Goal: Information Seeking & Learning: Learn about a topic

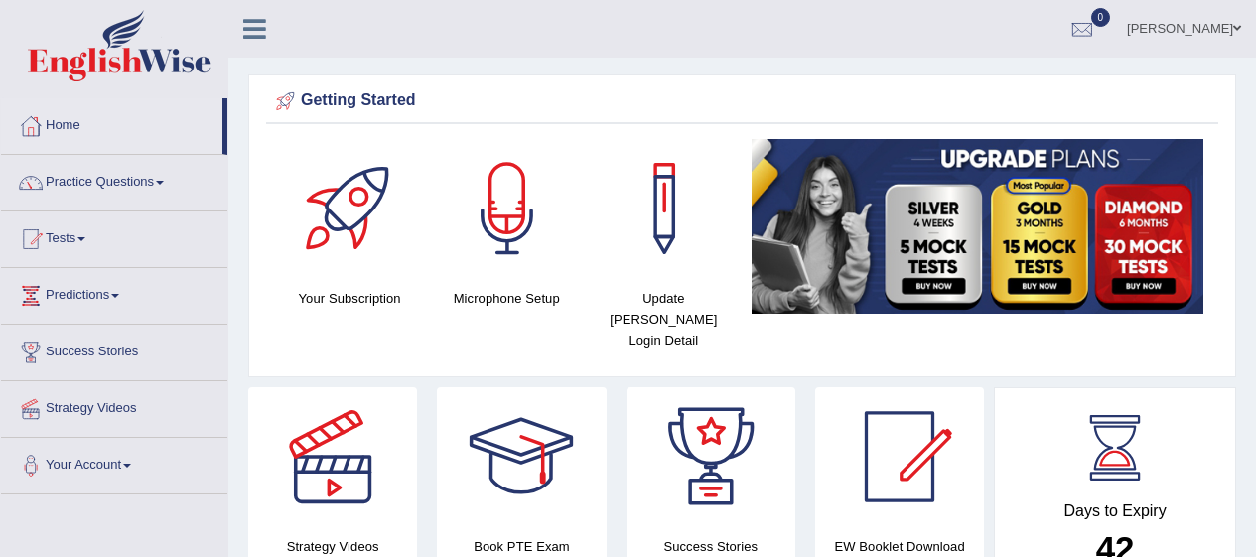
click at [111, 185] on link "Practice Questions" at bounding box center [114, 180] width 226 height 50
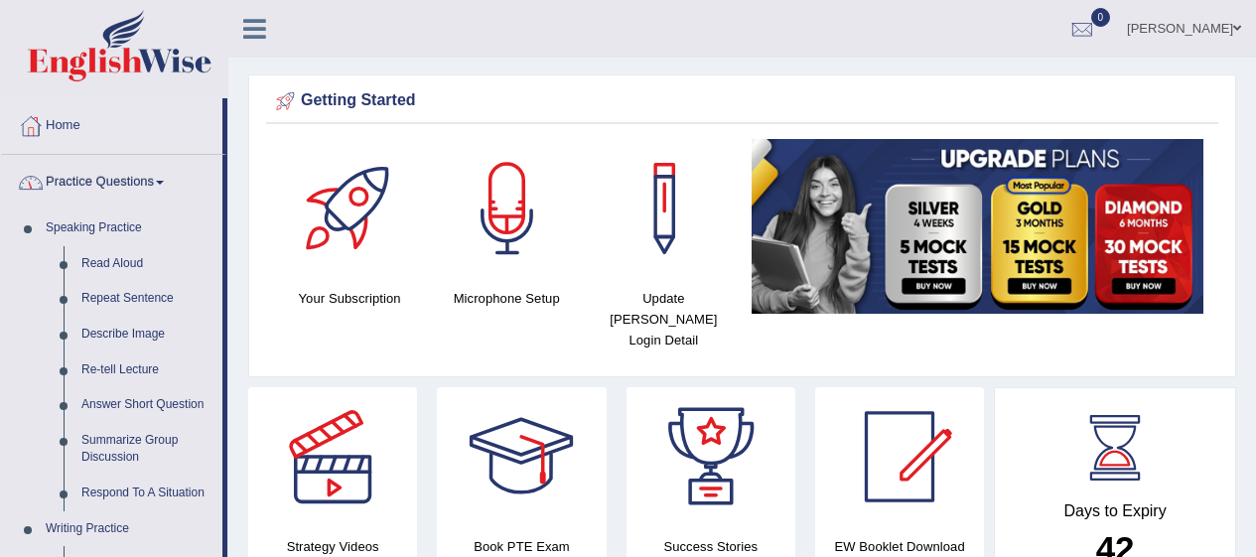
click at [110, 260] on link "Read Aloud" at bounding box center [148, 264] width 150 height 36
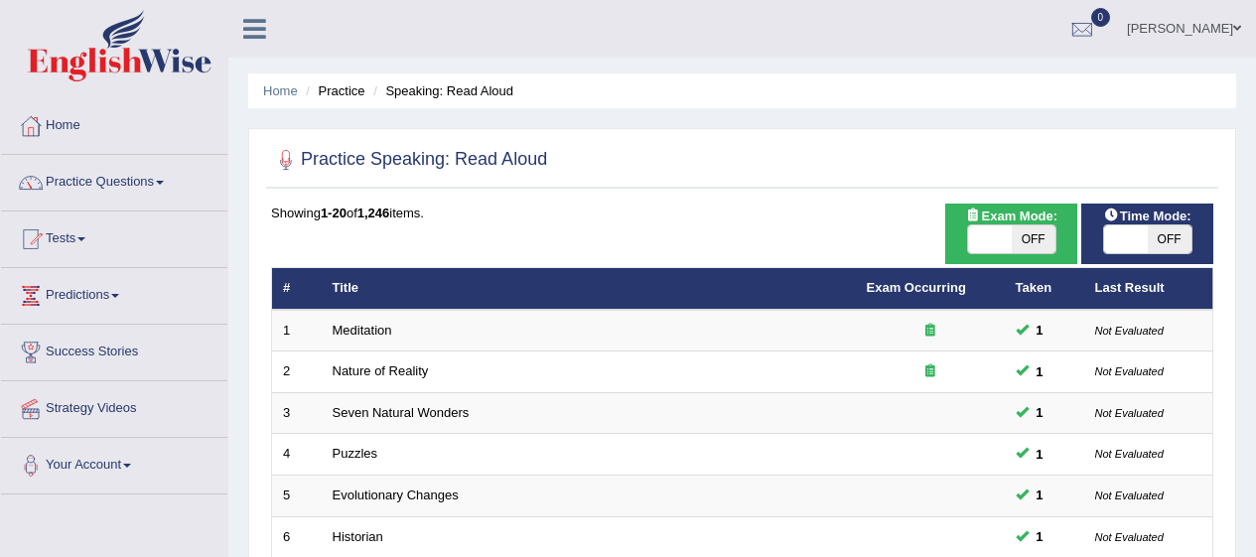
checkbox input "true"
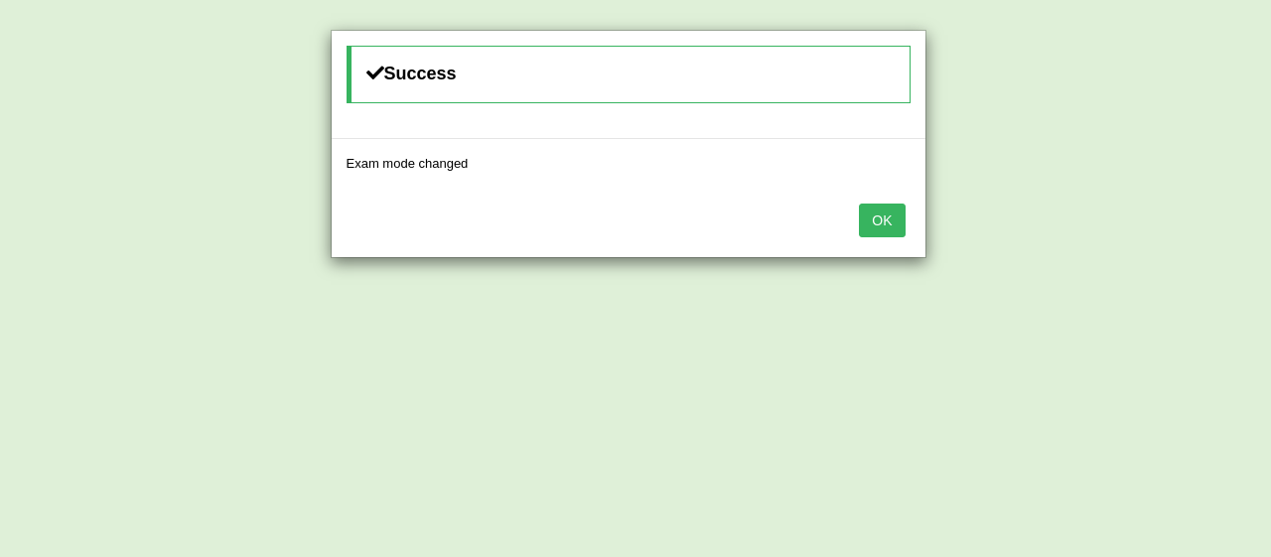
click at [1161, 238] on div "Success Exam mode changed OK" at bounding box center [635, 278] width 1271 height 557
click at [877, 216] on button "OK" at bounding box center [882, 221] width 46 height 34
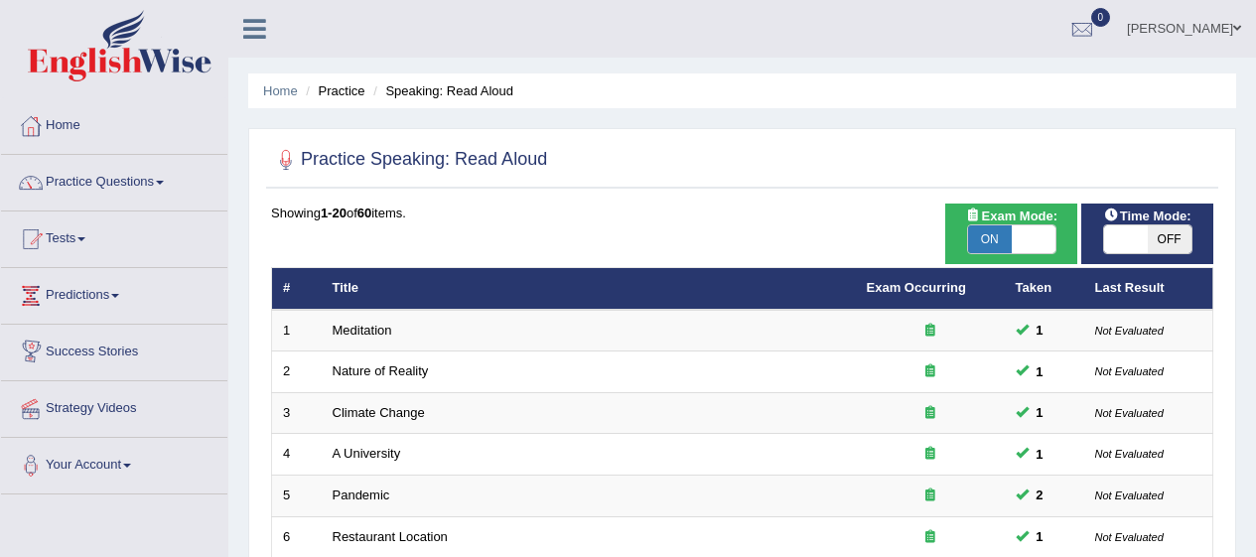
click at [1193, 223] on span "Time Mode:" at bounding box center [1148, 216] width 103 height 21
checkbox input "true"
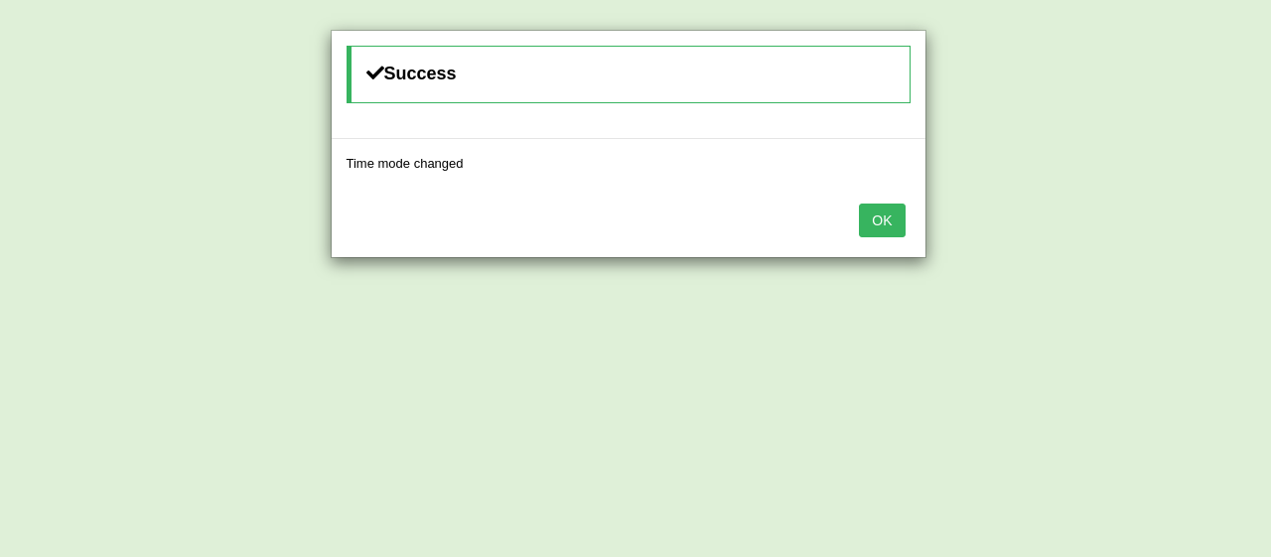
click at [873, 205] on button "OK" at bounding box center [882, 221] width 46 height 34
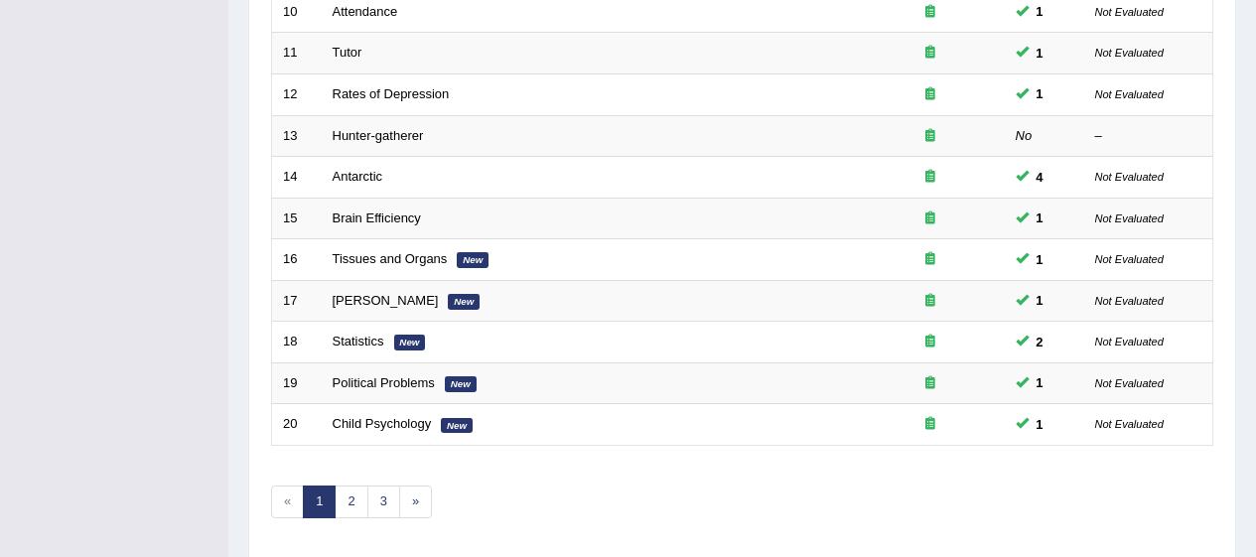
scroll to position [758, 0]
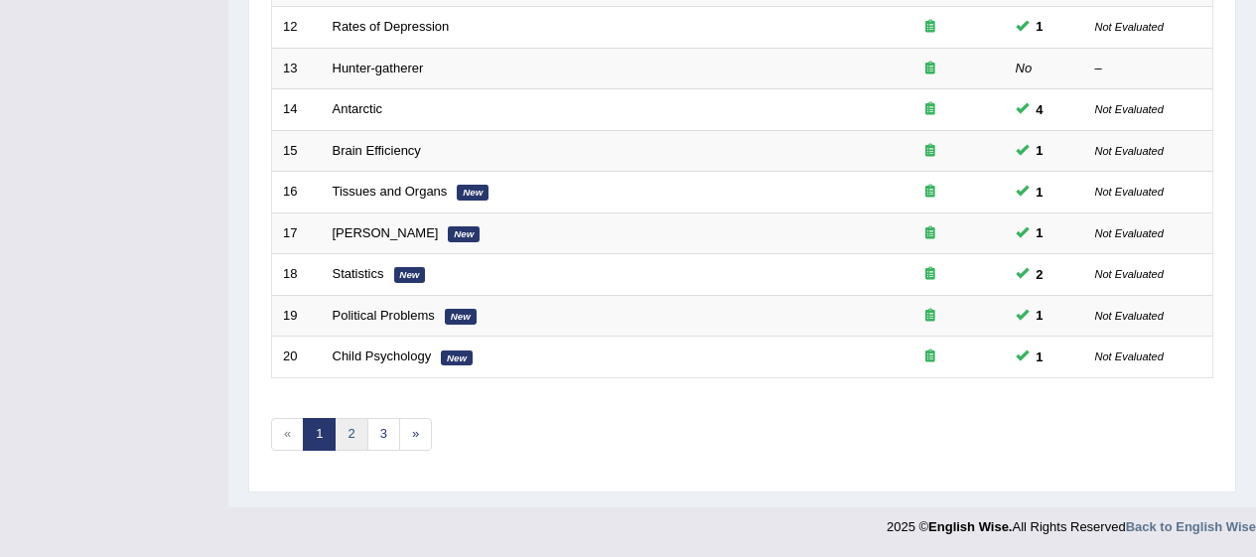
click at [354, 428] on link "2" at bounding box center [351, 434] width 33 height 33
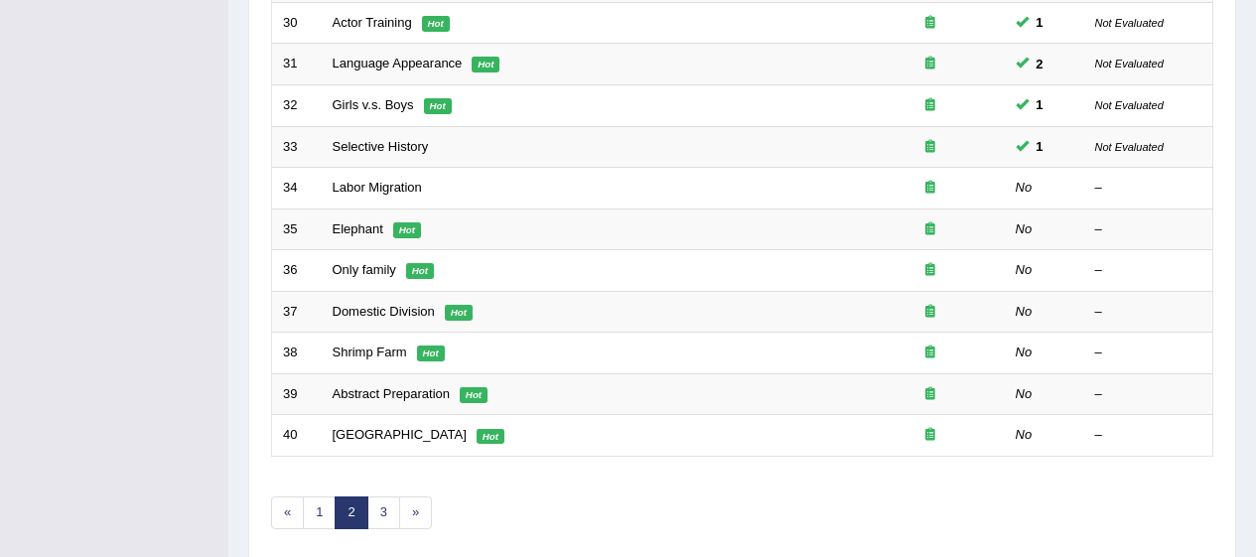
scroll to position [701, 0]
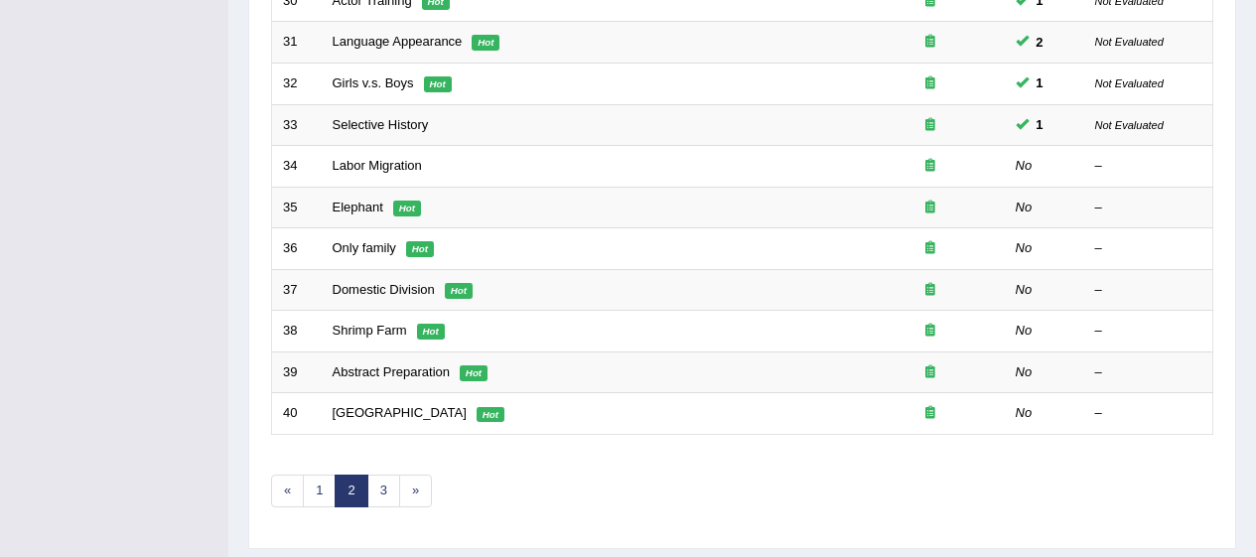
click at [374, 169] on link "Labor Migration" at bounding box center [377, 165] width 89 height 15
click at [380, 168] on link "Labor Migration" at bounding box center [377, 165] width 89 height 15
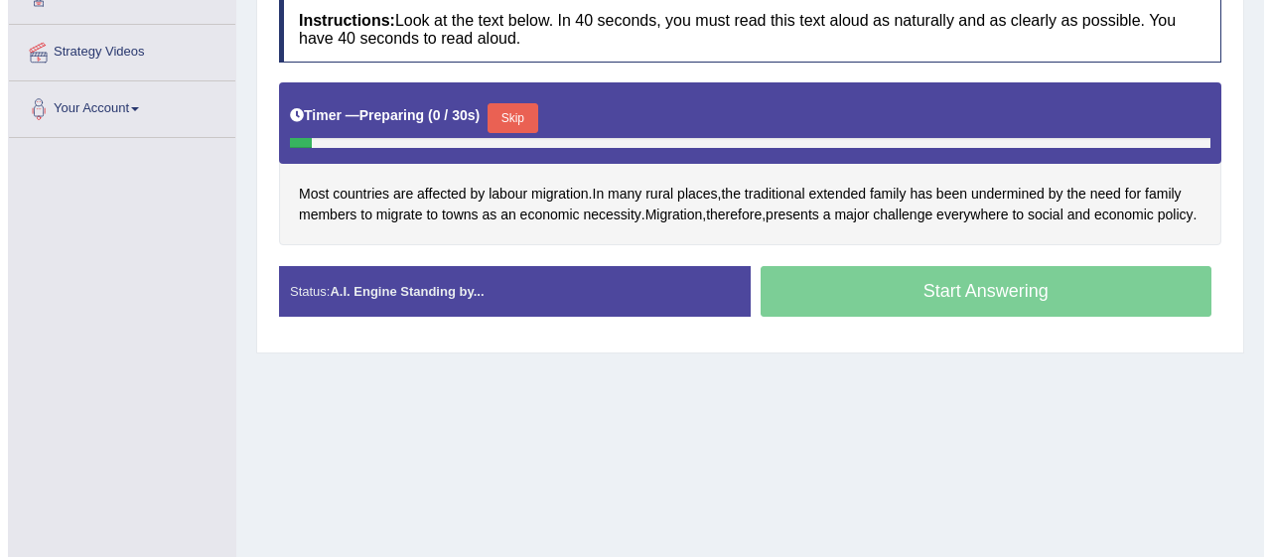
scroll to position [359, 0]
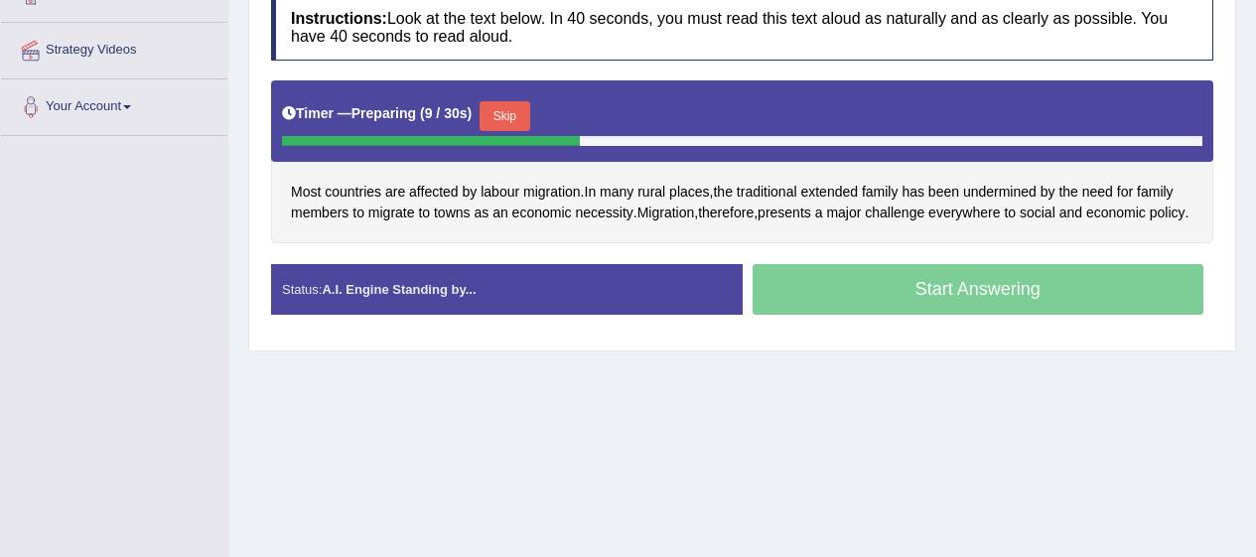
click at [495, 198] on span "labour" at bounding box center [500, 192] width 39 height 21
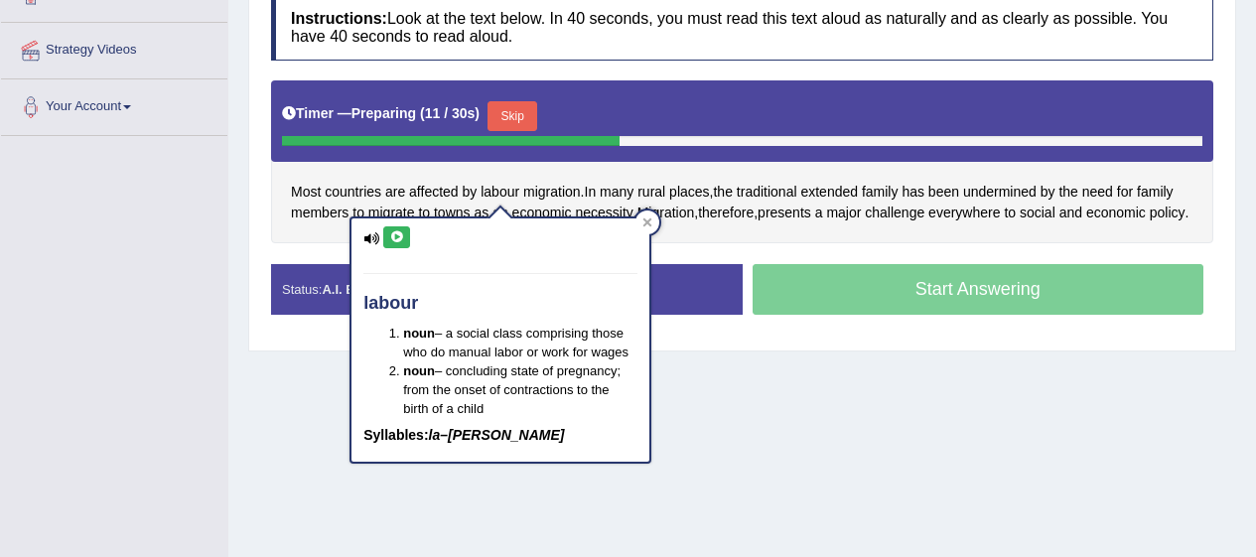
click at [400, 235] on icon at bounding box center [396, 237] width 15 height 12
click at [376, 237] on icon at bounding box center [372, 238] width 16 height 13
click at [552, 194] on span "migration" at bounding box center [552, 192] width 58 height 21
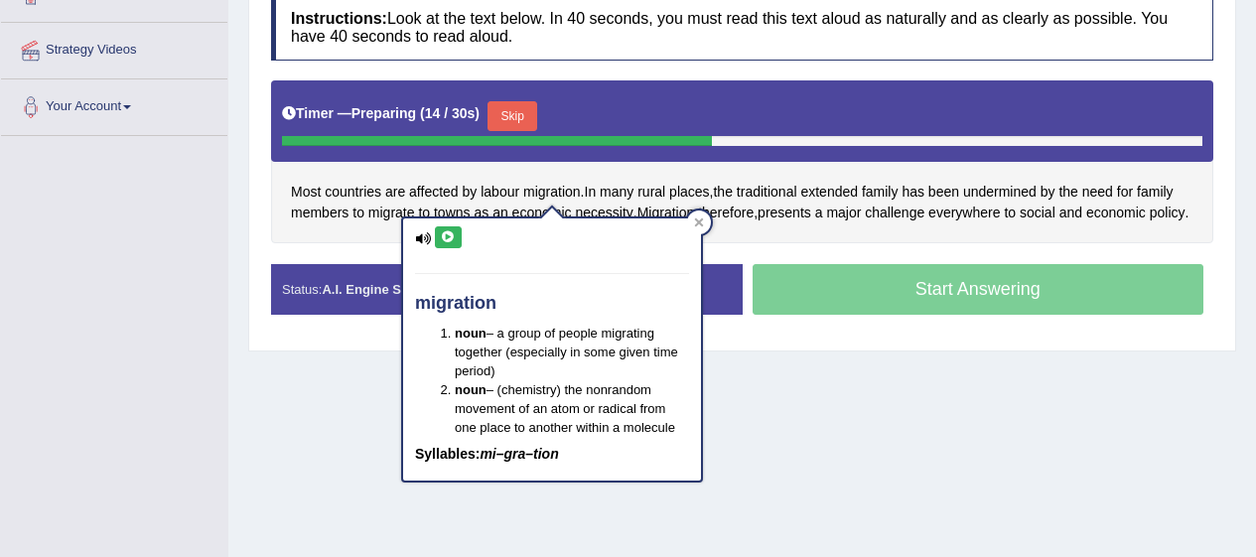
click at [446, 236] on icon at bounding box center [448, 237] width 15 height 12
click at [661, 183] on span "rural" at bounding box center [652, 192] width 28 height 21
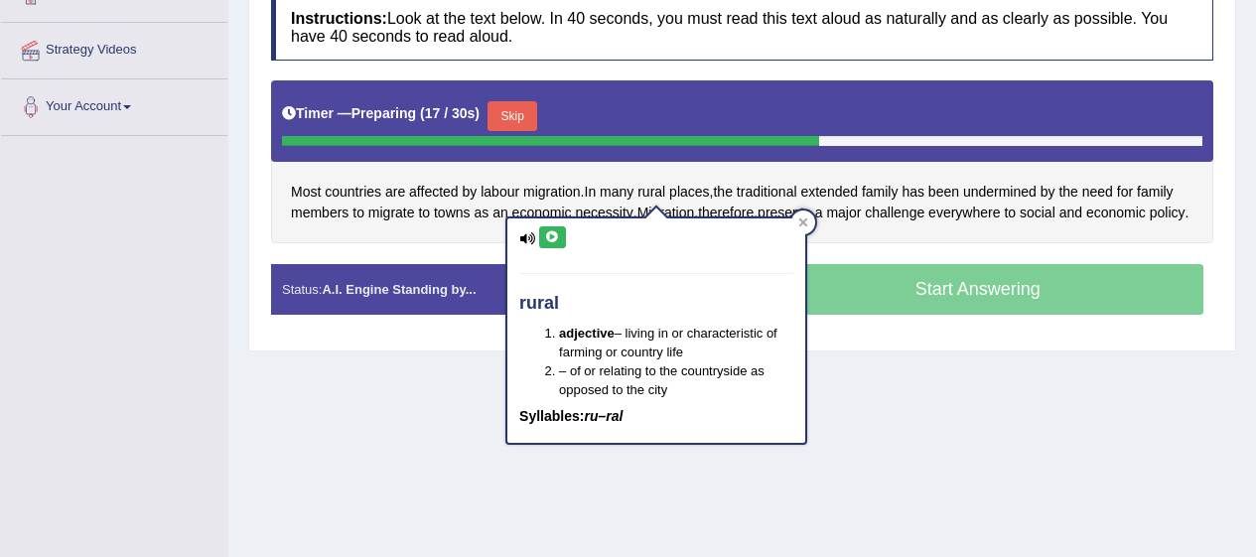
click at [552, 240] on icon at bounding box center [552, 237] width 15 height 12
click at [814, 221] on div at bounding box center [804, 223] width 24 height 24
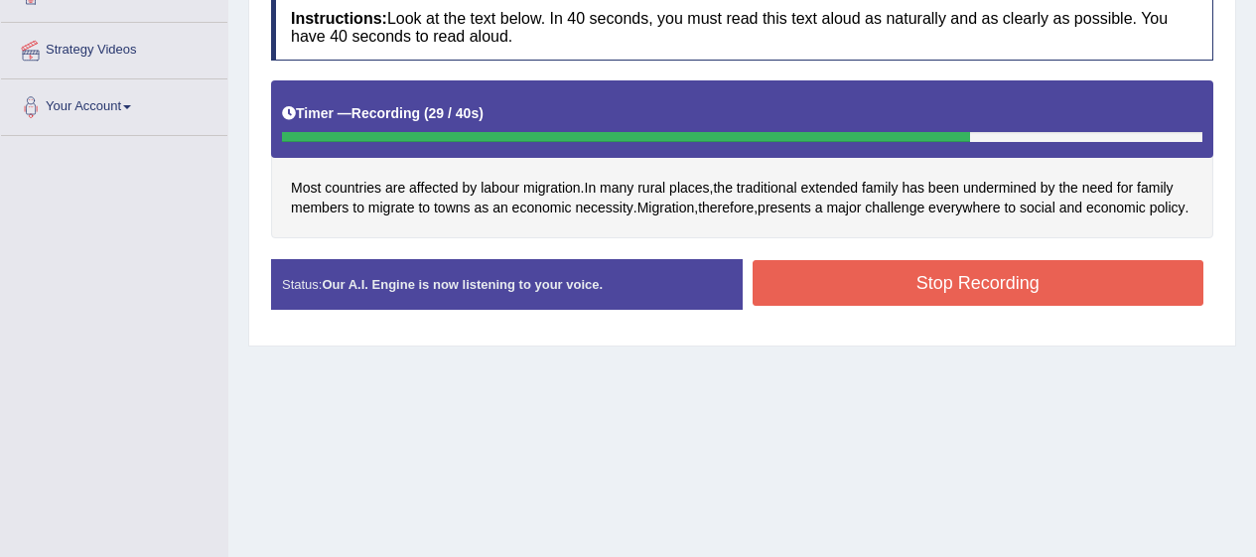
click at [901, 260] on div "Start Answering" at bounding box center [979, 259] width 472 height 1
click at [887, 302] on button "Stop Recording" at bounding box center [979, 283] width 452 height 46
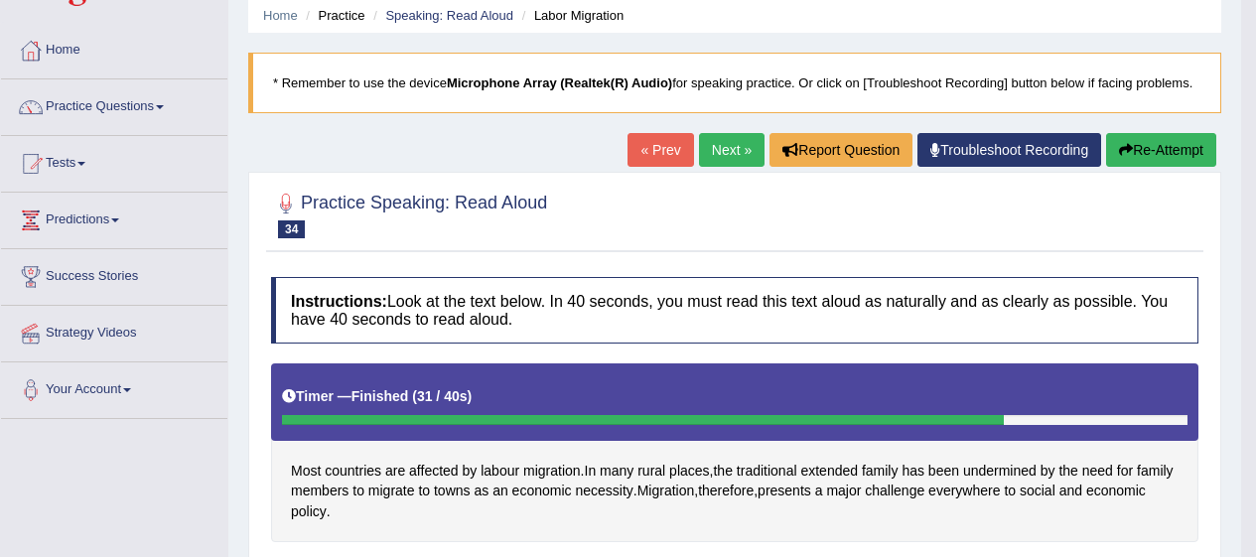
scroll to position [0, 0]
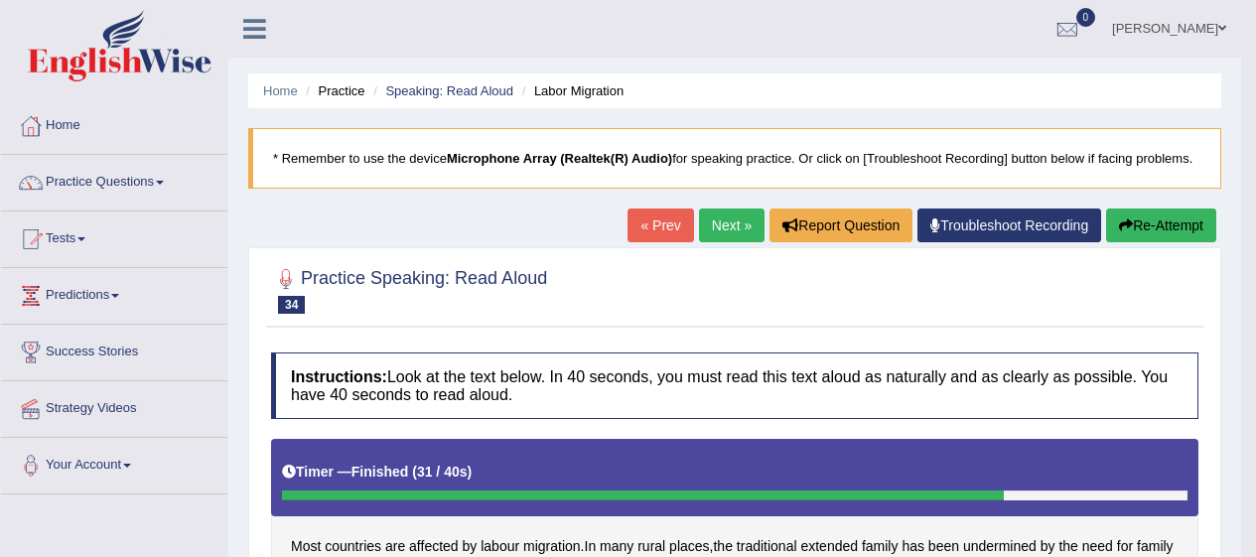
click at [699, 230] on link "Next »" at bounding box center [732, 226] width 66 height 34
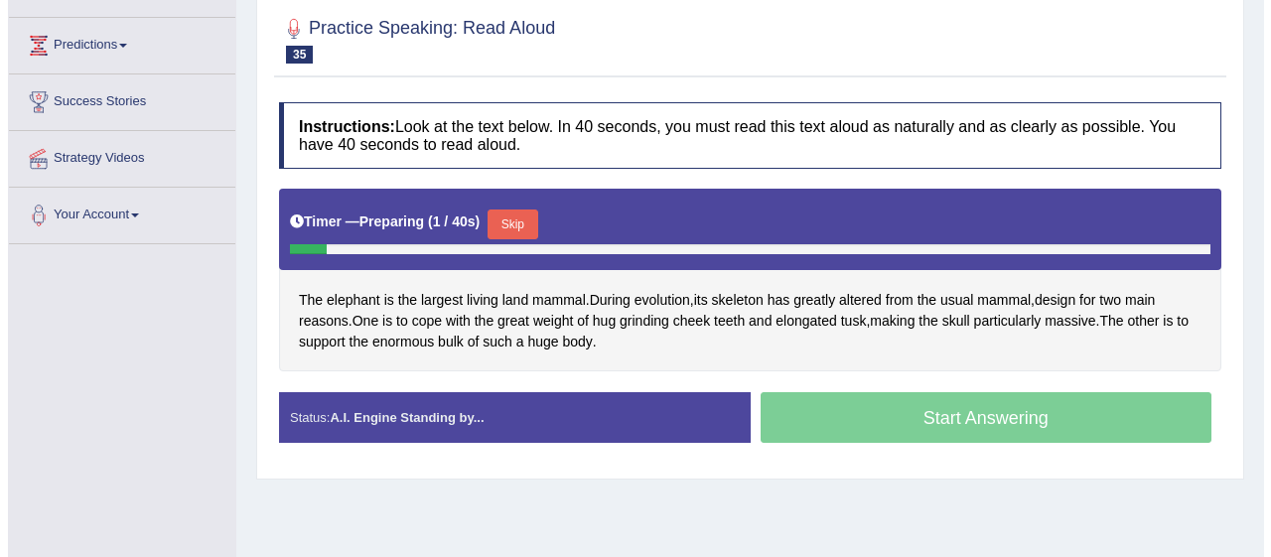
scroll to position [254, 0]
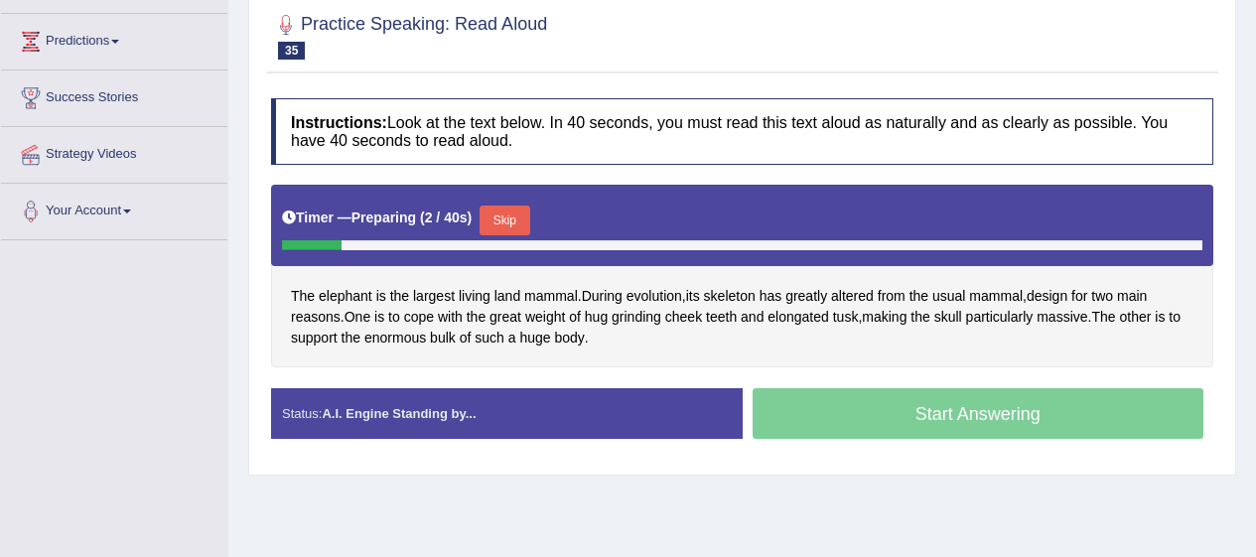
click at [511, 229] on button "Skip" at bounding box center [505, 221] width 50 height 30
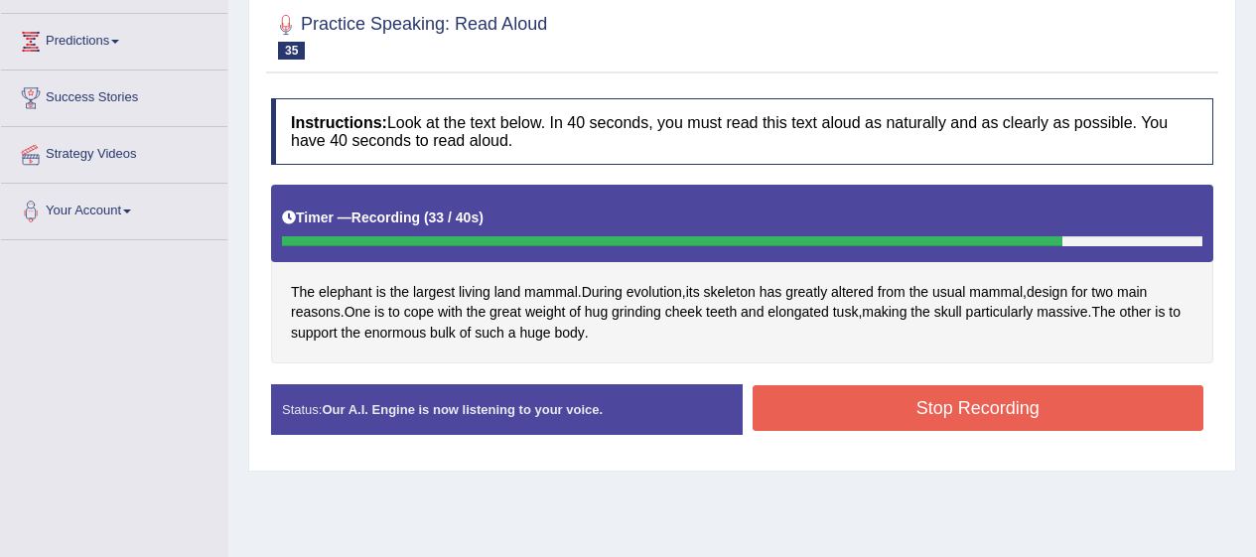
click at [963, 402] on button "Stop Recording" at bounding box center [979, 408] width 452 height 46
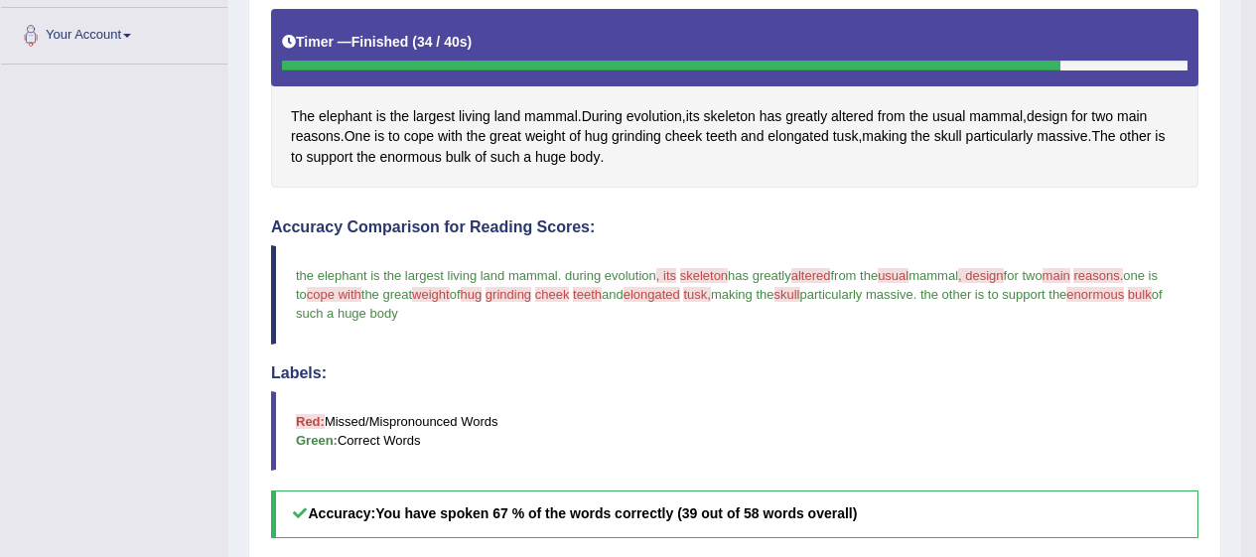
scroll to position [430, 0]
click at [733, 129] on span "teeth" at bounding box center [721, 136] width 31 height 21
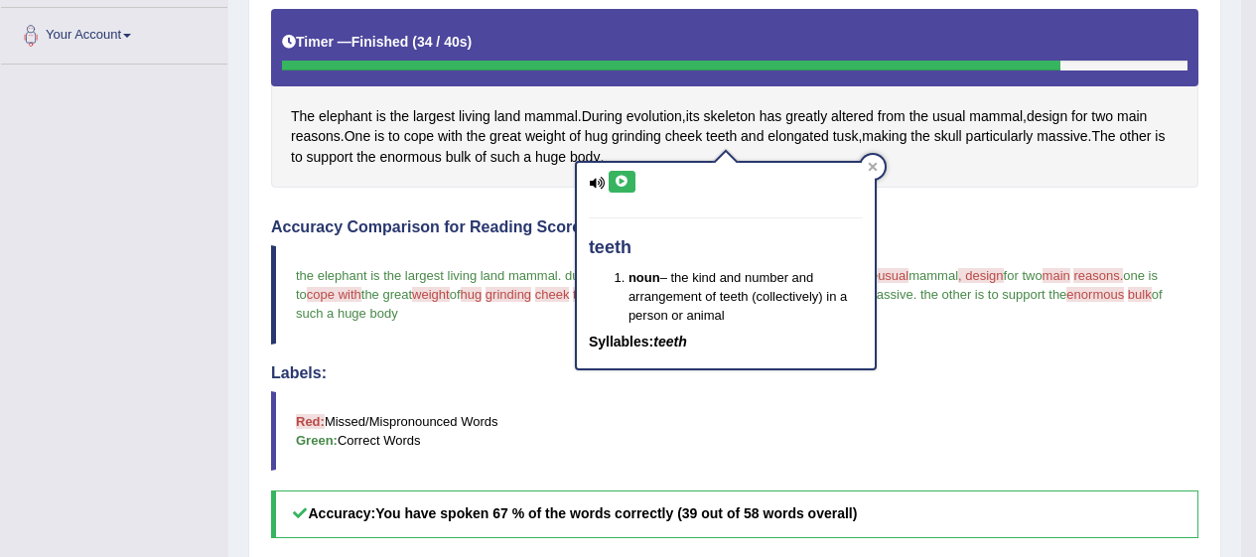
click at [620, 184] on icon at bounding box center [622, 182] width 15 height 12
click at [755, 115] on span "skeleton" at bounding box center [730, 116] width 52 height 21
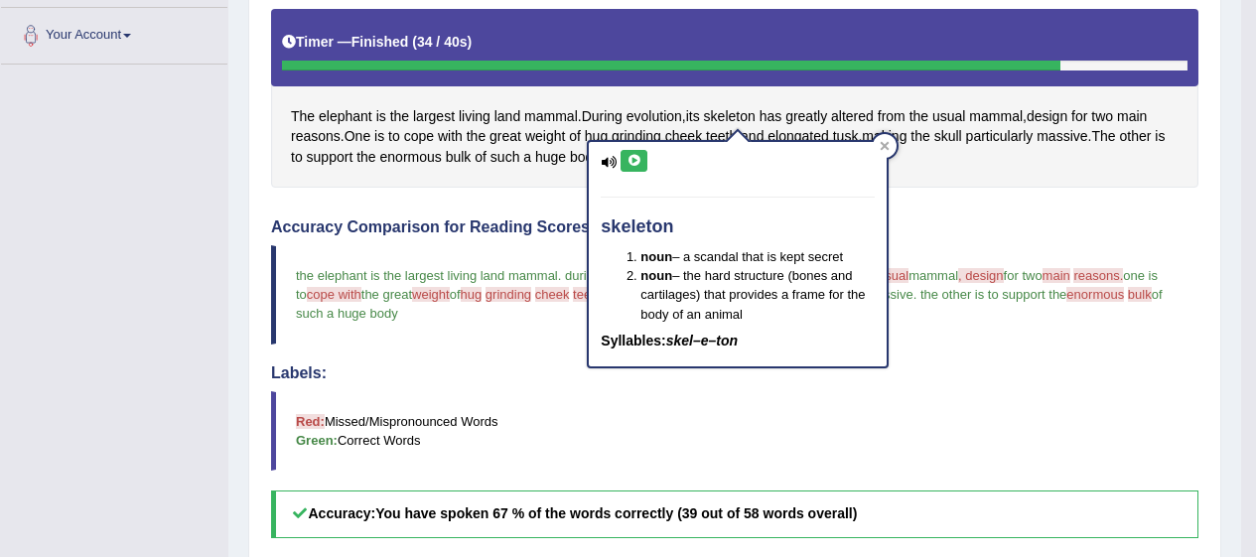
click at [611, 165] on icon at bounding box center [609, 162] width 16 height 13
click at [631, 160] on icon at bounding box center [634, 161] width 15 height 12
click at [1059, 219] on h4 "Accuracy Comparison for Reading Scores:" at bounding box center [735, 228] width 928 height 18
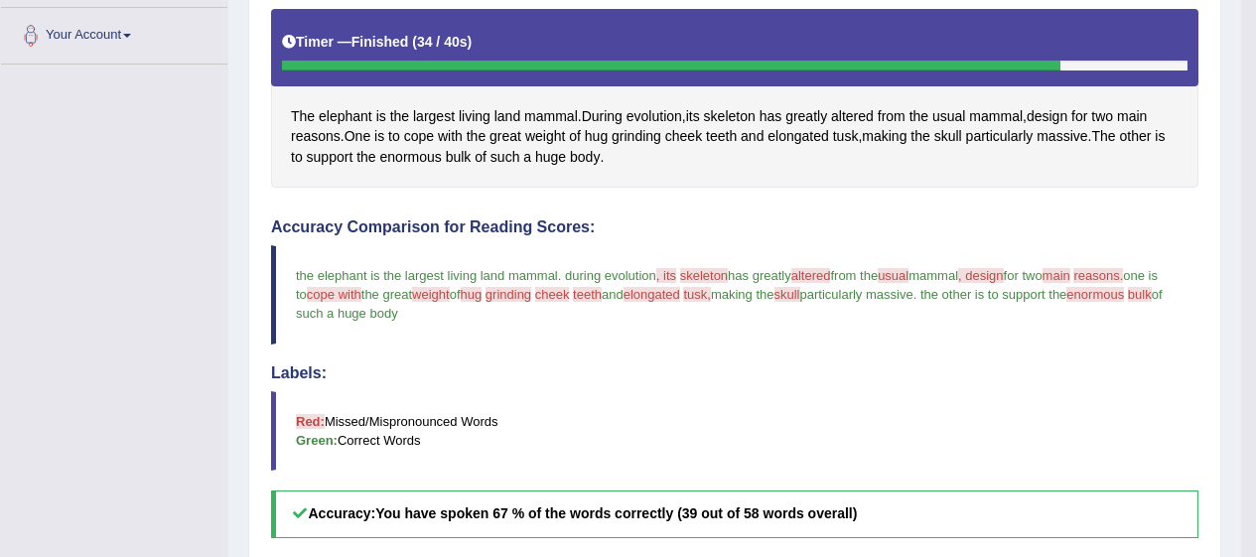
click at [410, 160] on span "enormous" at bounding box center [411, 157] width 62 height 21
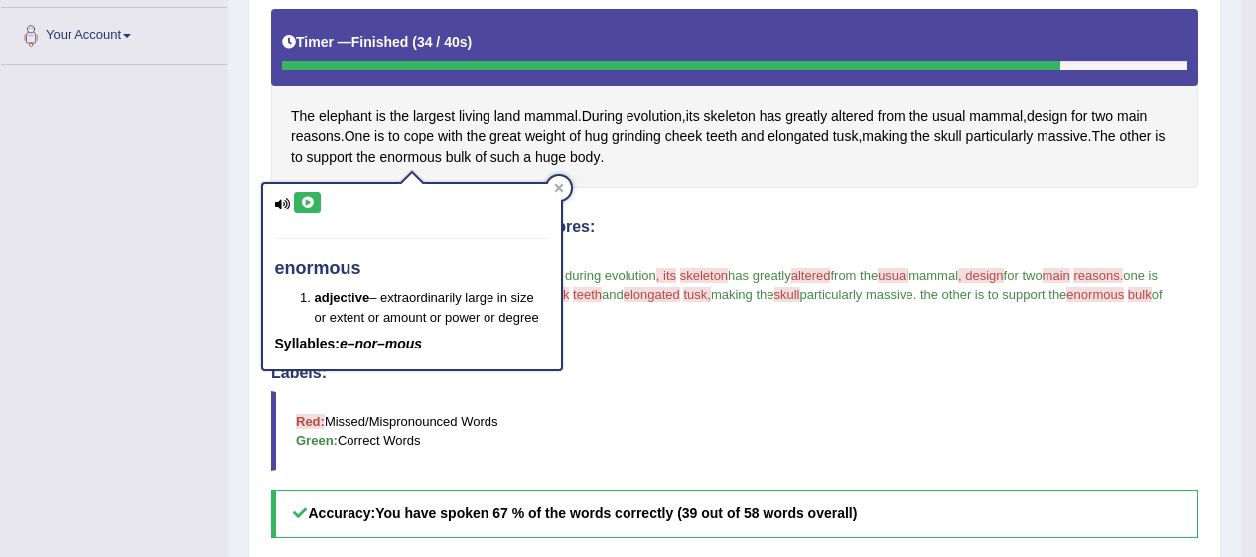
click at [287, 204] on icon at bounding box center [283, 204] width 16 height 13
click at [309, 201] on icon at bounding box center [307, 203] width 15 height 12
click at [699, 313] on blockquote "the elephant is the largest living land mammal . during evolution , its is skel…" at bounding box center [735, 294] width 928 height 98
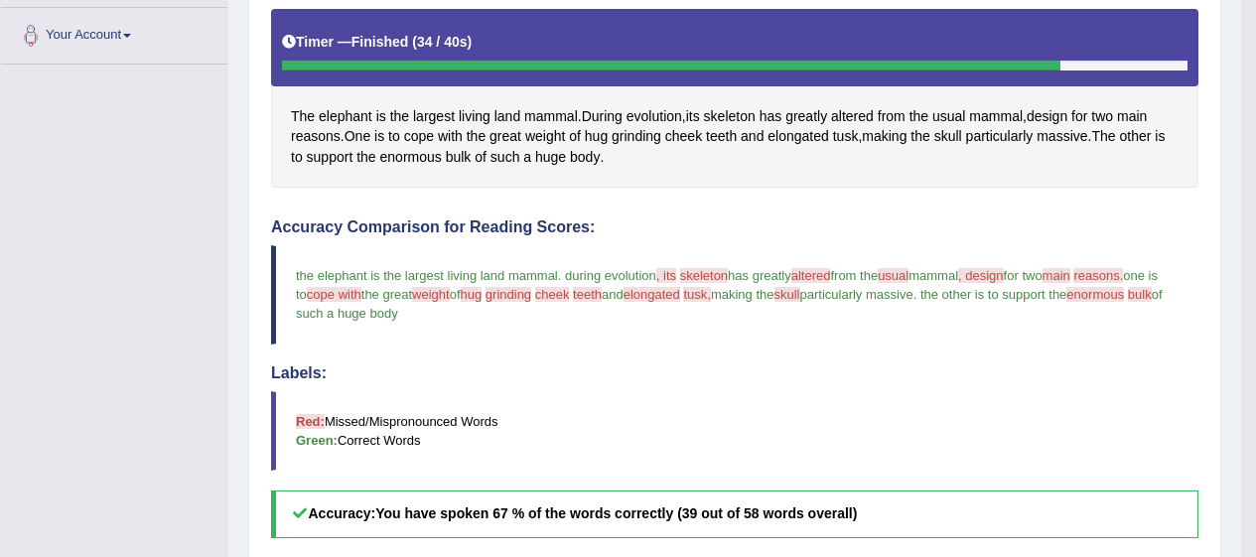
click at [804, 145] on span "elongated" at bounding box center [799, 136] width 62 height 21
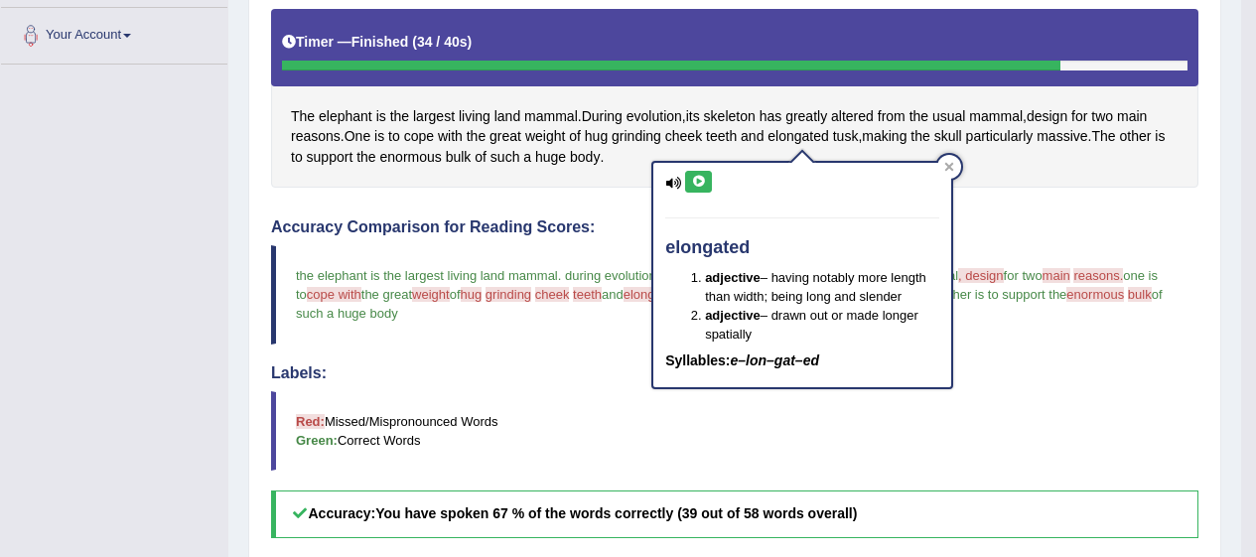
click at [699, 178] on icon at bounding box center [698, 182] width 15 height 12
click at [958, 174] on div at bounding box center [950, 167] width 24 height 24
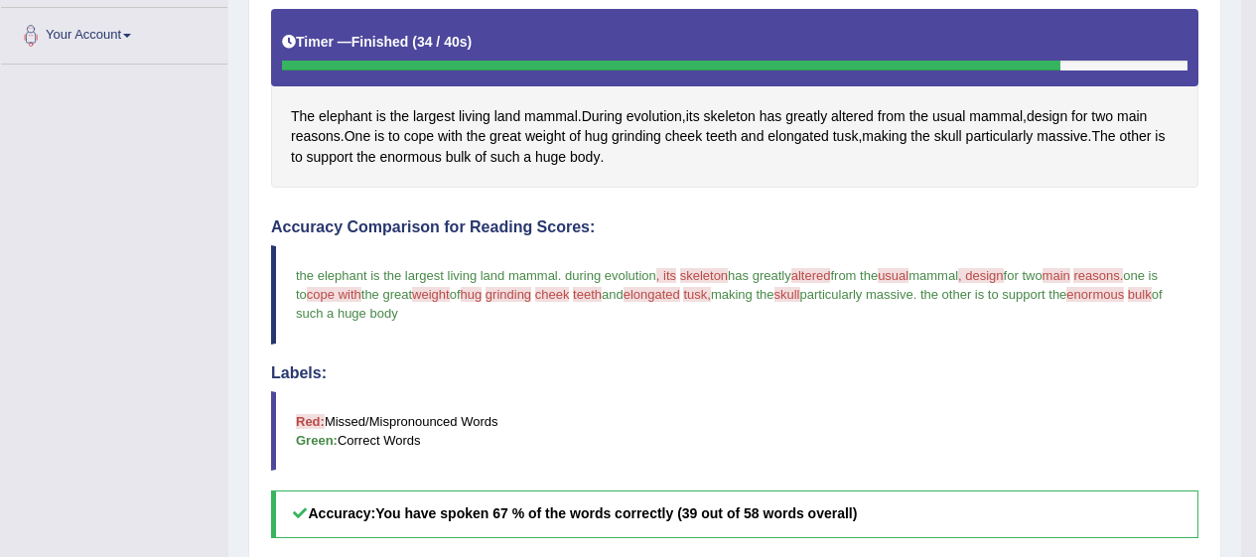
click at [859, 136] on span "tusk" at bounding box center [846, 136] width 26 height 21
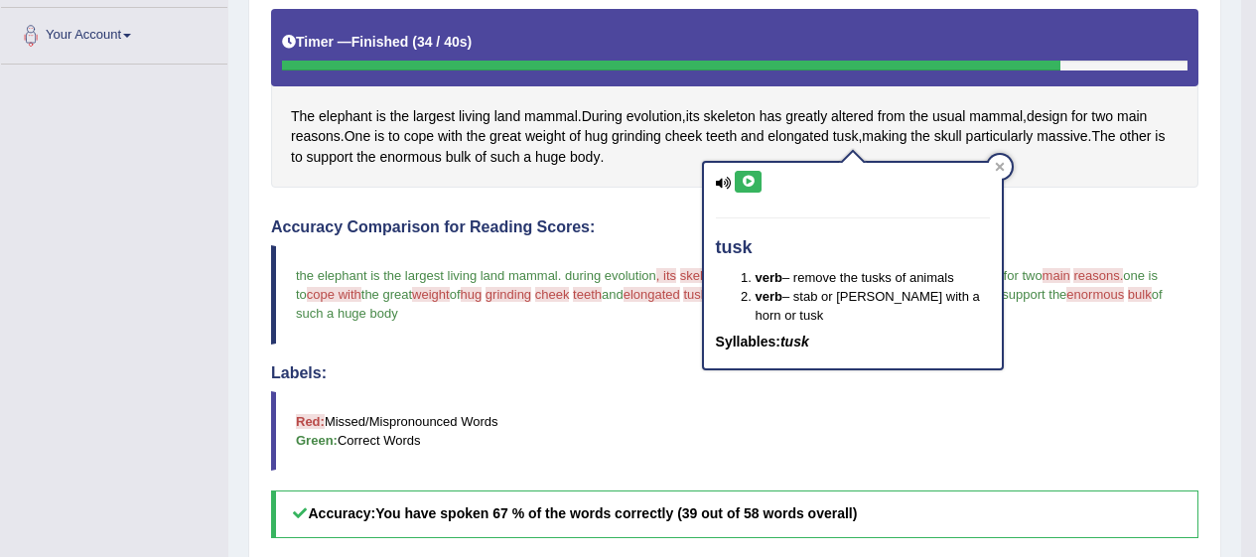
click at [743, 182] on icon at bounding box center [748, 182] width 15 height 12
click at [463, 164] on span "bulk" at bounding box center [459, 157] width 26 height 21
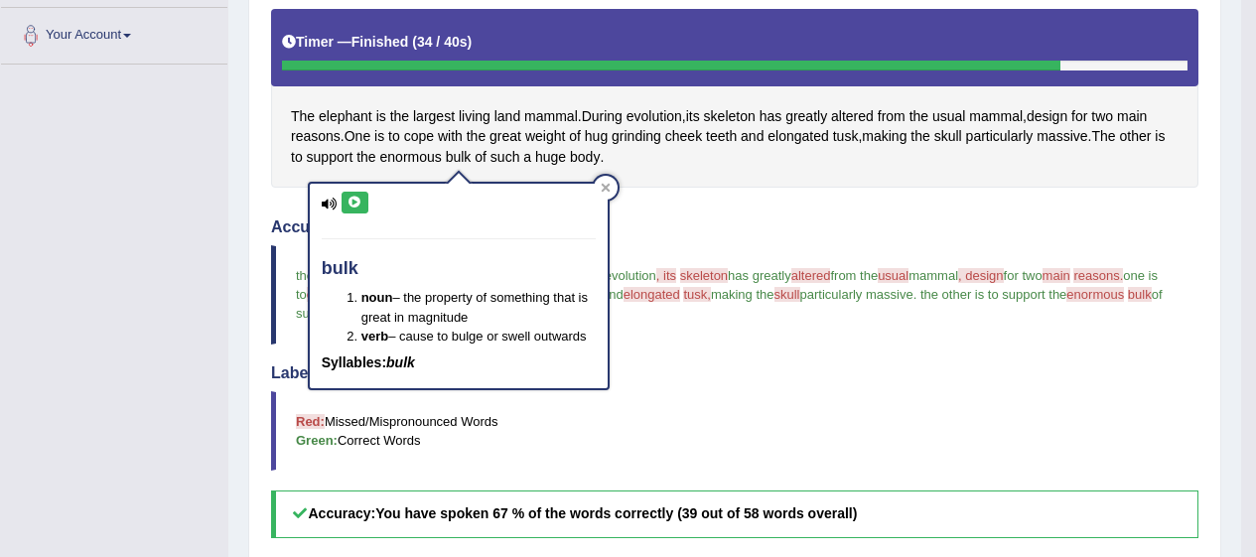
click at [357, 206] on icon at bounding box center [355, 203] width 15 height 12
click at [553, 117] on span "mammal" at bounding box center [551, 116] width 54 height 21
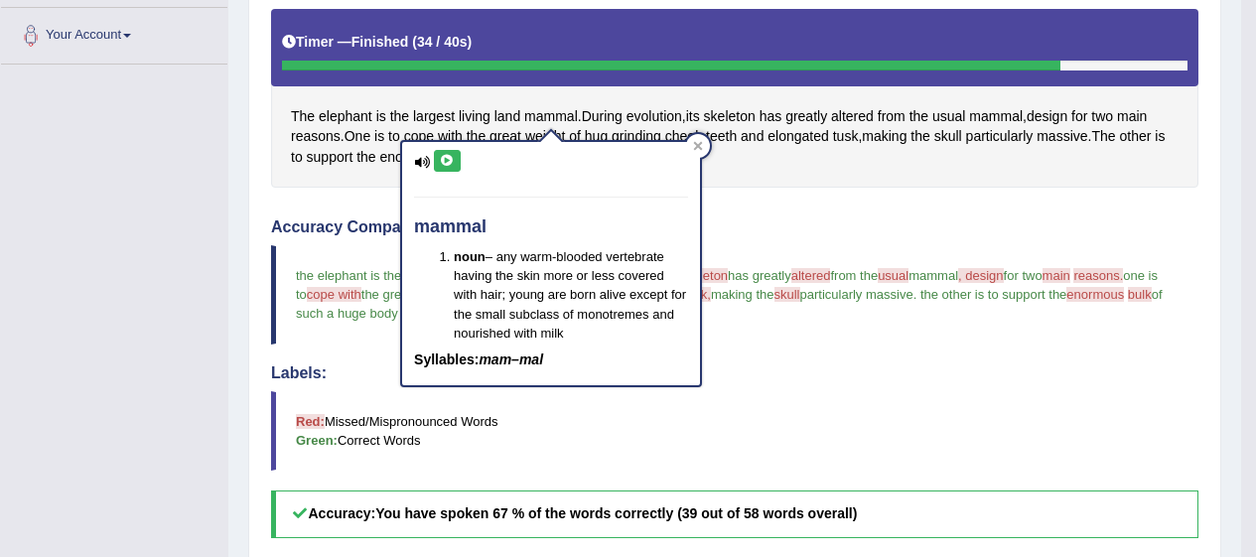
click at [443, 159] on icon at bounding box center [447, 161] width 15 height 12
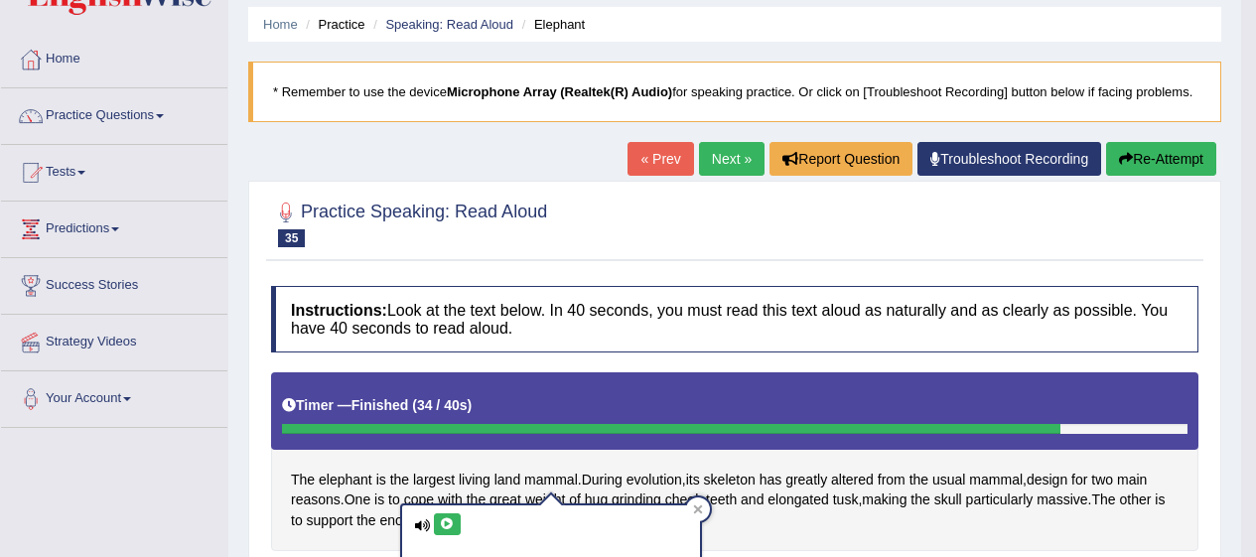
scroll to position [0, 0]
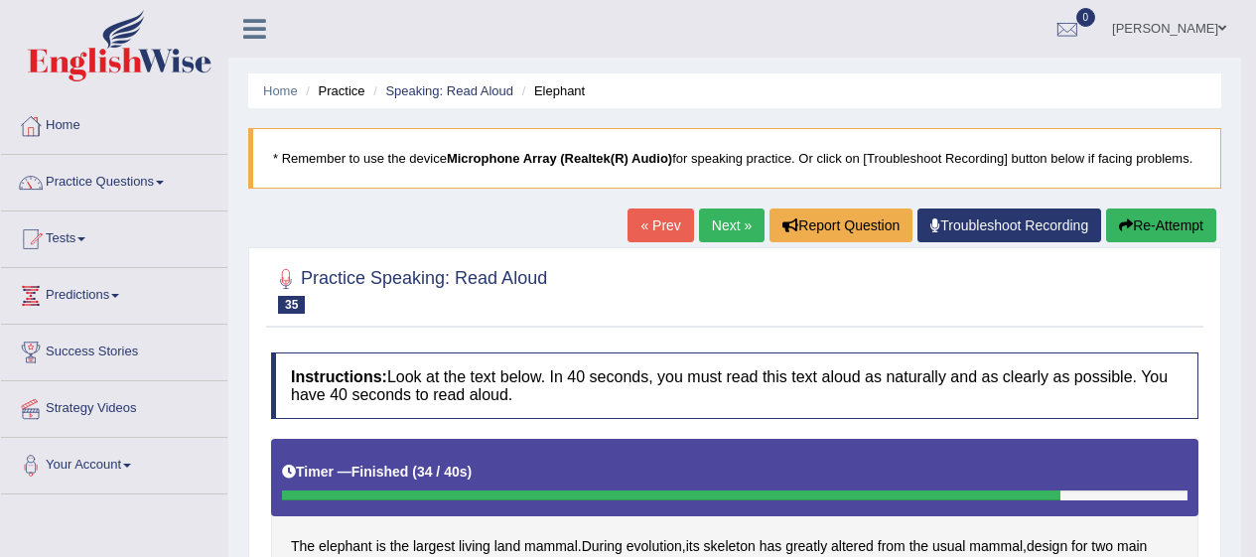
click at [1139, 221] on button "Re-Attempt" at bounding box center [1162, 226] width 110 height 34
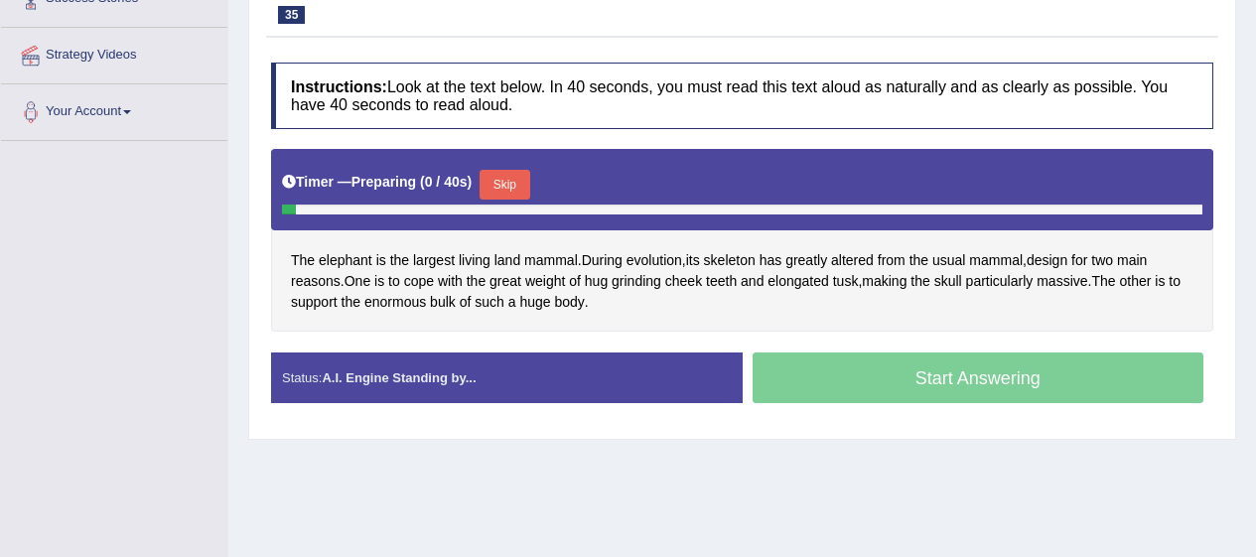
click at [526, 185] on button "Skip" at bounding box center [505, 185] width 50 height 30
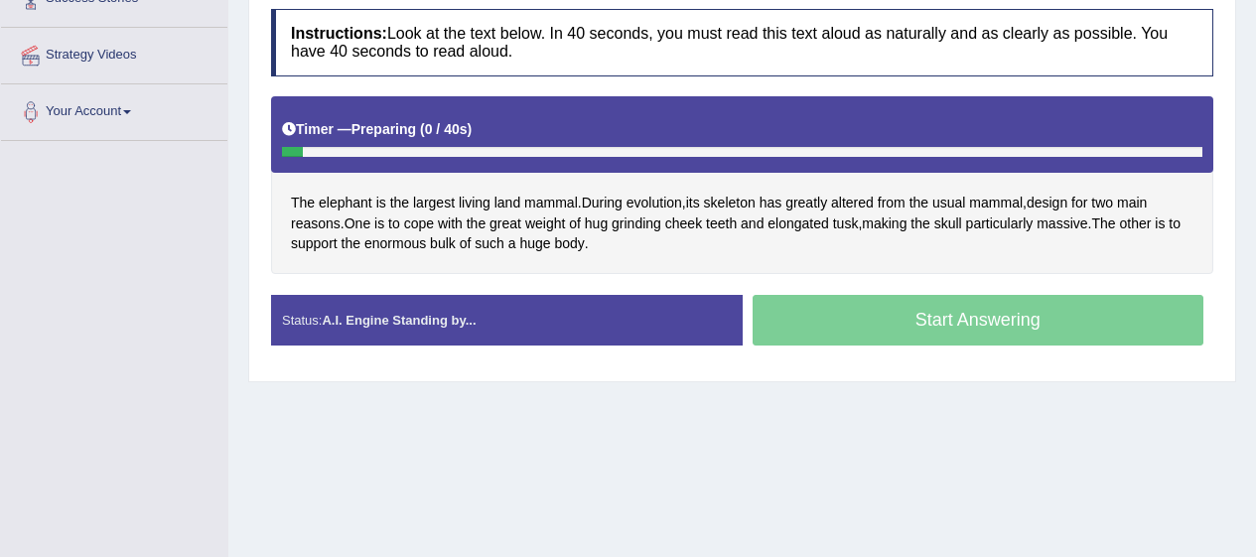
click at [935, 304] on div "Start Answering" at bounding box center [979, 323] width 472 height 56
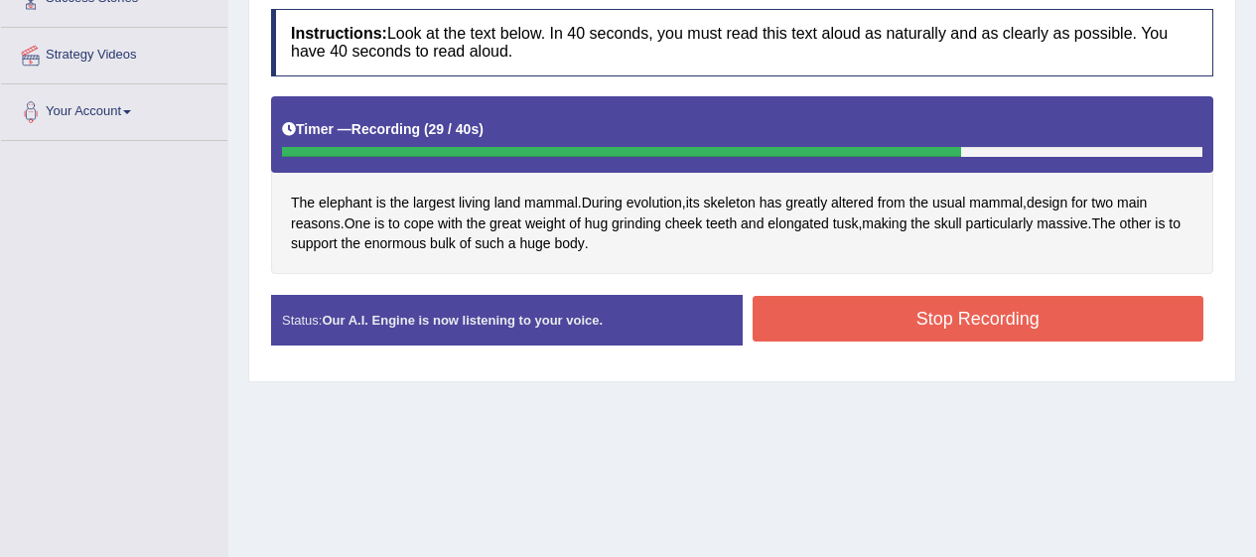
click at [1149, 320] on button "Stop Recording" at bounding box center [979, 319] width 452 height 46
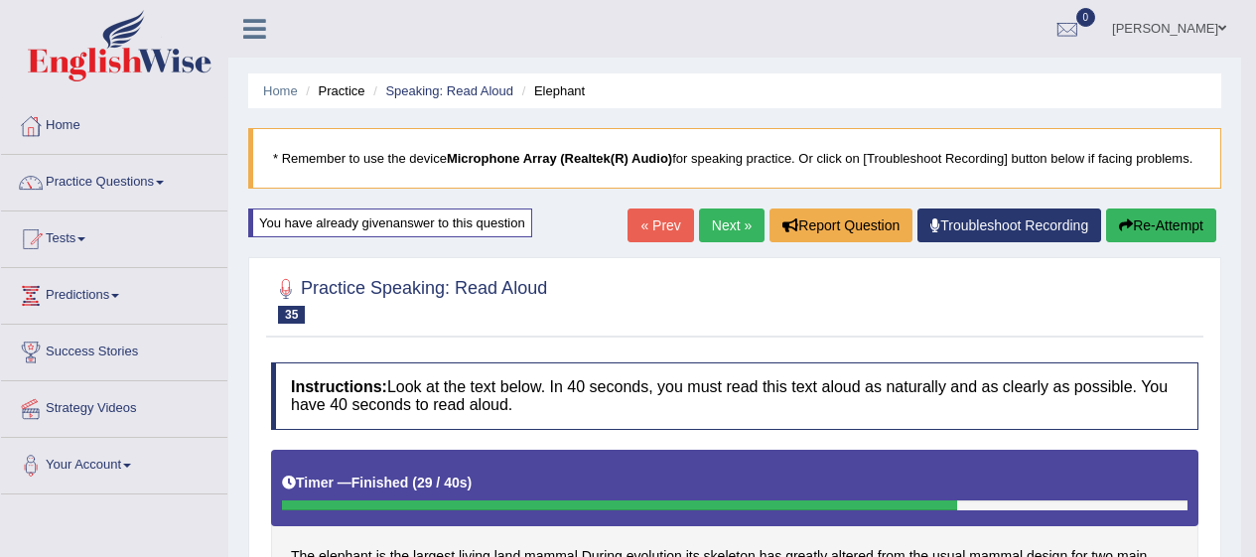
click at [727, 218] on link "Next »" at bounding box center [732, 226] width 66 height 34
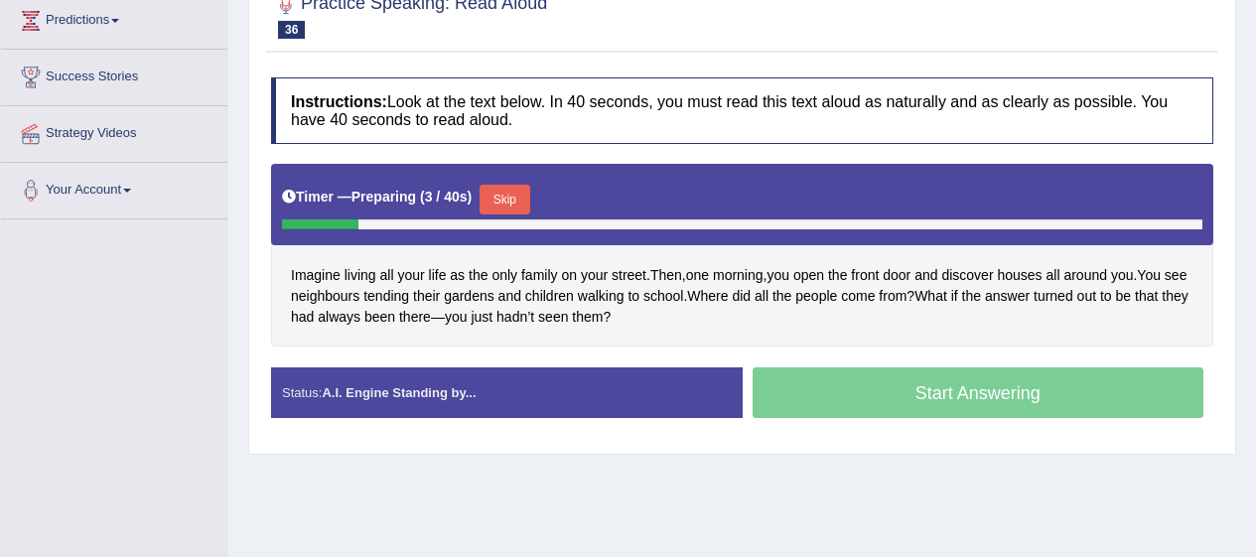
click at [518, 187] on button "Skip" at bounding box center [505, 200] width 50 height 30
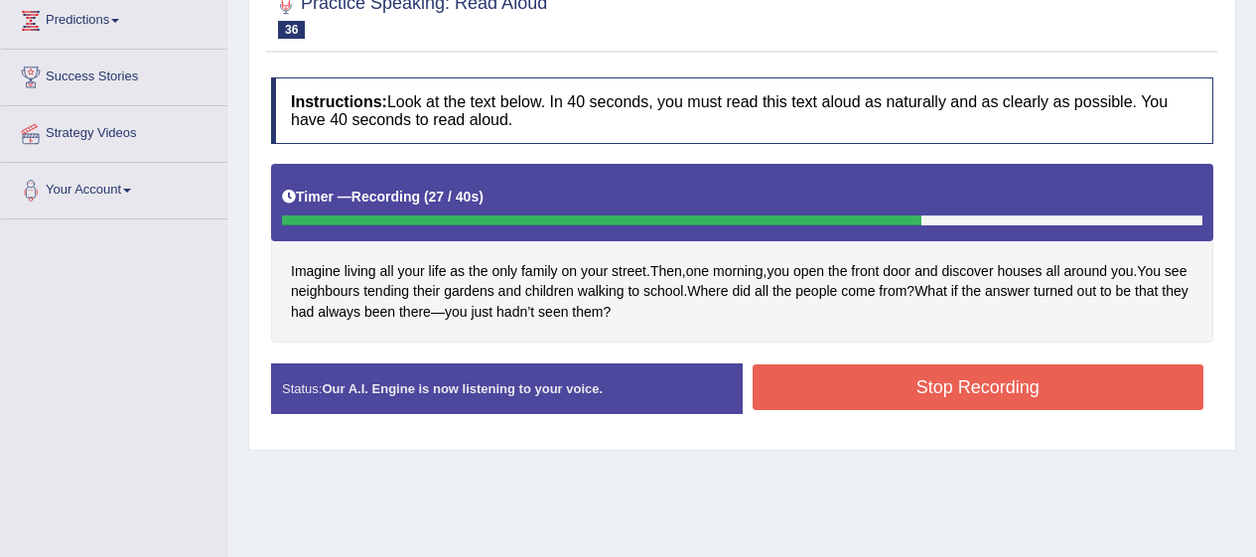
click at [1141, 393] on button "Stop Recording" at bounding box center [979, 388] width 452 height 46
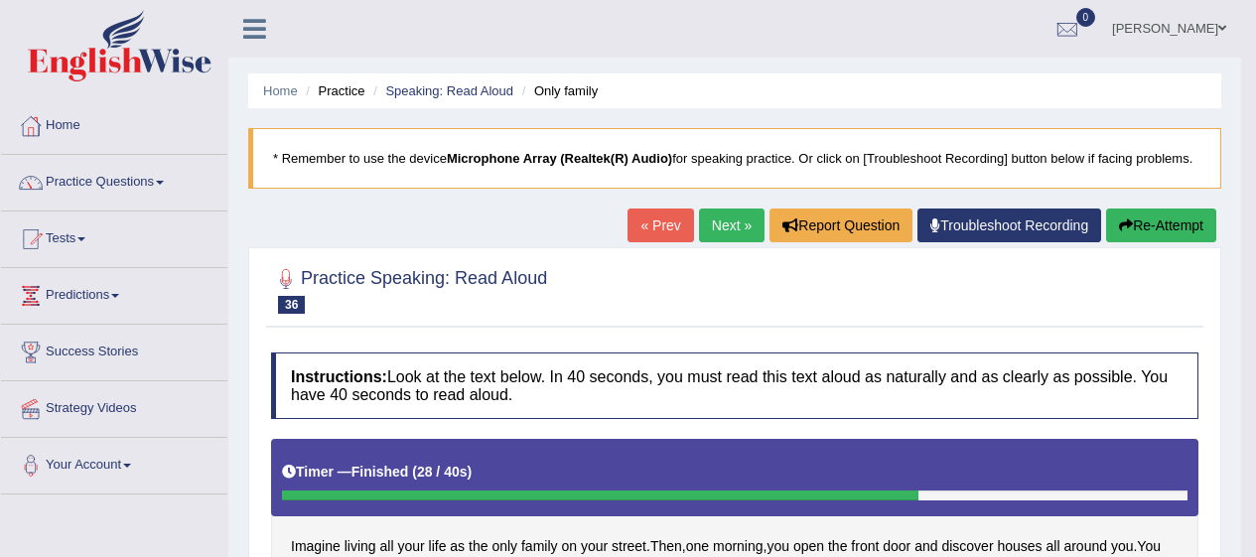
click at [732, 220] on link "Next »" at bounding box center [732, 226] width 66 height 34
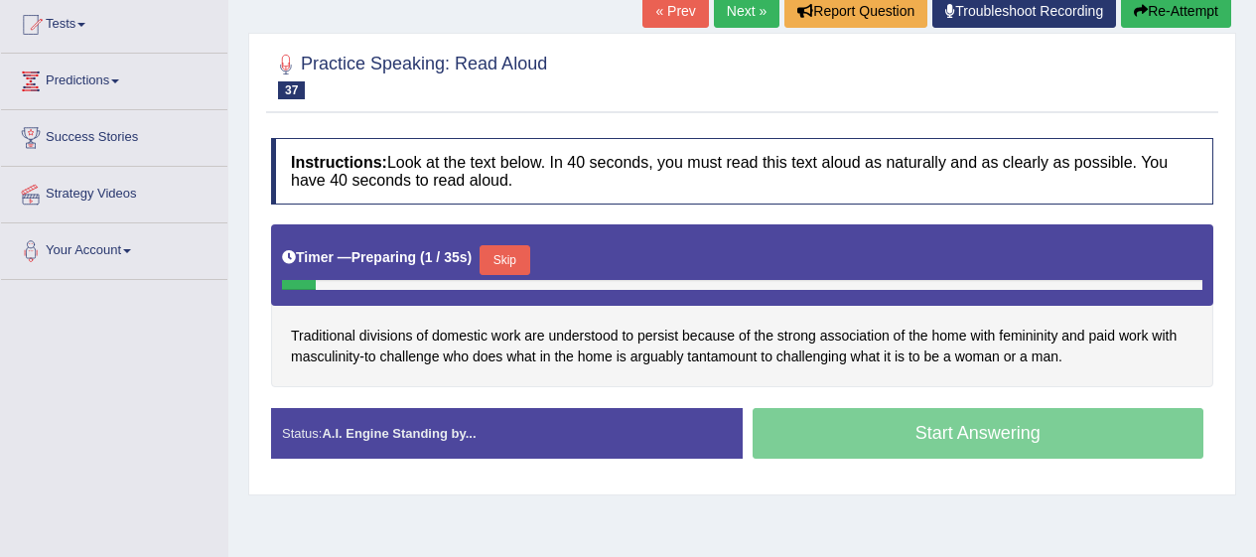
scroll to position [217, 0]
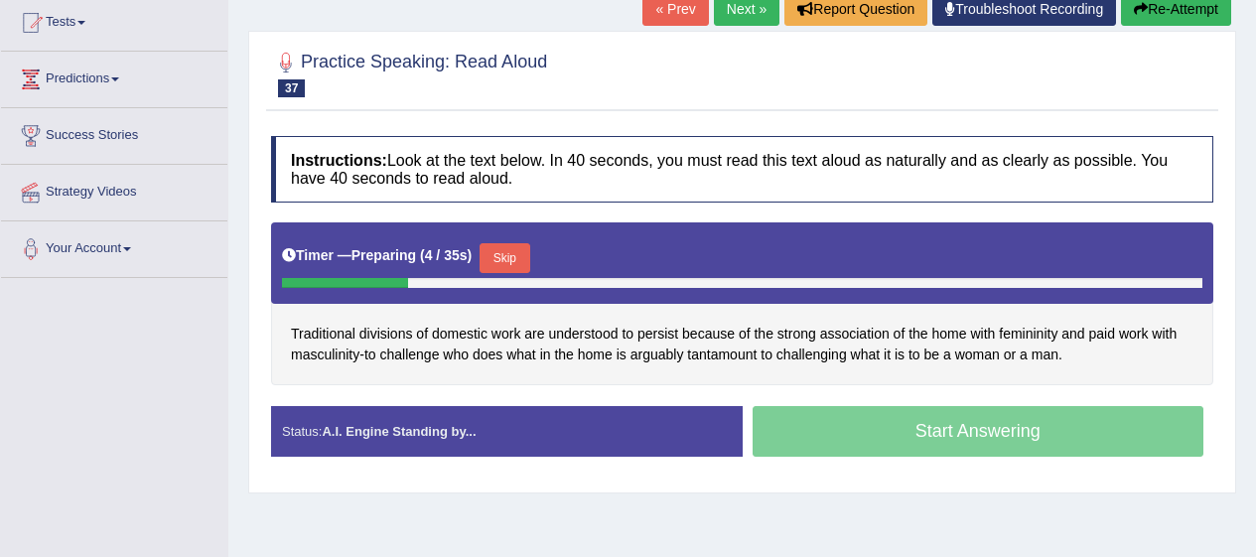
click at [515, 256] on button "Skip" at bounding box center [505, 258] width 50 height 30
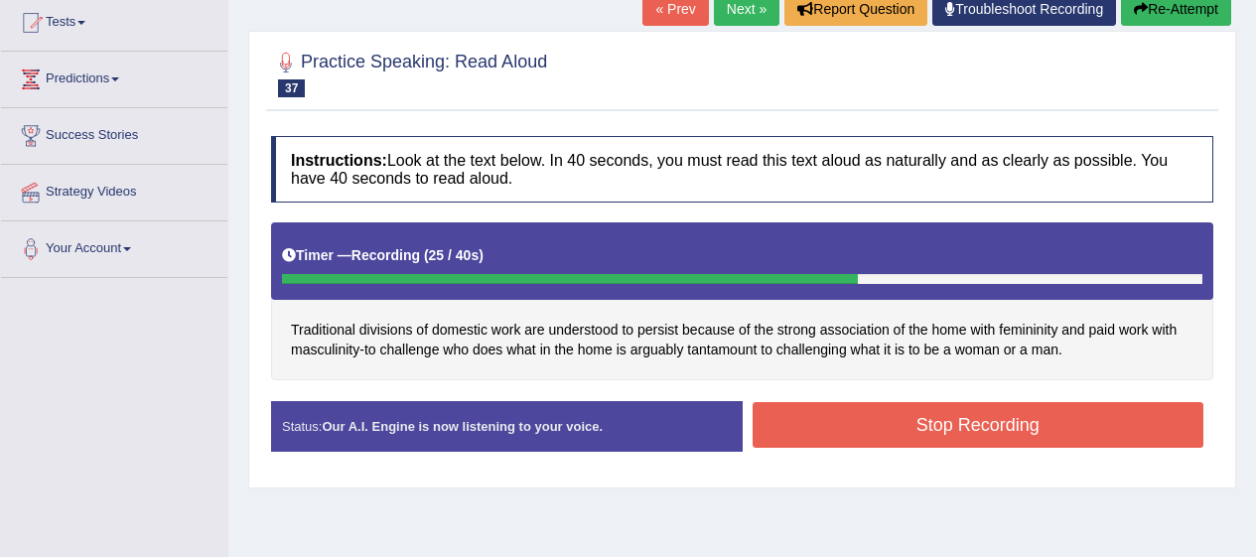
click at [1084, 413] on button "Stop Recording" at bounding box center [979, 425] width 452 height 46
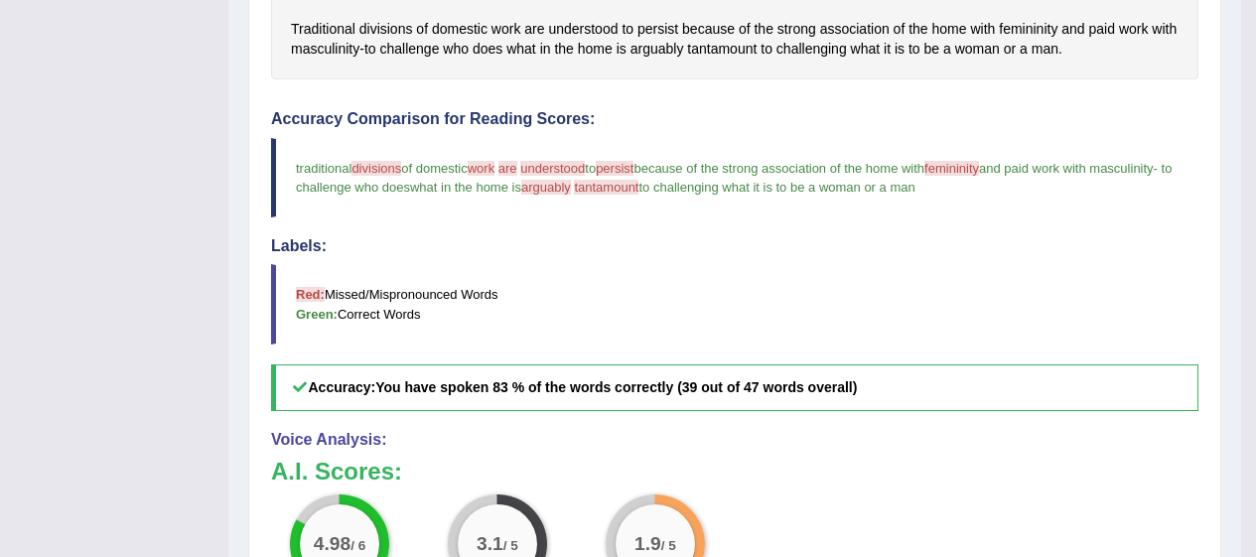
scroll to position [519, 0]
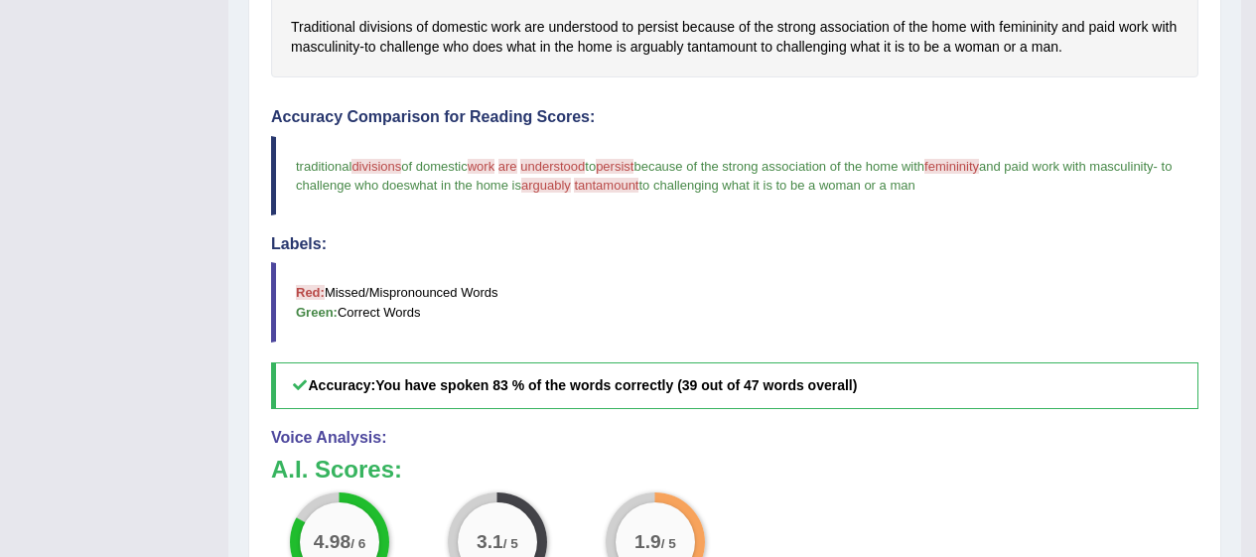
click at [403, 30] on span "divisions" at bounding box center [387, 27] width 54 height 21
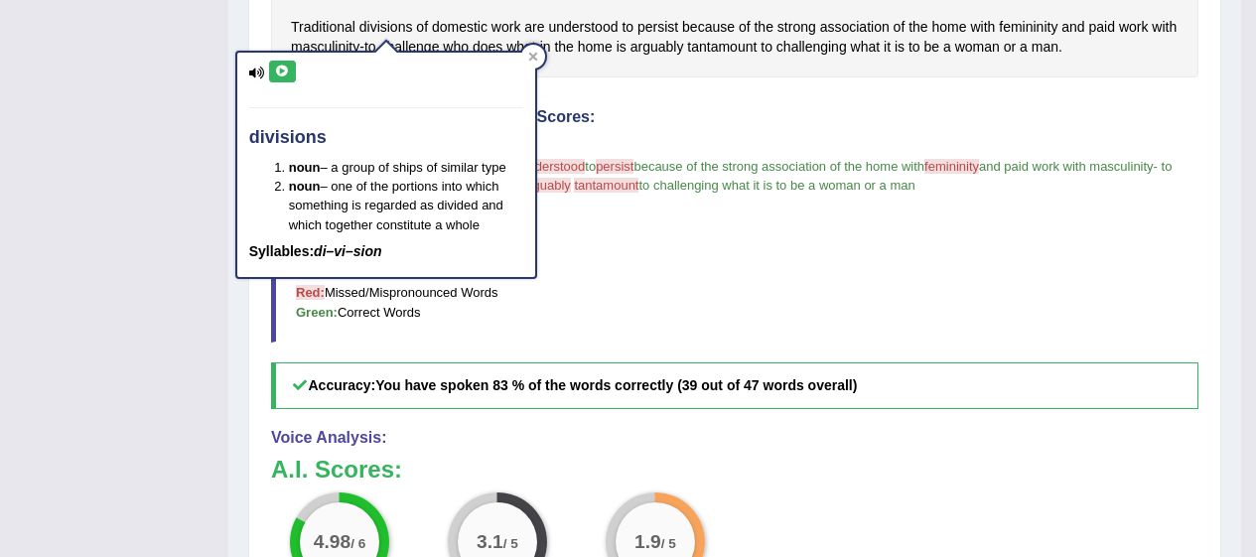
click at [609, 279] on blockquote "Red: Missed/Mispronounced Words Green: Correct Words" at bounding box center [735, 301] width 928 height 79
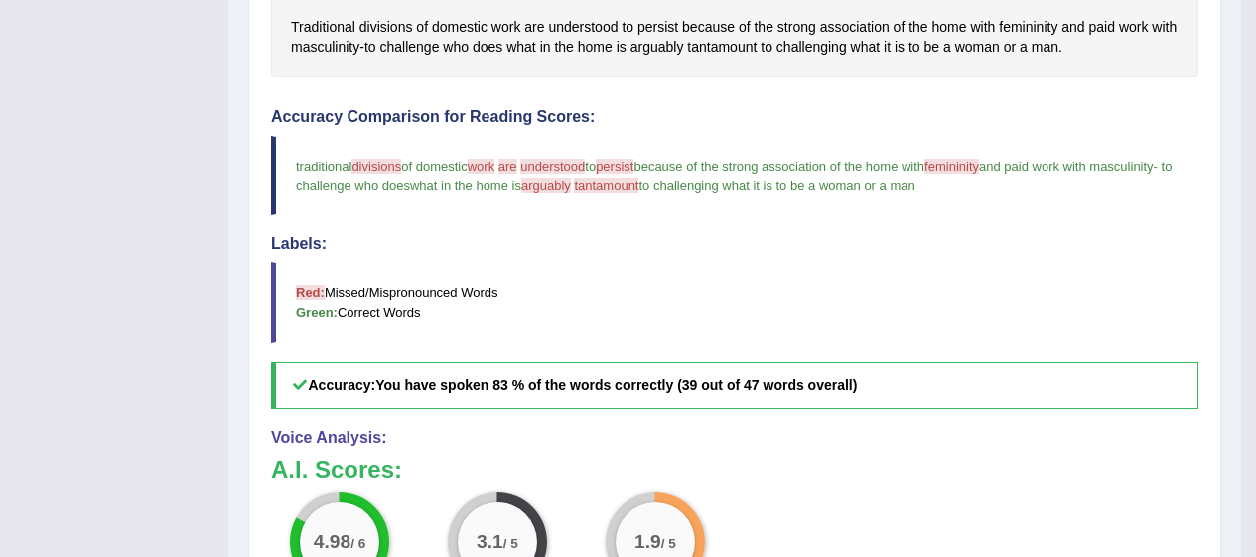
click at [653, 26] on span "persist" at bounding box center [658, 27] width 41 height 21
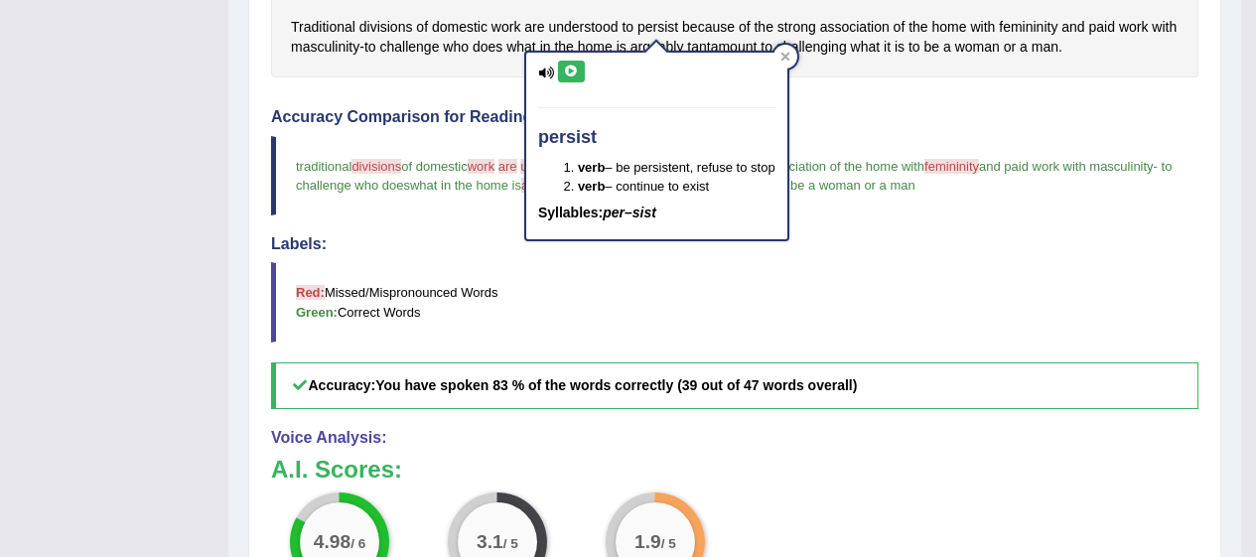
click at [570, 72] on icon at bounding box center [571, 72] width 15 height 12
click at [790, 59] on icon at bounding box center [785, 57] width 9 height 9
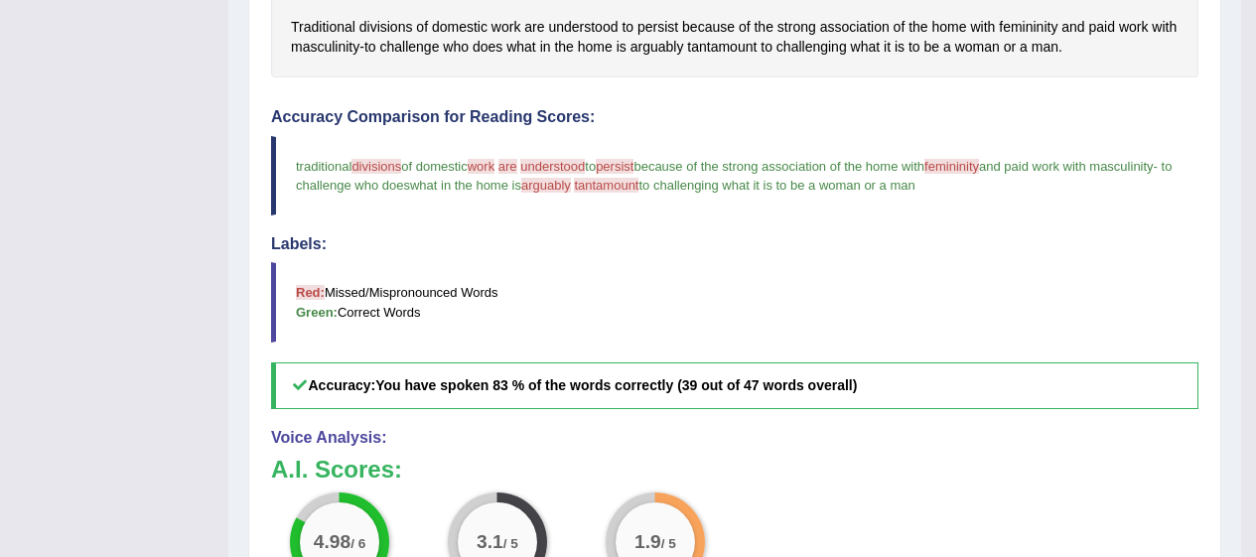
click at [1020, 25] on span "femininity" at bounding box center [1028, 27] width 59 height 21
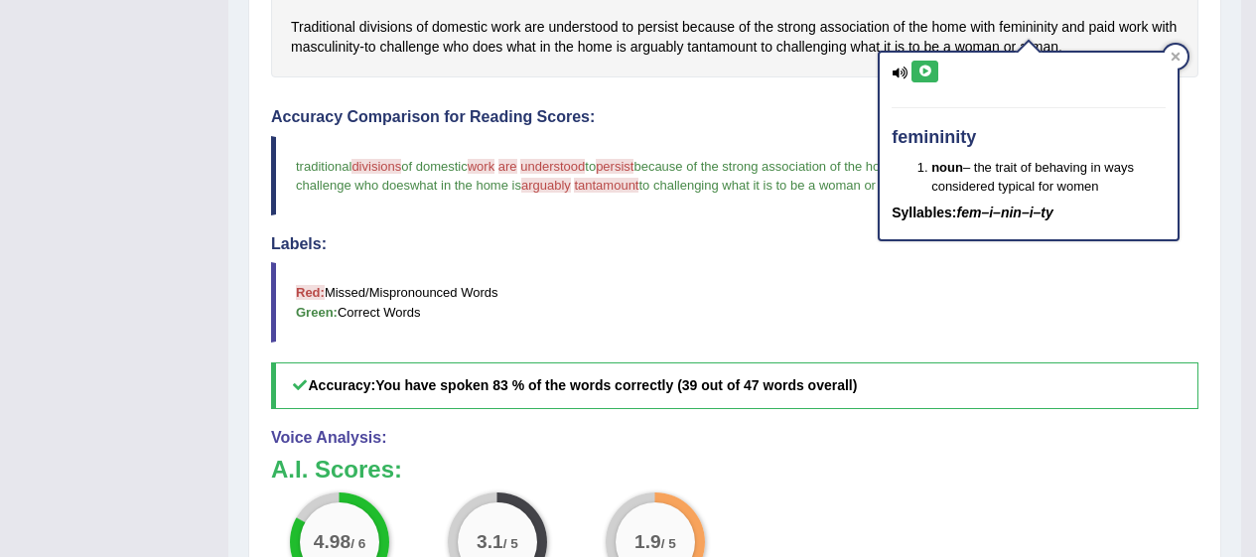
click at [903, 71] on icon at bounding box center [900, 73] width 16 height 13
click at [904, 71] on icon at bounding box center [900, 73] width 16 height 13
click at [896, 72] on icon at bounding box center [900, 73] width 16 height 13
click at [931, 70] on icon at bounding box center [925, 72] width 15 height 12
click at [899, 69] on icon at bounding box center [900, 73] width 16 height 13
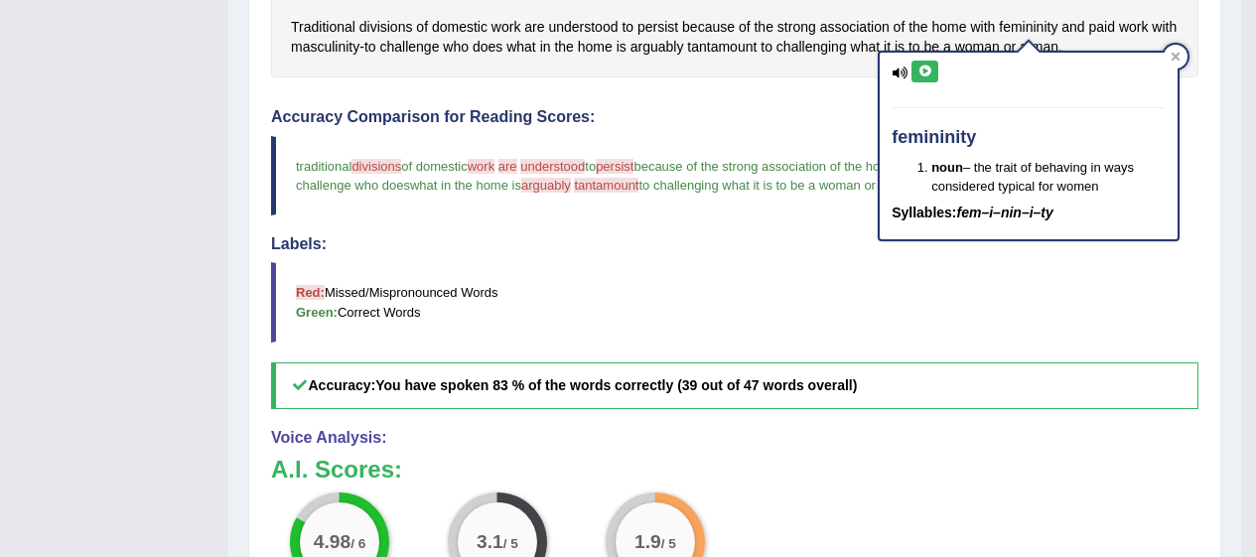
click at [1171, 62] on div at bounding box center [1176, 57] width 24 height 24
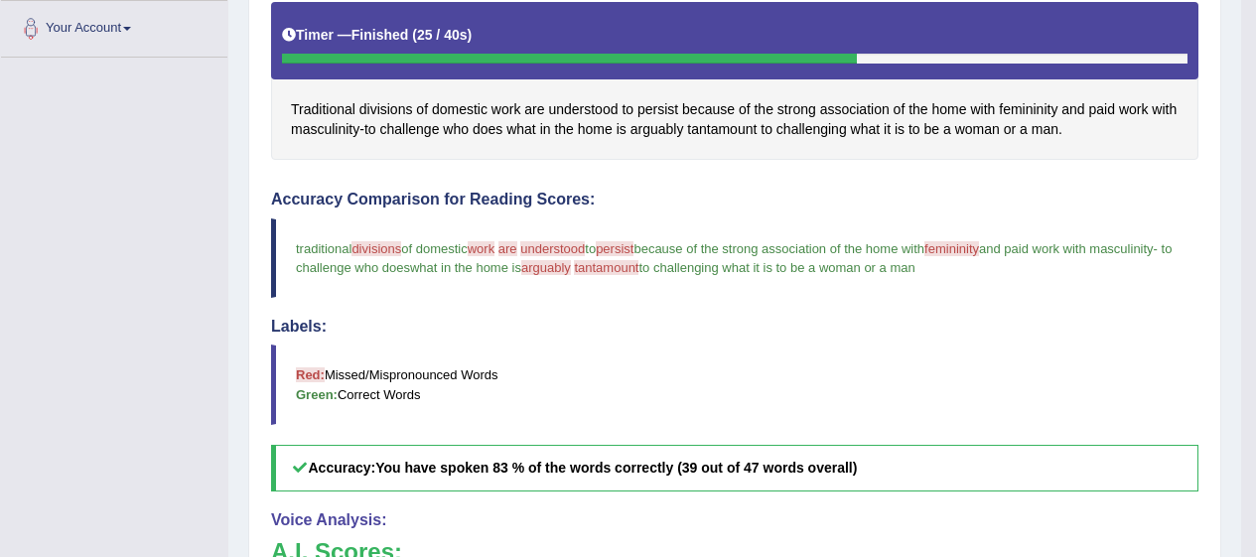
scroll to position [444, 0]
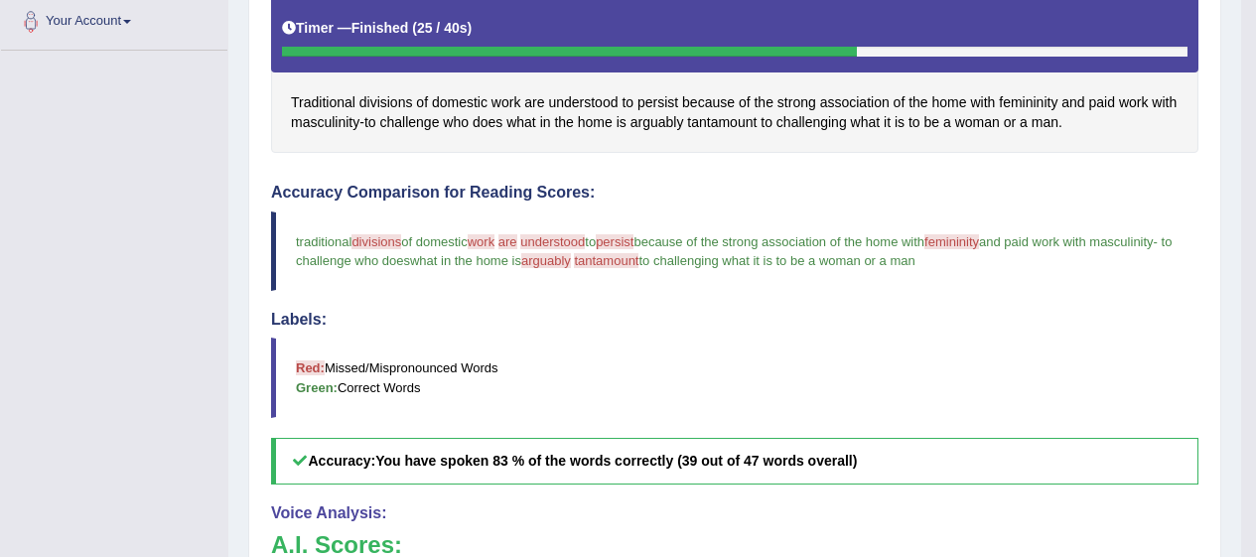
click at [663, 131] on span "arguably" at bounding box center [658, 122] width 54 height 21
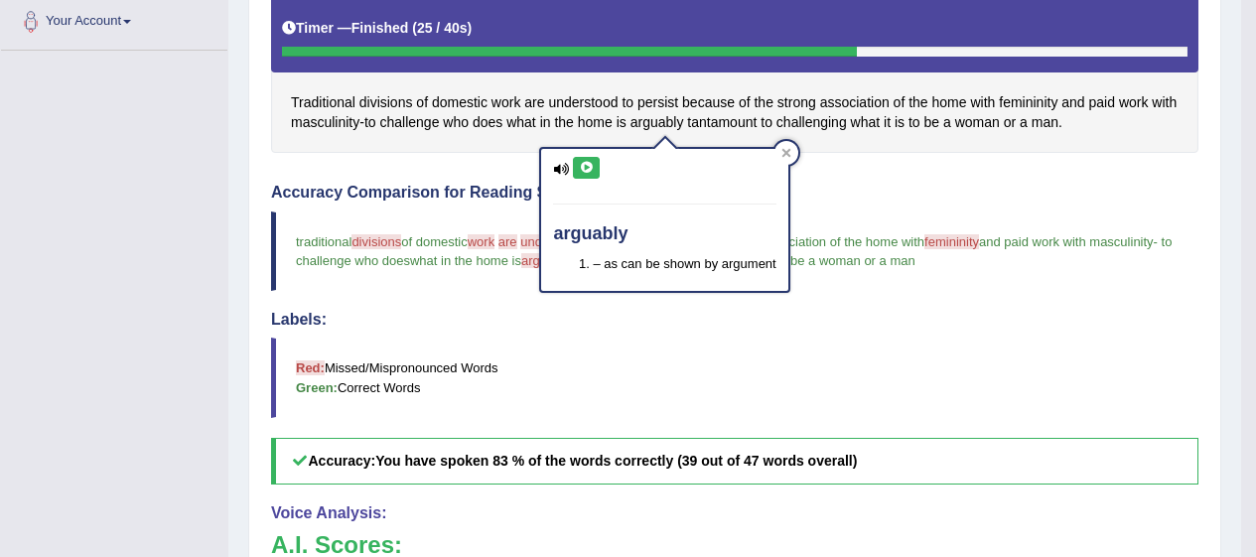
click at [584, 162] on icon at bounding box center [586, 168] width 15 height 12
click at [774, 149] on div "arguably – as can be shown by argument" at bounding box center [664, 220] width 246 height 142
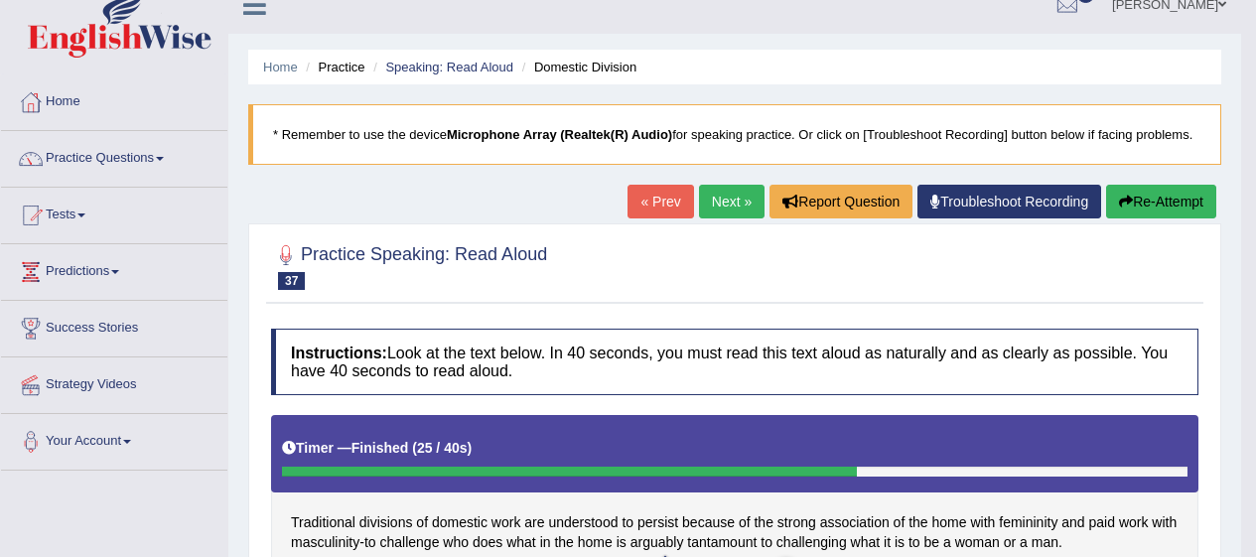
scroll to position [21, 0]
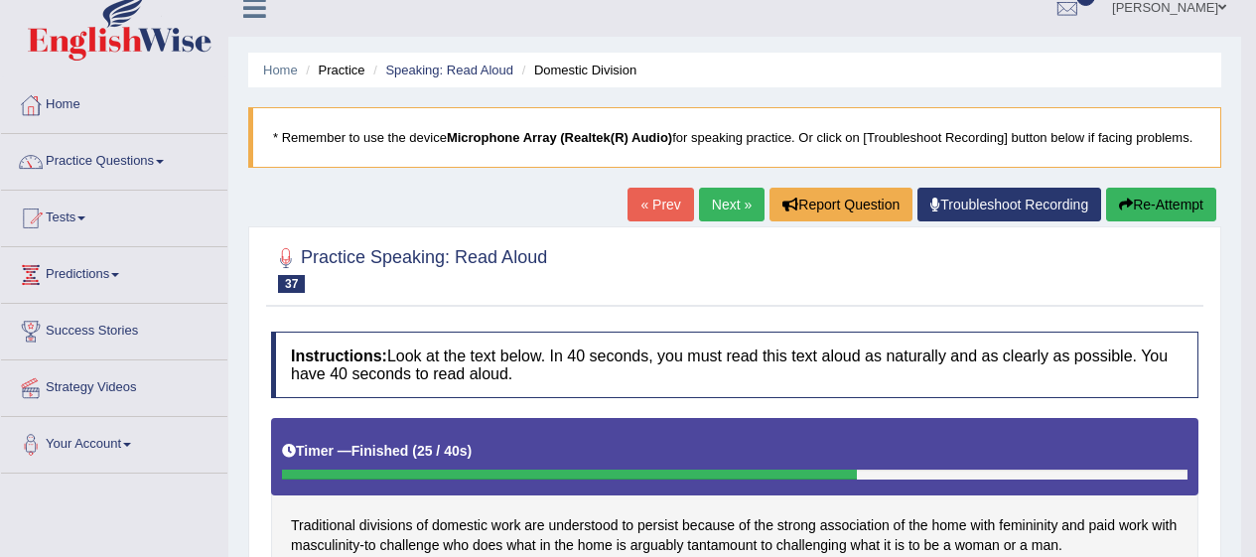
click at [709, 208] on link "Next »" at bounding box center [732, 205] width 66 height 34
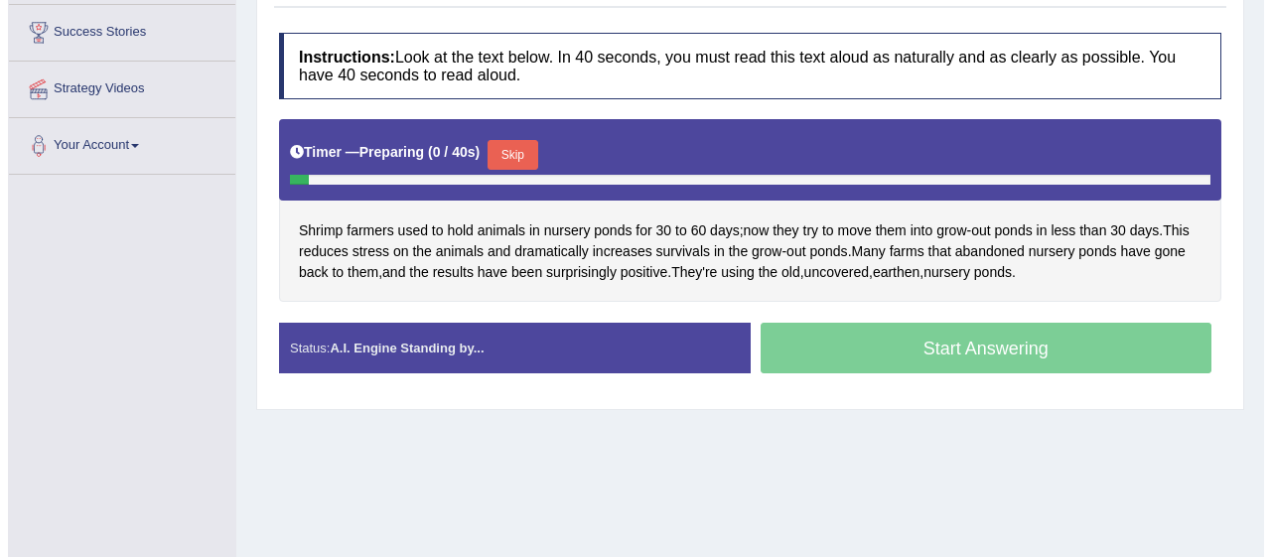
scroll to position [339, 0]
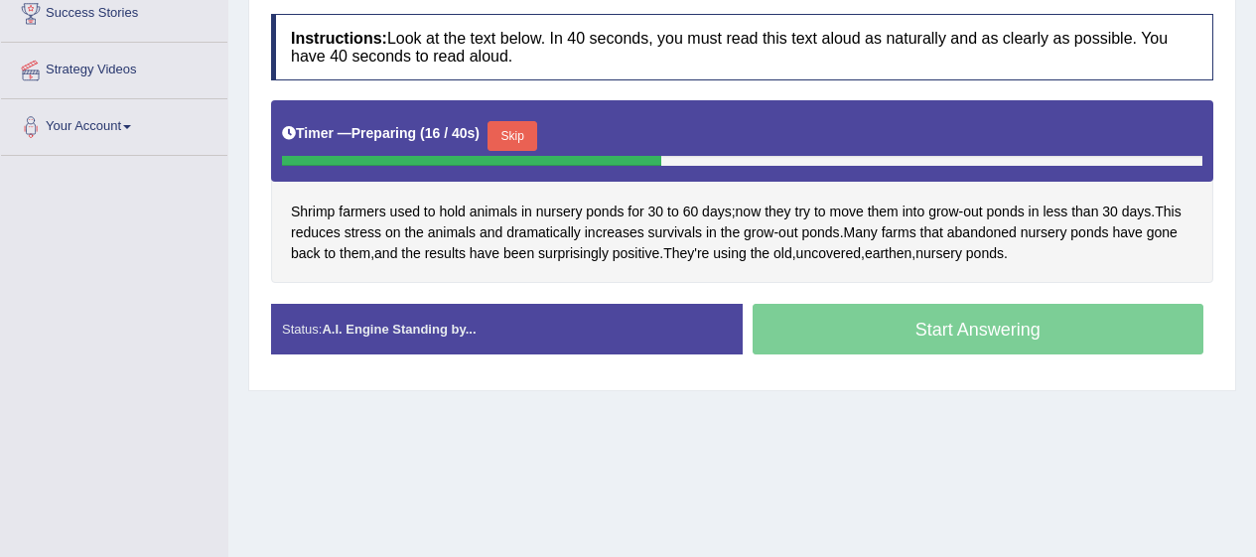
click at [980, 330] on div "Start Answering" at bounding box center [979, 332] width 472 height 56
click at [529, 138] on button "Skip" at bounding box center [513, 136] width 50 height 30
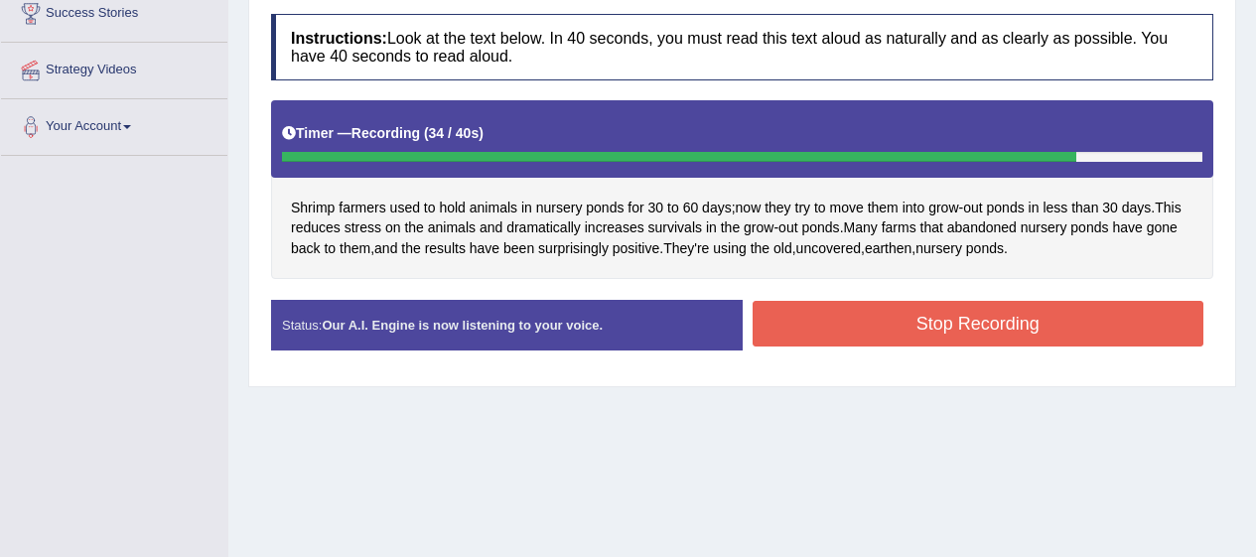
click at [1011, 315] on button "Stop Recording" at bounding box center [979, 324] width 452 height 46
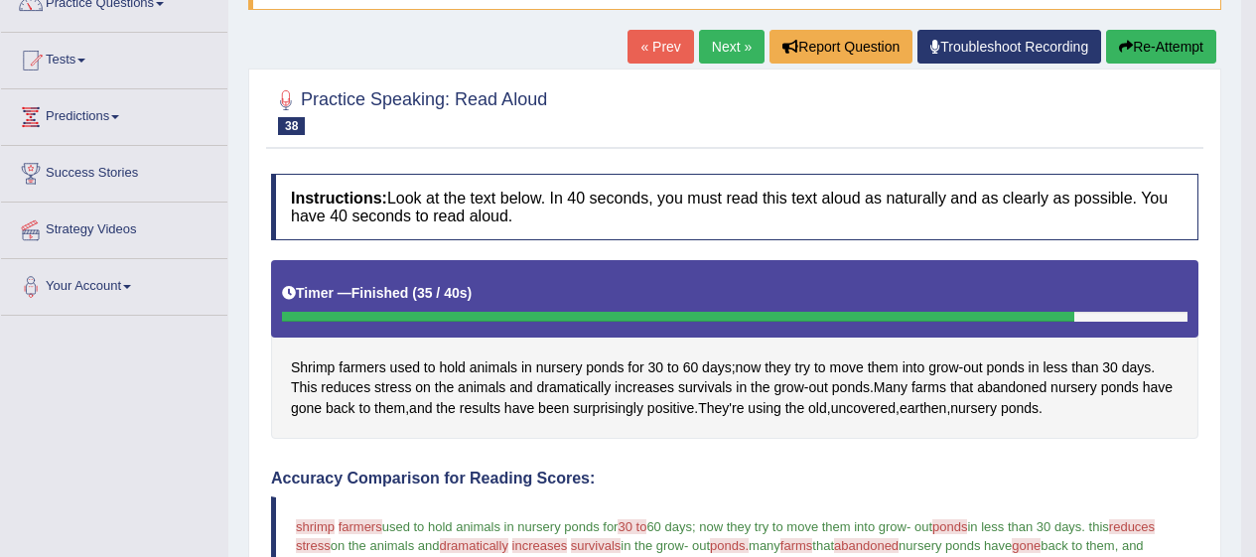
scroll to position [0, 0]
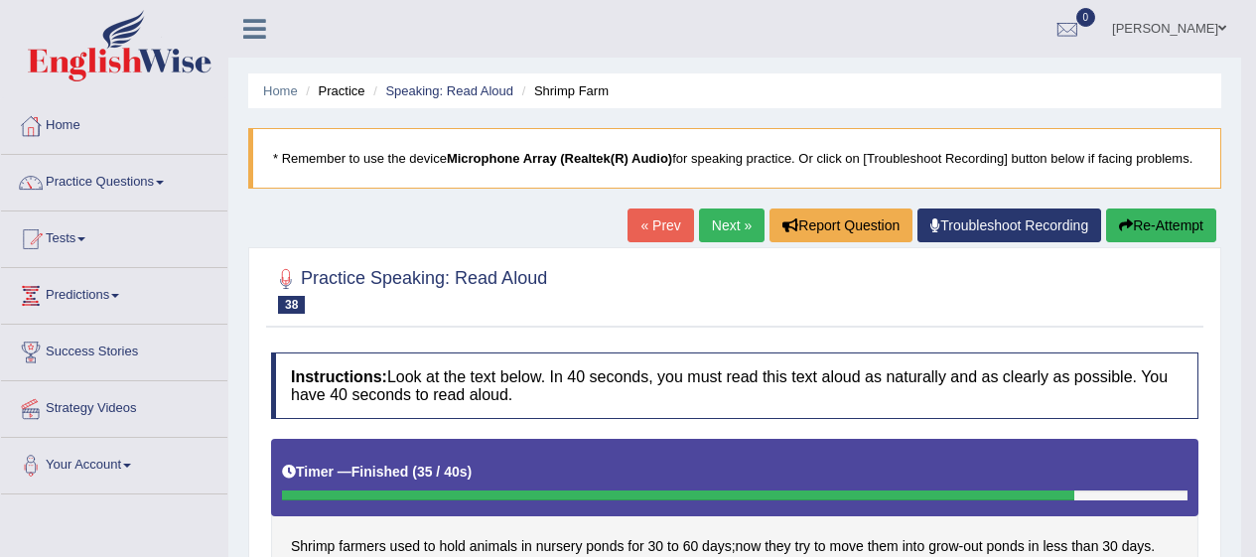
click at [723, 223] on link "Next »" at bounding box center [732, 226] width 66 height 34
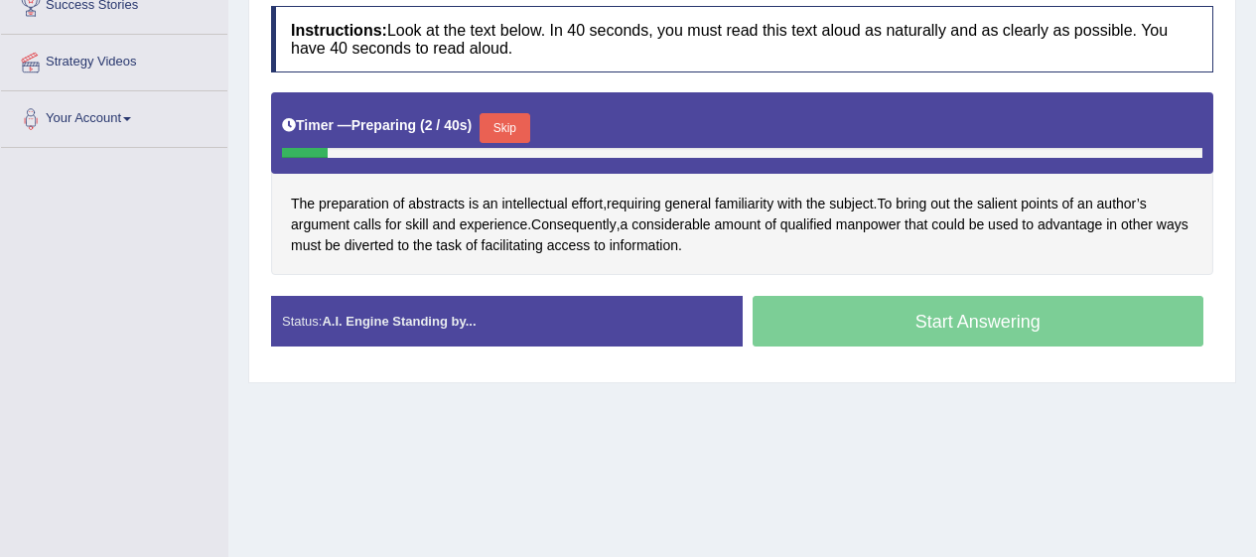
scroll to position [346, 0]
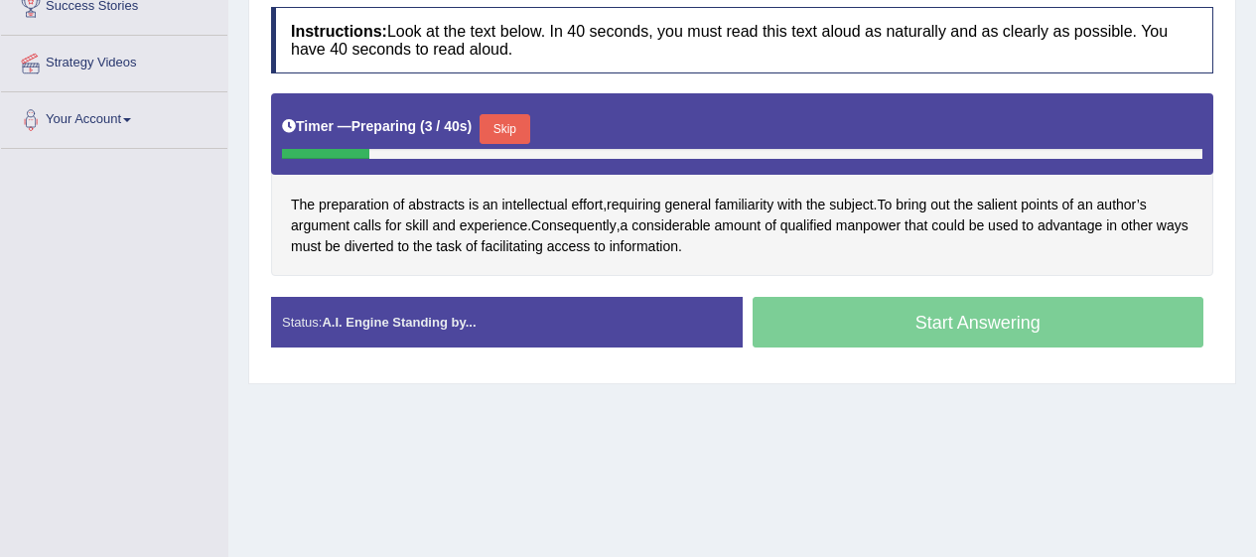
click at [521, 130] on button "Skip" at bounding box center [505, 129] width 50 height 30
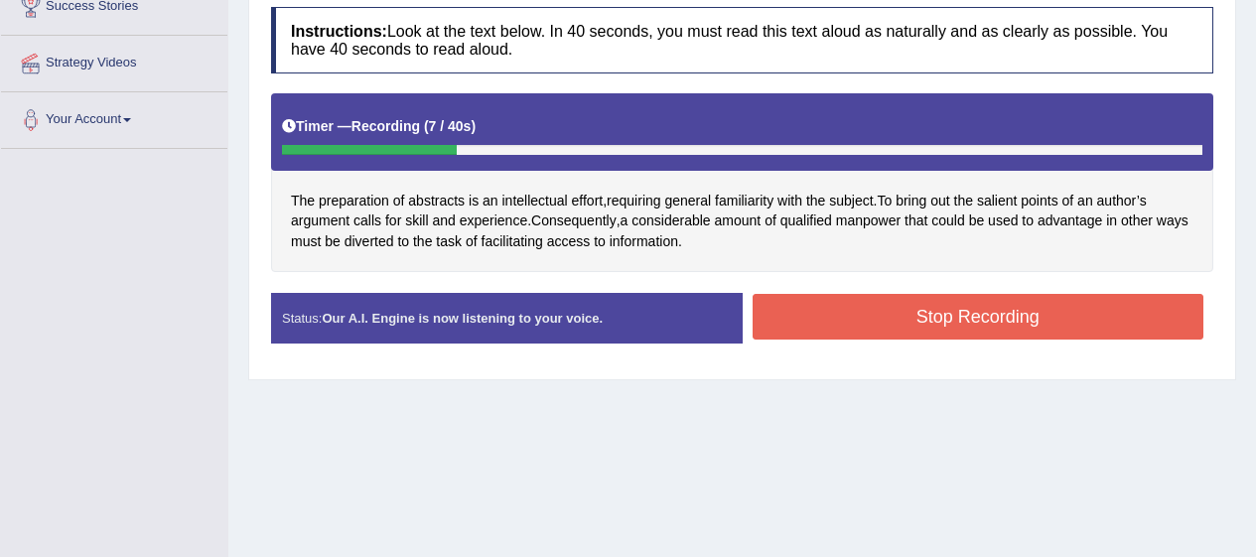
click at [1092, 293] on div "Start Answering" at bounding box center [979, 293] width 472 height 1
click at [1077, 293] on div "Start Answering" at bounding box center [979, 293] width 472 height 1
click at [1070, 313] on button "Stop Recording" at bounding box center [979, 317] width 452 height 46
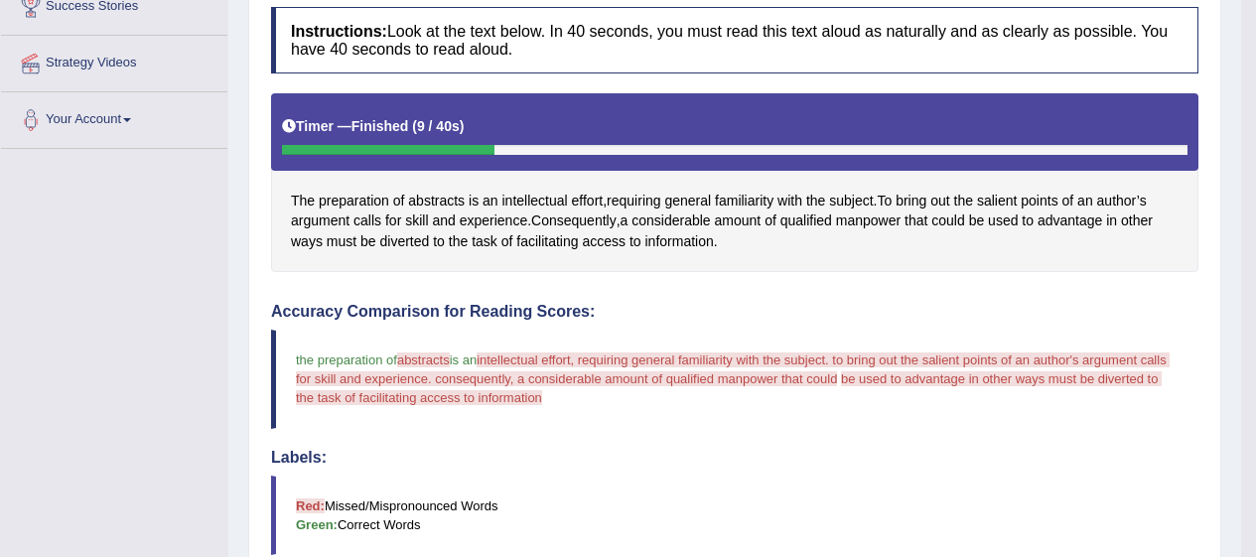
click at [434, 204] on span "abstracts" at bounding box center [436, 201] width 57 height 21
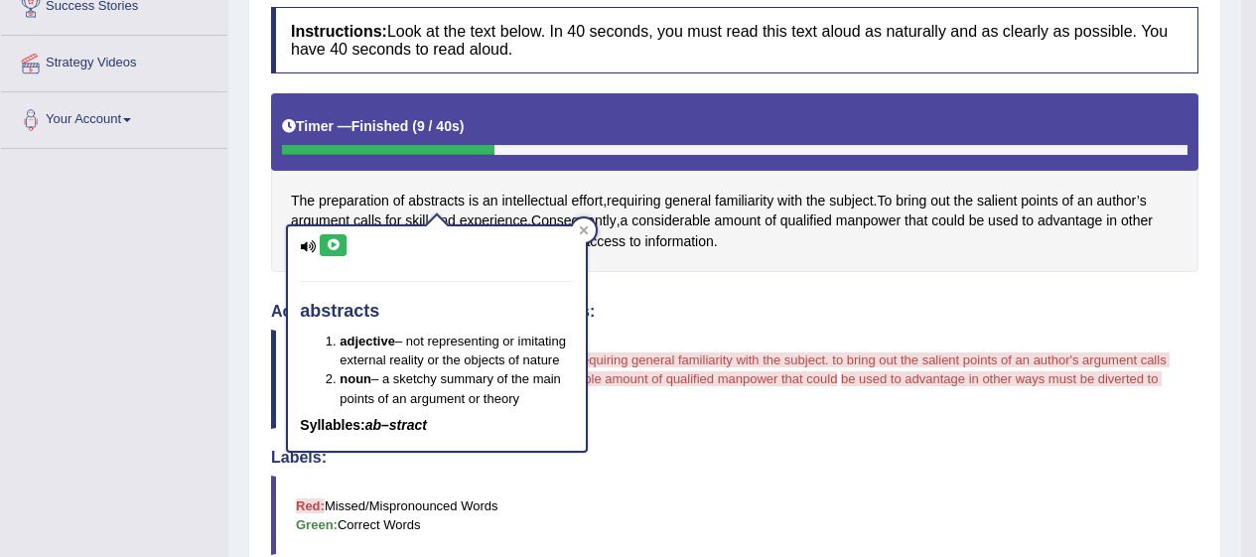
click at [329, 240] on icon at bounding box center [333, 245] width 15 height 12
click at [589, 238] on div at bounding box center [584, 231] width 24 height 24
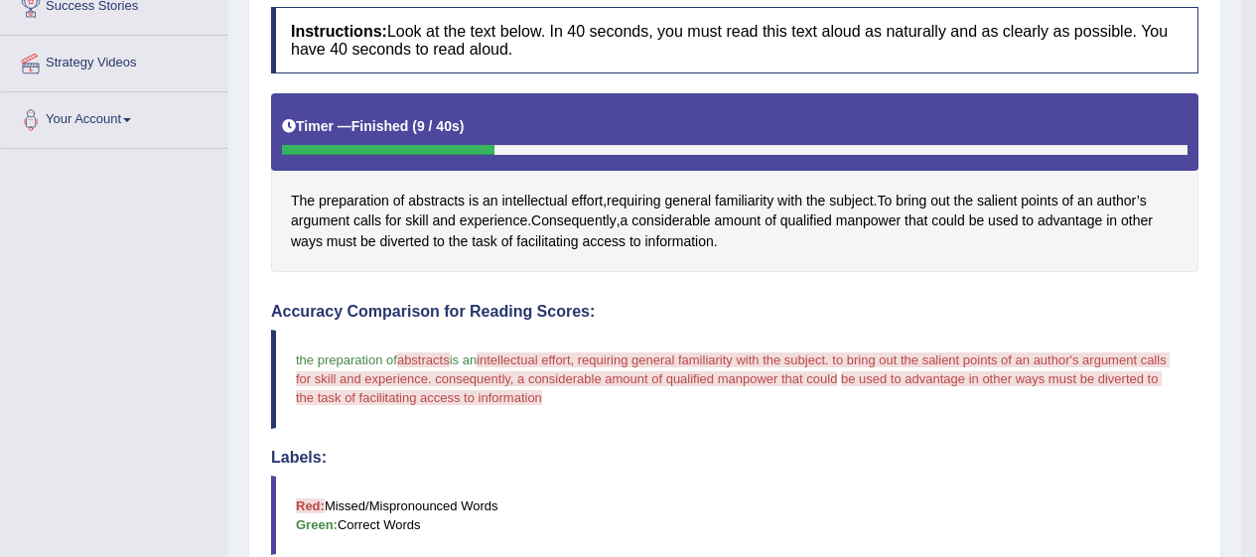
click at [534, 204] on span "intellectual" at bounding box center [536, 201] width 66 height 21
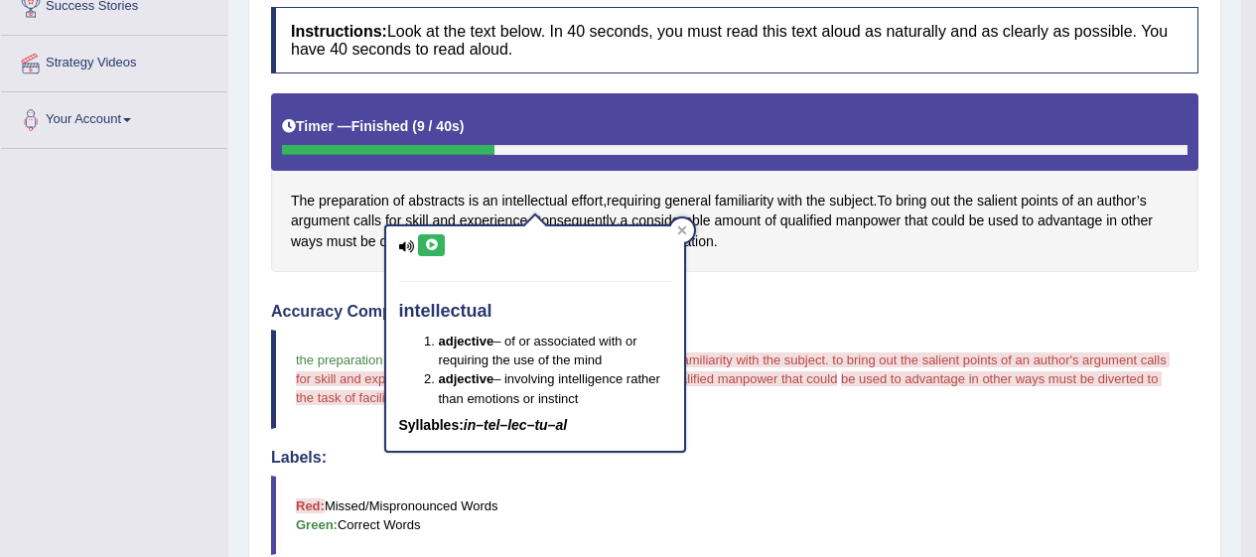
click at [427, 247] on icon at bounding box center [431, 245] width 15 height 12
click at [689, 237] on div at bounding box center [682, 231] width 24 height 24
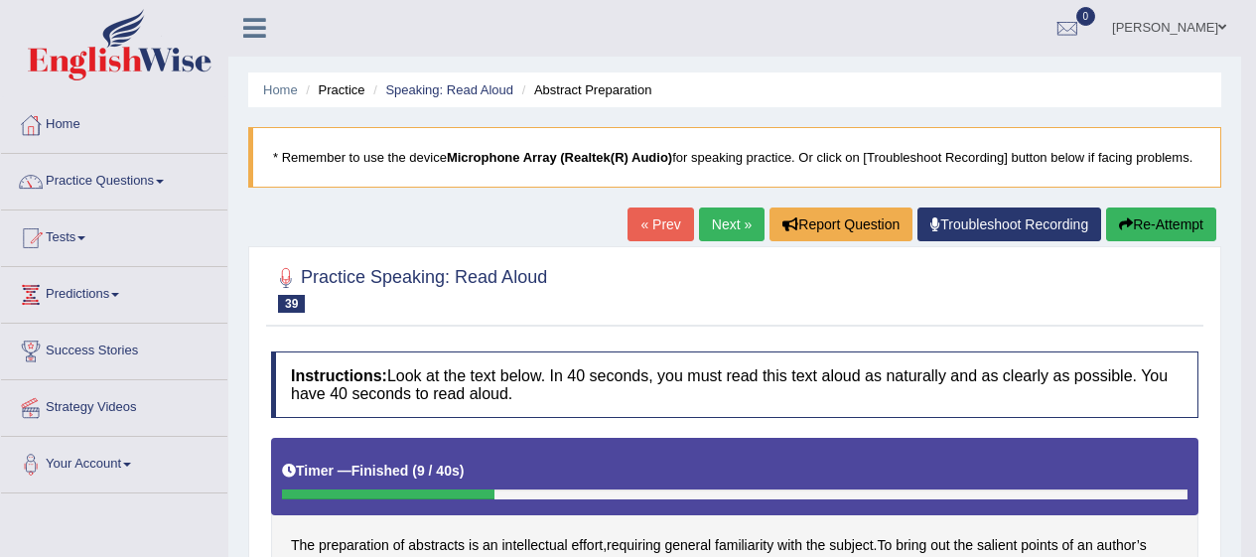
scroll to position [0, 0]
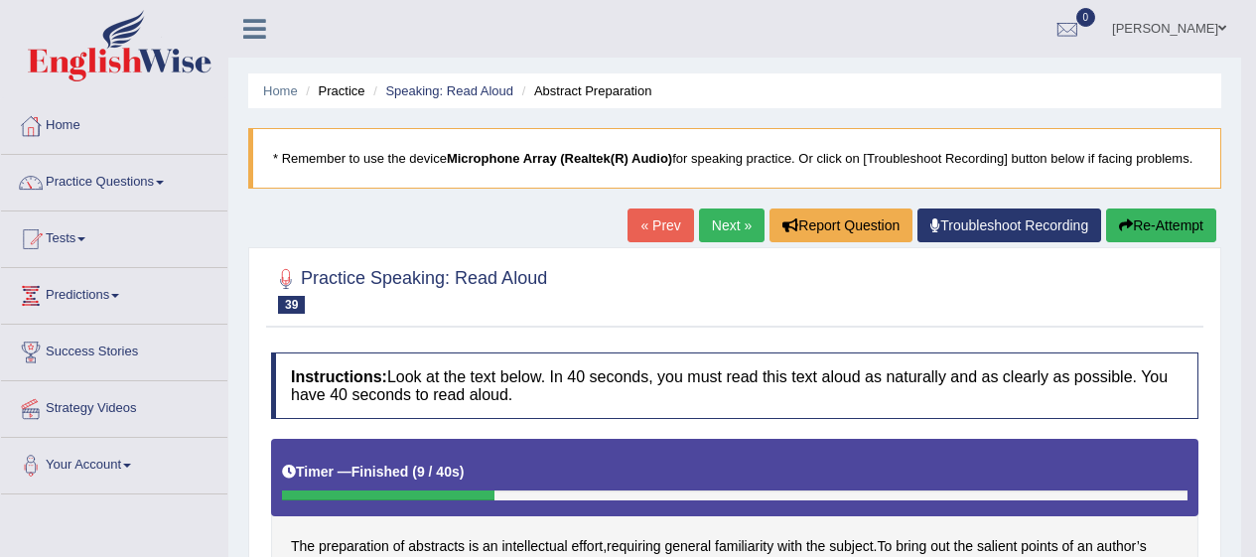
click at [1148, 233] on button "Re-Attempt" at bounding box center [1162, 226] width 110 height 34
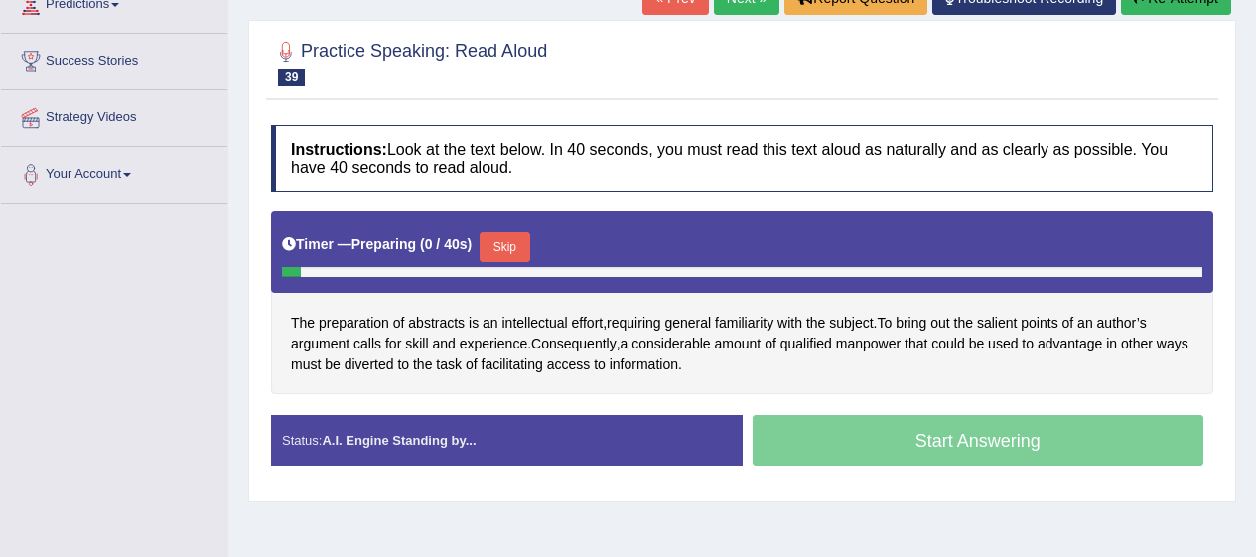
scroll to position [306, 0]
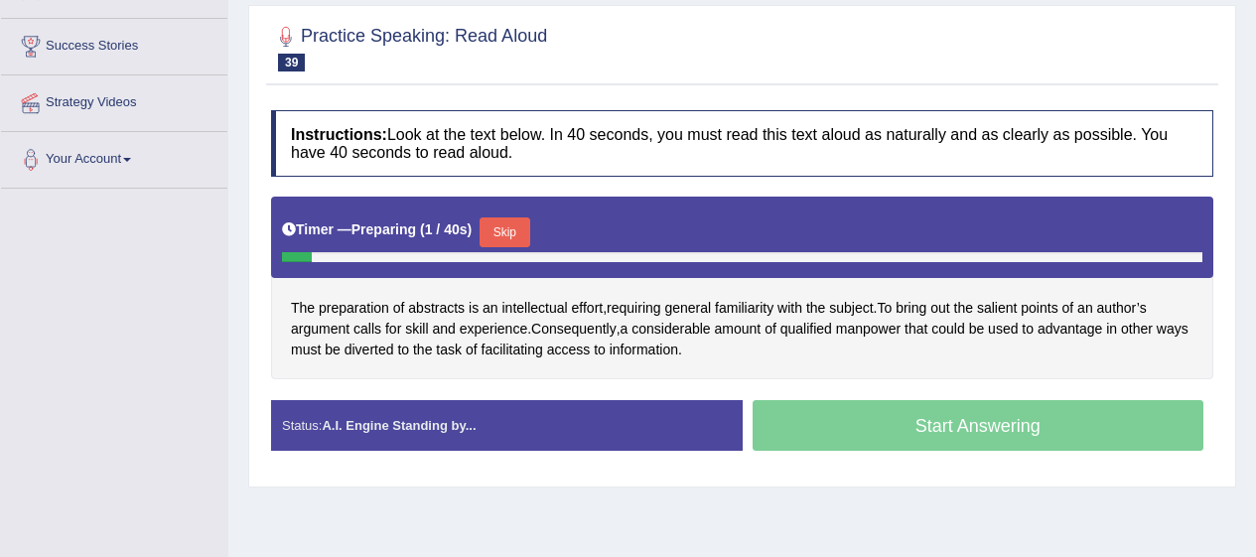
click at [652, 307] on span "requiring" at bounding box center [634, 308] width 54 height 21
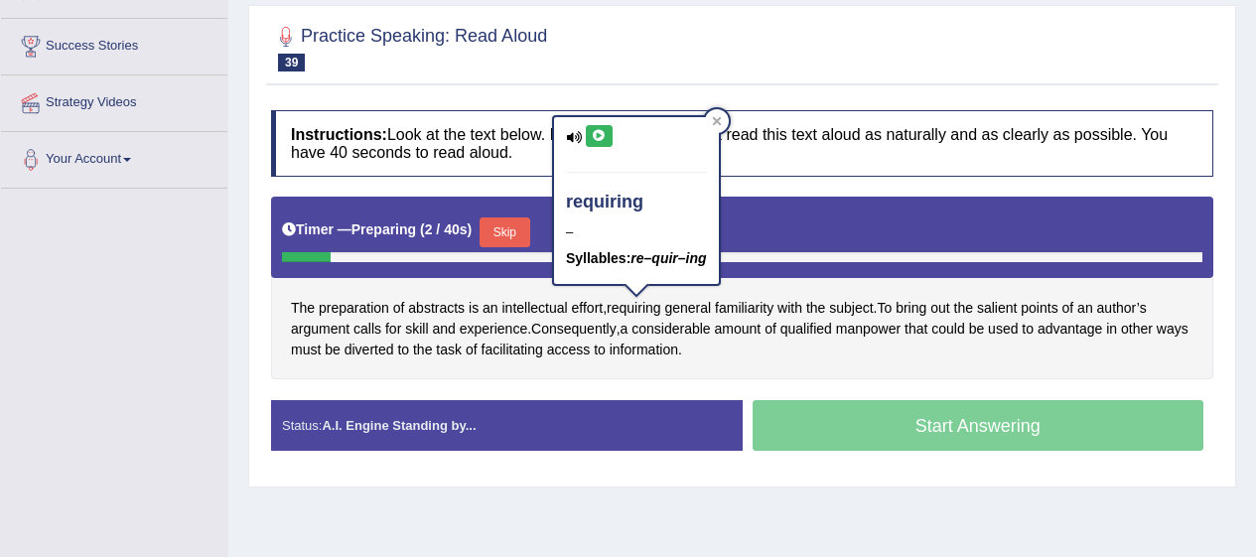
click at [599, 134] on icon at bounding box center [599, 136] width 15 height 12
click at [763, 305] on span "familiarity" at bounding box center [744, 308] width 59 height 21
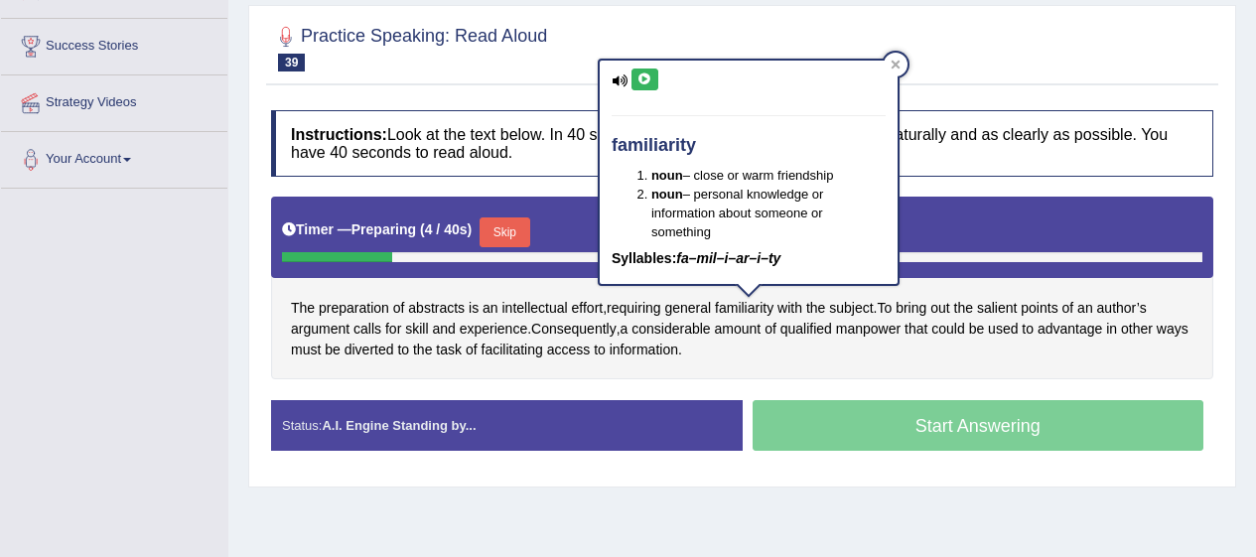
click at [647, 75] on icon at bounding box center [645, 80] width 15 height 12
click at [1132, 307] on span "author’s" at bounding box center [1123, 308] width 50 height 21
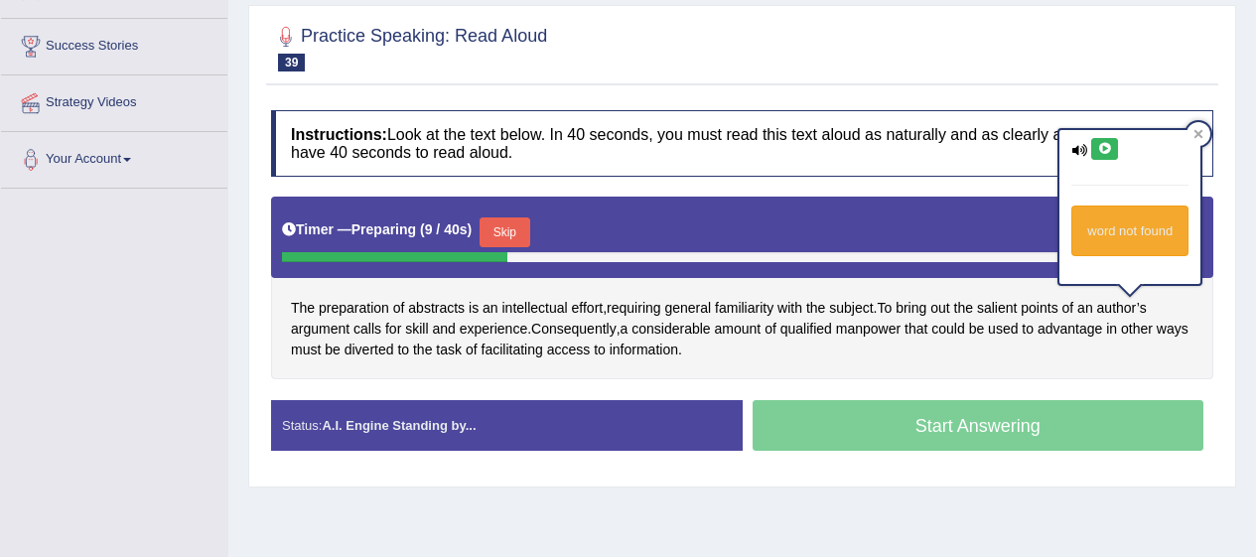
click at [1103, 148] on icon at bounding box center [1105, 149] width 15 height 12
click at [594, 333] on span "Consequently" at bounding box center [573, 329] width 85 height 21
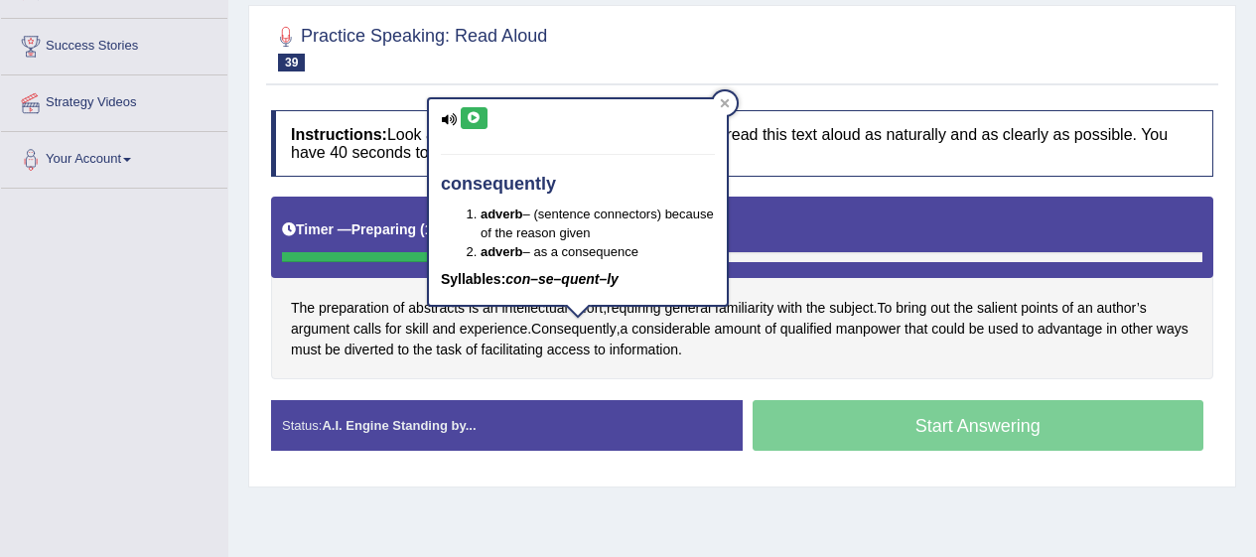
click at [454, 121] on icon at bounding box center [449, 119] width 16 height 13
click at [486, 123] on button at bounding box center [474, 118] width 27 height 22
click at [479, 117] on icon at bounding box center [474, 118] width 15 height 12
click at [717, 110] on div at bounding box center [725, 103] width 24 height 24
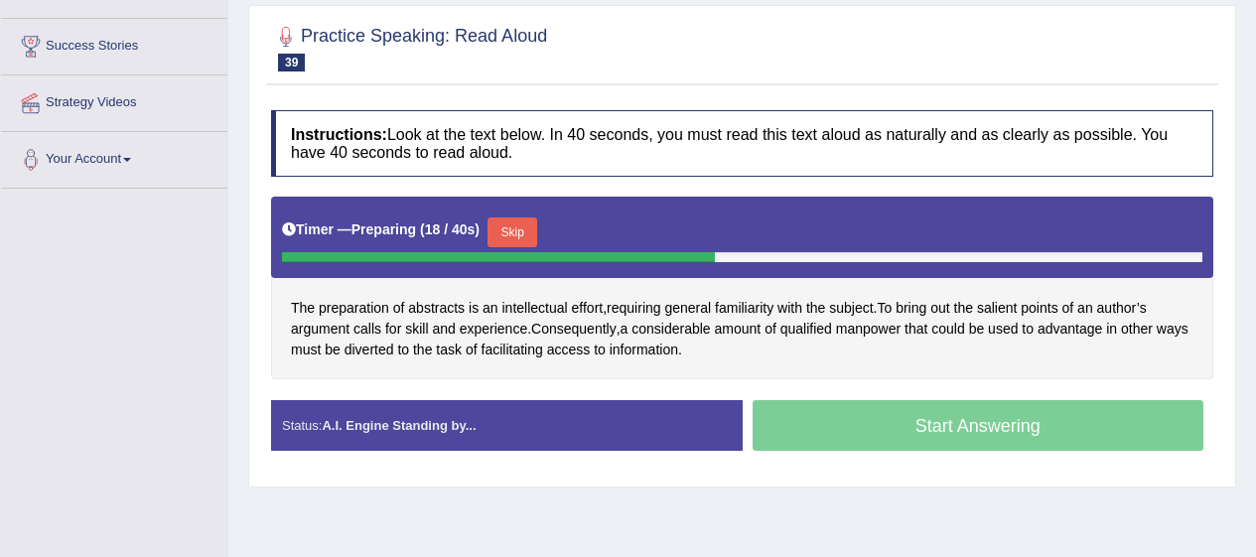
click at [890, 425] on div "Start Answering" at bounding box center [979, 428] width 472 height 56
click at [524, 233] on button "Skip" at bounding box center [513, 233] width 50 height 30
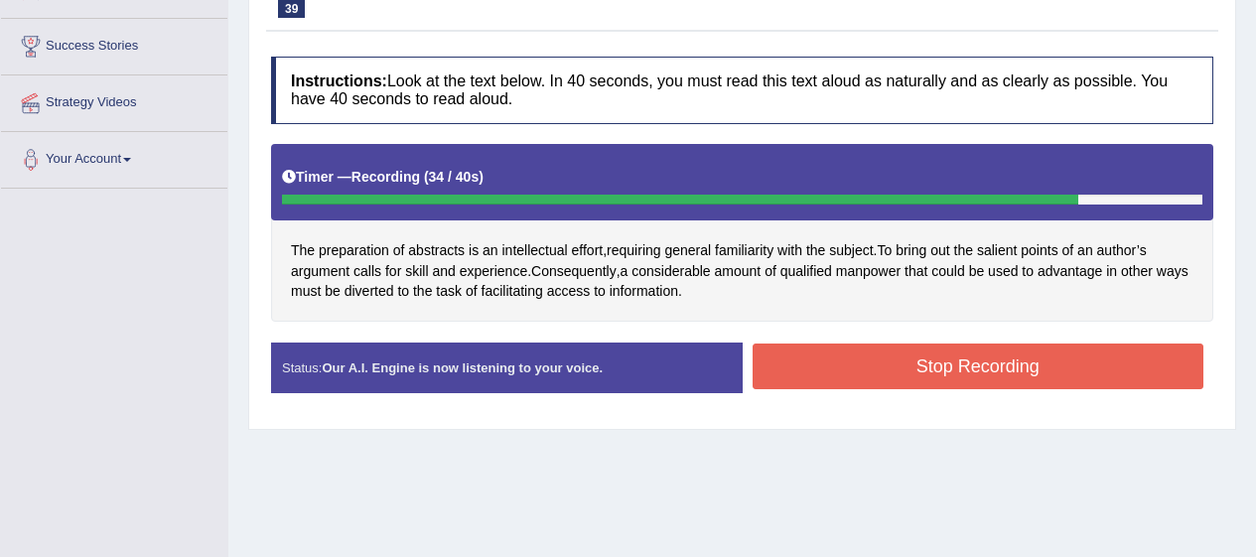
click at [1104, 362] on button "Stop Recording" at bounding box center [979, 367] width 452 height 46
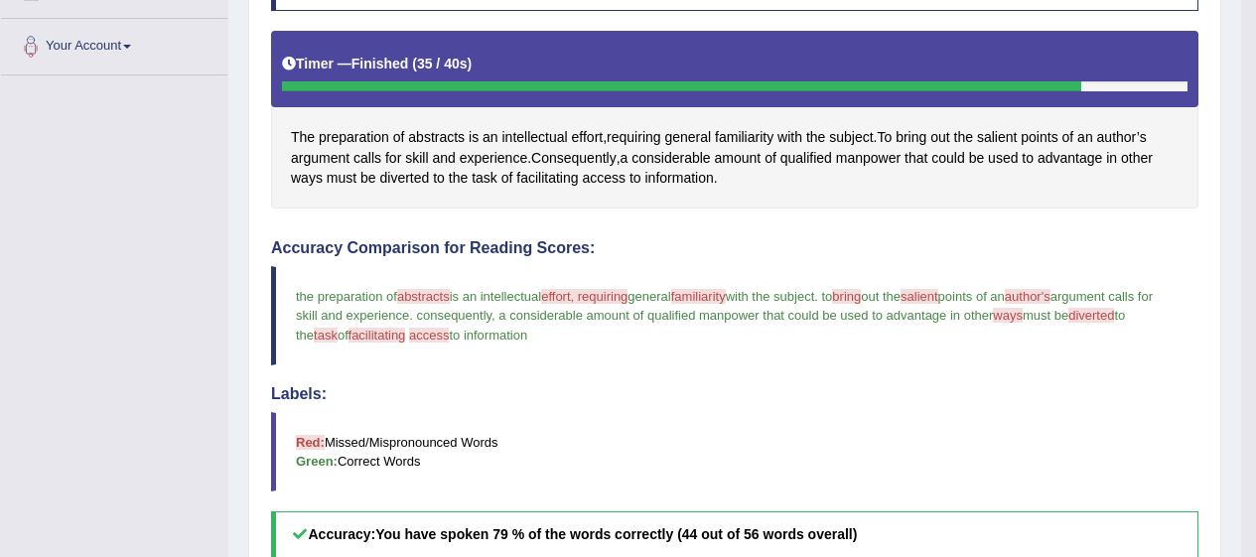
scroll to position [418, 0]
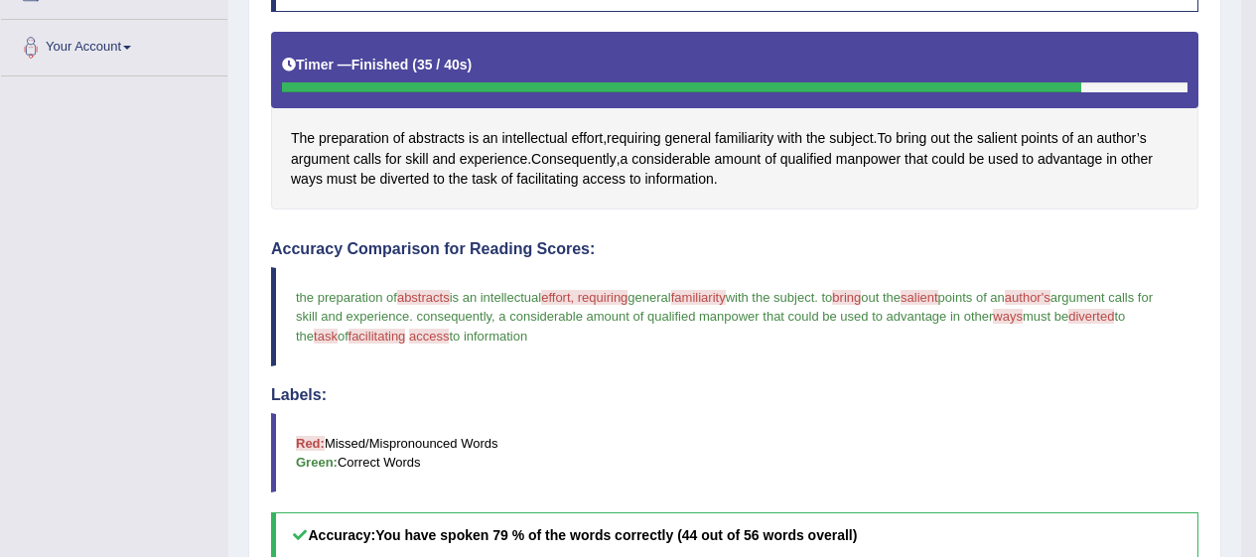
click at [587, 131] on span "effort" at bounding box center [588, 138] width 32 height 21
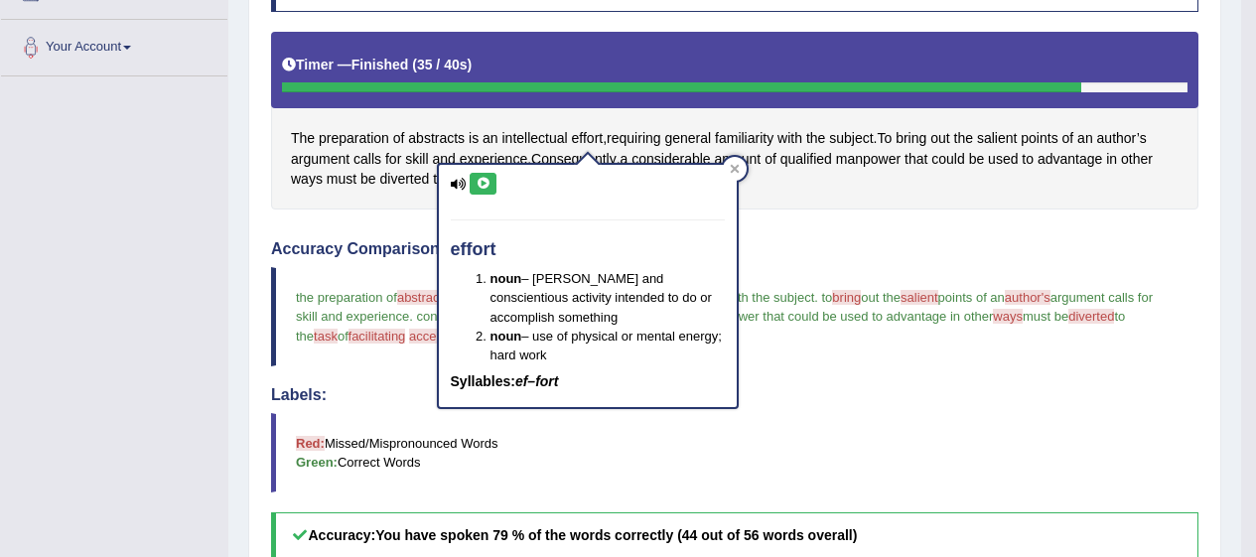
click at [487, 184] on icon at bounding box center [483, 184] width 15 height 12
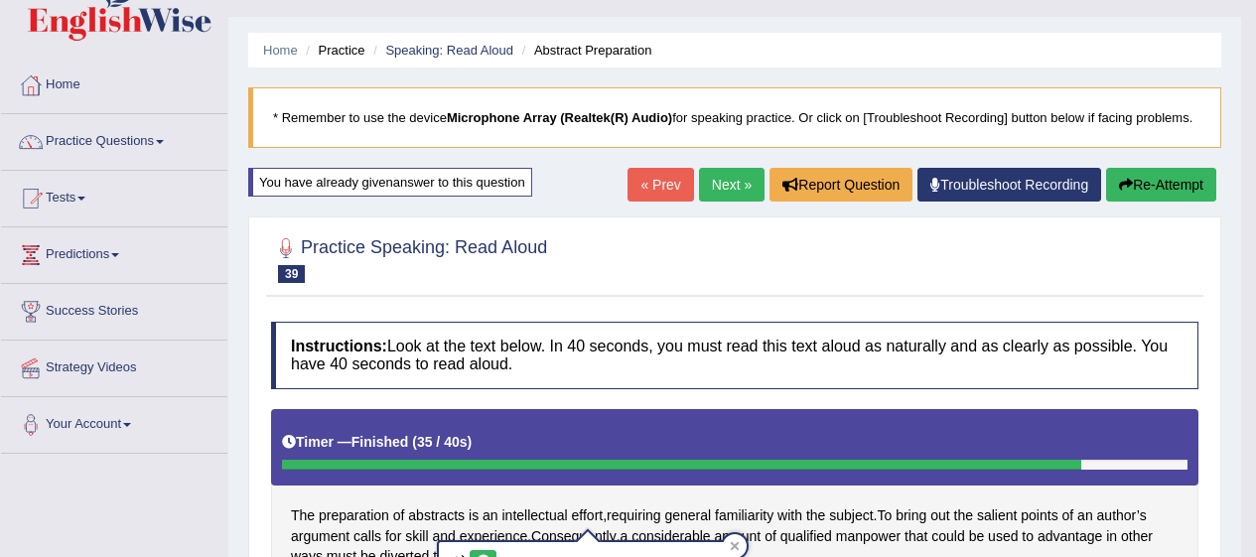
scroll to position [38, 0]
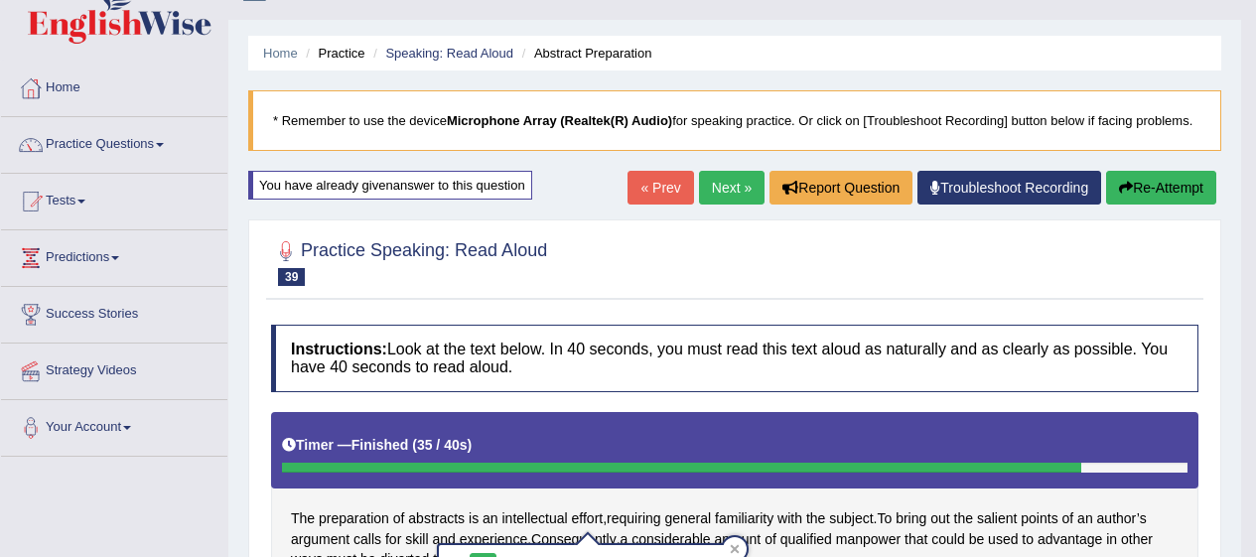
click at [728, 179] on link "Next »" at bounding box center [732, 188] width 66 height 34
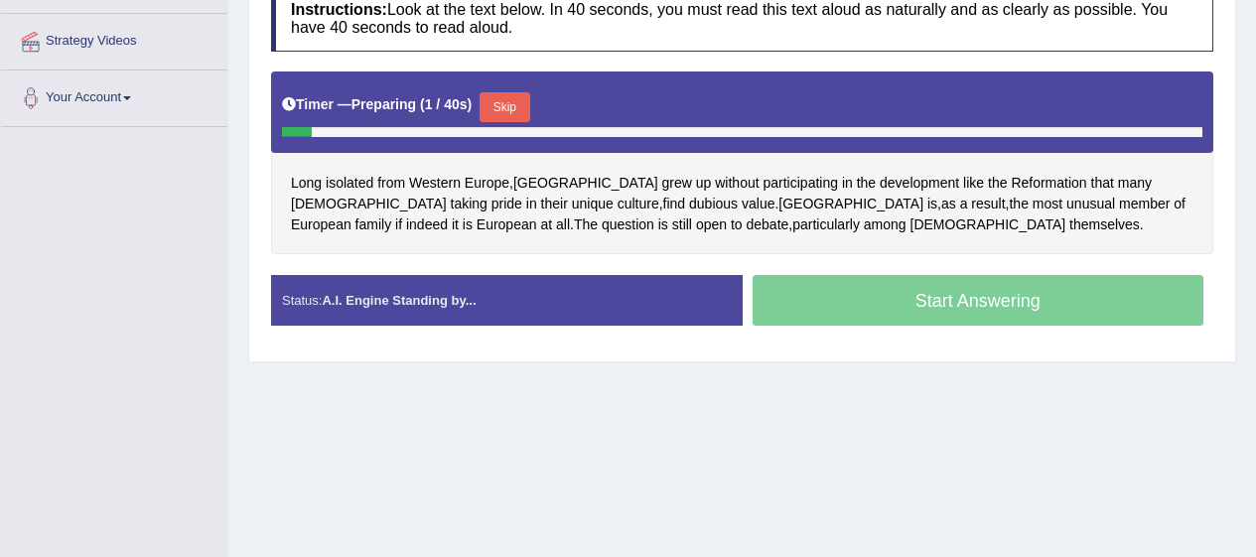
scroll to position [369, 0]
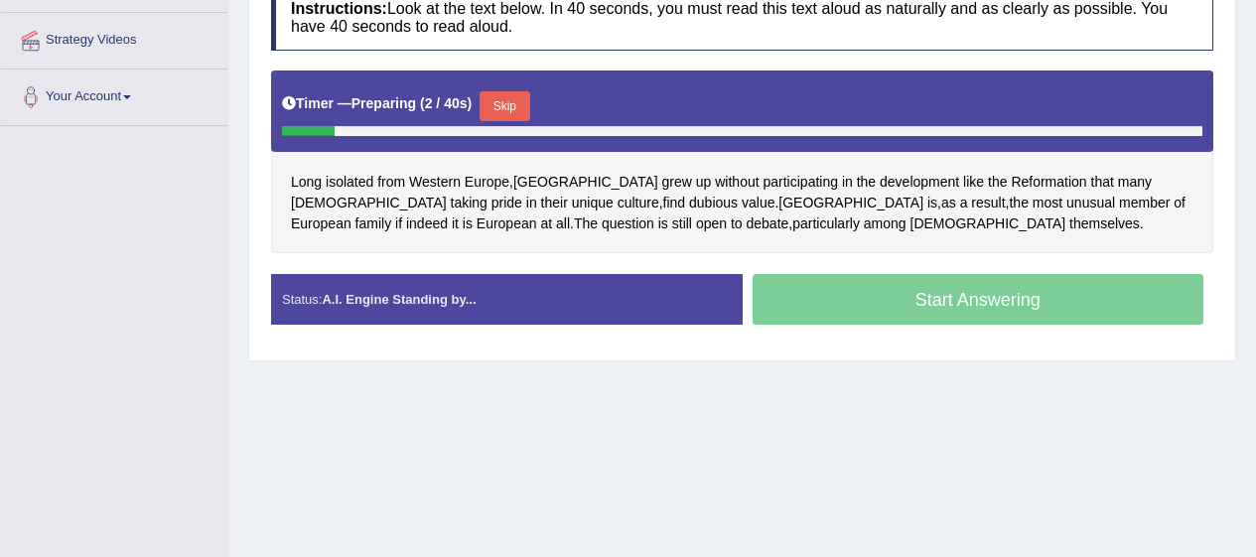
click at [517, 108] on button "Skip" at bounding box center [505, 106] width 50 height 30
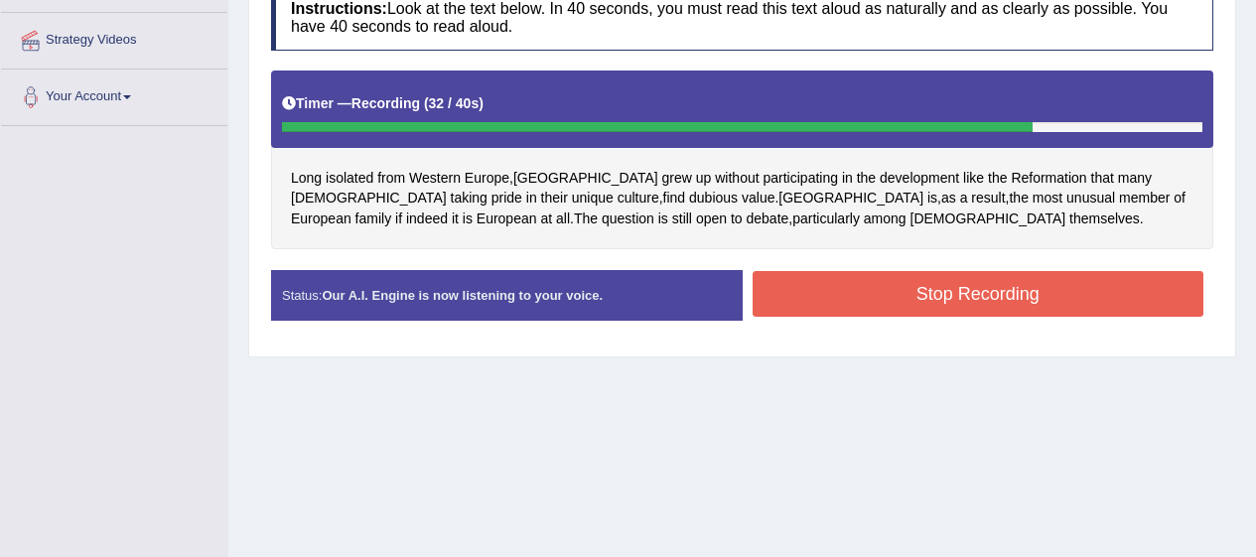
click at [1139, 305] on button "Stop Recording" at bounding box center [979, 294] width 452 height 46
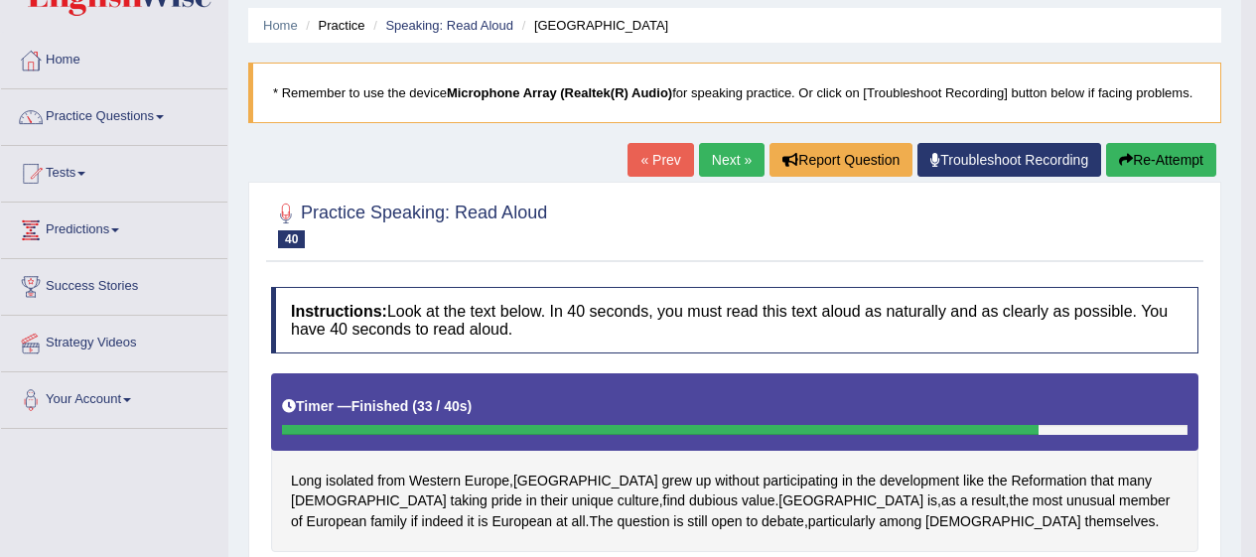
scroll to position [0, 0]
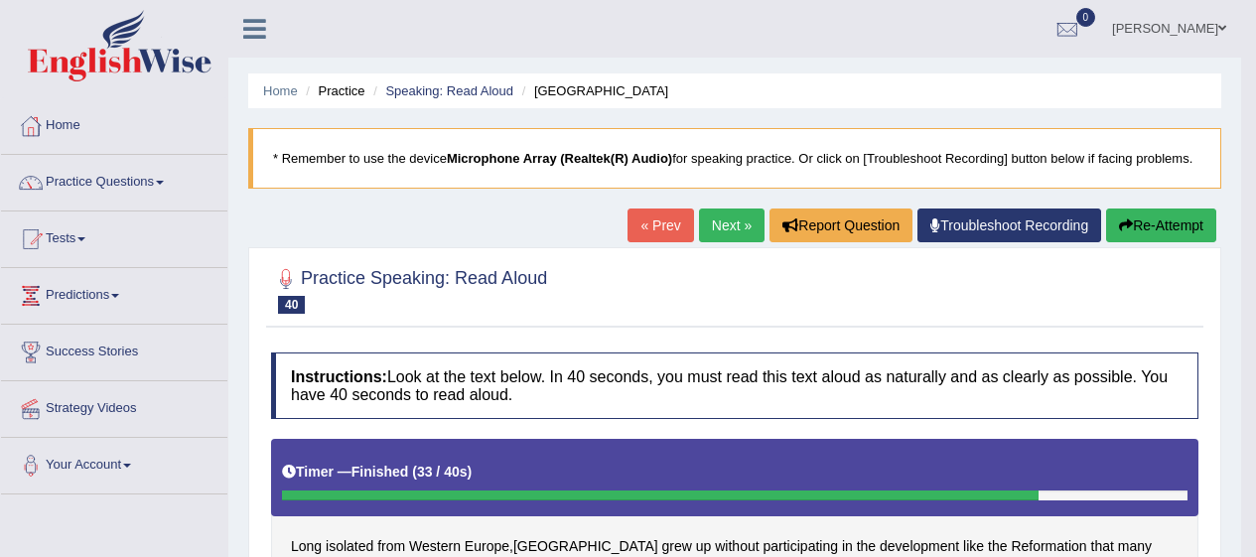
click at [729, 213] on link "Next »" at bounding box center [732, 226] width 66 height 34
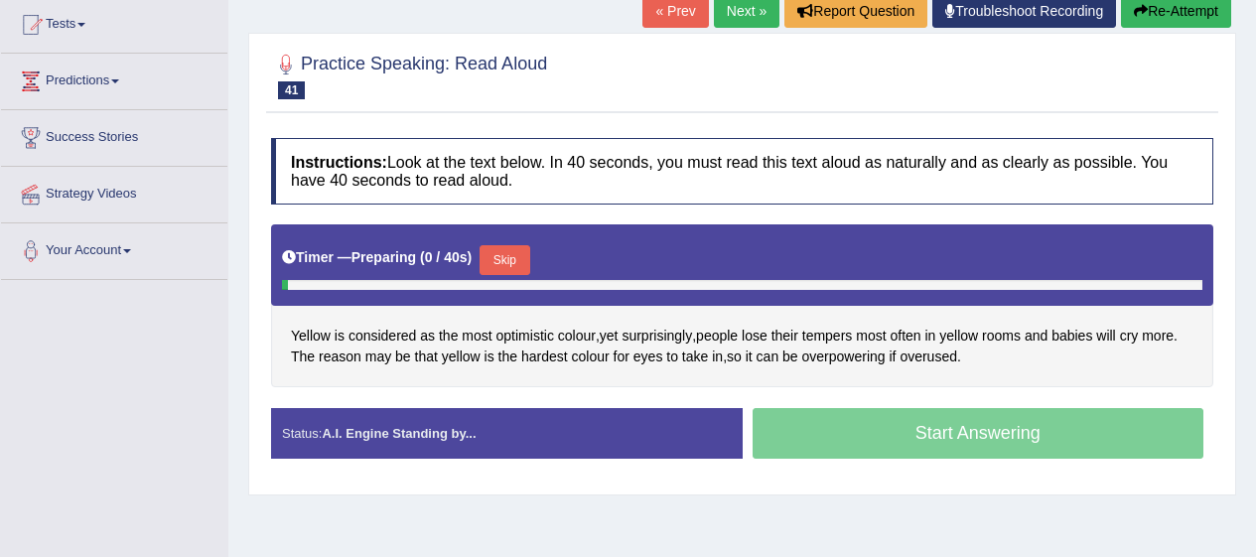
scroll to position [241, 0]
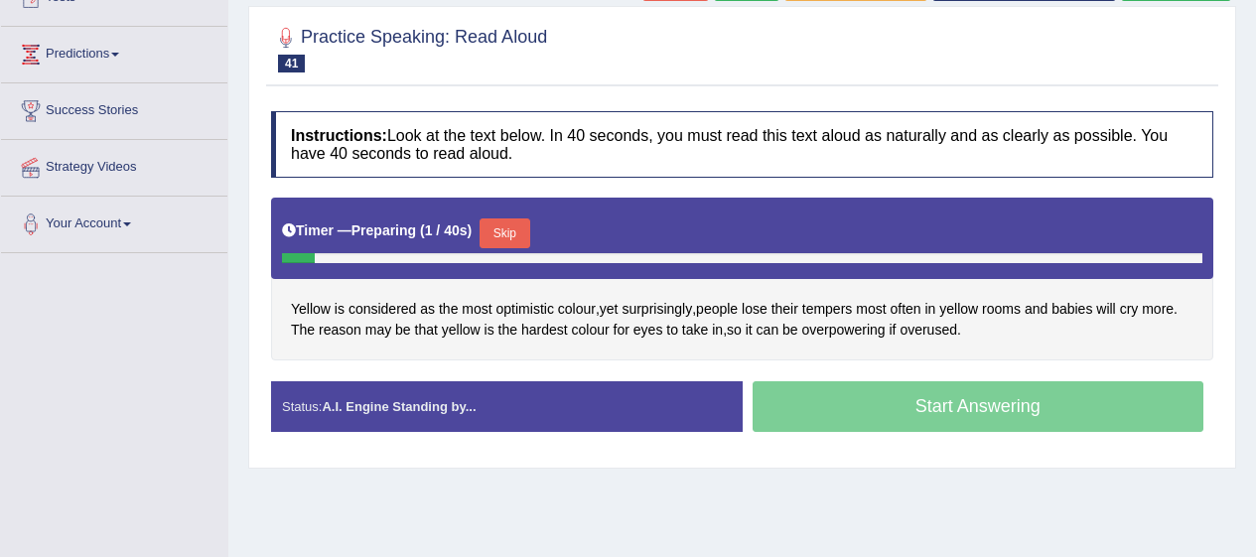
click at [515, 223] on button "Skip" at bounding box center [505, 234] width 50 height 30
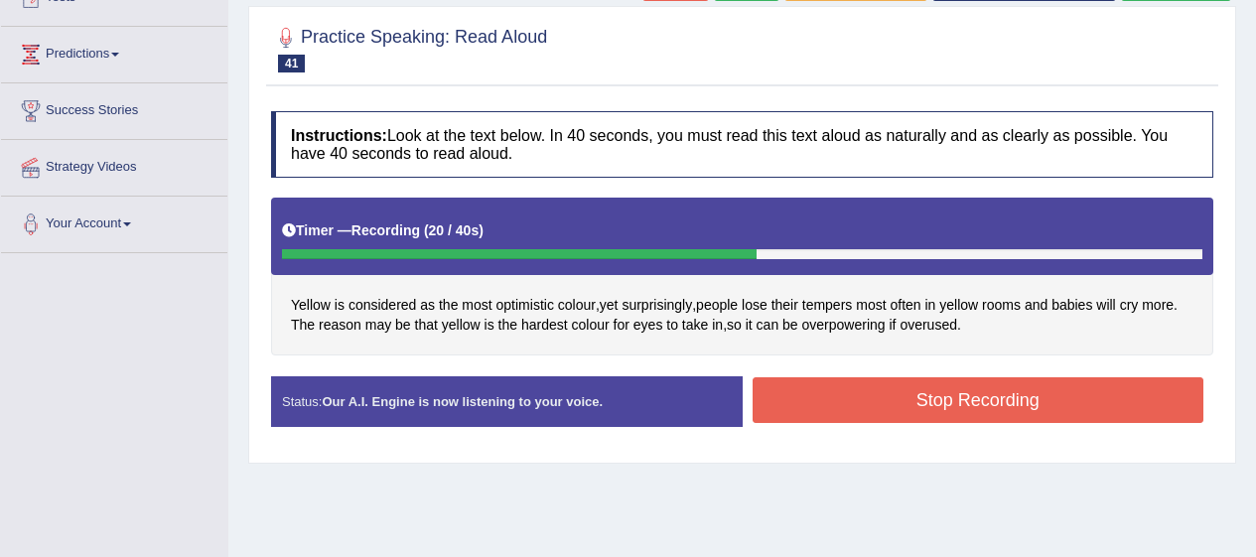
click at [1120, 410] on button "Stop Recording" at bounding box center [979, 400] width 452 height 46
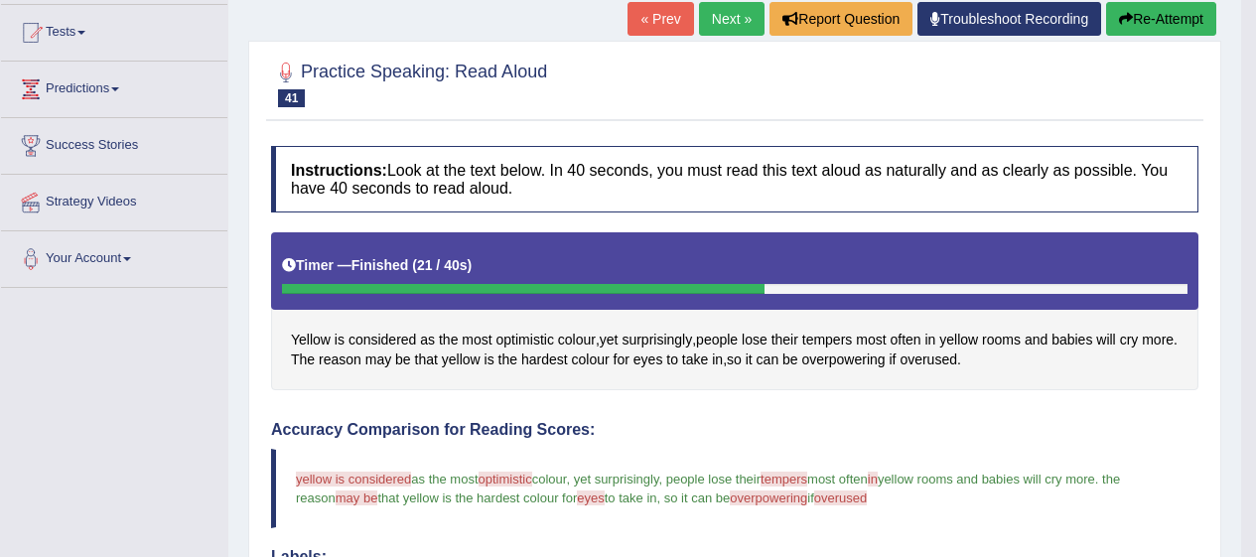
scroll to position [0, 0]
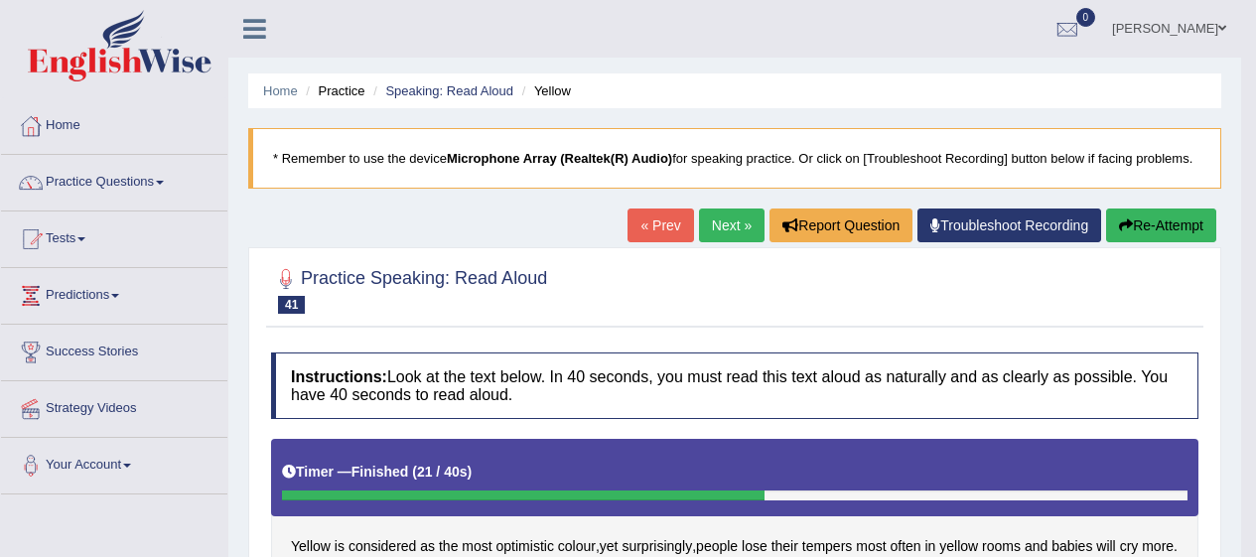
click at [716, 228] on link "Next »" at bounding box center [732, 226] width 66 height 34
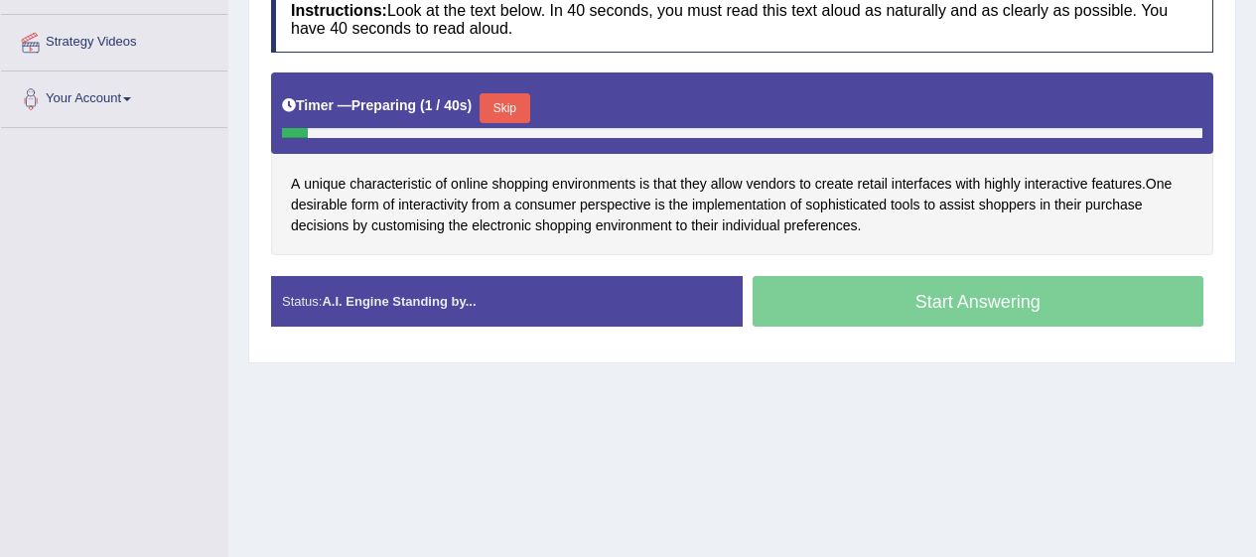
scroll to position [344, 0]
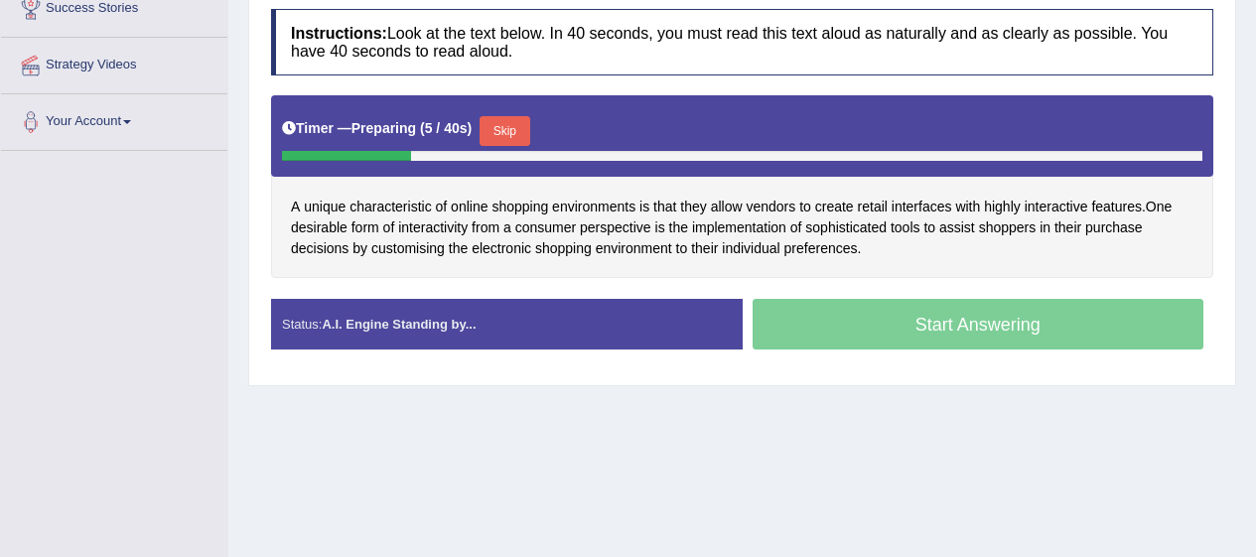
click at [516, 126] on button "Skip" at bounding box center [505, 131] width 50 height 30
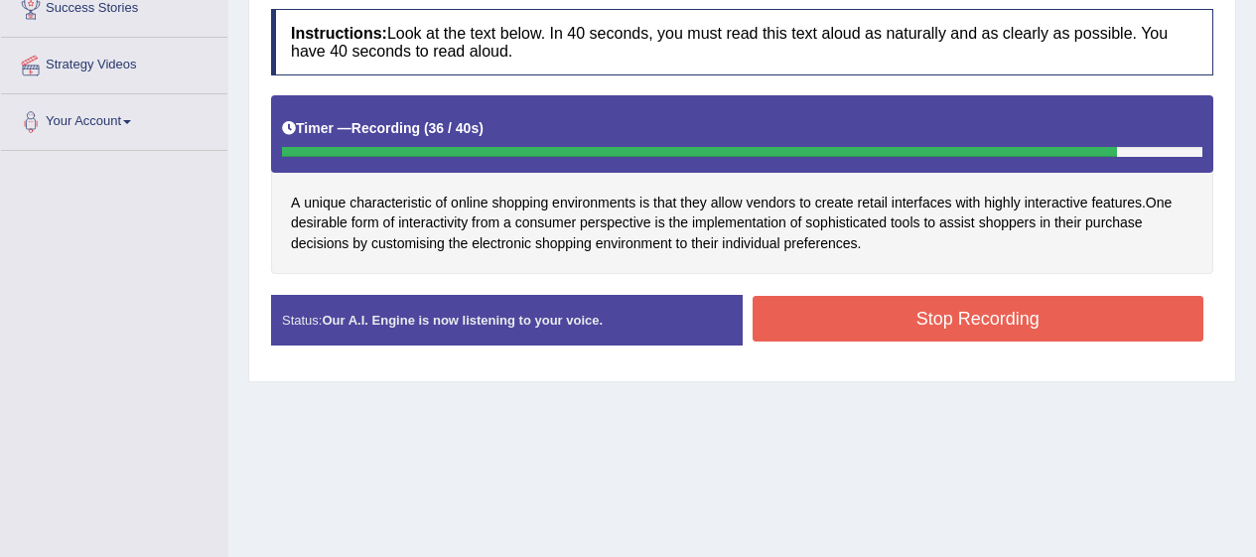
click at [952, 318] on button "Stop Recording" at bounding box center [979, 319] width 452 height 46
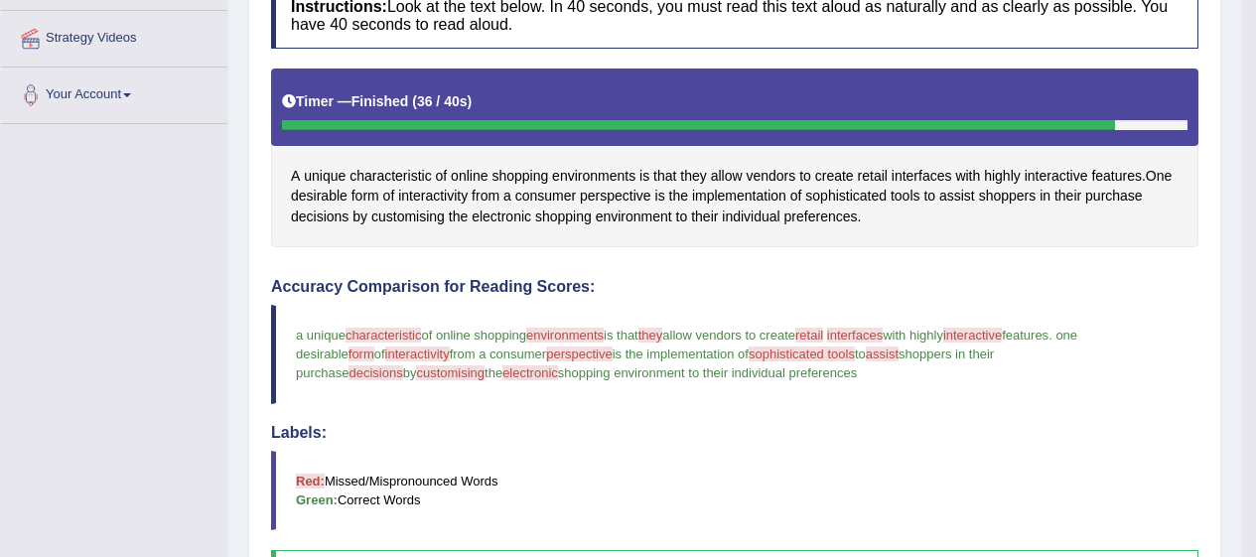
scroll to position [367, 0]
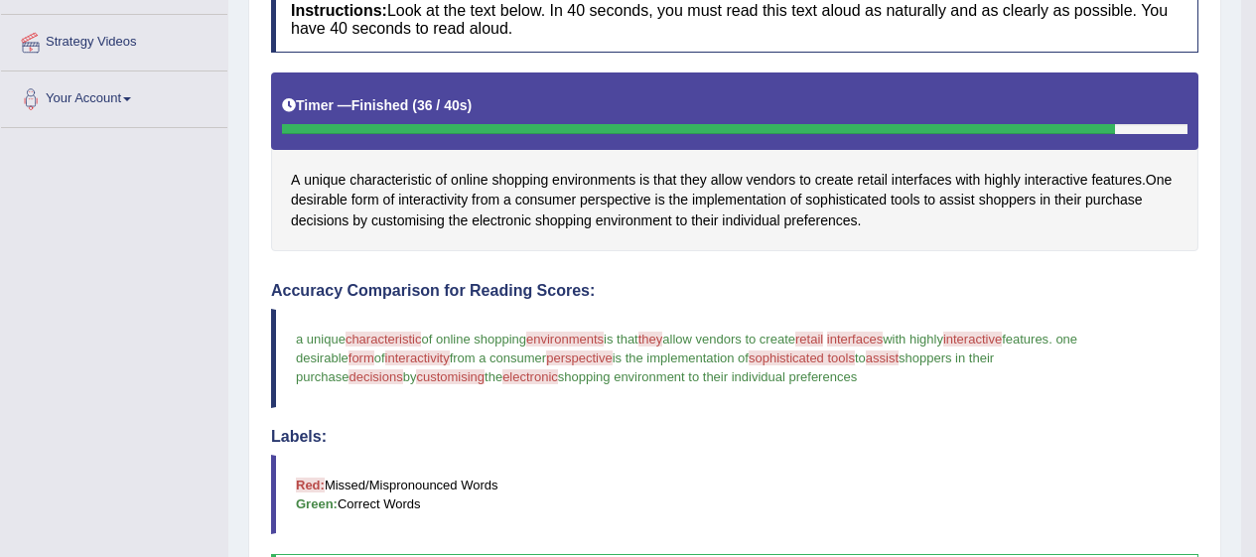
click at [402, 179] on span "characteristic" at bounding box center [390, 180] width 81 height 21
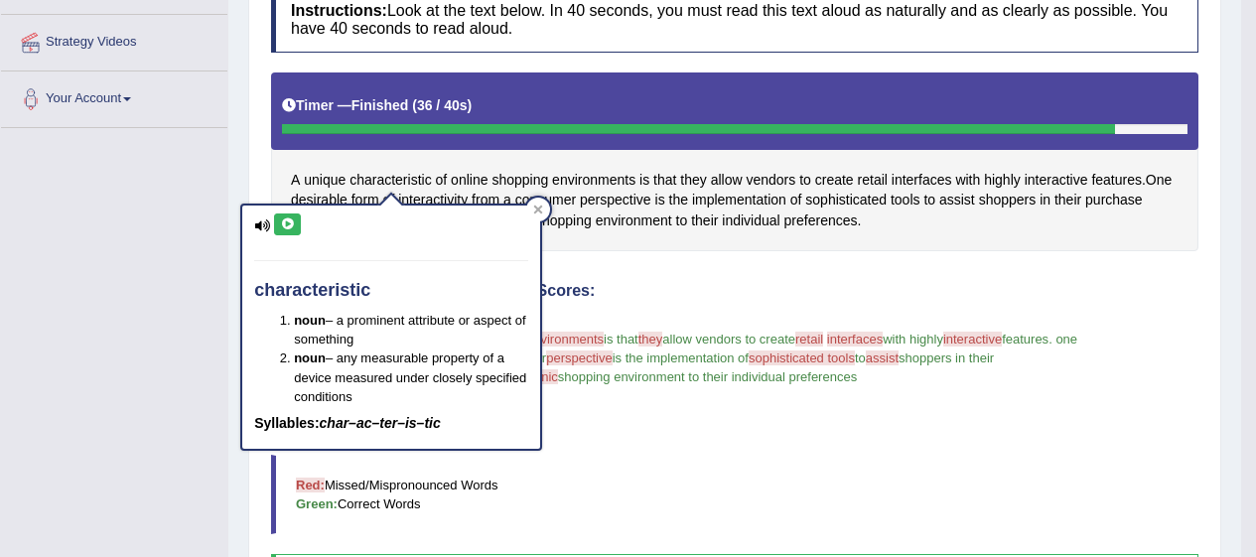
click at [289, 222] on icon at bounding box center [287, 225] width 15 height 12
click at [529, 215] on div at bounding box center [538, 210] width 24 height 24
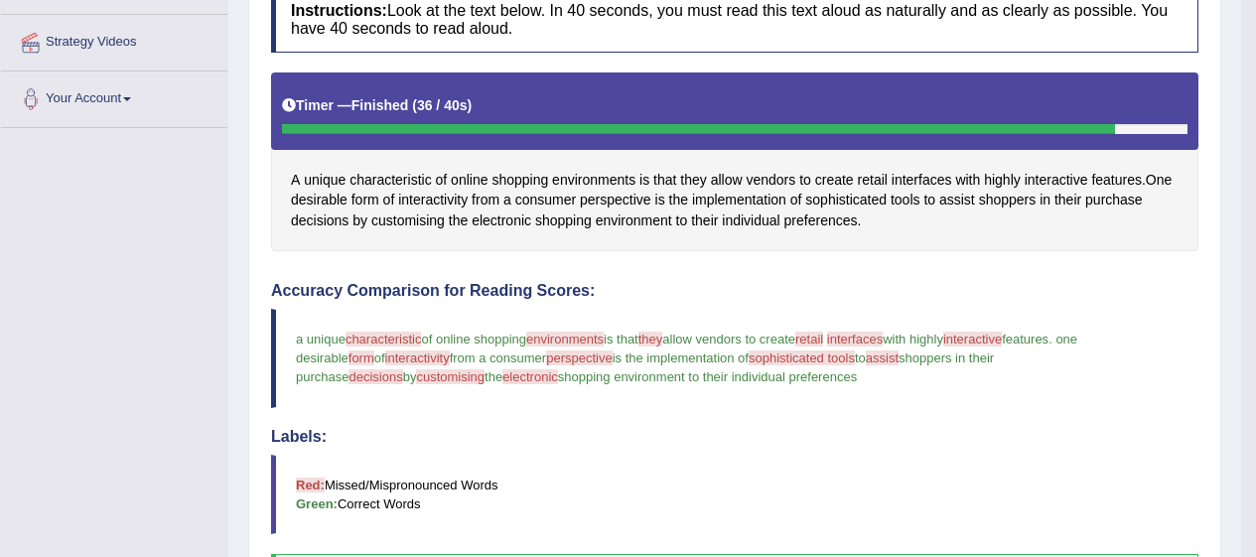
click at [922, 176] on span "interfaces" at bounding box center [922, 180] width 61 height 21
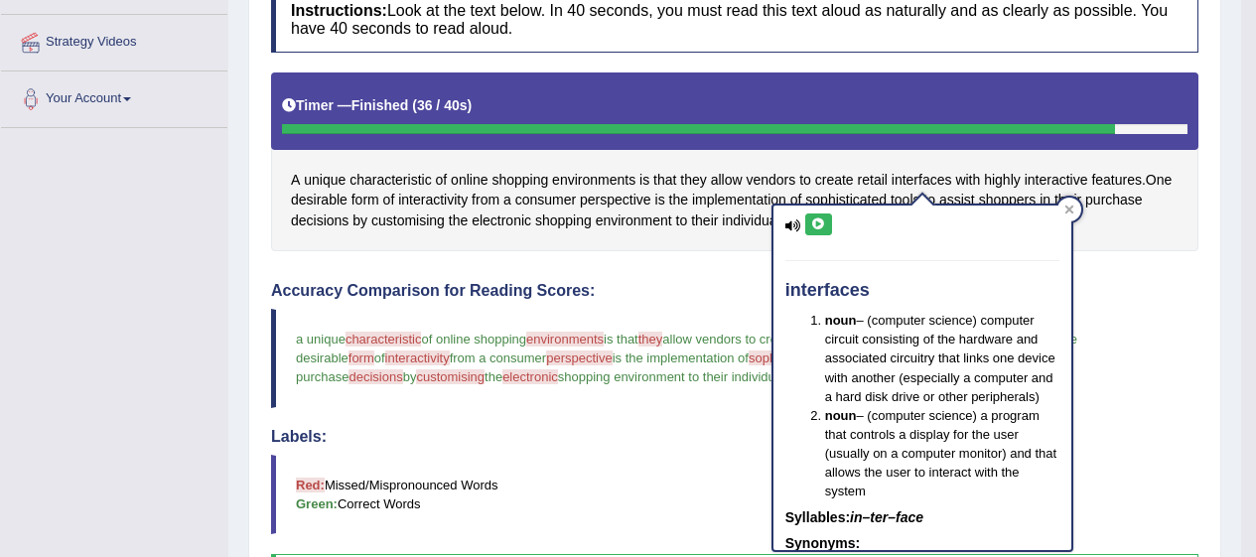
click at [818, 219] on icon at bounding box center [818, 225] width 15 height 12
click at [1043, 211] on div "interfaces noun – (computer science) computer circuit consisting of the hardwar…" at bounding box center [923, 378] width 298 height 345
click at [1055, 207] on div "interfaces noun – (computer science) computer circuit consisting of the hardwar…" at bounding box center [923, 378] width 298 height 345
click at [1069, 210] on icon at bounding box center [1069, 210] width 9 height 9
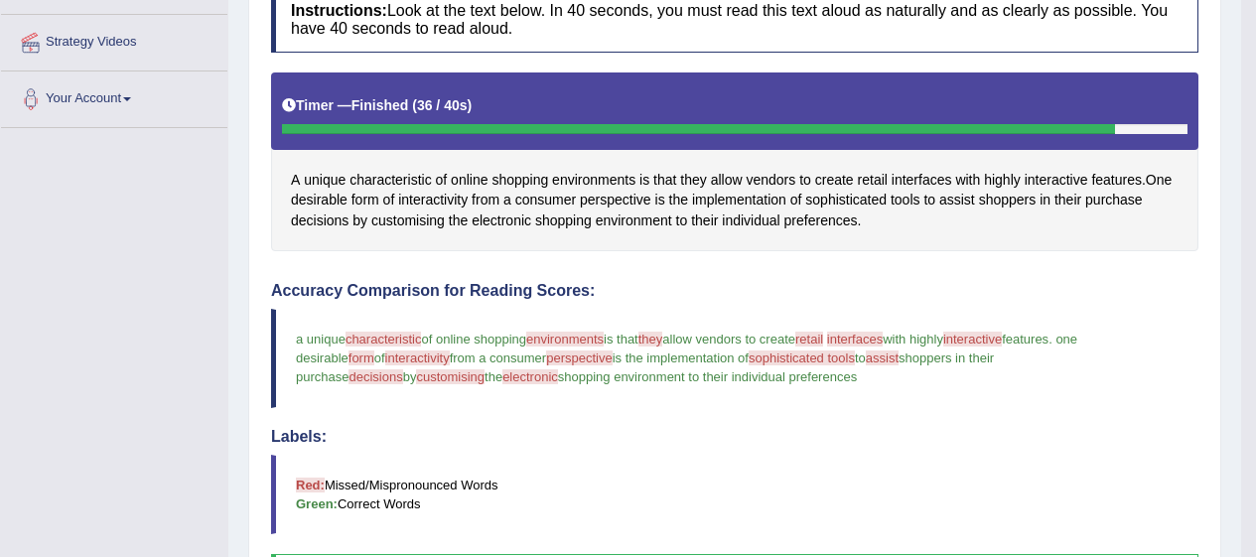
click at [1067, 222] on div "A unique characteristic of online shopping environments is that they allow vend…" at bounding box center [735, 162] width 928 height 178
click at [607, 204] on span "perspective" at bounding box center [616, 200] width 72 height 21
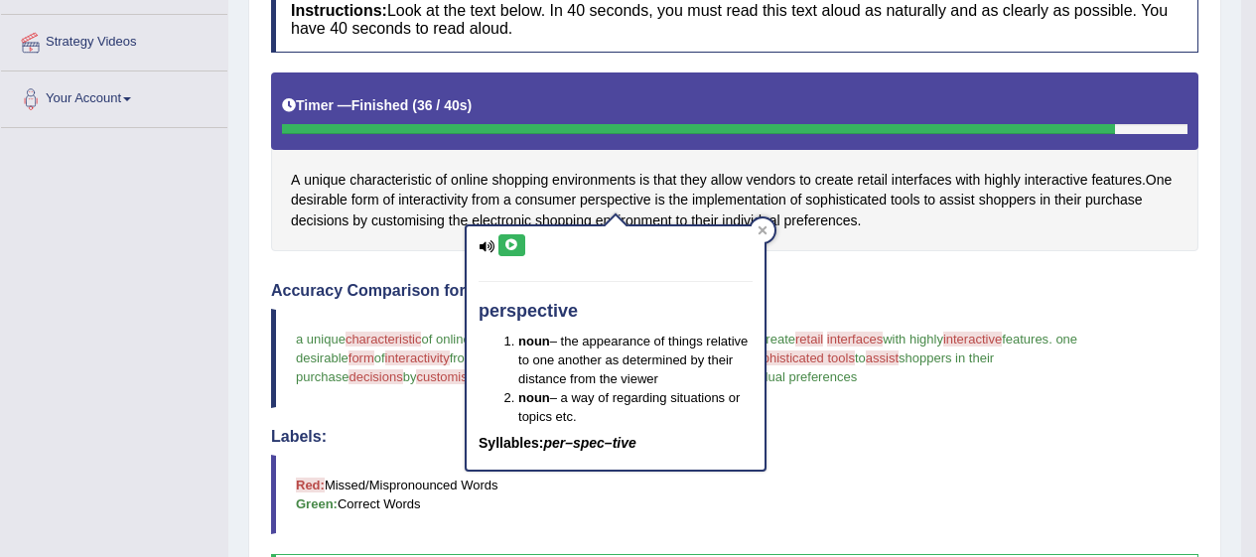
click at [512, 244] on icon at bounding box center [512, 245] width 15 height 12
click at [773, 235] on div at bounding box center [763, 231] width 24 height 24
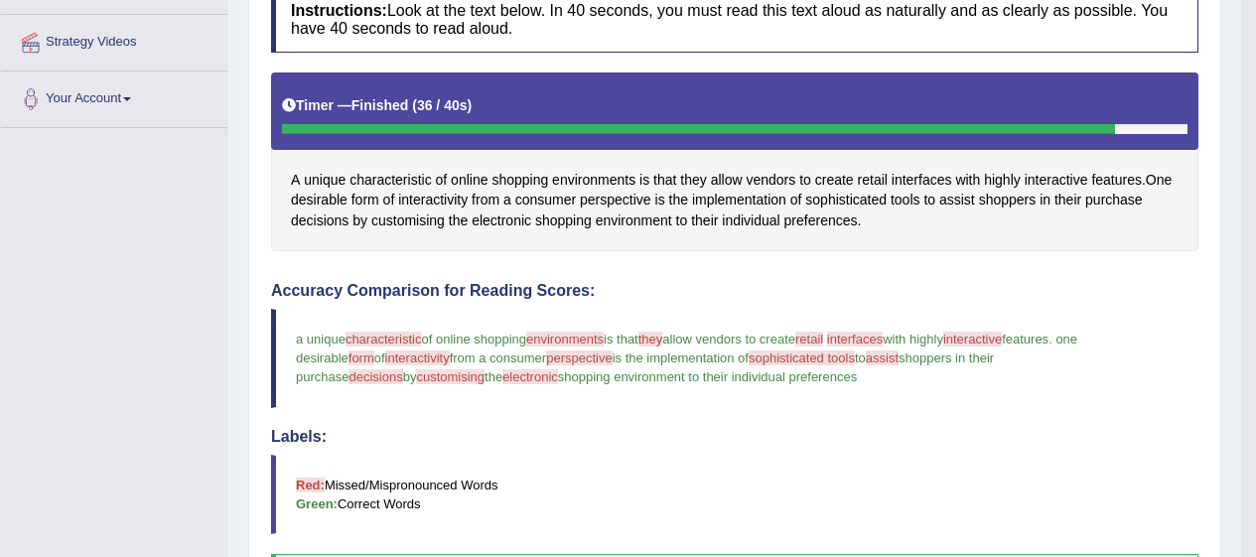
click at [439, 202] on span "interactivity" at bounding box center [433, 200] width 70 height 21
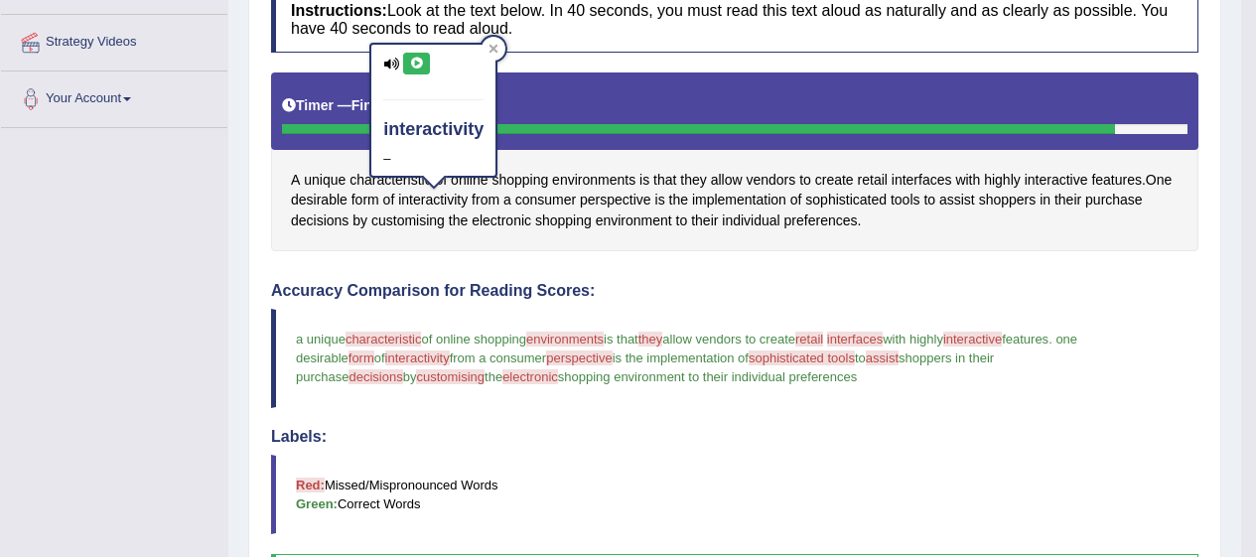
click at [416, 66] on icon at bounding box center [416, 64] width 15 height 12
click at [487, 52] on div at bounding box center [494, 49] width 24 height 24
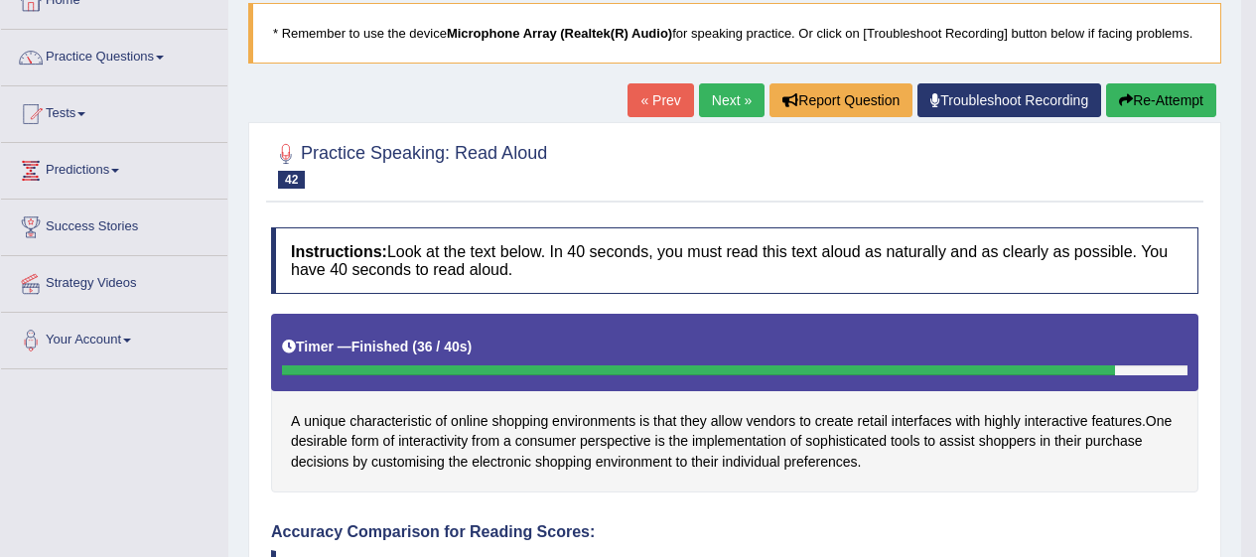
scroll to position [0, 0]
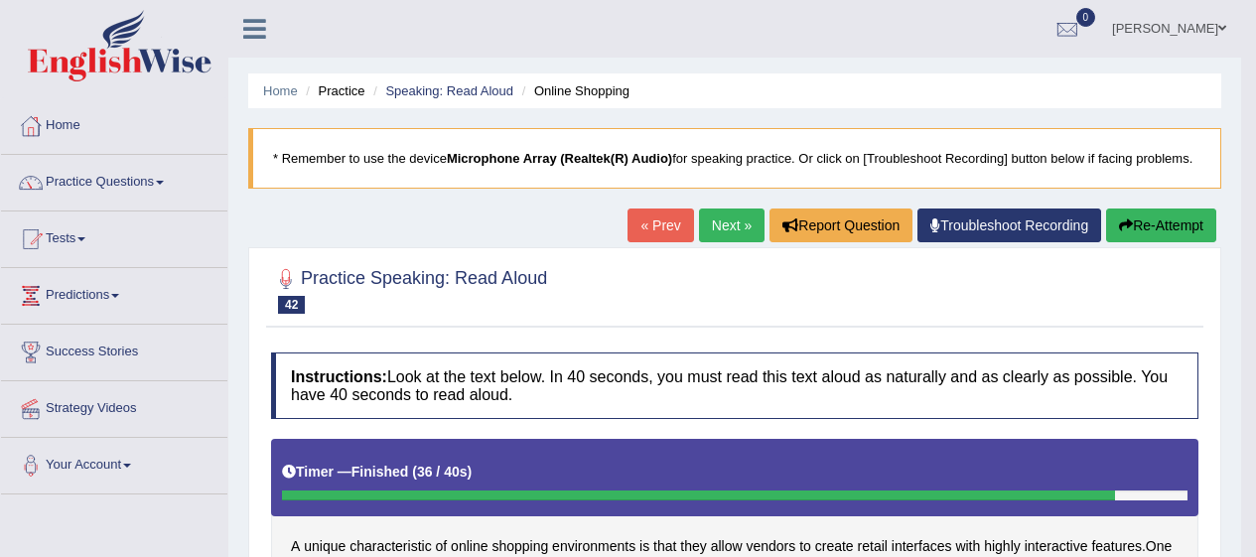
click at [732, 218] on link "Next »" at bounding box center [732, 226] width 66 height 34
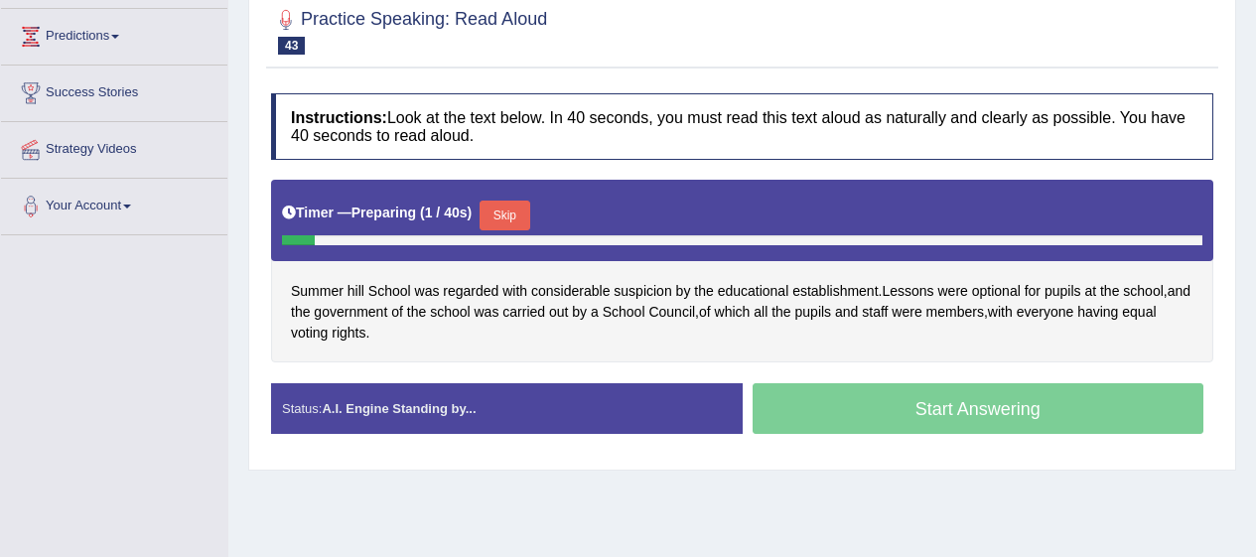
click at [508, 202] on button "Skip" at bounding box center [505, 216] width 50 height 30
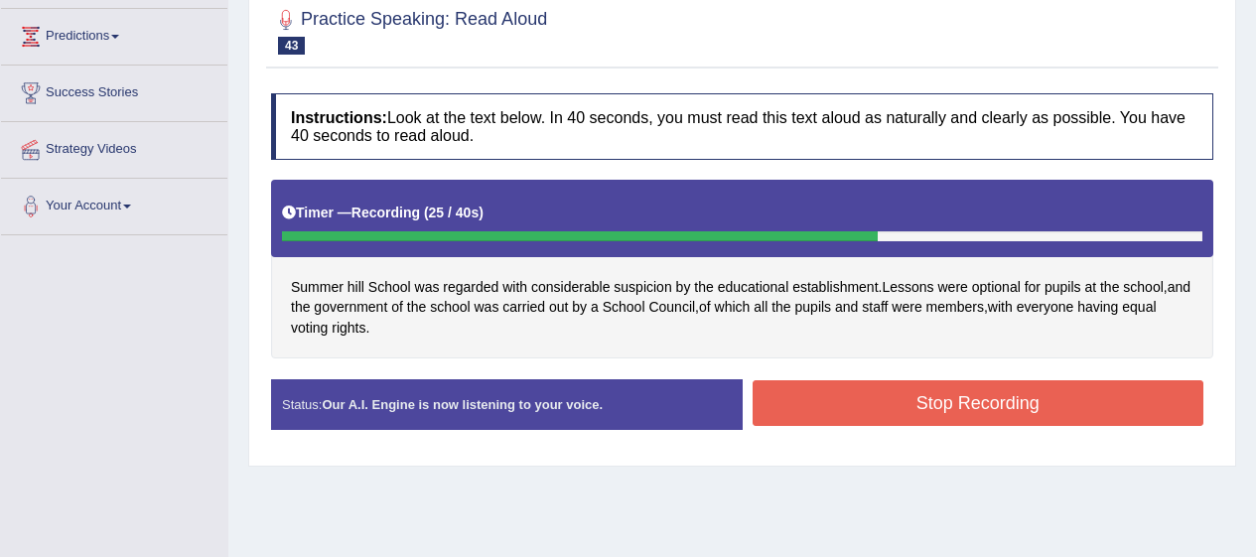
click at [859, 390] on button "Stop Recording" at bounding box center [979, 403] width 452 height 46
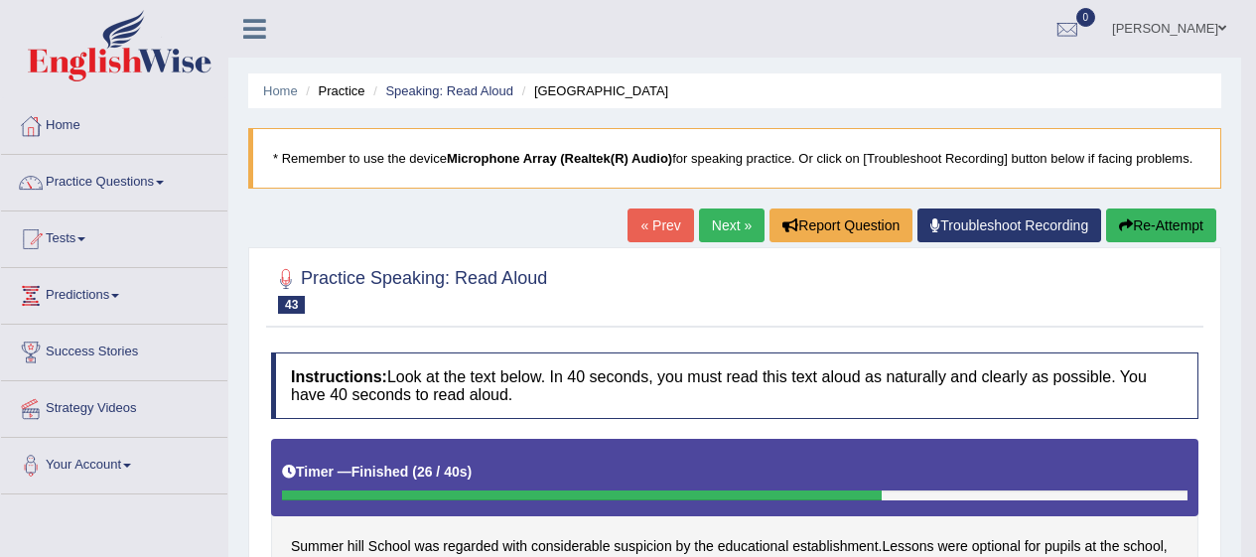
click at [717, 226] on link "Next »" at bounding box center [732, 226] width 66 height 34
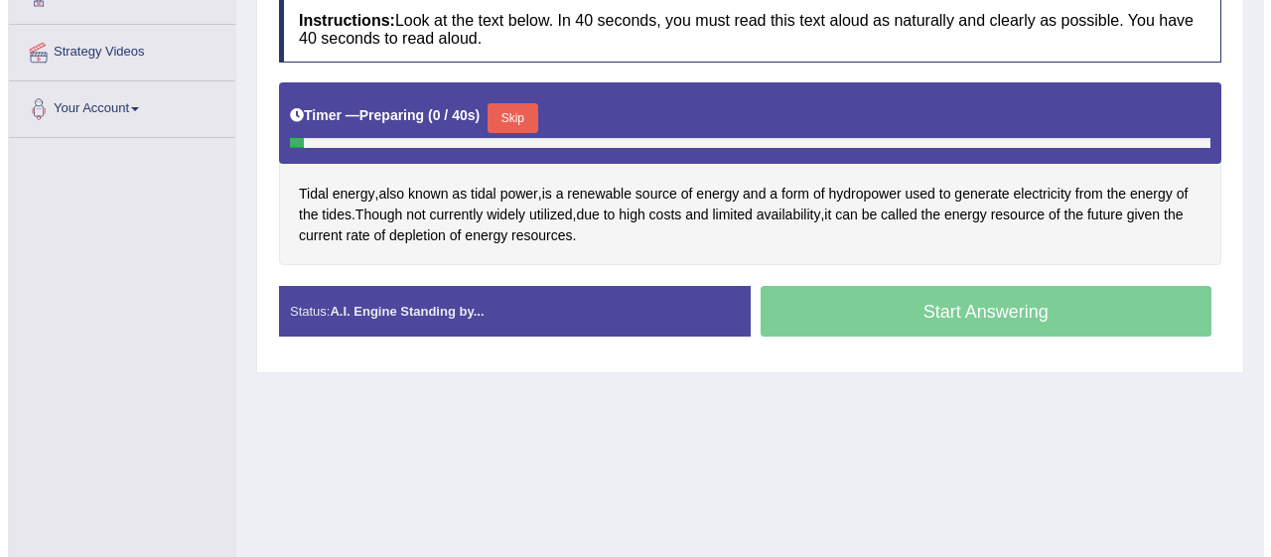
scroll to position [377, 0]
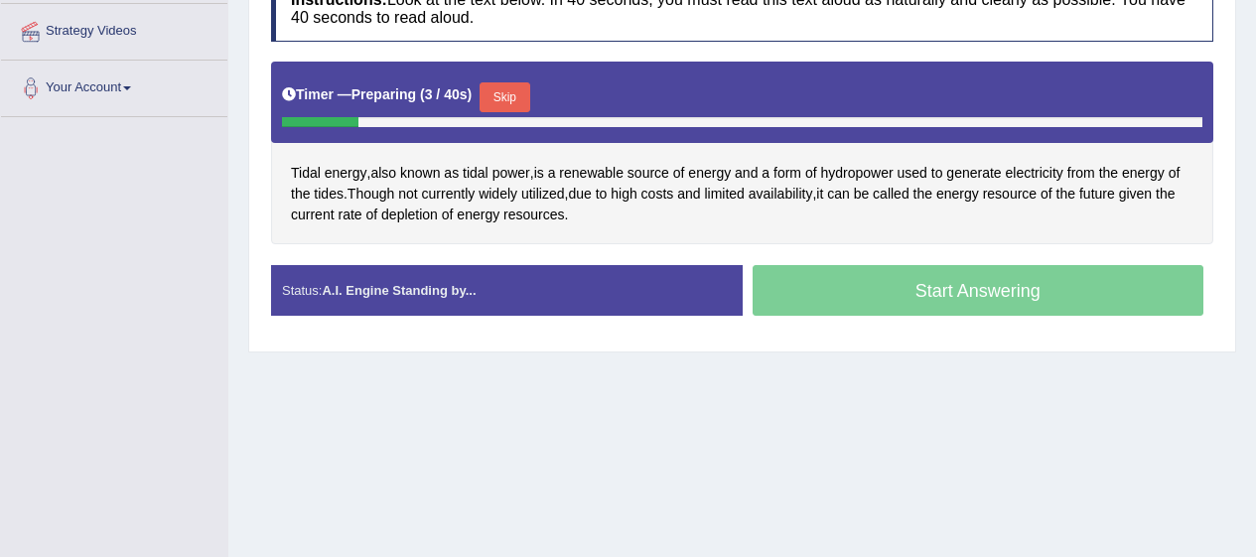
click at [318, 187] on span "tides" at bounding box center [329, 194] width 30 height 21
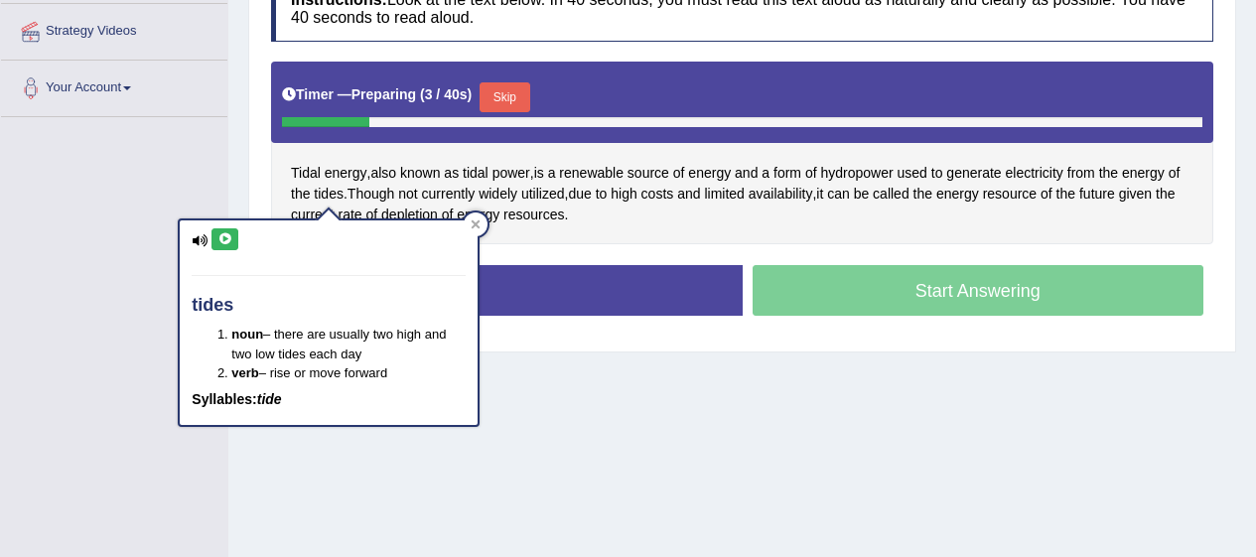
click at [227, 233] on icon at bounding box center [225, 239] width 15 height 12
click at [314, 177] on span "Tidal" at bounding box center [306, 173] width 30 height 21
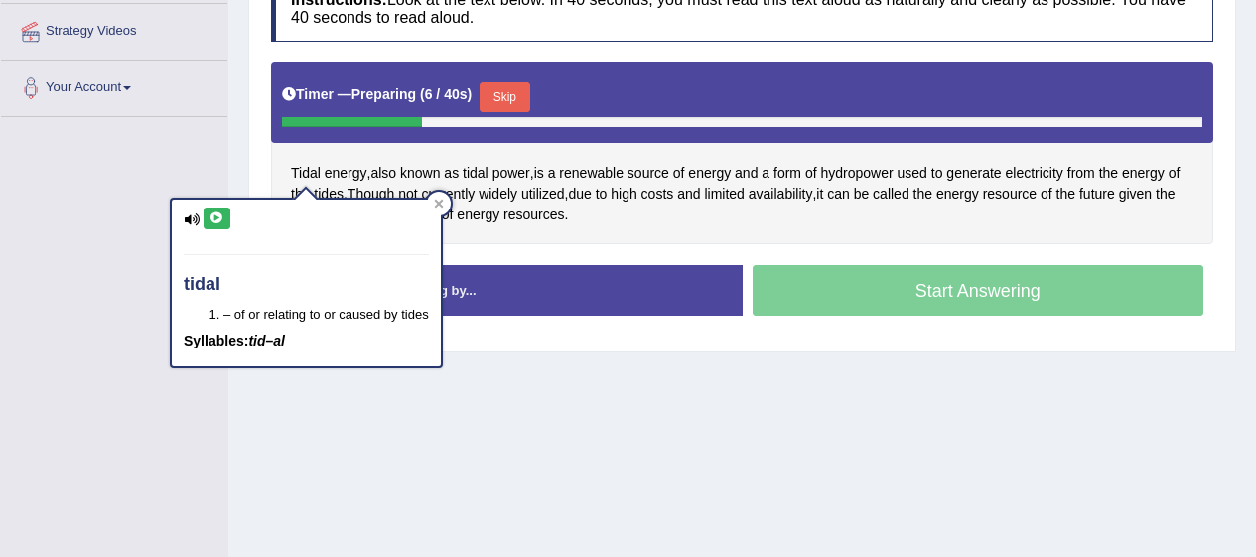
click at [196, 218] on icon at bounding box center [192, 220] width 16 height 13
click at [220, 221] on icon at bounding box center [217, 219] width 15 height 12
click at [450, 213] on span "of" at bounding box center [448, 215] width 12 height 21
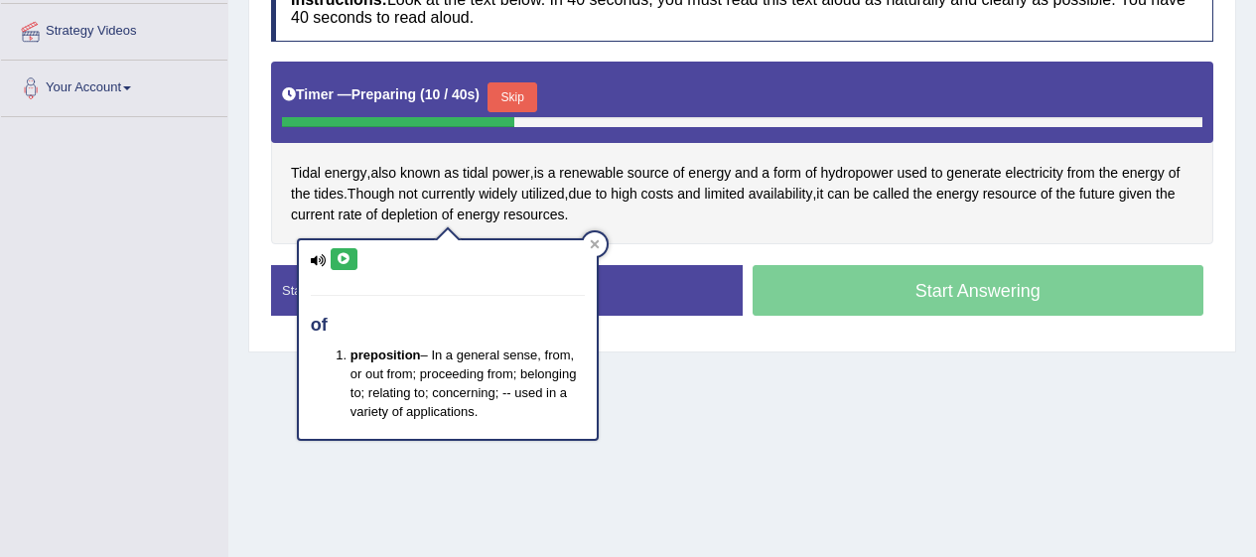
click at [672, 190] on span "costs" at bounding box center [658, 194] width 33 height 21
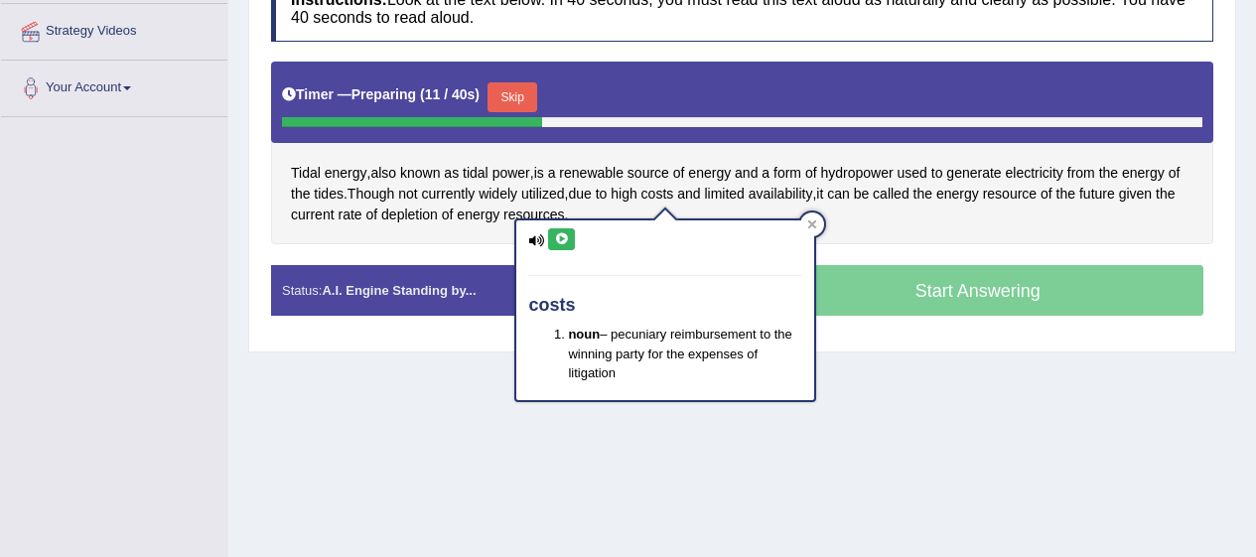
click at [814, 220] on icon at bounding box center [813, 225] width 10 height 10
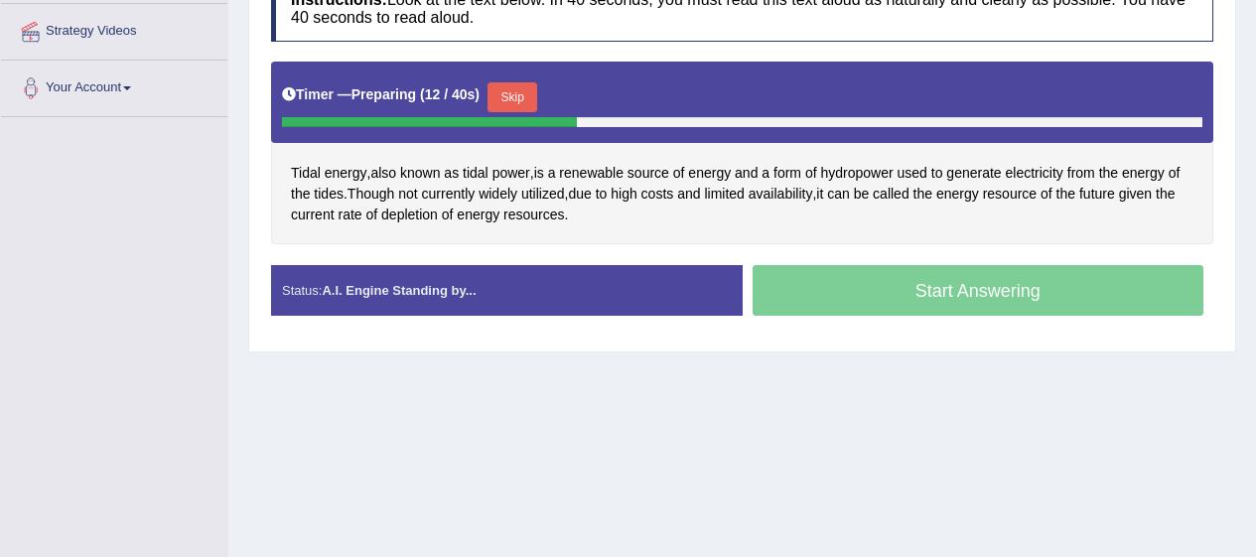
click at [827, 279] on div "Start Answering" at bounding box center [979, 293] width 472 height 56
click at [512, 86] on button "Skip" at bounding box center [513, 97] width 50 height 30
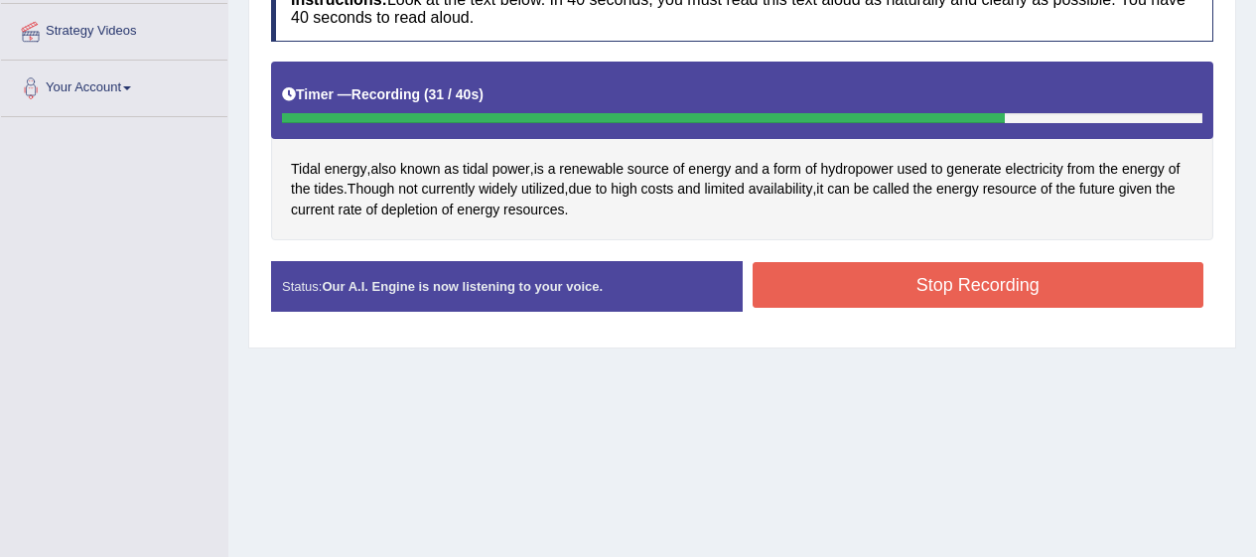
click at [1117, 298] on button "Stop Recording" at bounding box center [979, 285] width 452 height 46
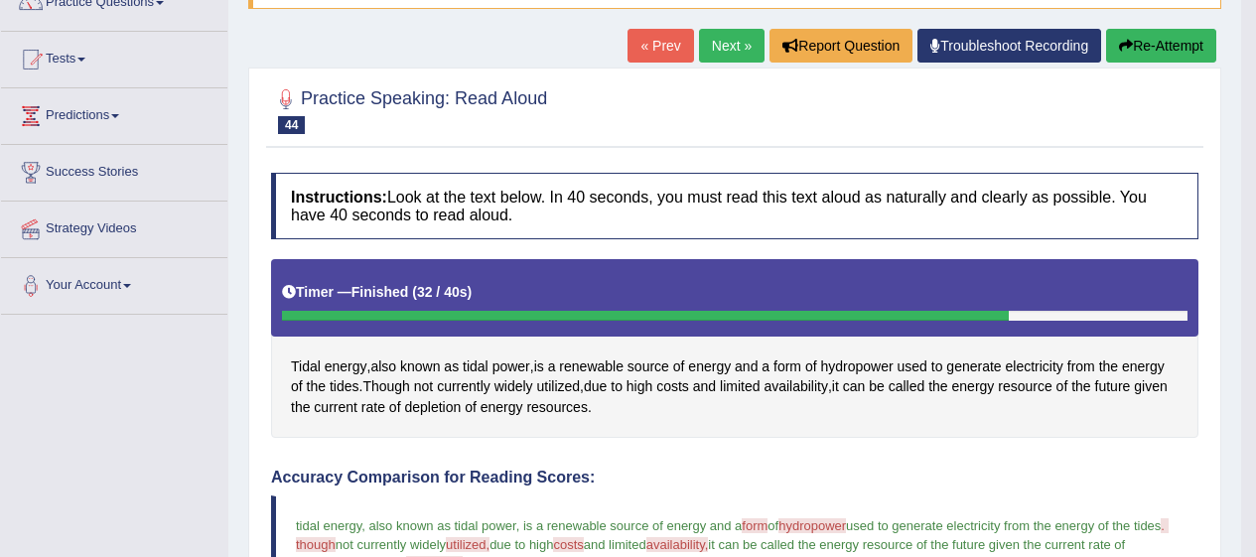
scroll to position [0, 0]
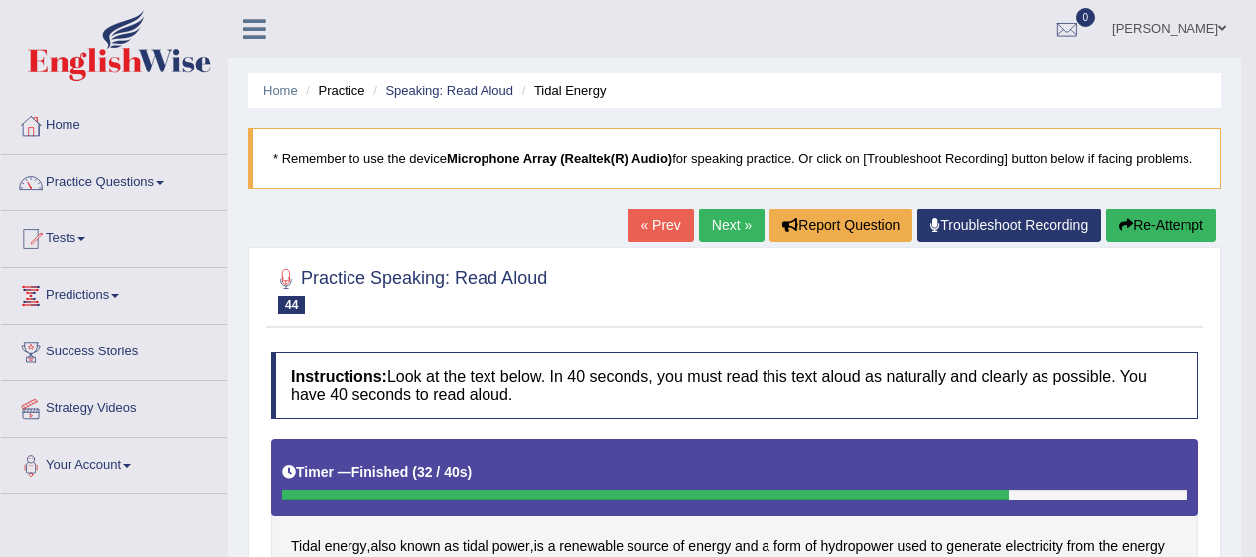
click at [163, 183] on span at bounding box center [160, 183] width 8 height 4
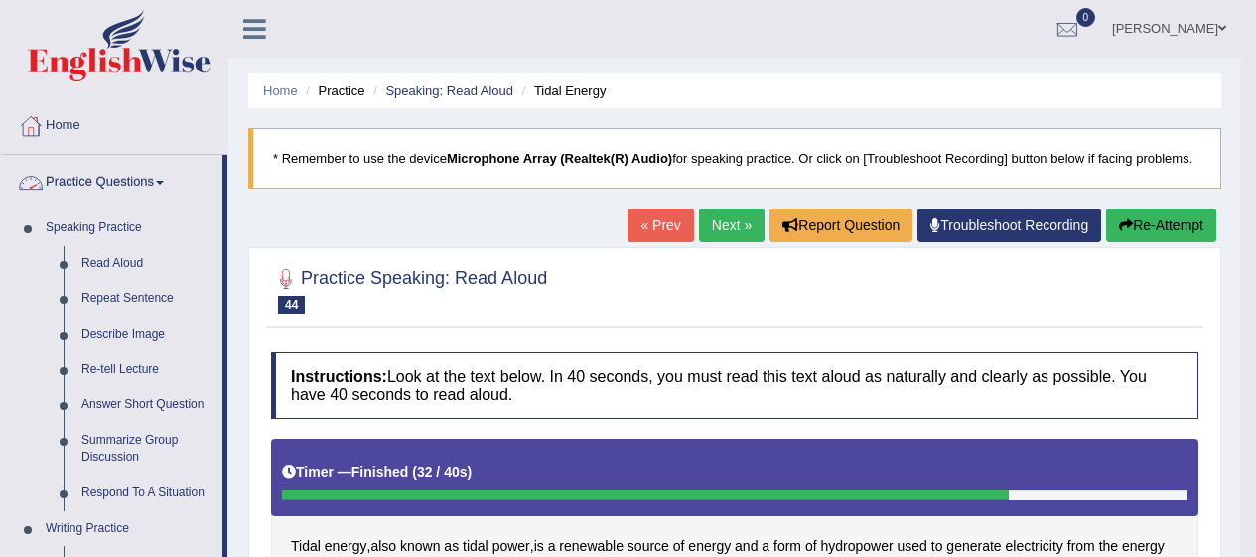
click at [154, 301] on link "Repeat Sentence" at bounding box center [148, 299] width 150 height 36
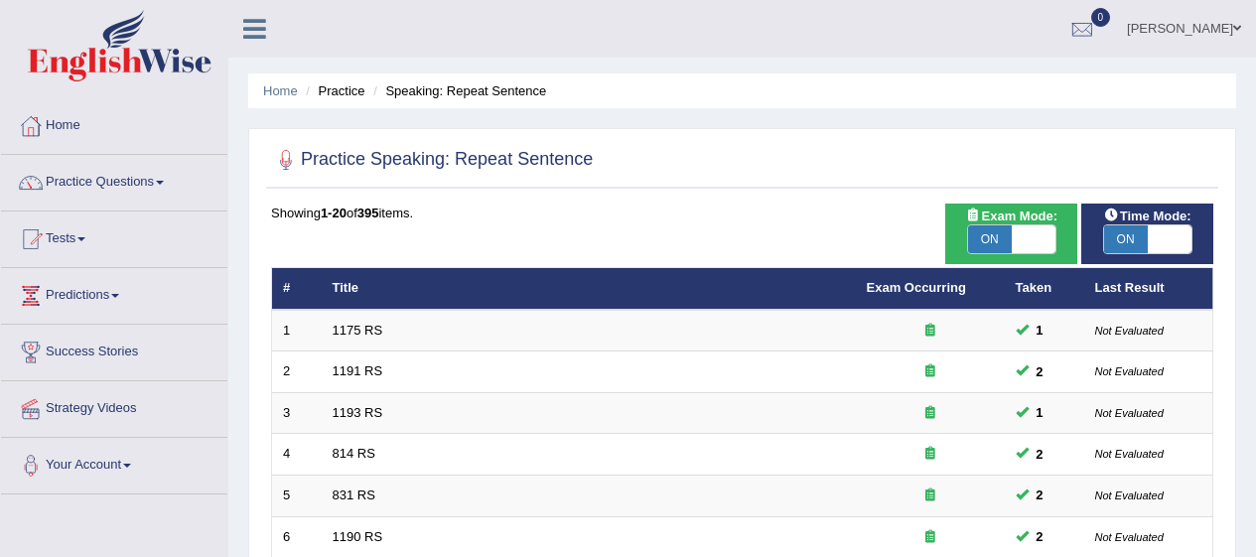
click at [1009, 235] on span "ON" at bounding box center [990, 239] width 44 height 28
checkbox input "false"
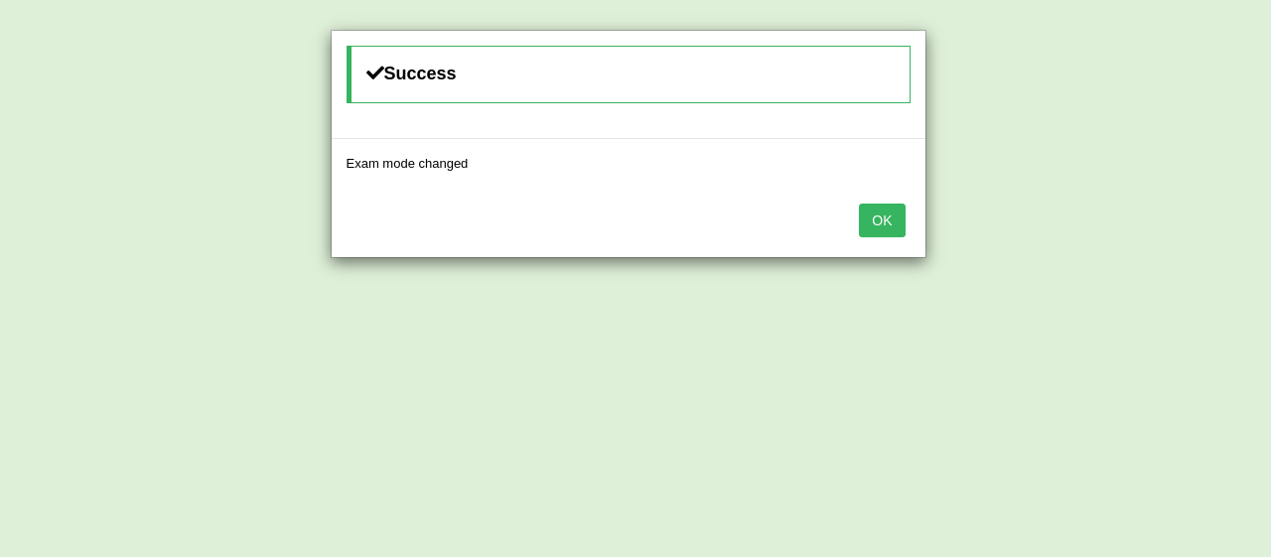
click at [886, 229] on button "OK" at bounding box center [882, 221] width 46 height 34
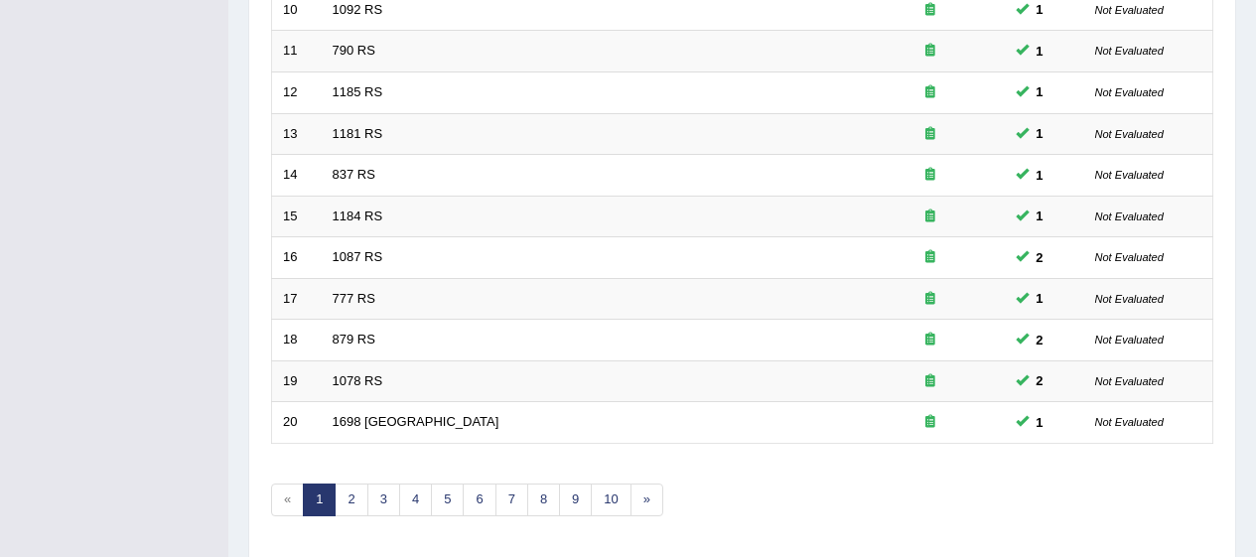
scroll to position [758, 0]
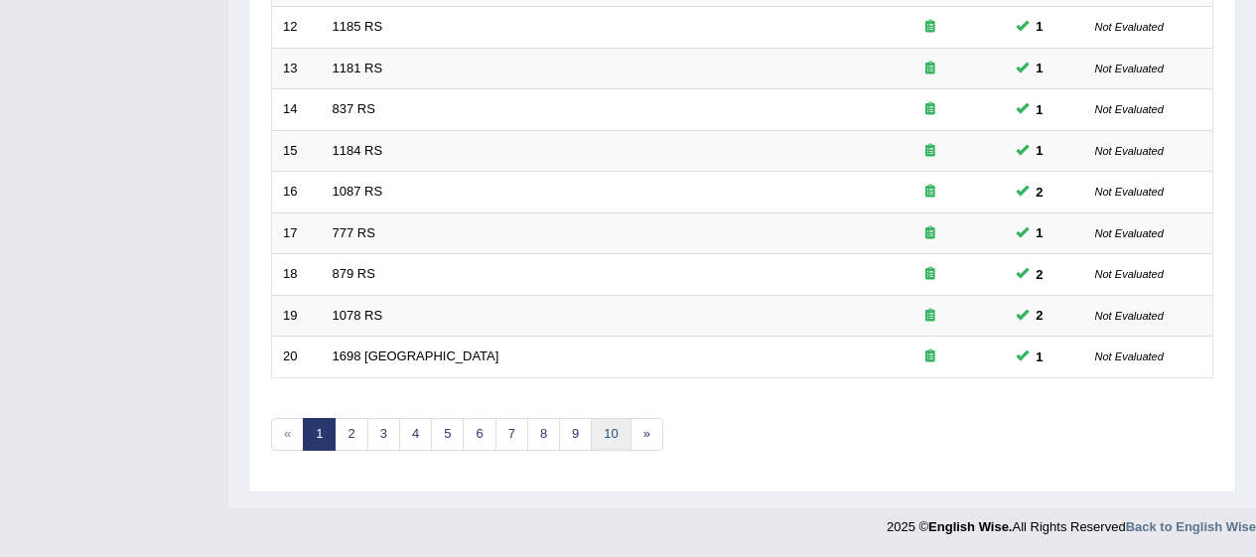
click at [604, 434] on link "10" at bounding box center [611, 434] width 40 height 33
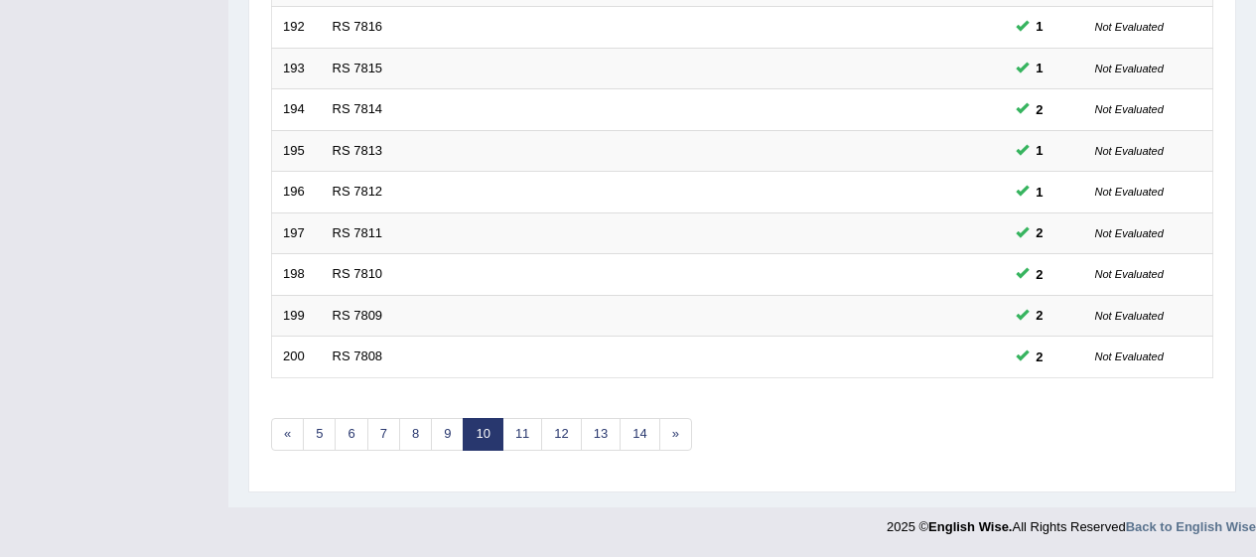
click at [633, 422] on link "14" at bounding box center [640, 434] width 40 height 33
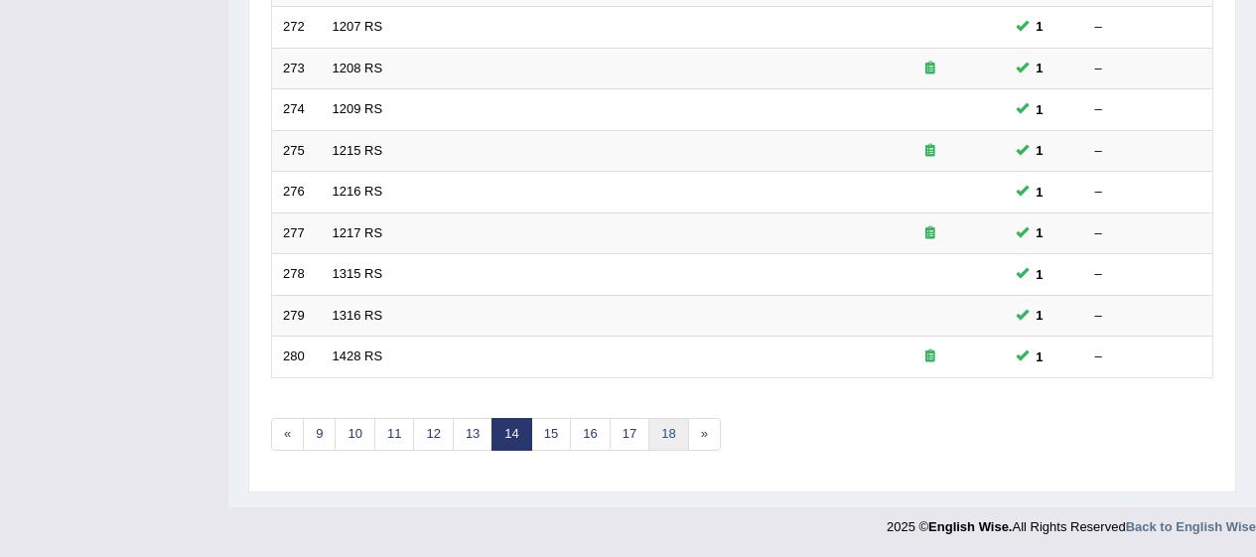
click at [668, 419] on link "18" at bounding box center [669, 434] width 40 height 33
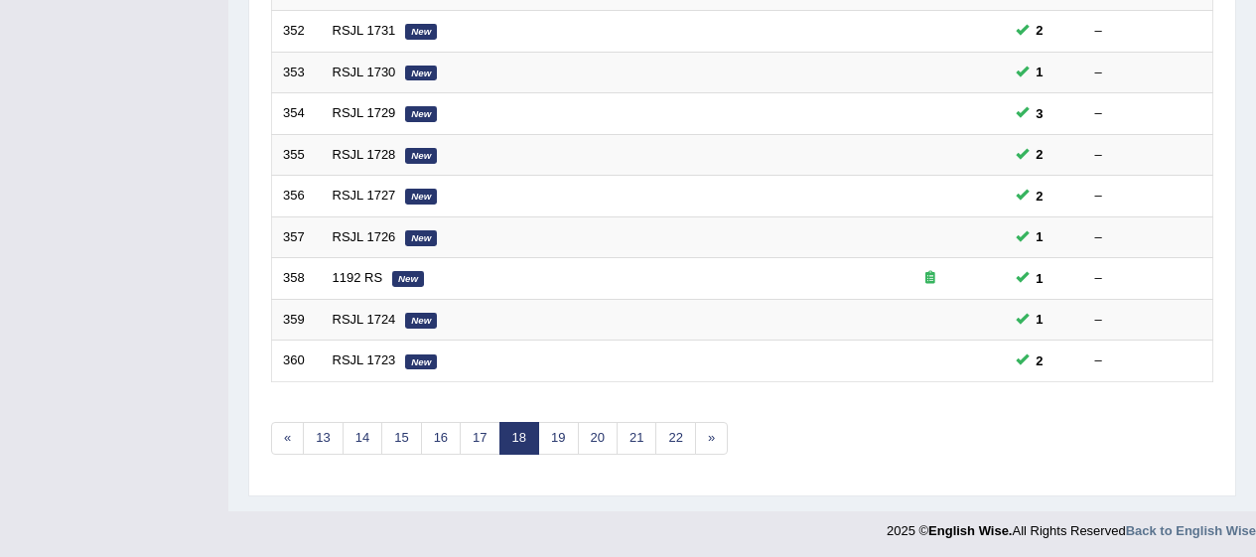
scroll to position [758, 0]
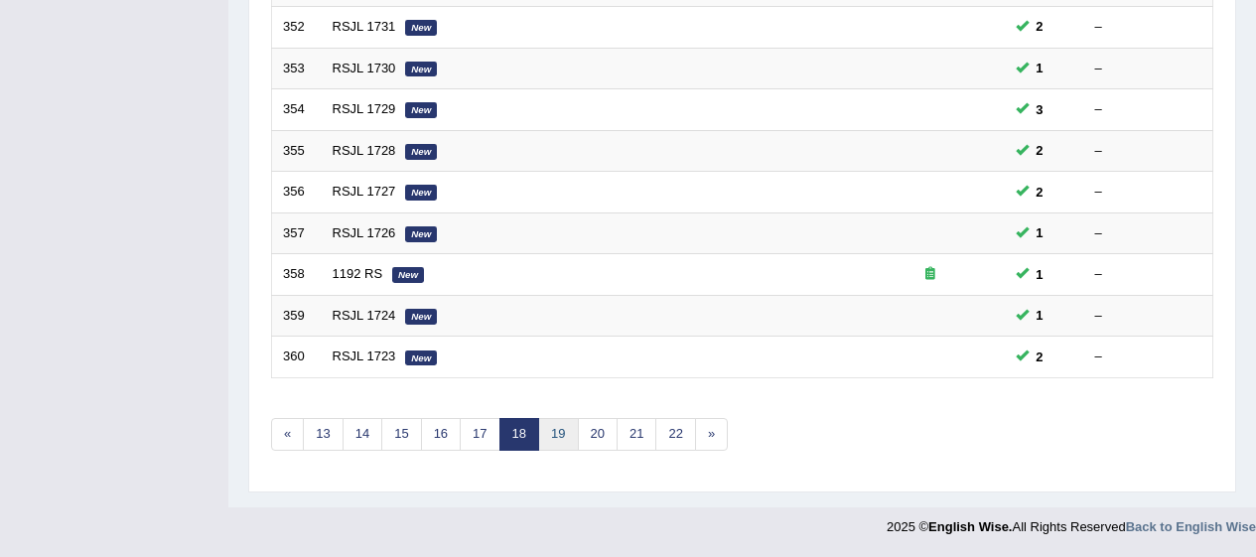
click at [553, 425] on link "19" at bounding box center [558, 434] width 40 height 33
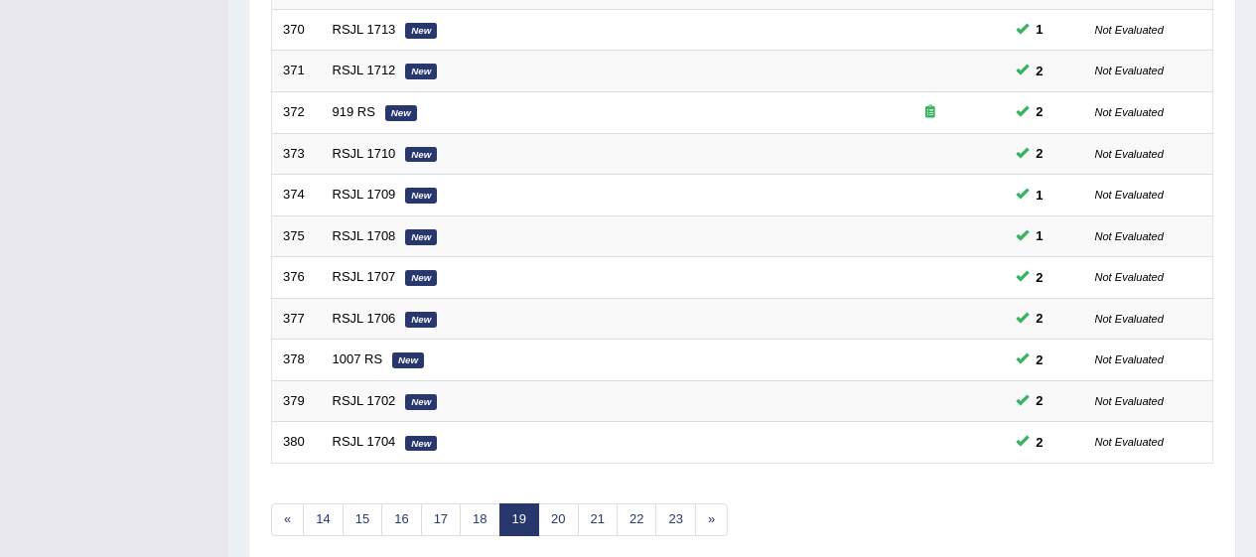
scroll to position [758, 0]
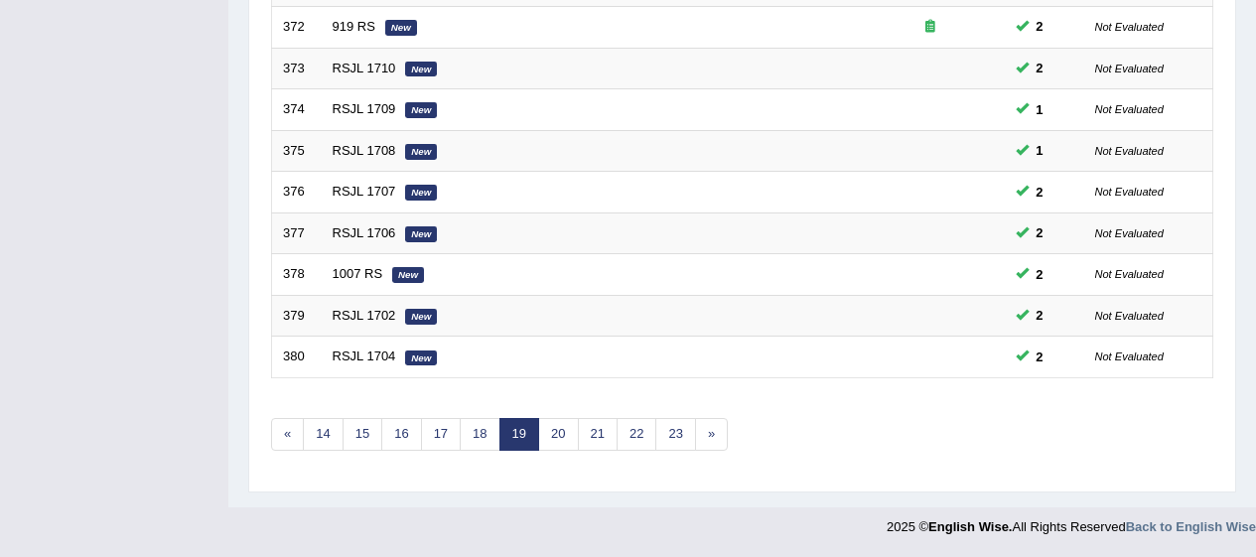
click at [669, 427] on link "23" at bounding box center [676, 434] width 40 height 33
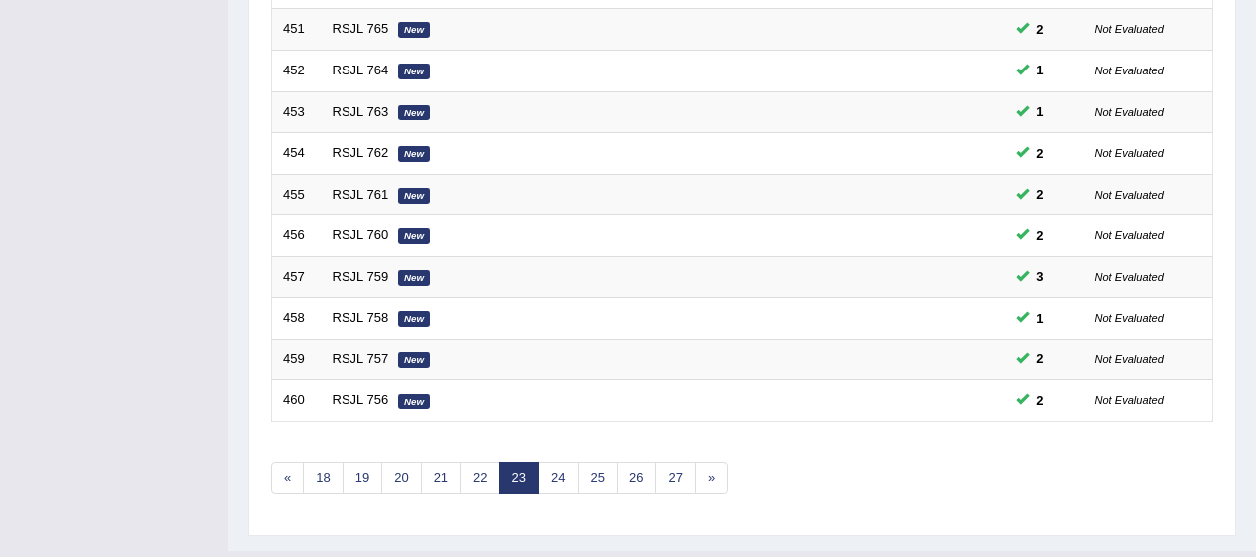
scroll to position [758, 0]
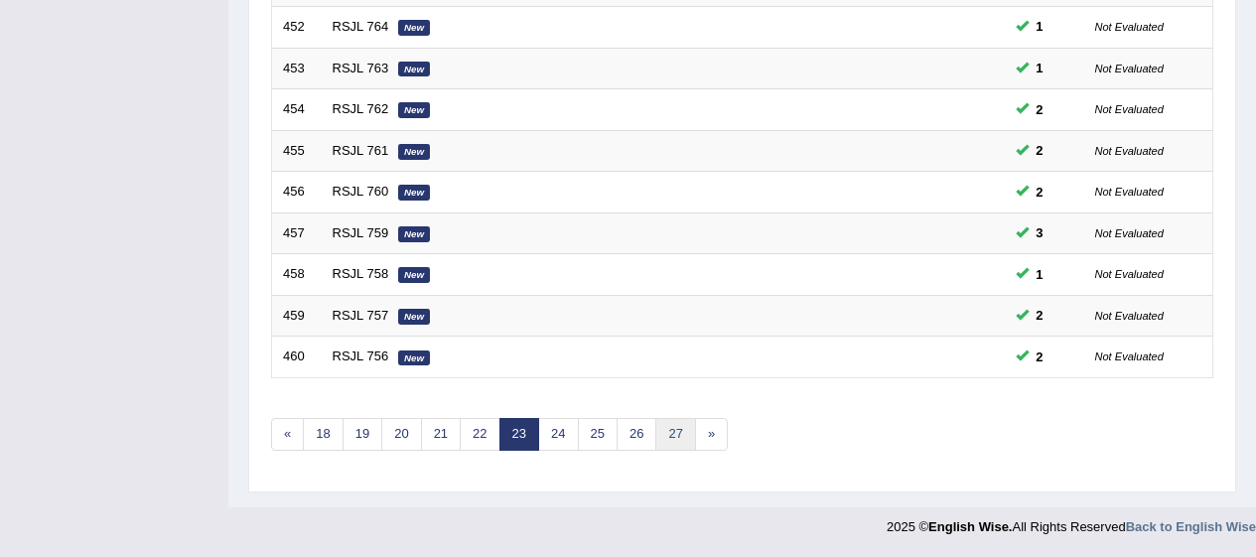
click at [676, 438] on link "27" at bounding box center [676, 434] width 40 height 33
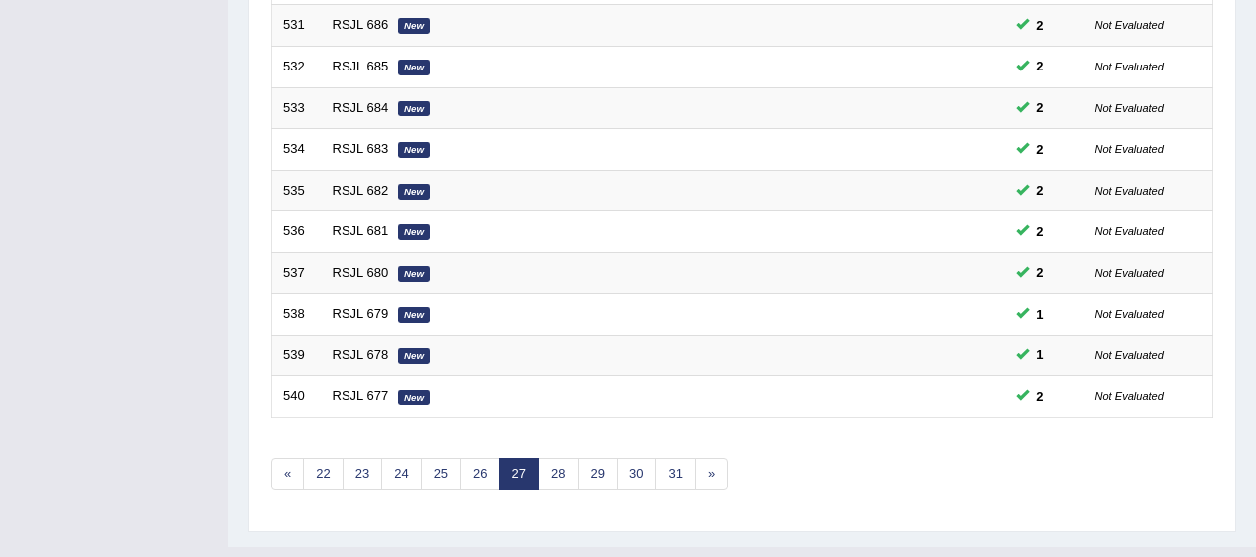
scroll to position [758, 0]
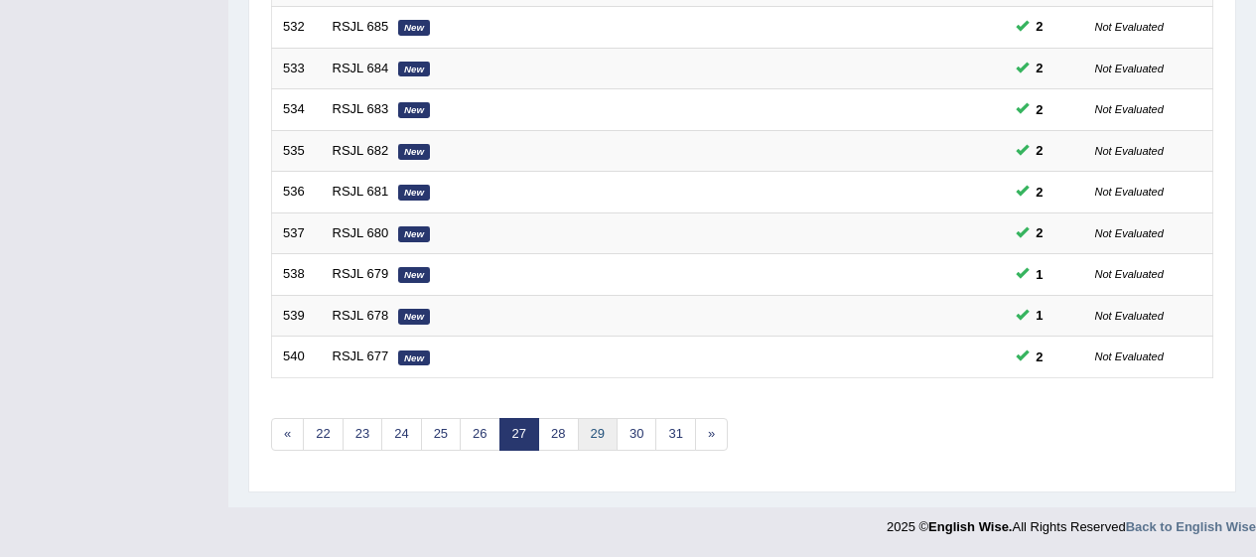
click at [578, 432] on link "29" at bounding box center [598, 434] width 40 height 33
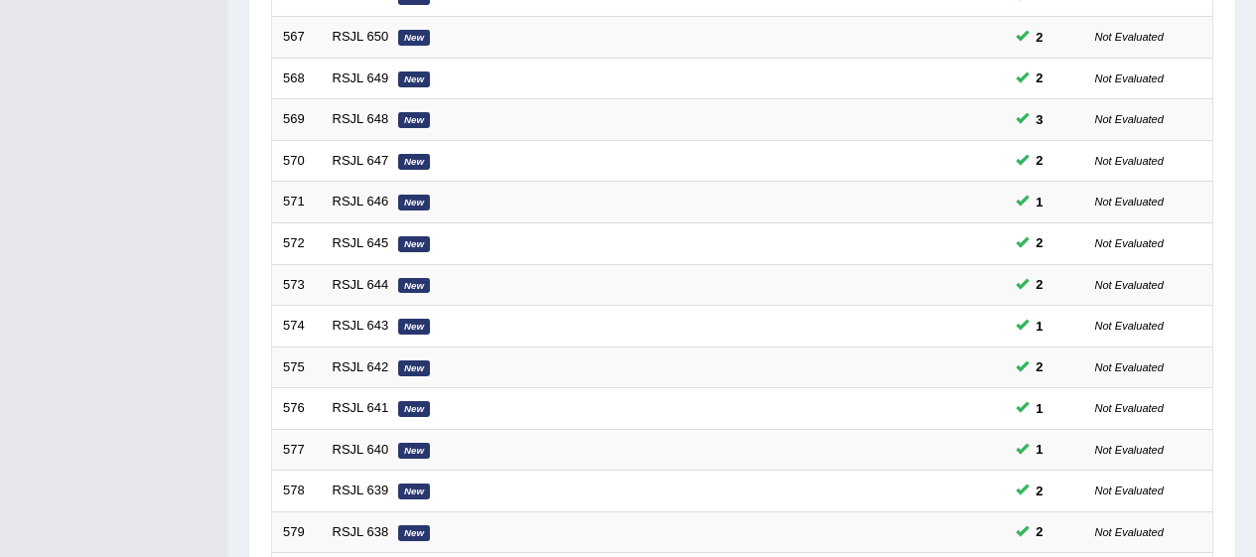
scroll to position [758, 0]
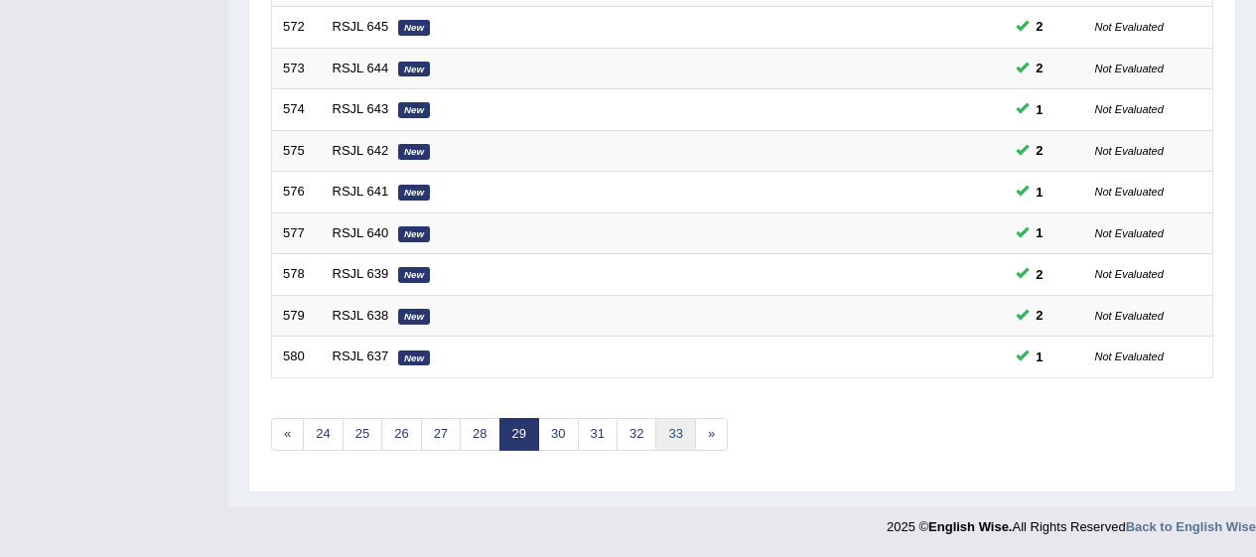
click at [663, 437] on link "33" at bounding box center [676, 434] width 40 height 33
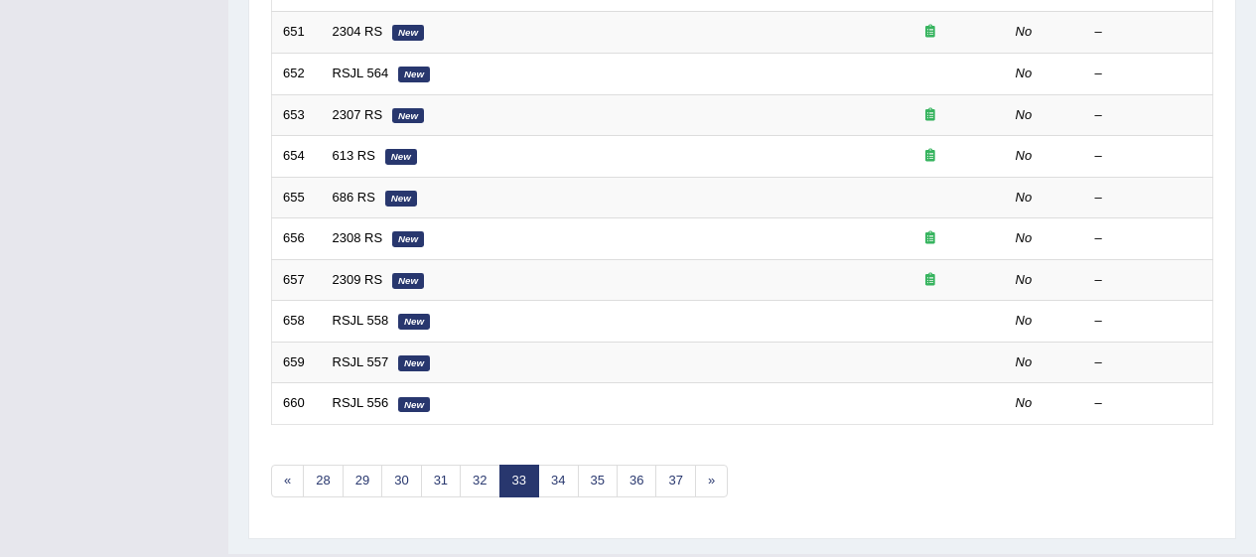
scroll to position [758, 0]
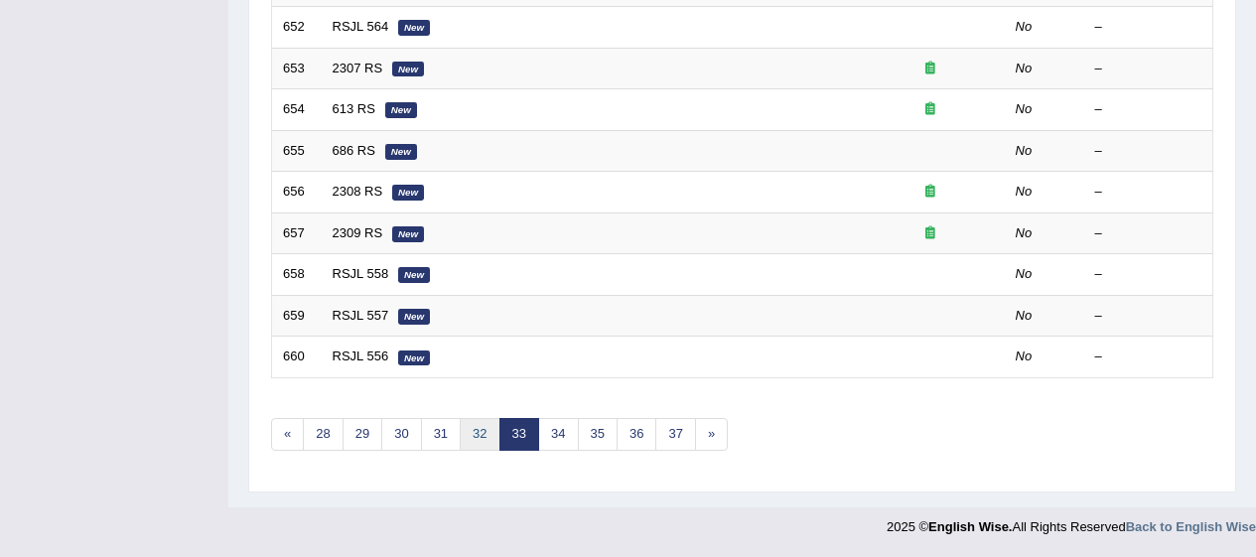
click at [488, 429] on link "32" at bounding box center [480, 434] width 40 height 33
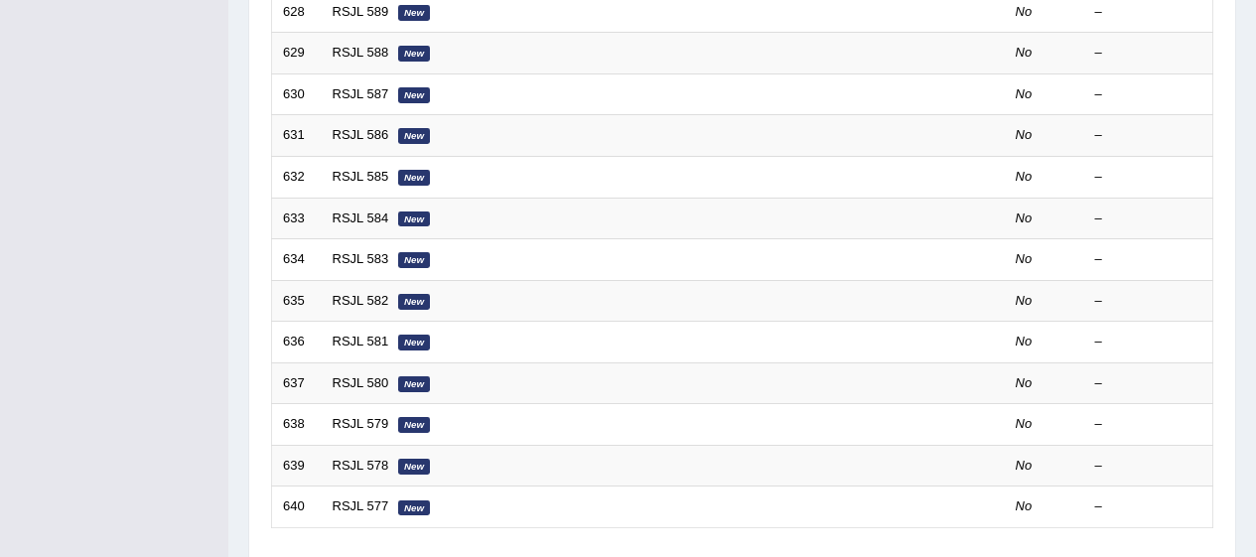
scroll to position [758, 0]
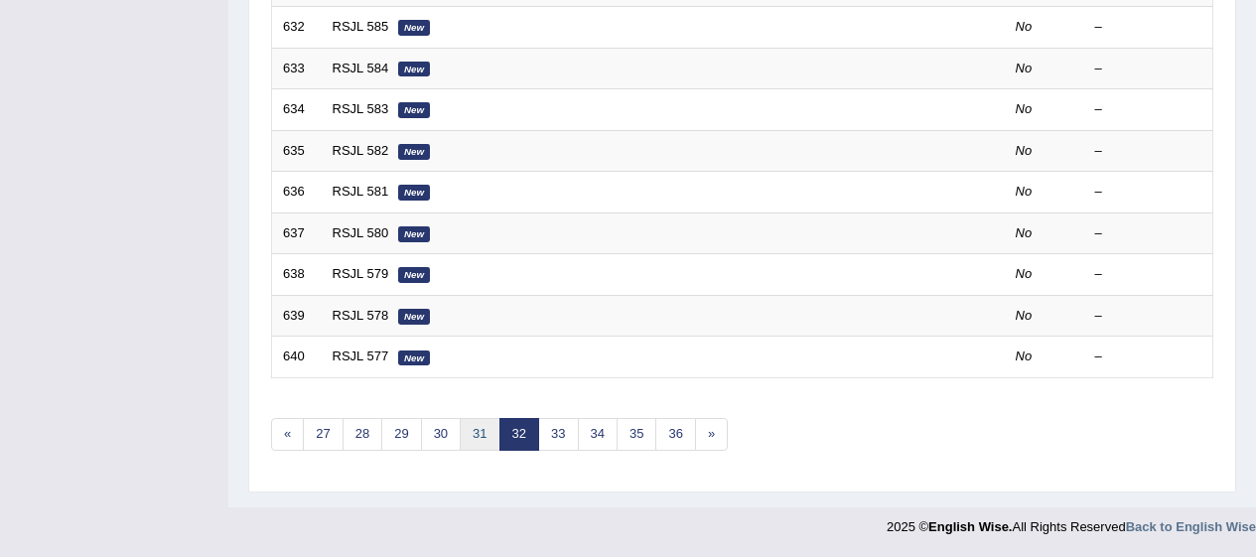
click at [484, 437] on link "31" at bounding box center [480, 434] width 40 height 33
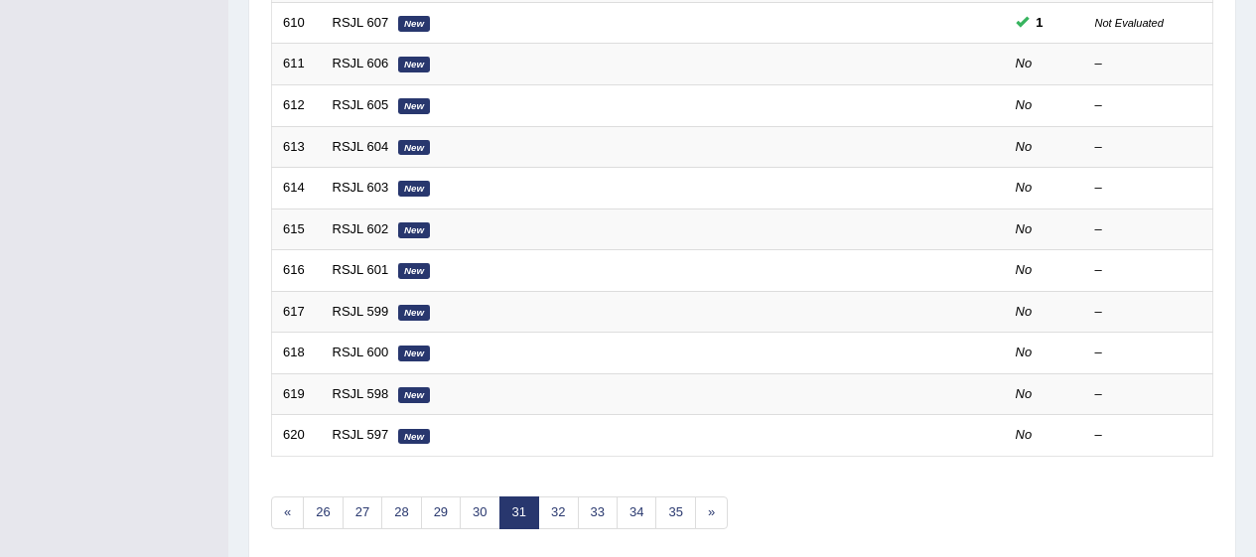
scroll to position [680, 0]
click at [415, 59] on em "New" at bounding box center [414, 64] width 32 height 16
click at [346, 62] on link "RSJL 606" at bounding box center [361, 62] width 57 height 15
click at [354, 60] on link "RSJL 606" at bounding box center [361, 62] width 57 height 15
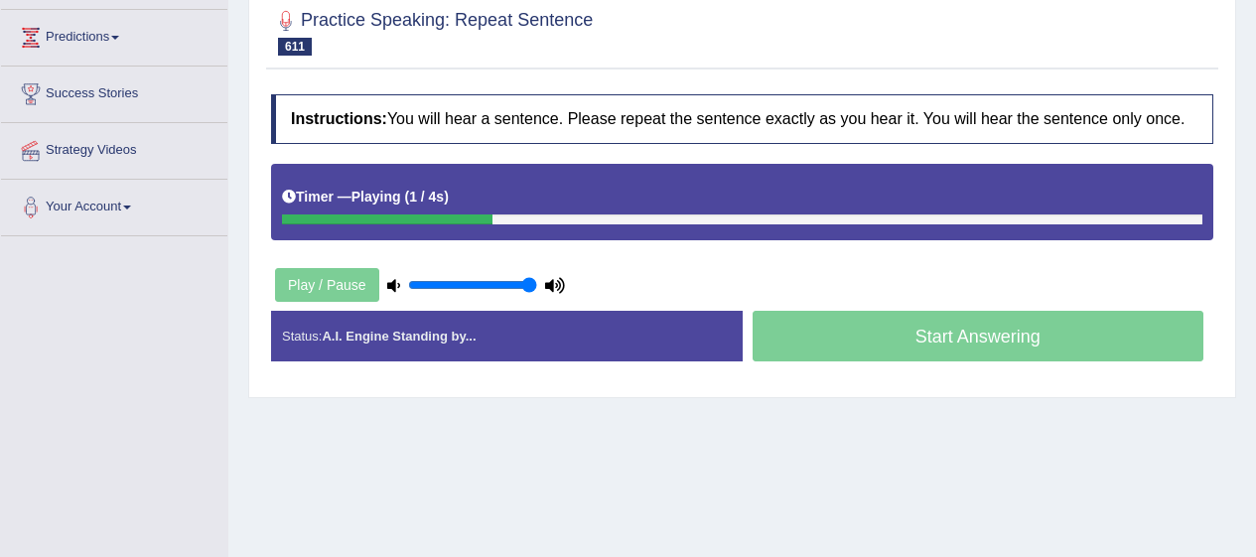
scroll to position [257, 0]
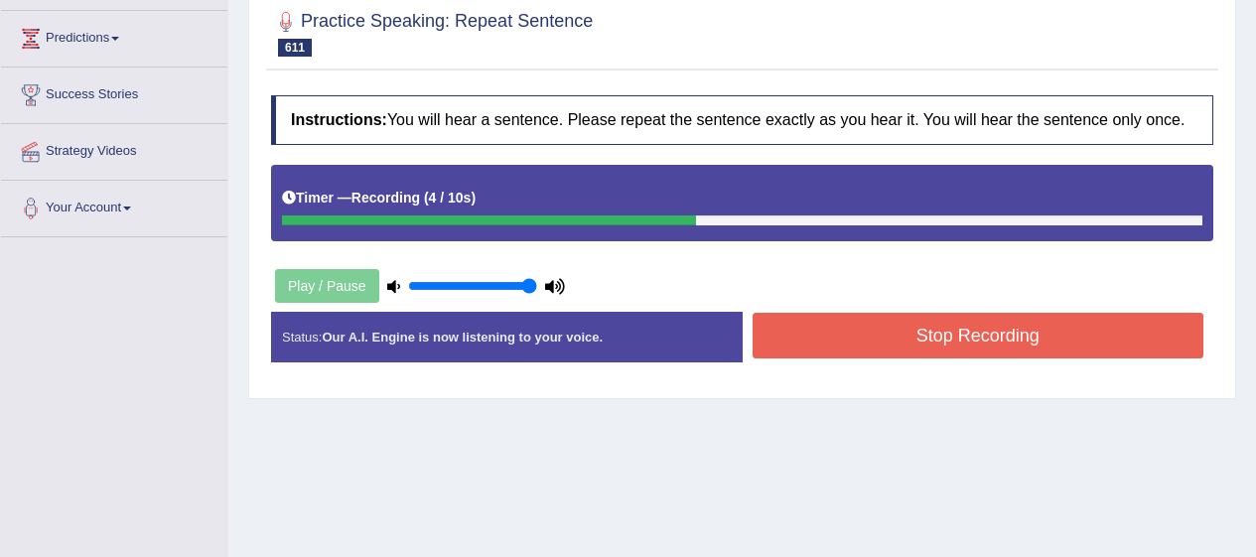
click at [895, 359] on button "Stop Recording" at bounding box center [979, 336] width 452 height 46
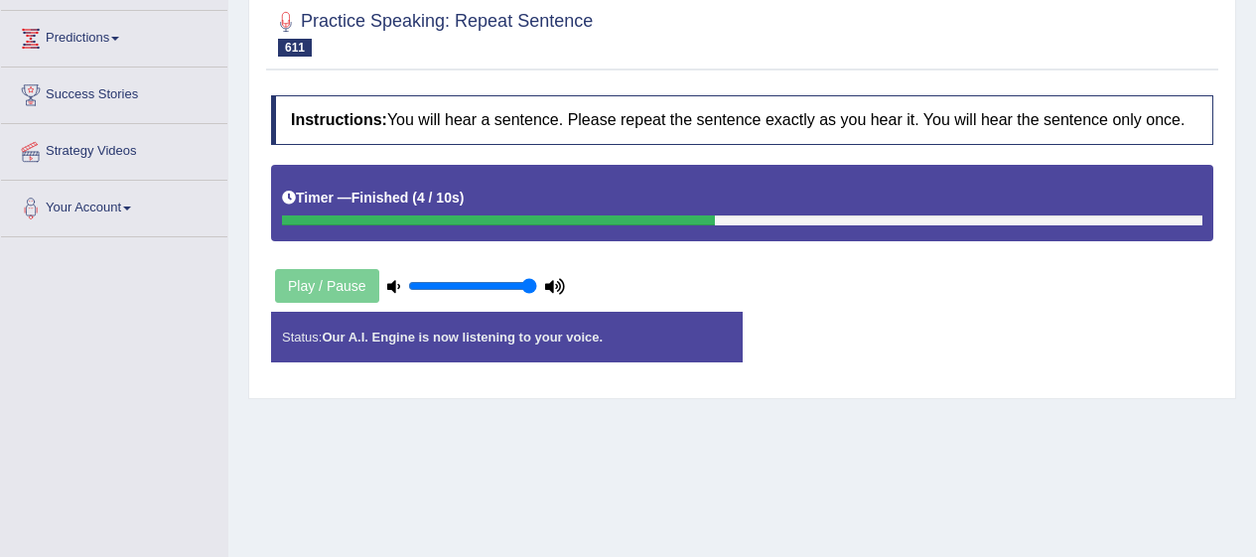
click at [914, 343] on div "Status: Our A.I. Engine is now listening to your voice. Start Answering Stop Re…" at bounding box center [742, 347] width 943 height 71
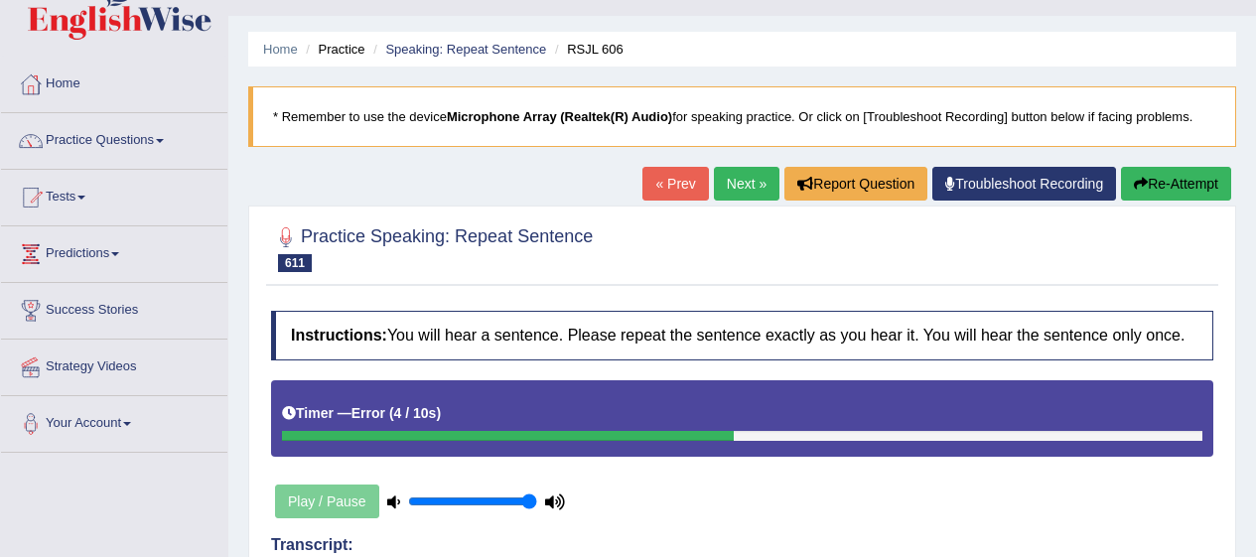
scroll to position [0, 0]
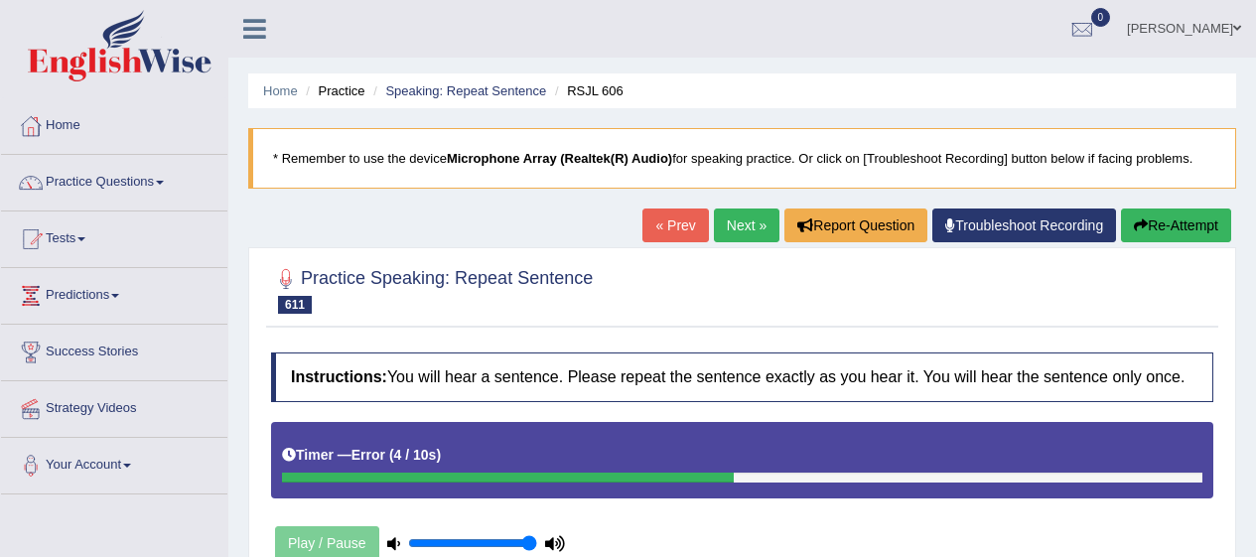
click at [80, 183] on link "Practice Questions" at bounding box center [114, 180] width 226 height 50
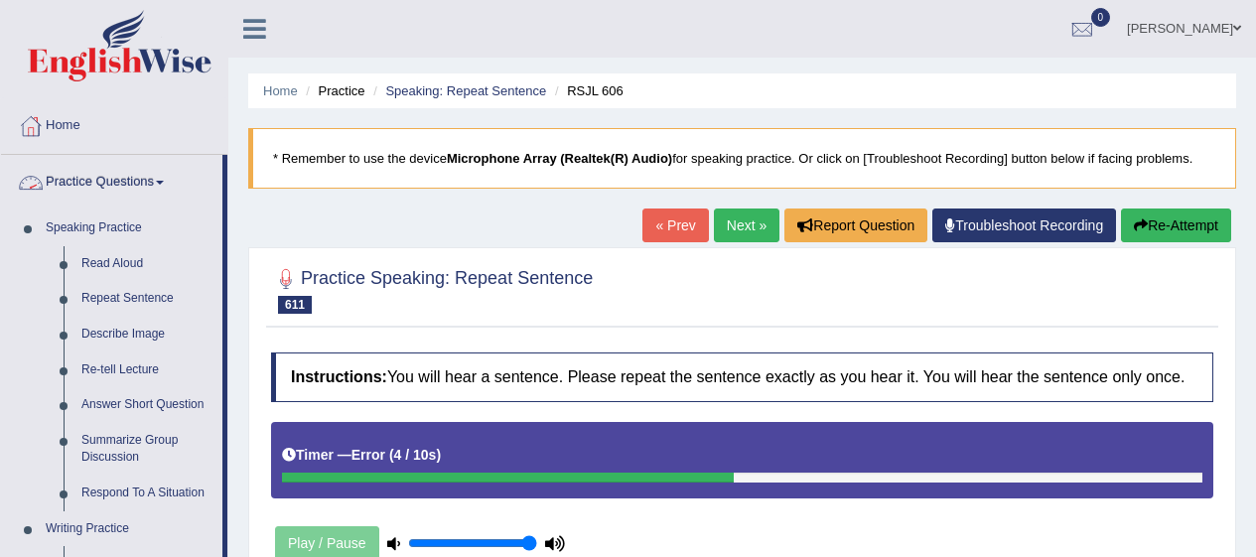
click at [99, 289] on link "Repeat Sentence" at bounding box center [148, 299] width 150 height 36
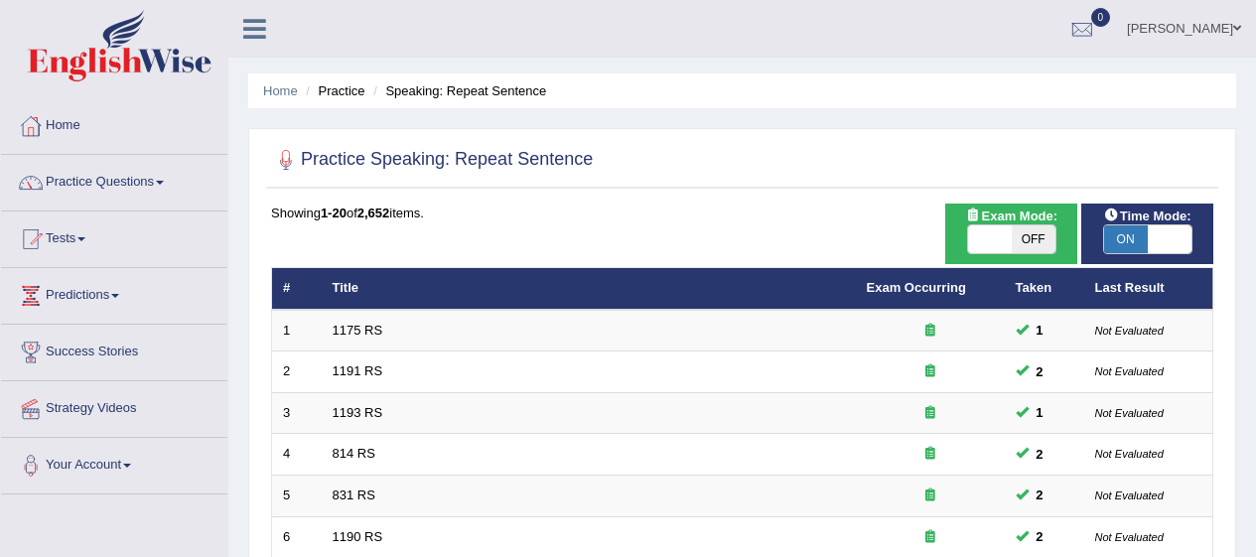
click at [1023, 219] on span "Exam Mode:" at bounding box center [1012, 216] width 107 height 21
checkbox input "true"
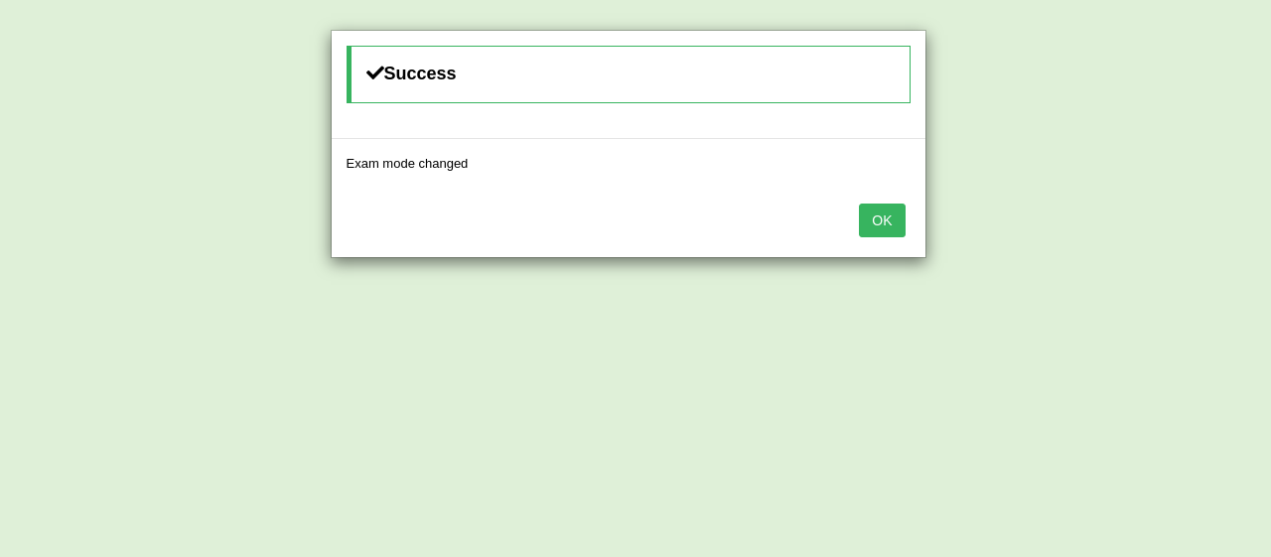
click at [879, 223] on button "OK" at bounding box center [882, 221] width 46 height 34
click at [884, 228] on button "OK" at bounding box center [882, 221] width 46 height 34
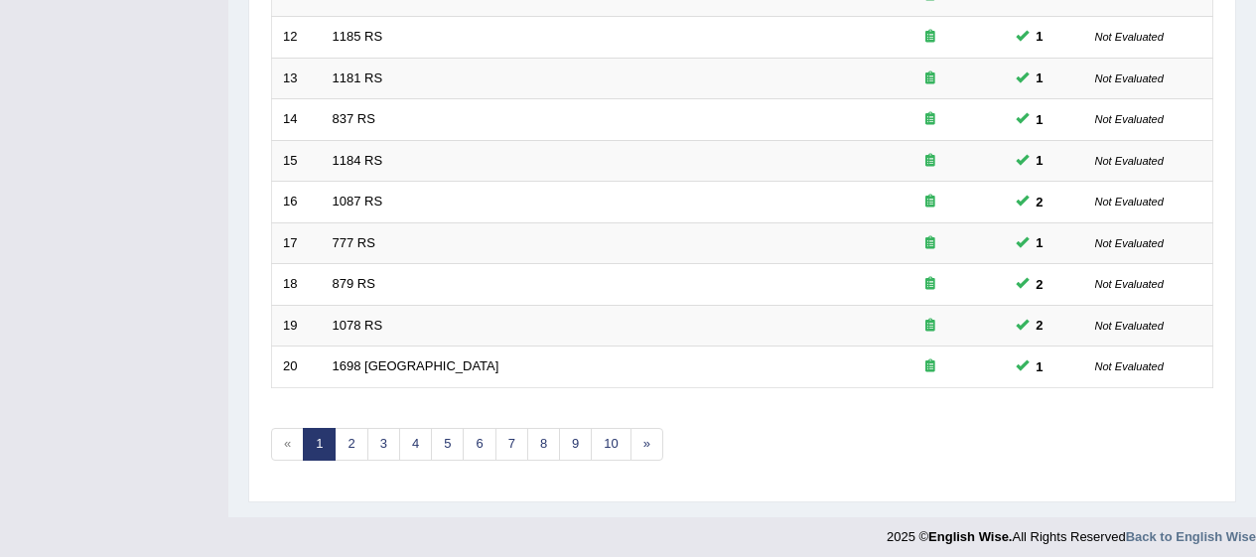
scroll to position [758, 0]
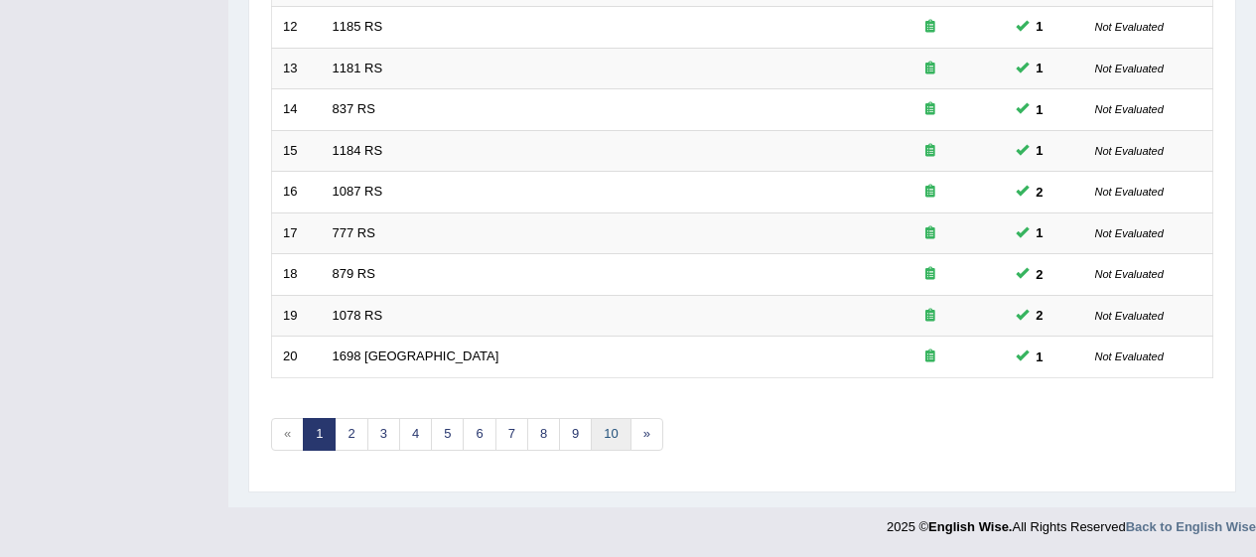
click at [616, 427] on link "10" at bounding box center [611, 434] width 40 height 33
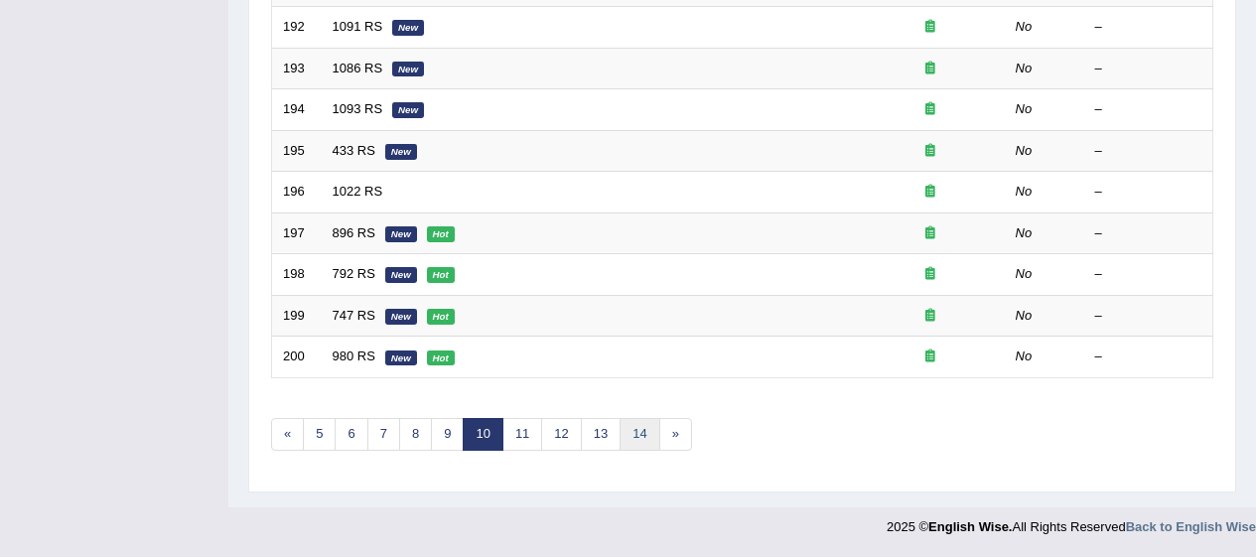
click at [656, 432] on link "14" at bounding box center [640, 434] width 40 height 33
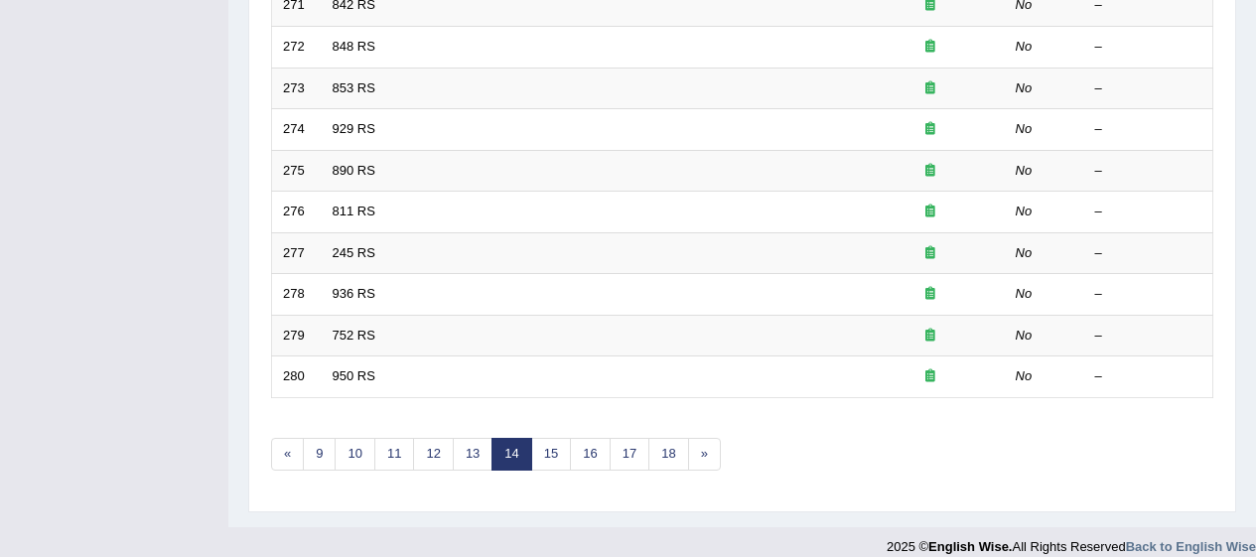
scroll to position [758, 0]
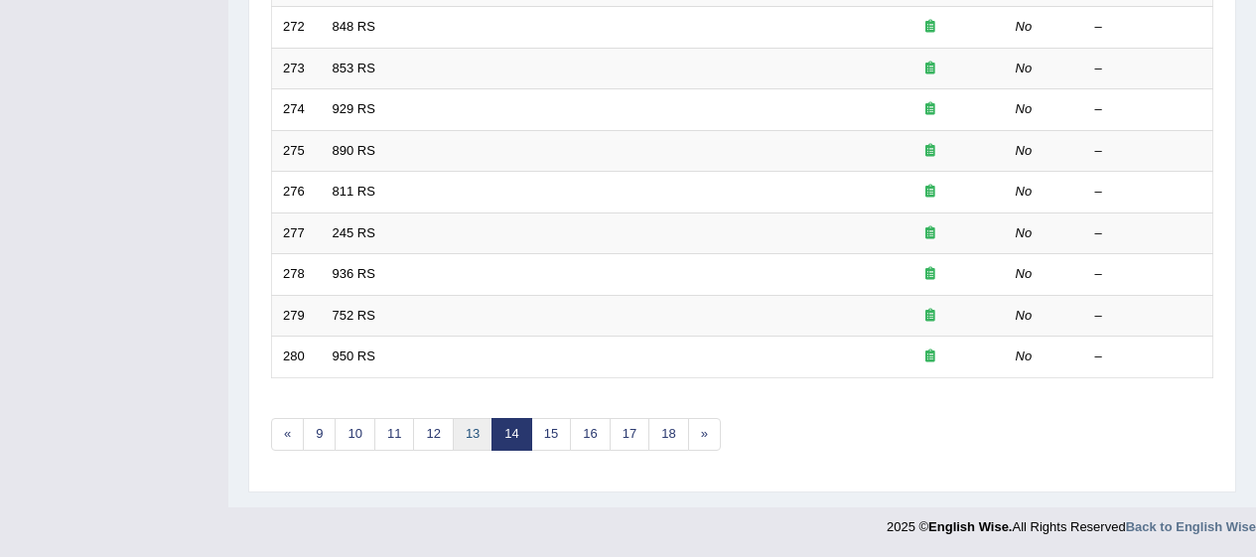
click at [453, 440] on link "13" at bounding box center [473, 434] width 40 height 33
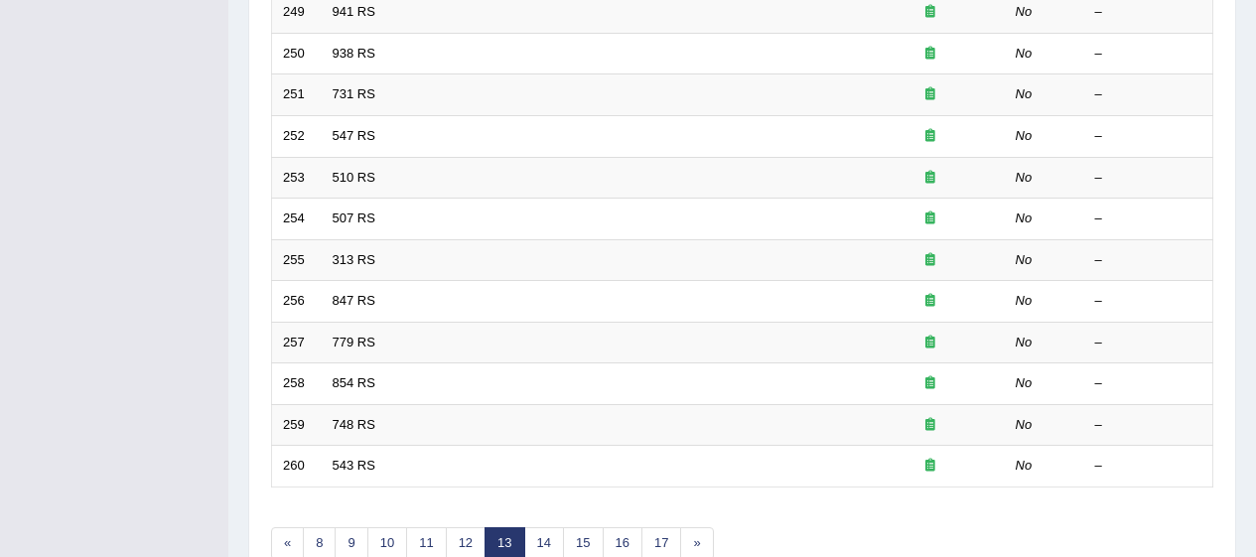
scroll to position [758, 0]
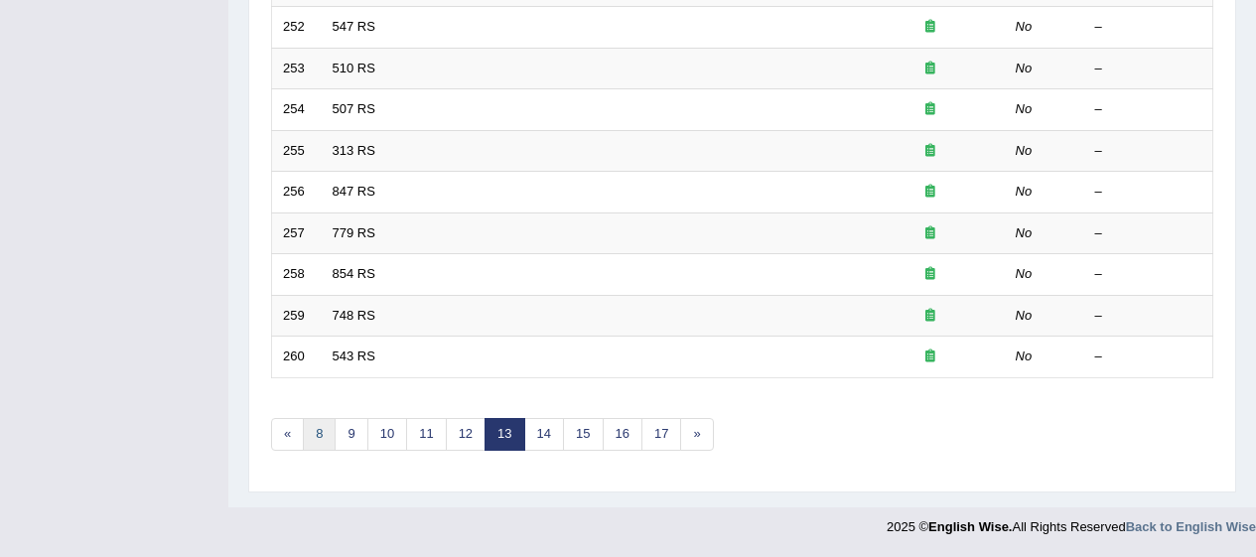
click at [328, 431] on link "8" at bounding box center [319, 434] width 33 height 33
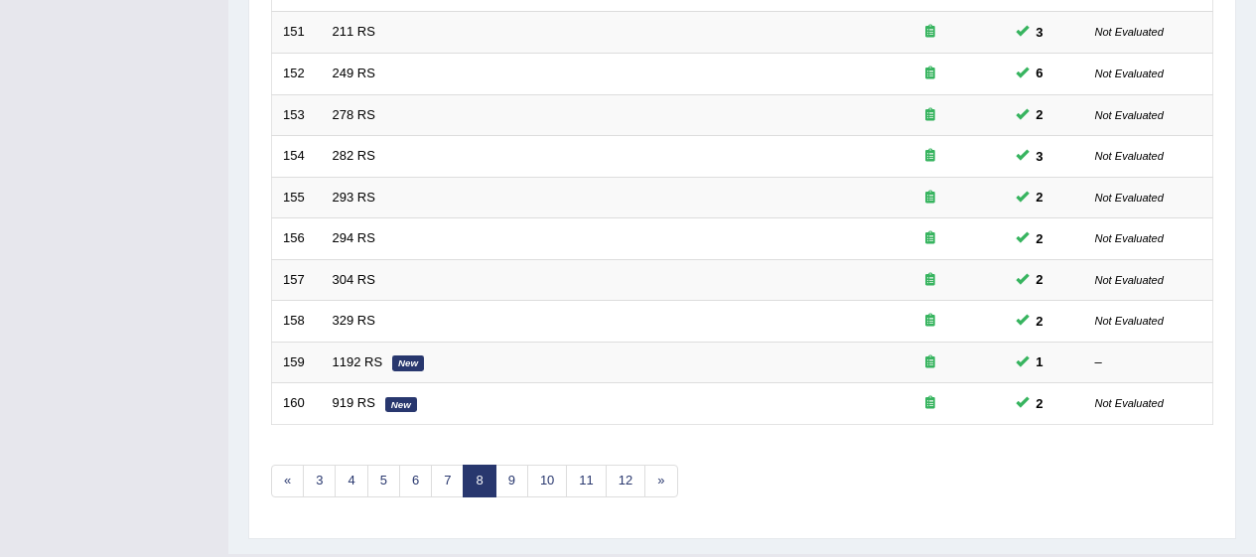
scroll to position [758, 0]
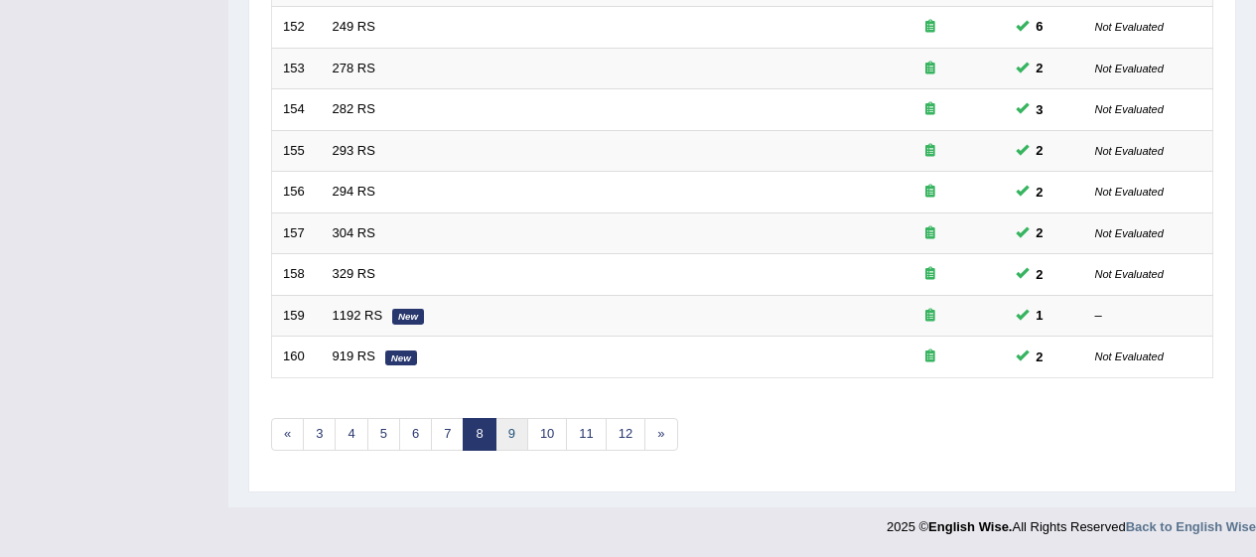
click at [518, 427] on link "9" at bounding box center [512, 434] width 33 height 33
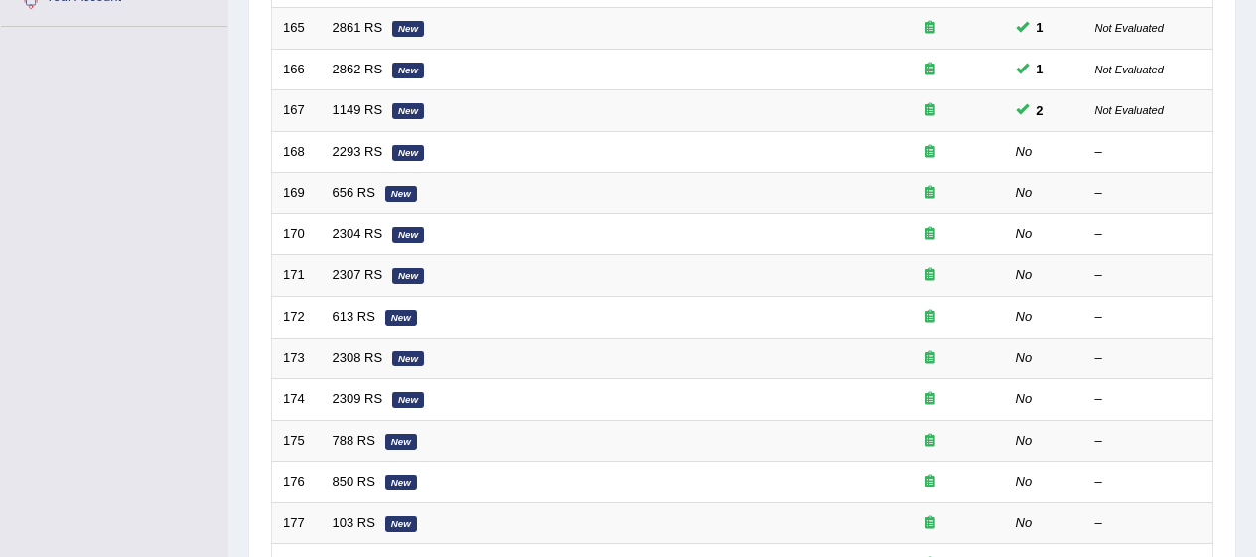
scroll to position [455, 0]
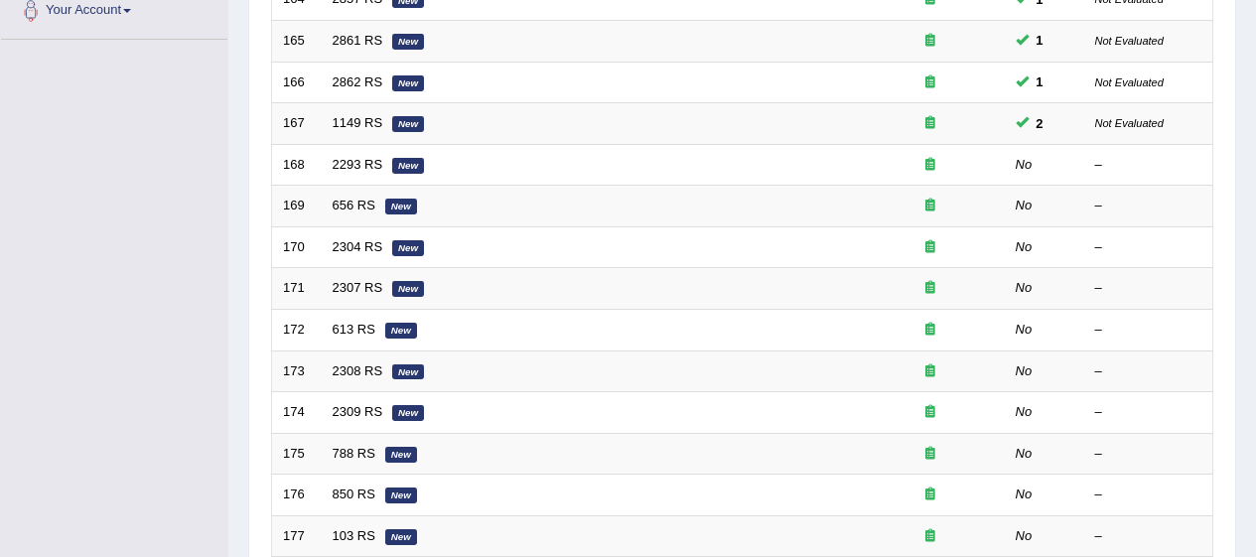
click at [433, 186] on td "656 RS New" at bounding box center [589, 207] width 534 height 42
click at [437, 173] on td "2293 RS New" at bounding box center [589, 165] width 534 height 42
click at [421, 166] on em "New" at bounding box center [408, 166] width 32 height 16
click at [412, 162] on em "New" at bounding box center [408, 166] width 32 height 16
click at [412, 161] on em "New" at bounding box center [408, 166] width 32 height 16
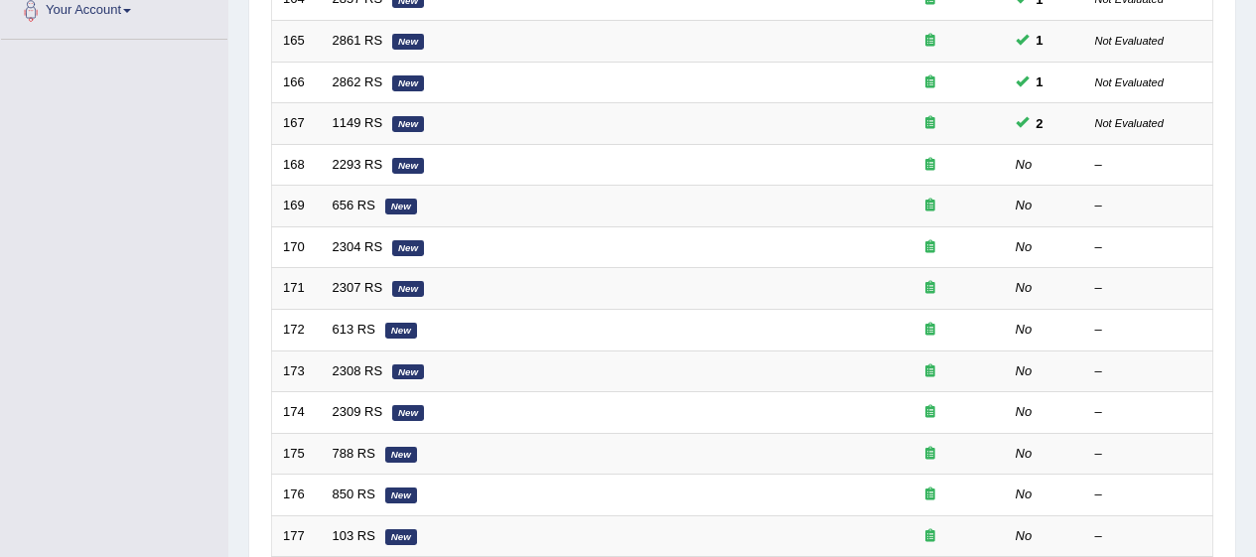
click at [360, 165] on link "2293 RS" at bounding box center [358, 164] width 51 height 15
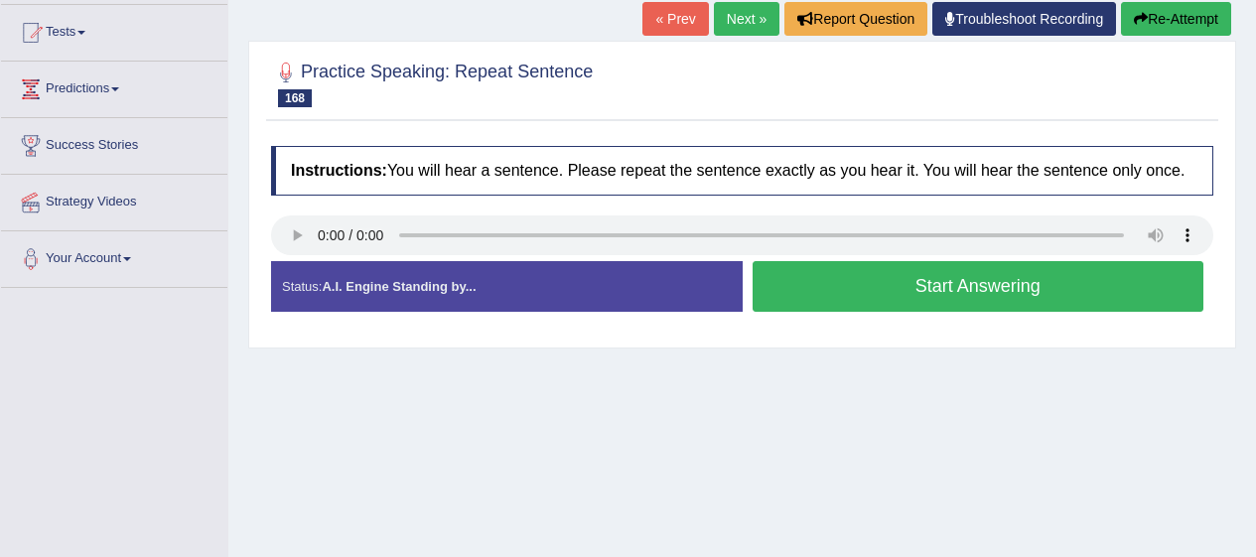
scroll to position [214, 0]
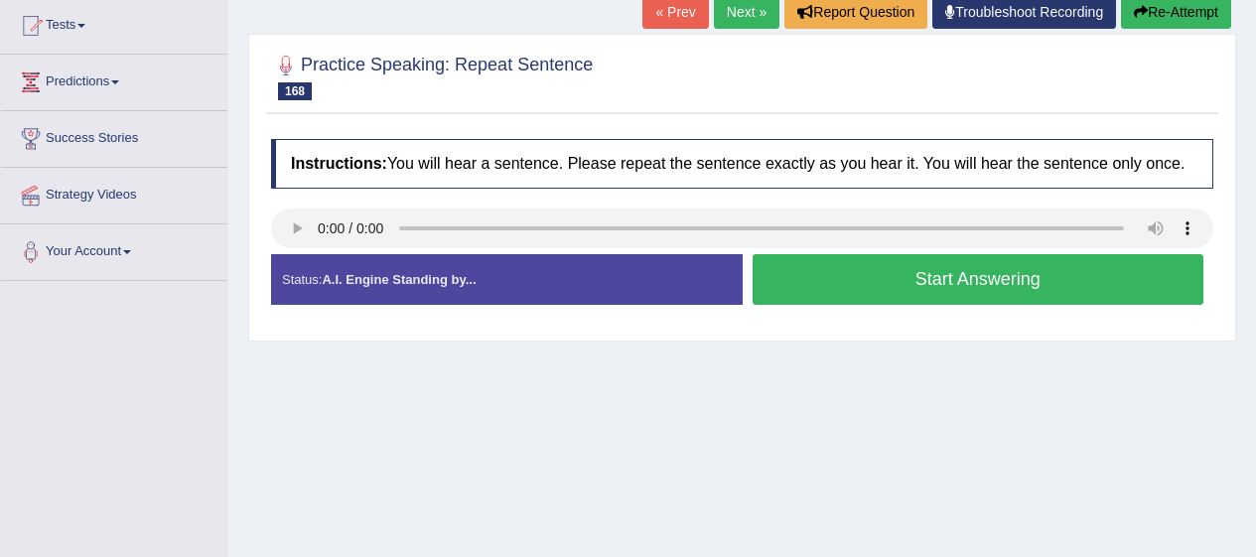
click at [927, 269] on button "Start Answering" at bounding box center [979, 279] width 452 height 51
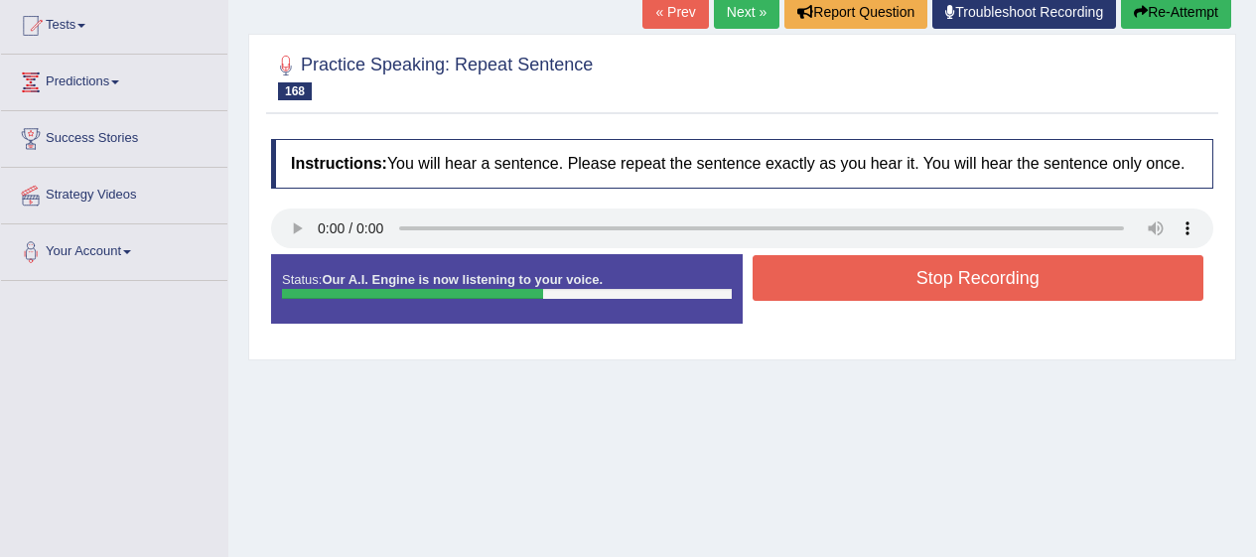
click at [1006, 298] on button "Stop Recording" at bounding box center [979, 278] width 452 height 46
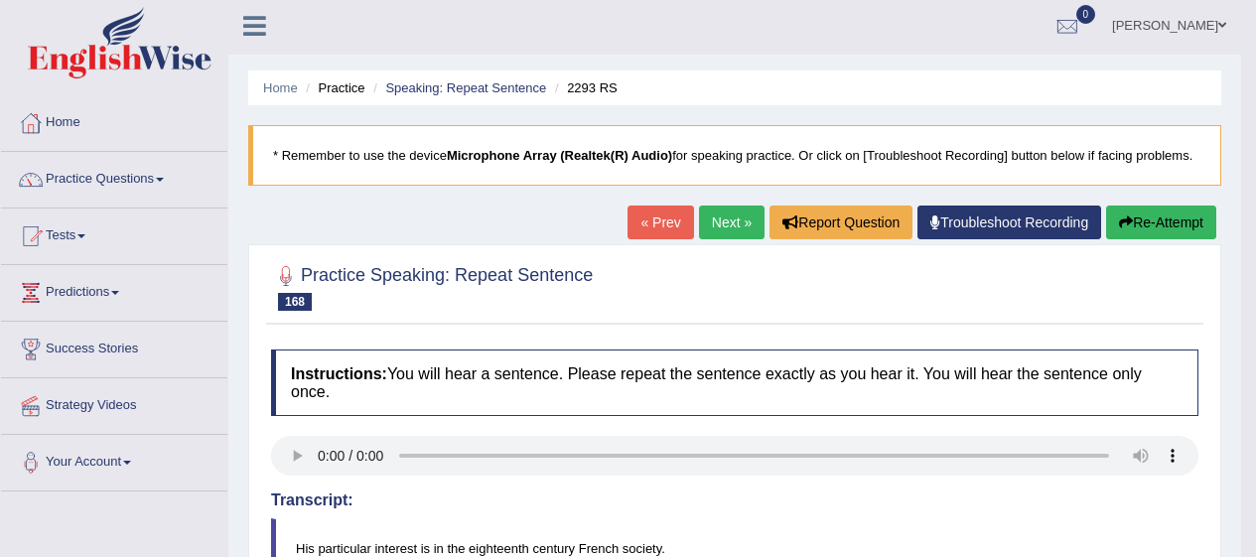
scroll to position [0, 0]
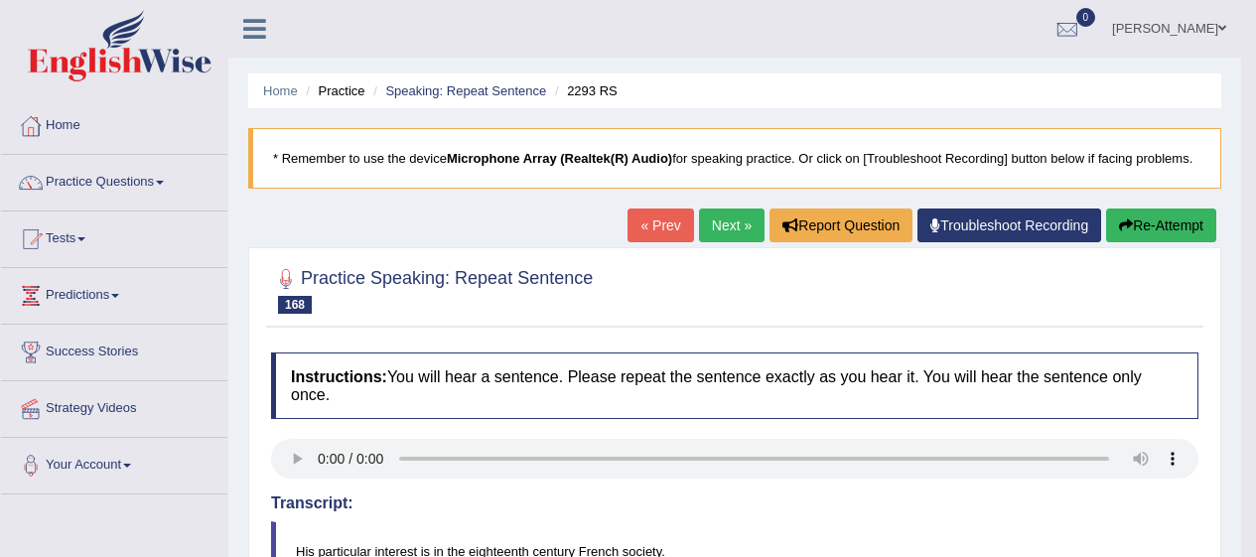
click at [1171, 228] on button "Re-Attempt" at bounding box center [1162, 226] width 110 height 34
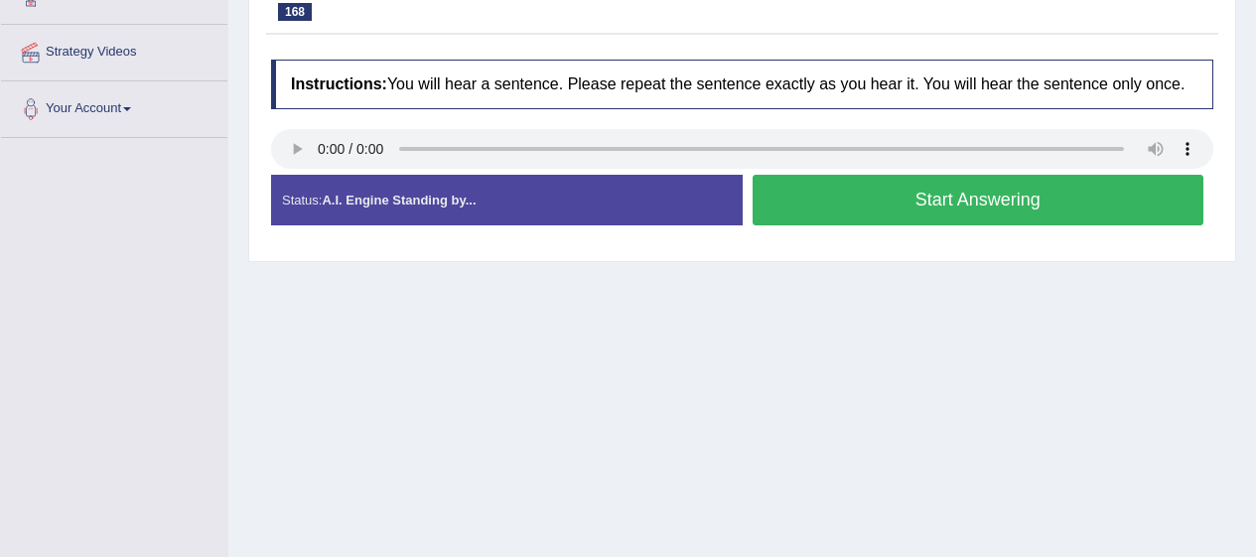
scroll to position [358, 0]
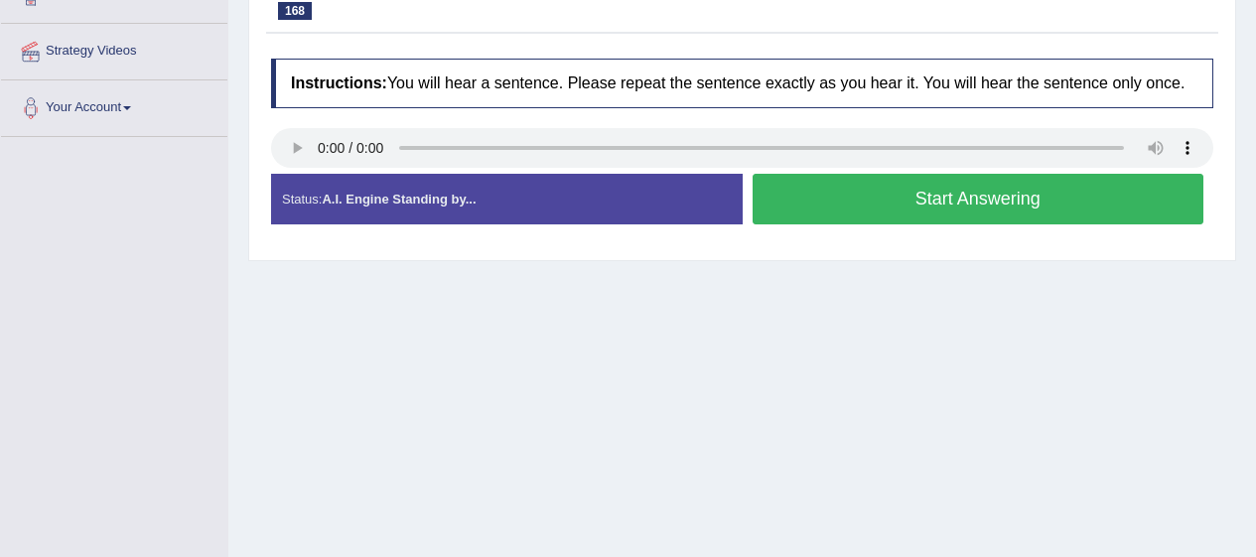
click at [1140, 202] on button "Start Answering" at bounding box center [979, 199] width 452 height 51
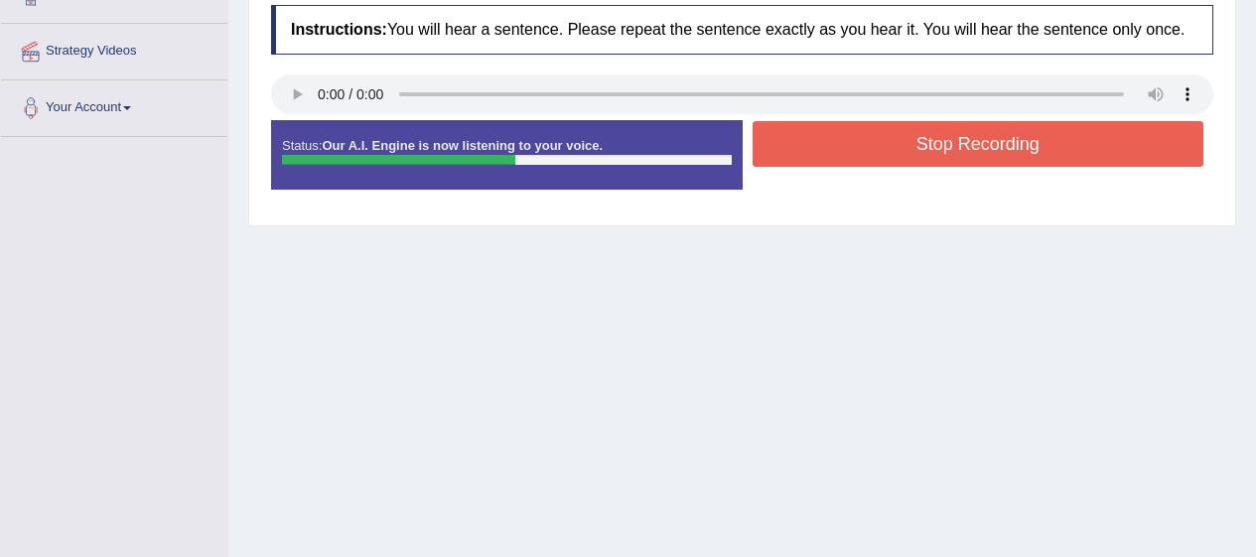
click at [1099, 147] on button "Stop Recording" at bounding box center [979, 144] width 452 height 46
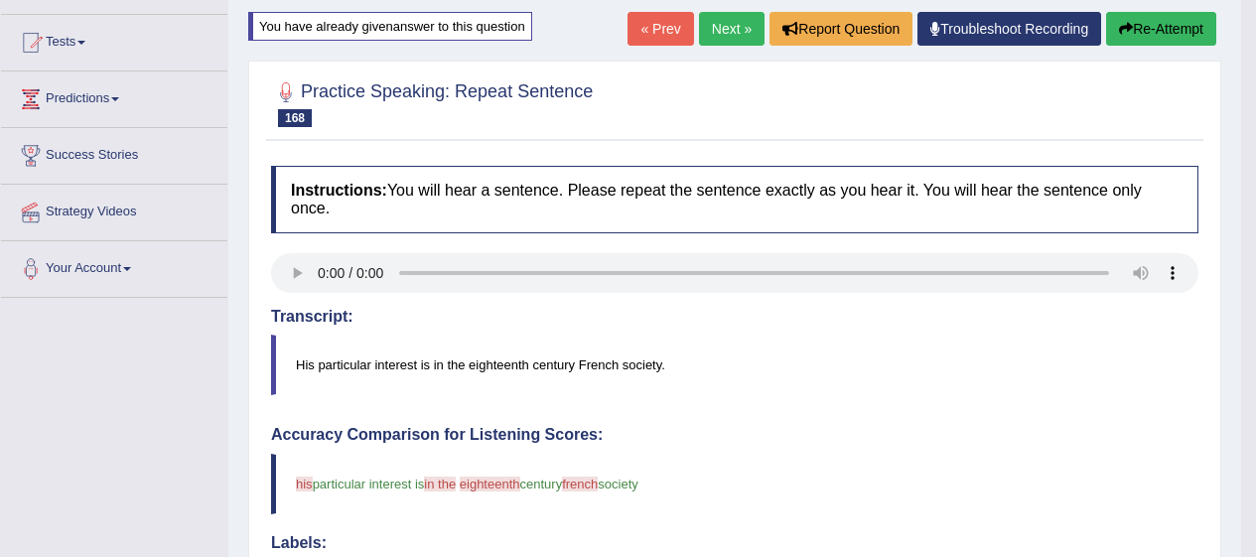
scroll to position [0, 0]
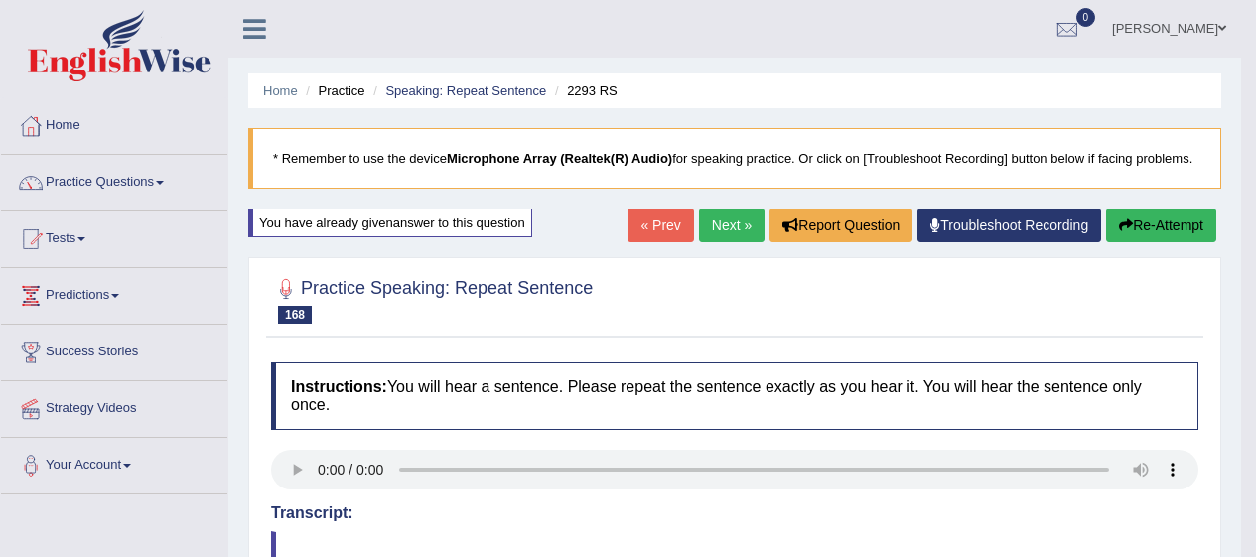
click at [1160, 234] on button "Re-Attempt" at bounding box center [1162, 226] width 110 height 34
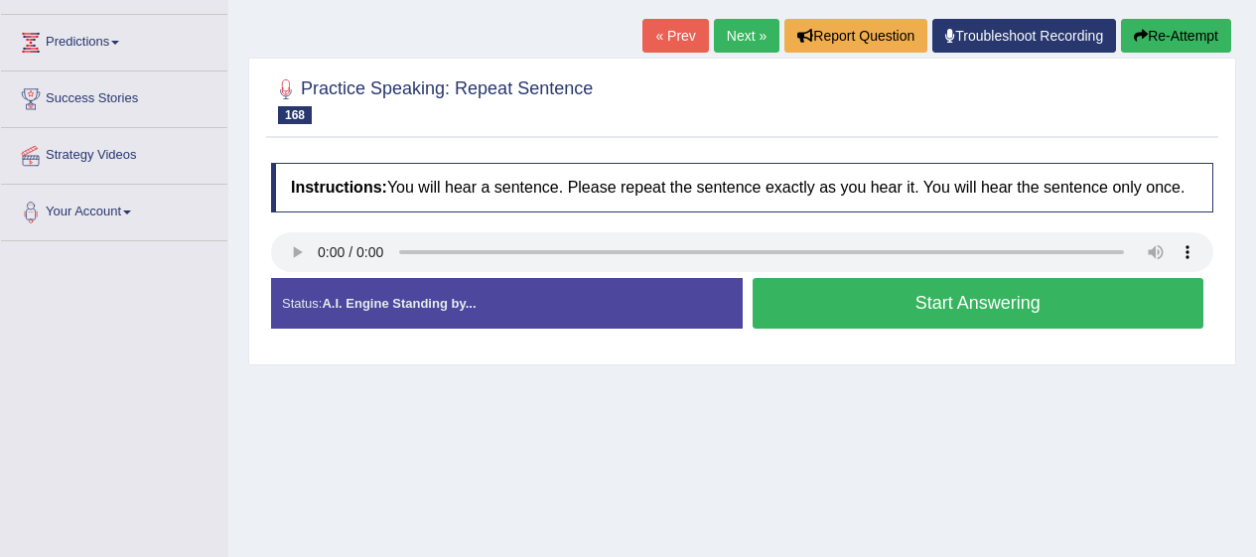
scroll to position [257, 0]
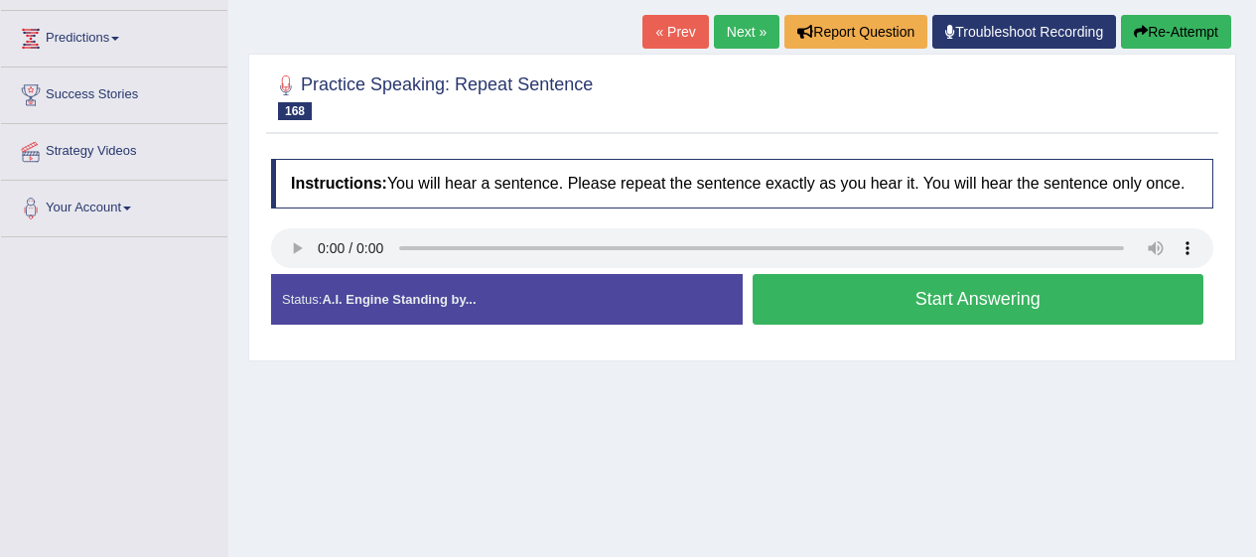
click at [1014, 284] on button "Start Answering" at bounding box center [979, 299] width 452 height 51
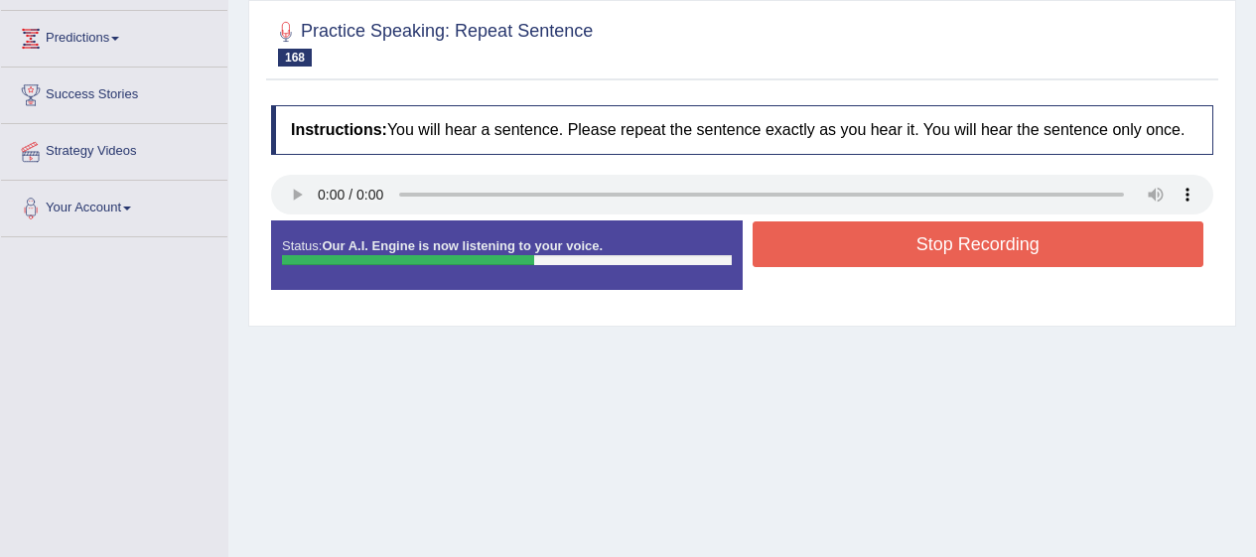
click at [1030, 237] on button "Stop Recording" at bounding box center [979, 244] width 452 height 46
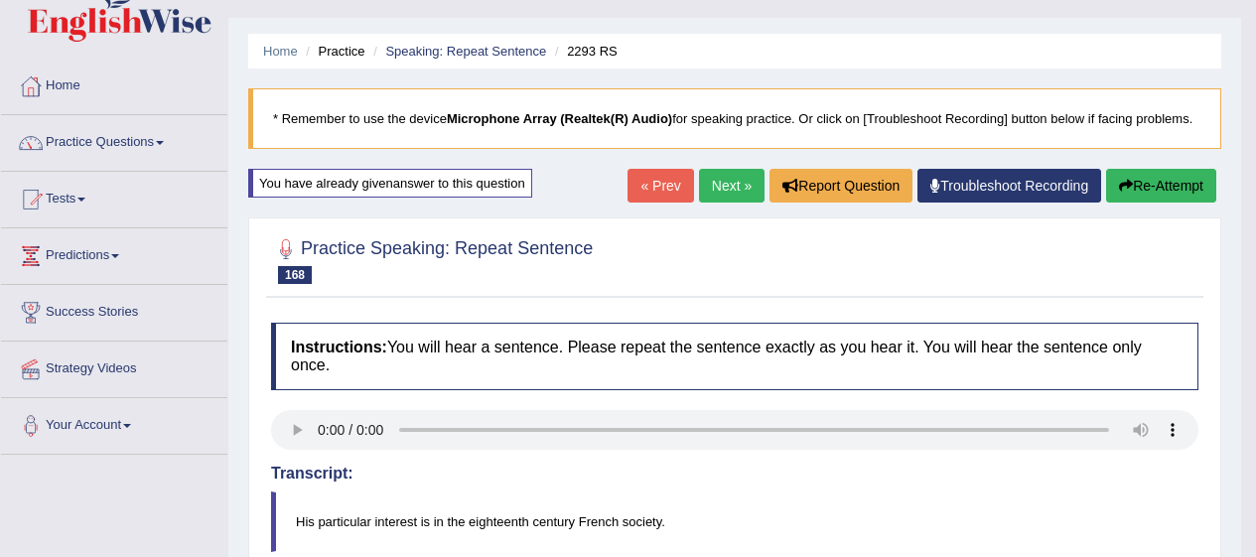
scroll to position [0, 0]
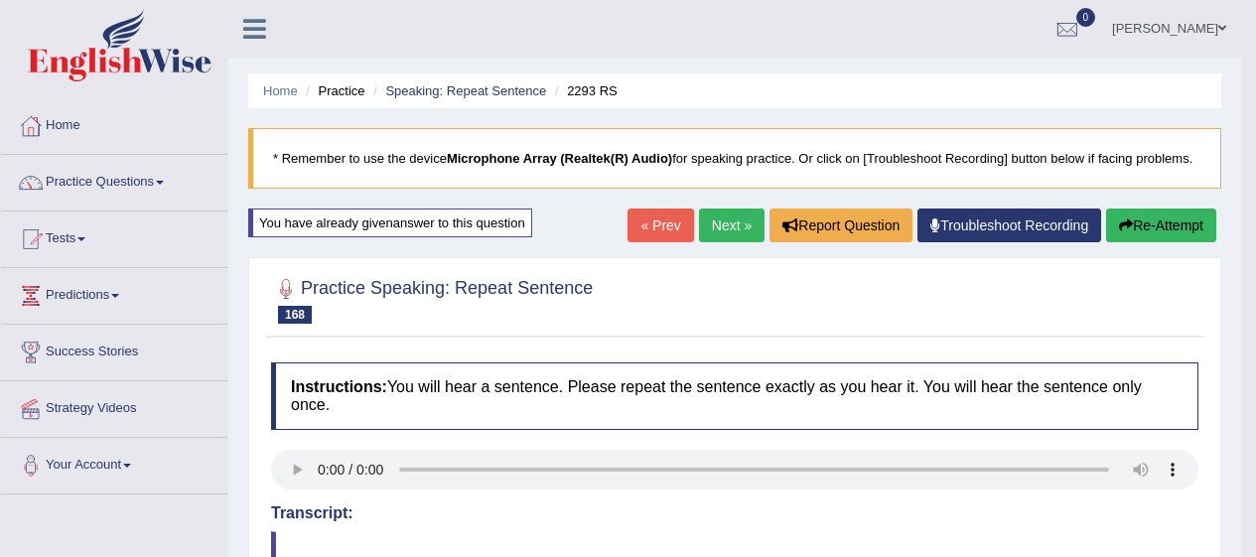
click at [720, 223] on link "Next »" at bounding box center [732, 226] width 66 height 34
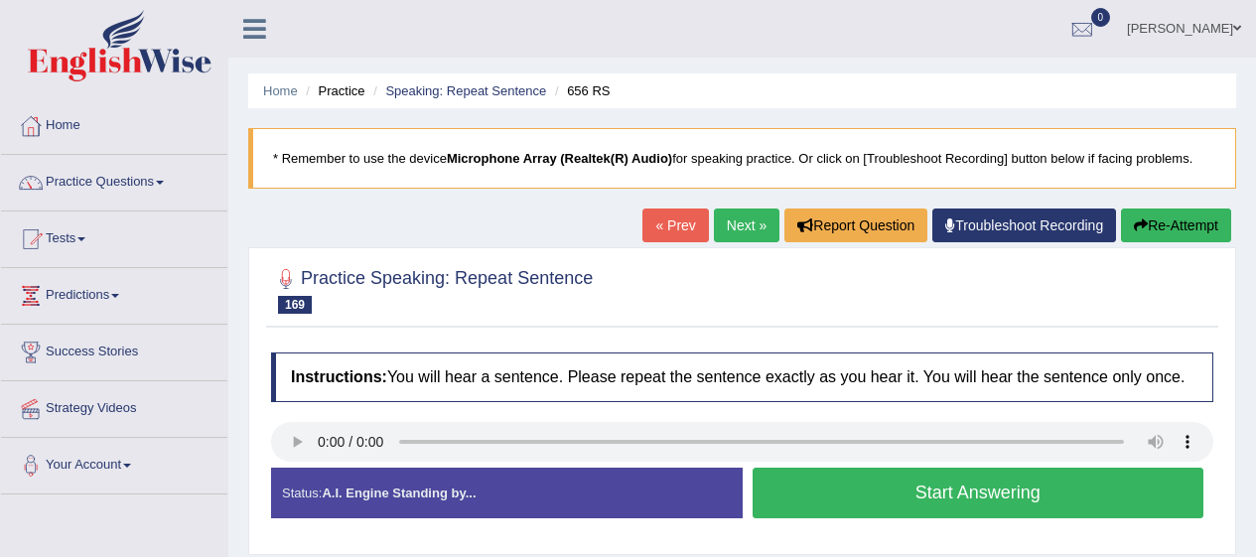
click at [1019, 499] on button "Start Answering" at bounding box center [979, 493] width 452 height 51
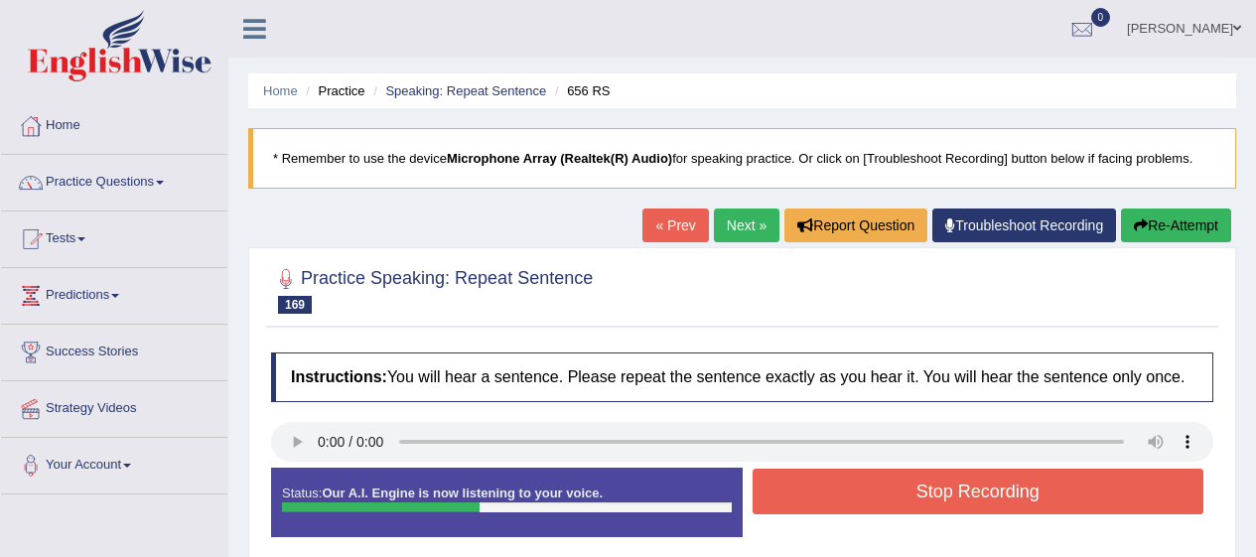
click at [1039, 507] on button "Stop Recording" at bounding box center [979, 492] width 452 height 46
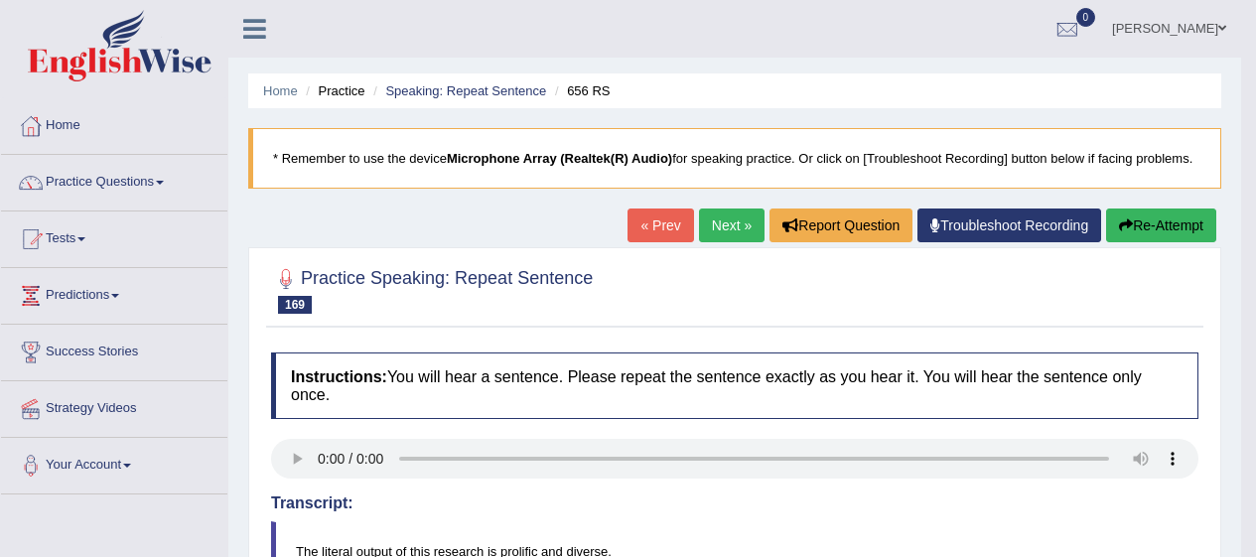
click at [126, 171] on link "Practice Questions" at bounding box center [114, 180] width 226 height 50
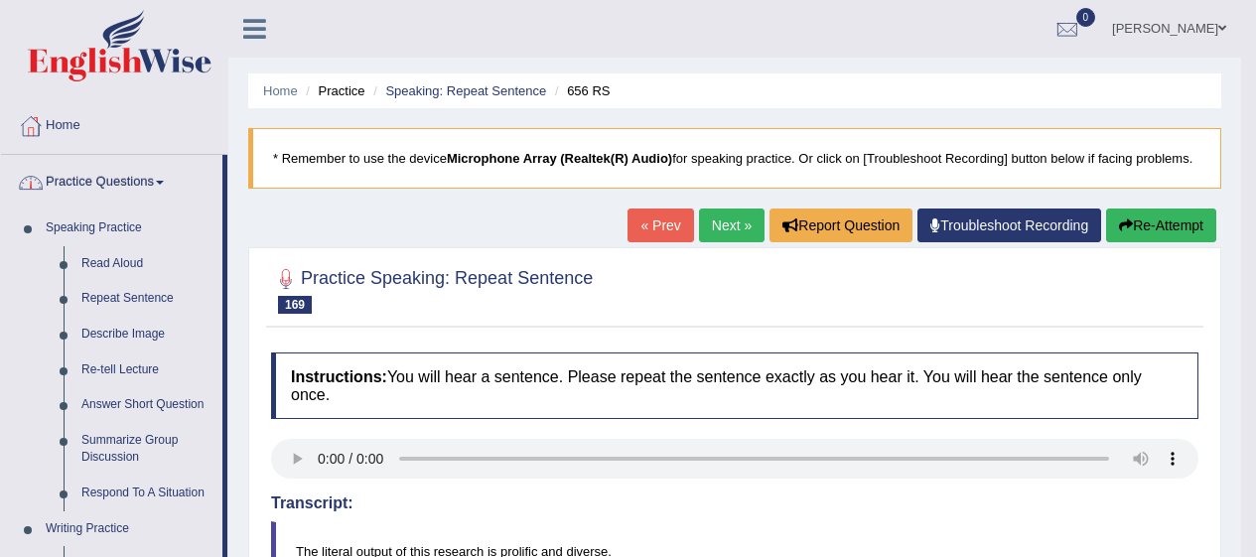
click at [133, 339] on link "Describe Image" at bounding box center [148, 335] width 150 height 36
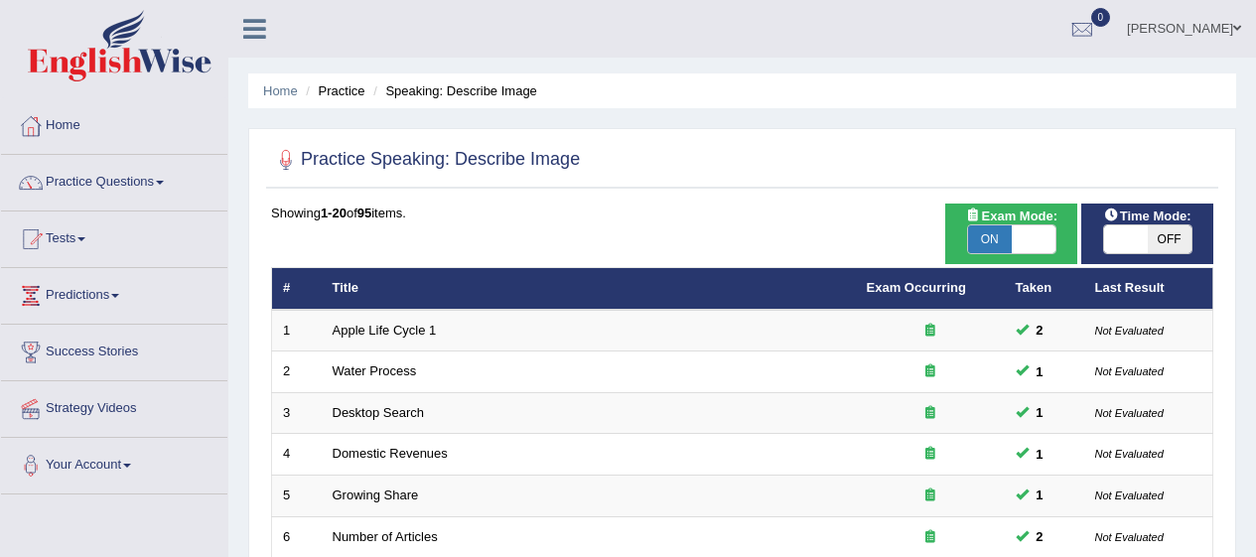
checkbox input "true"
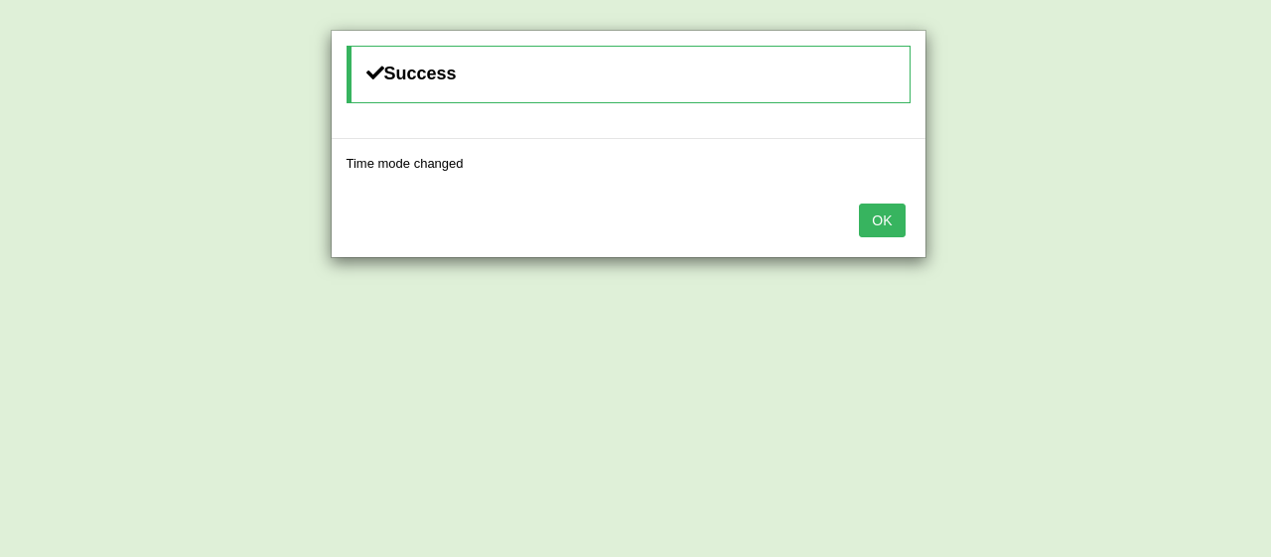
click at [869, 224] on button "OK" at bounding box center [882, 221] width 46 height 34
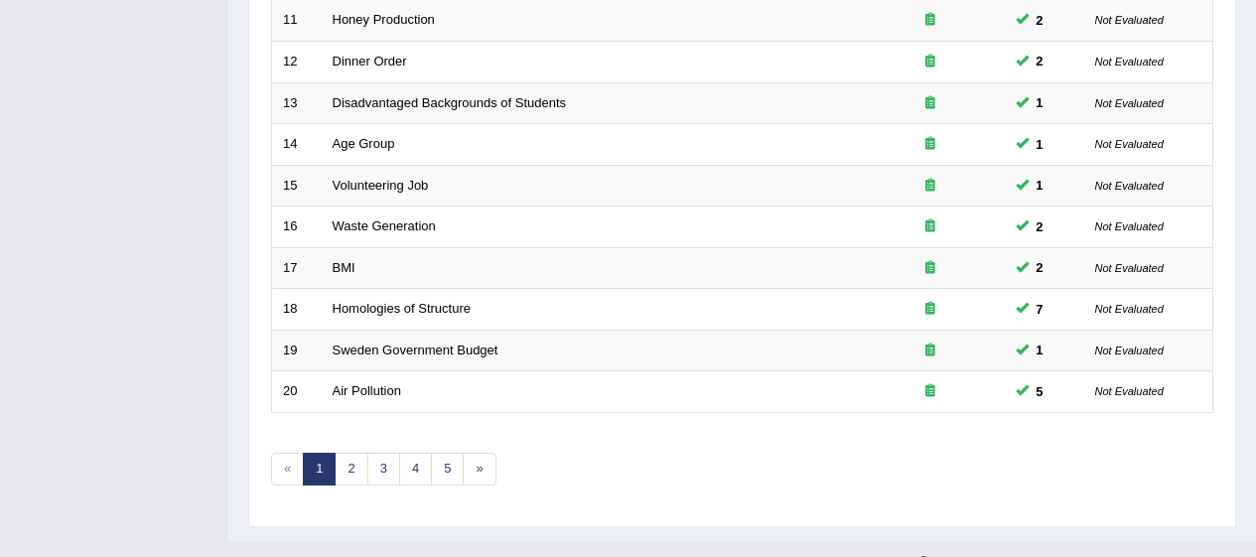
scroll to position [758, 0]
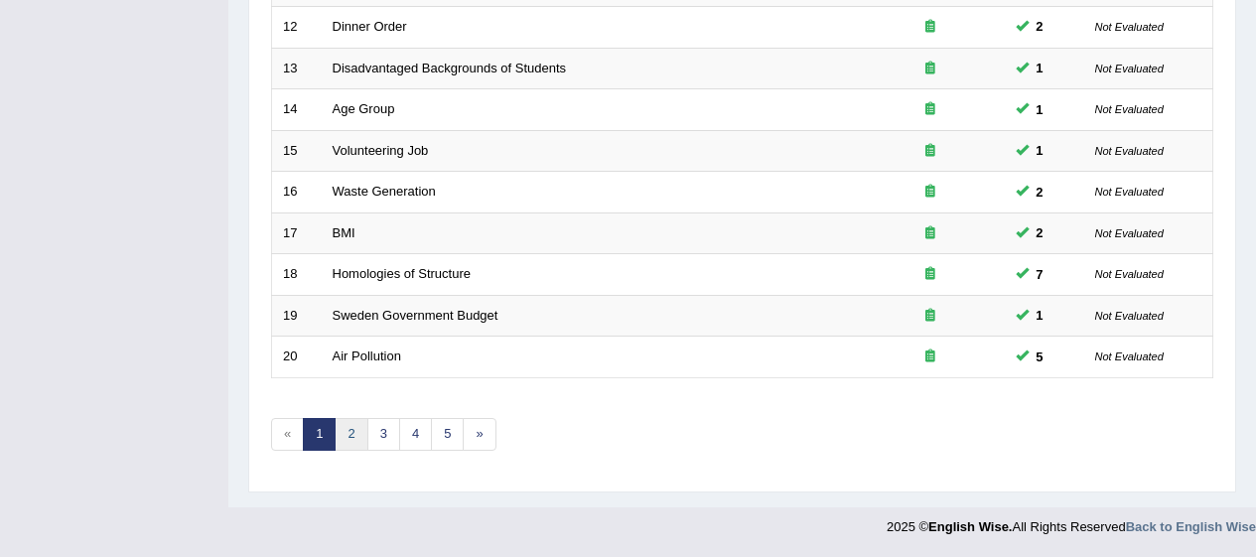
click at [358, 427] on link "2" at bounding box center [351, 434] width 33 height 33
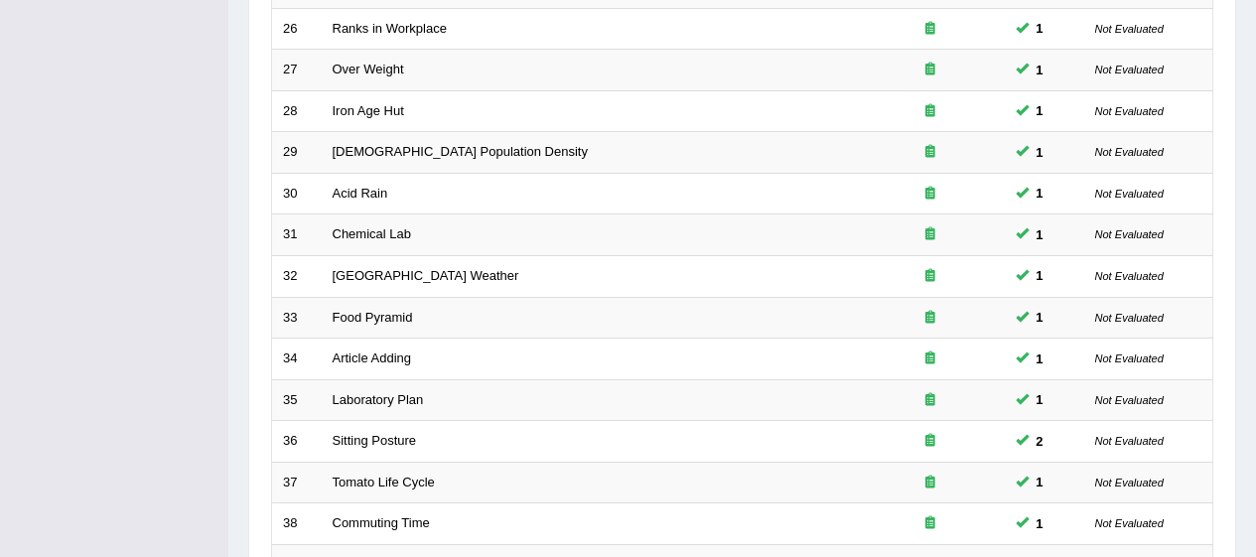
scroll to position [758, 0]
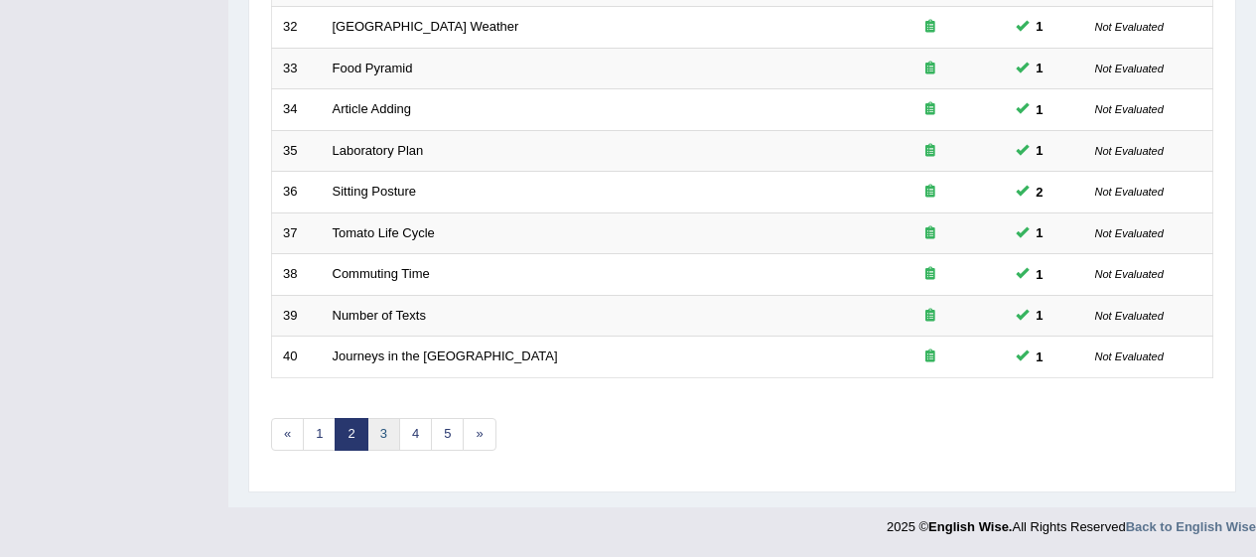
click at [382, 432] on link "3" at bounding box center [384, 434] width 33 height 33
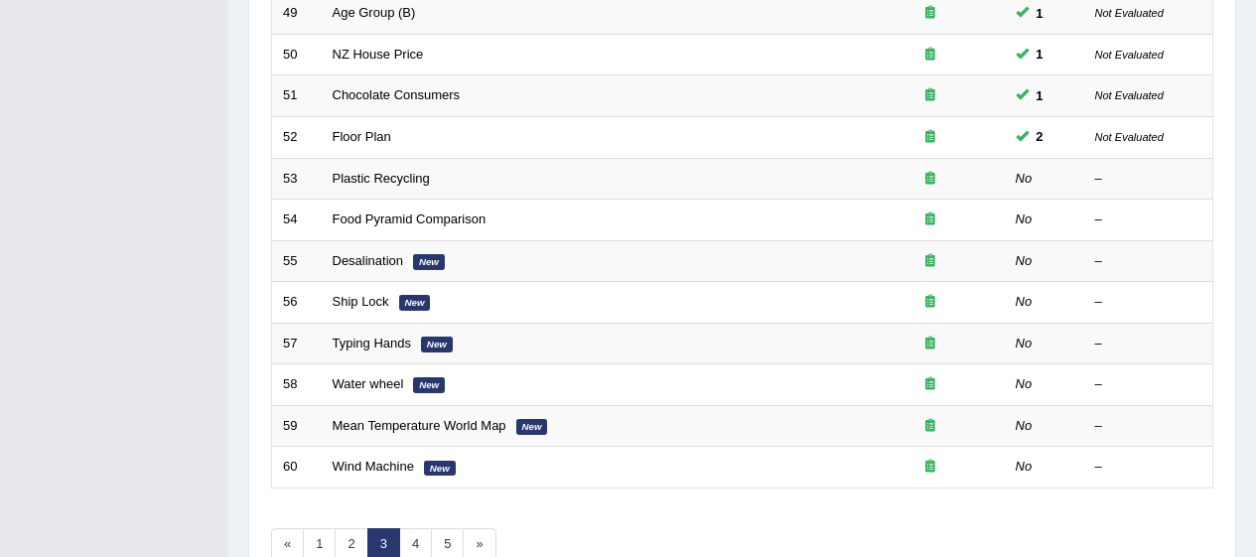
scroll to position [646, 0]
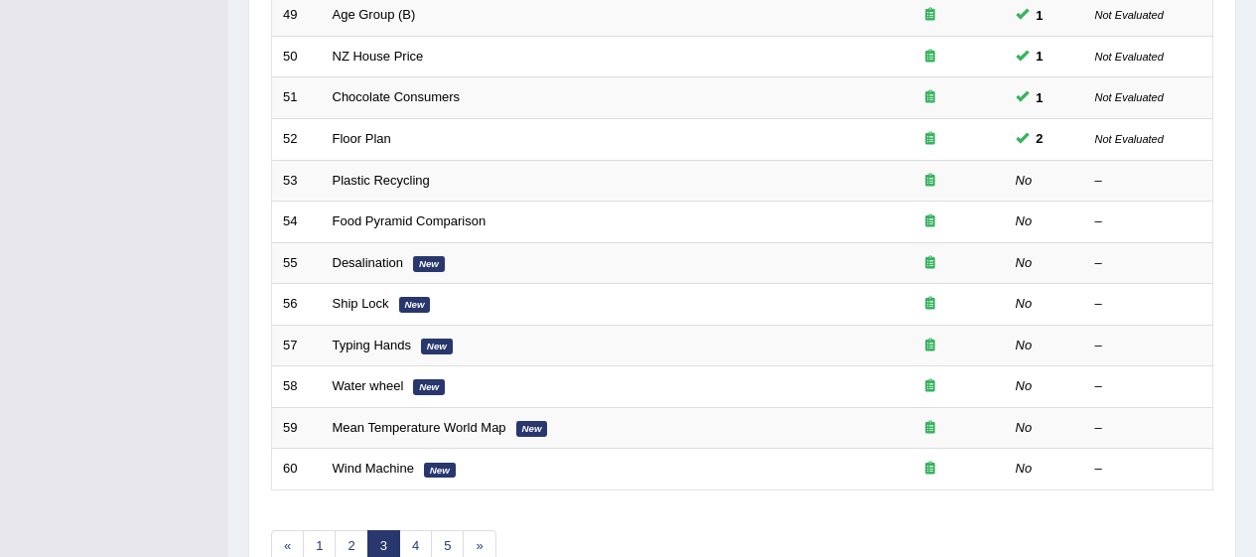
click at [427, 173] on link "Plastic Recycling" at bounding box center [381, 180] width 97 height 15
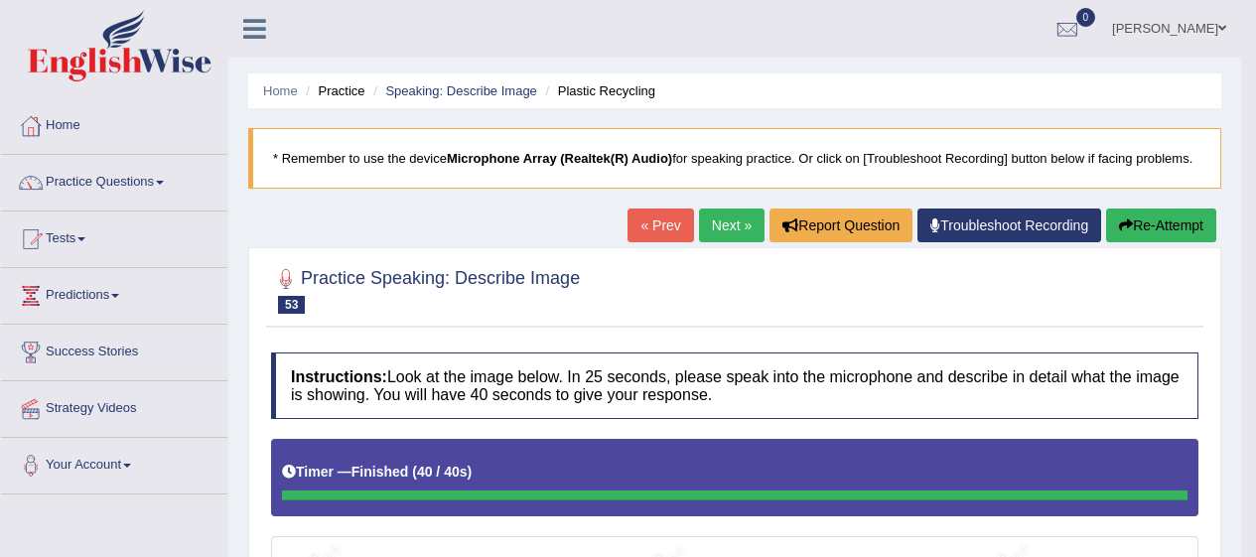
click at [723, 218] on link "Next »" at bounding box center [732, 226] width 66 height 34
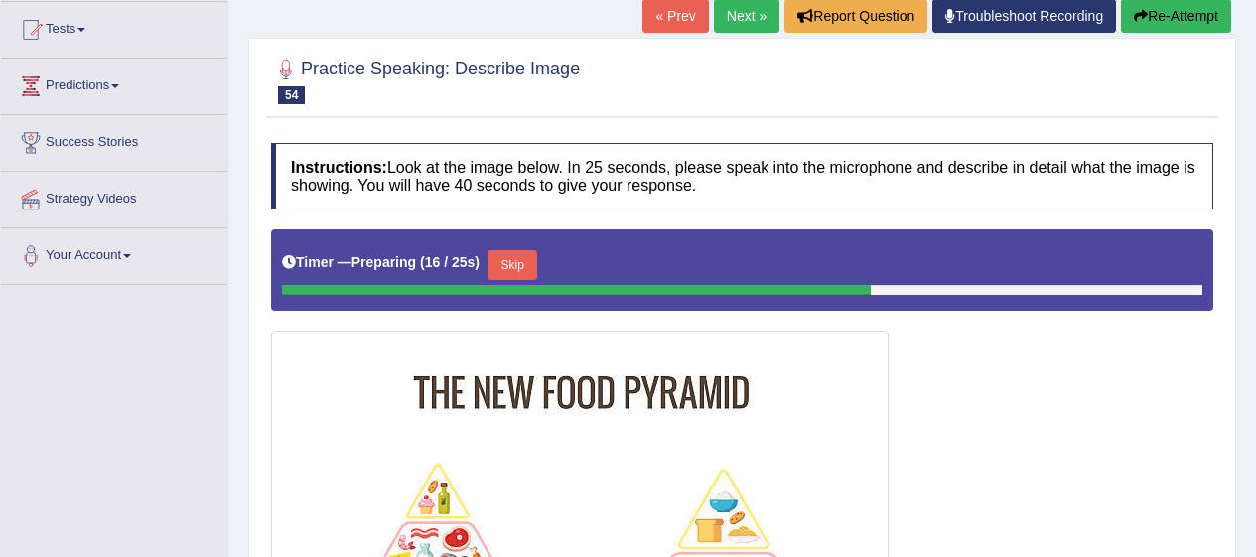
scroll to position [210, 0]
click at [526, 264] on button "Skip" at bounding box center [513, 265] width 50 height 30
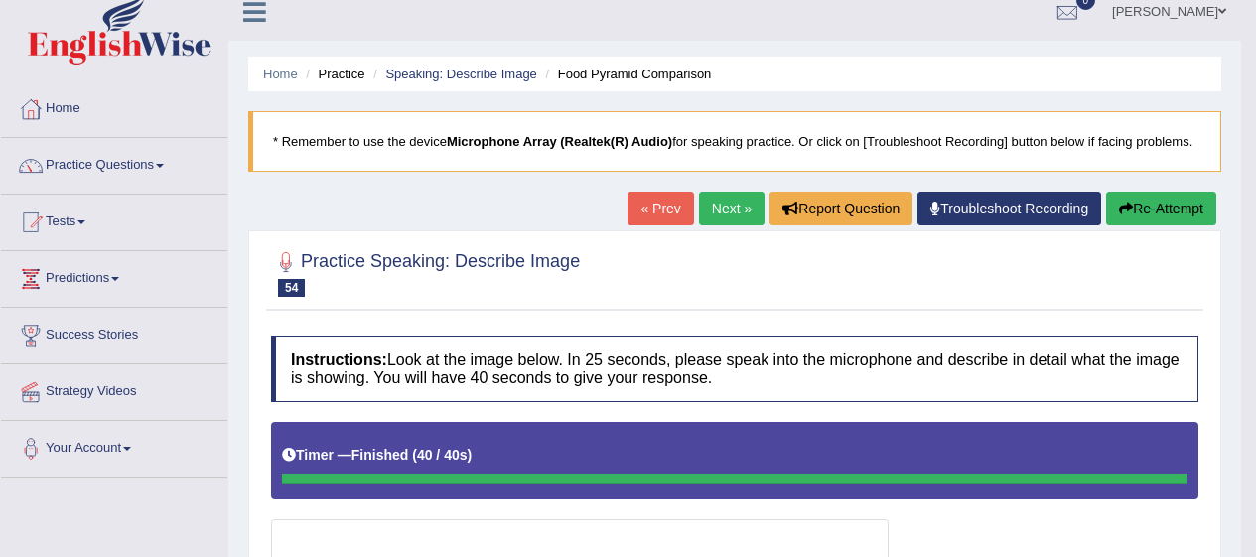
scroll to position [0, 0]
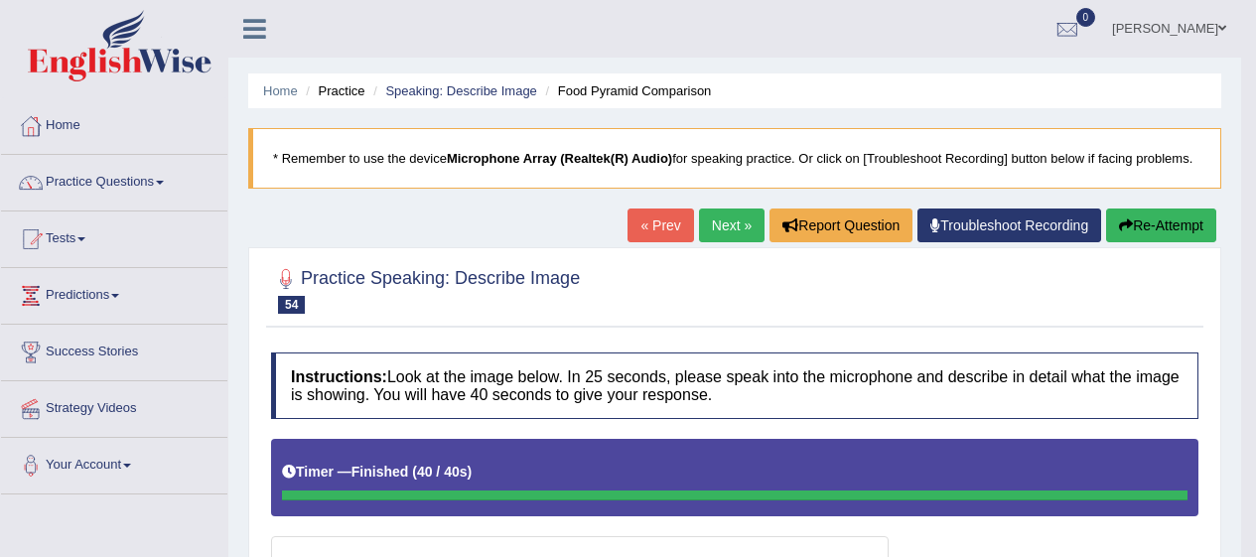
click at [1177, 239] on button "Re-Attempt" at bounding box center [1162, 226] width 110 height 34
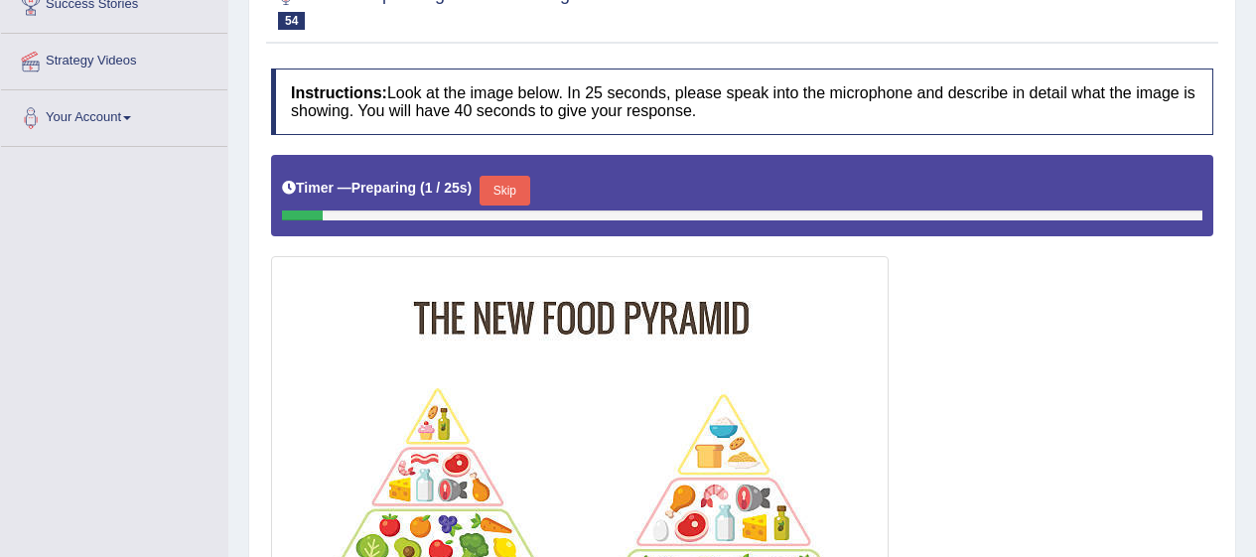
scroll to position [347, 0]
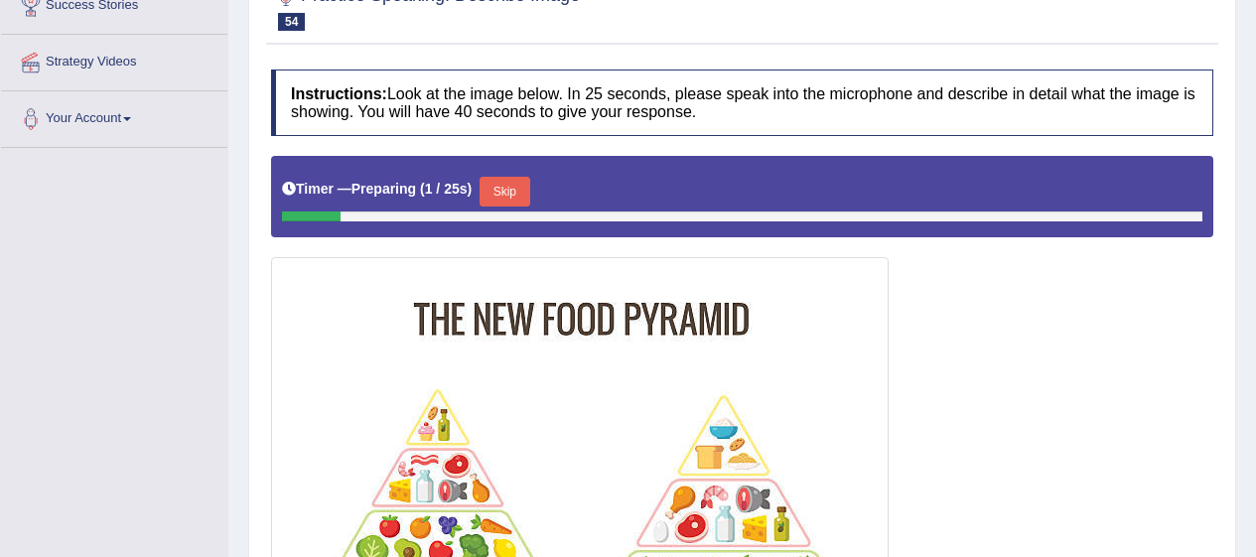
click at [524, 189] on button "Skip" at bounding box center [505, 192] width 50 height 30
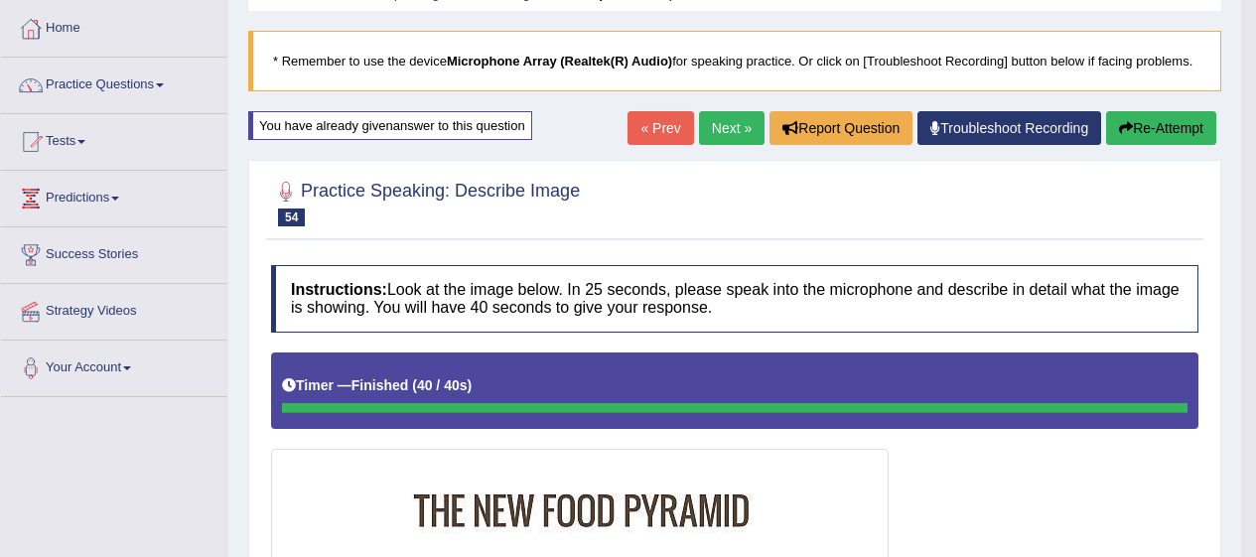
scroll to position [0, 0]
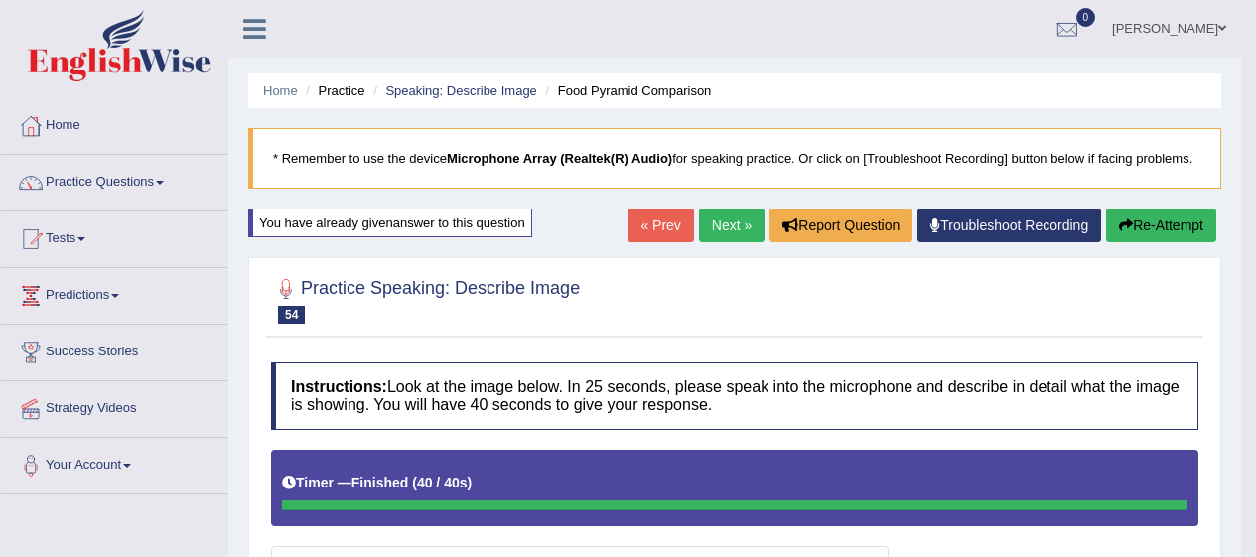
click at [714, 213] on link "Next »" at bounding box center [732, 226] width 66 height 34
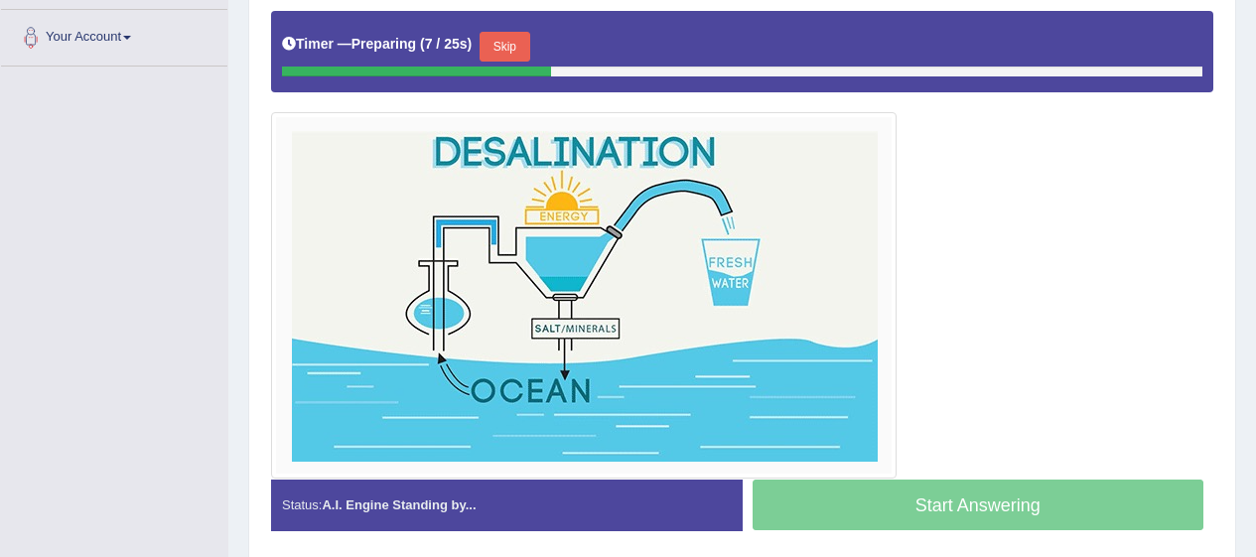
scroll to position [504, 0]
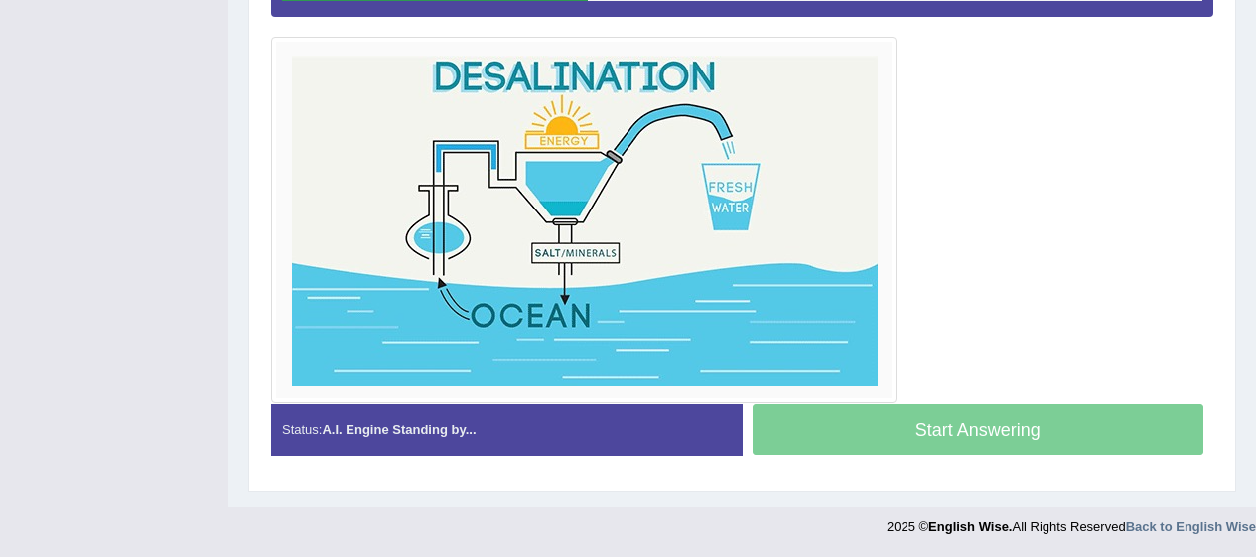
click at [998, 438] on div "Start Answering" at bounding box center [979, 432] width 472 height 56
click at [1010, 426] on div "Start Answering" at bounding box center [979, 432] width 472 height 56
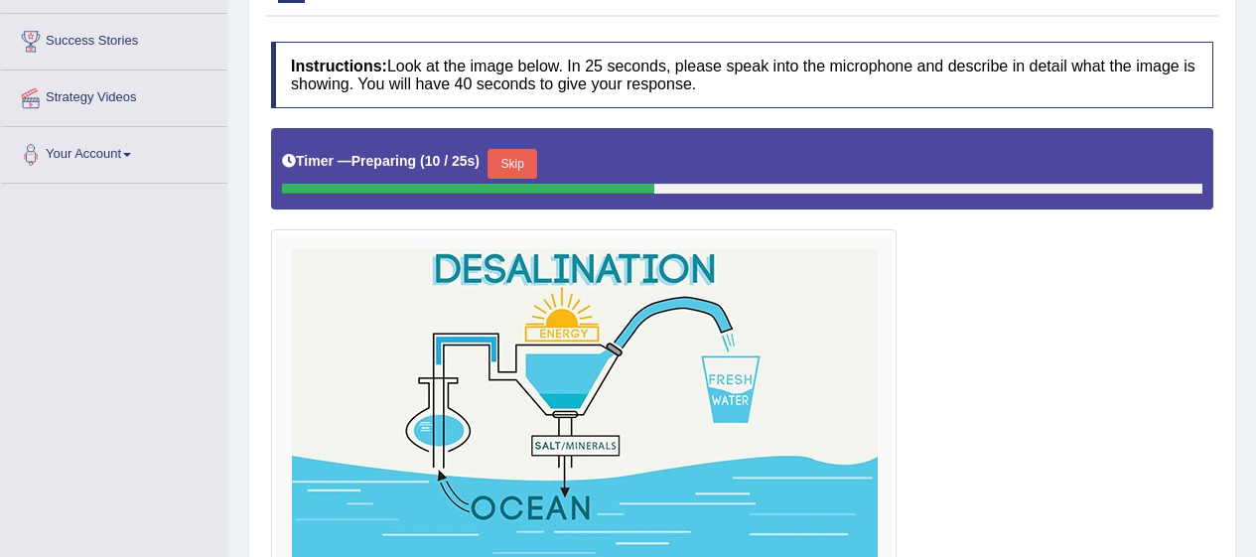
scroll to position [304, 0]
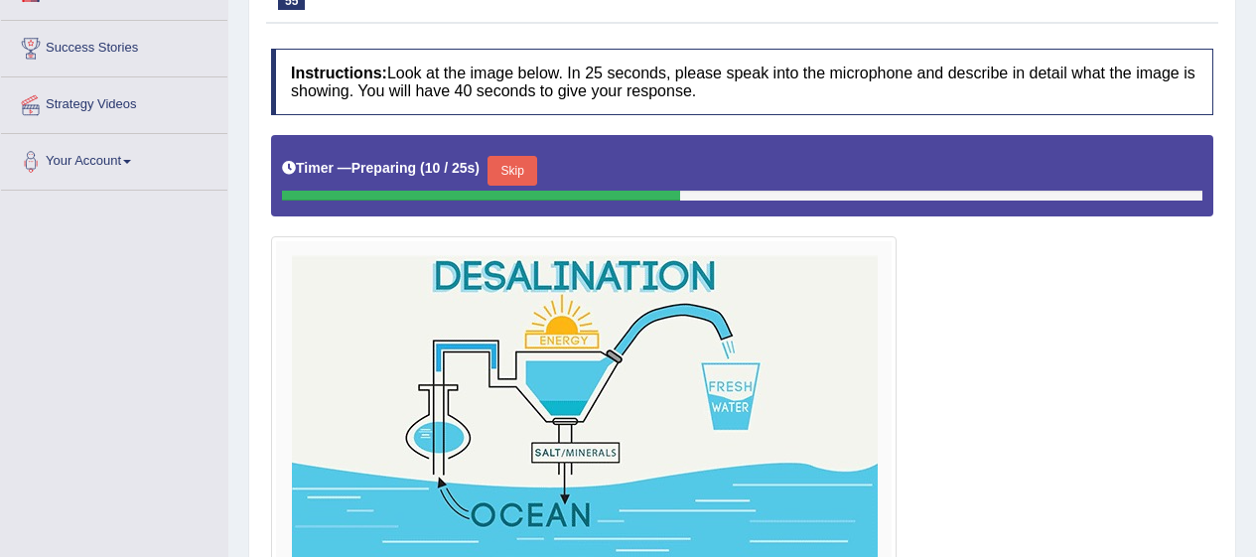
click at [532, 182] on button "Skip" at bounding box center [513, 171] width 50 height 30
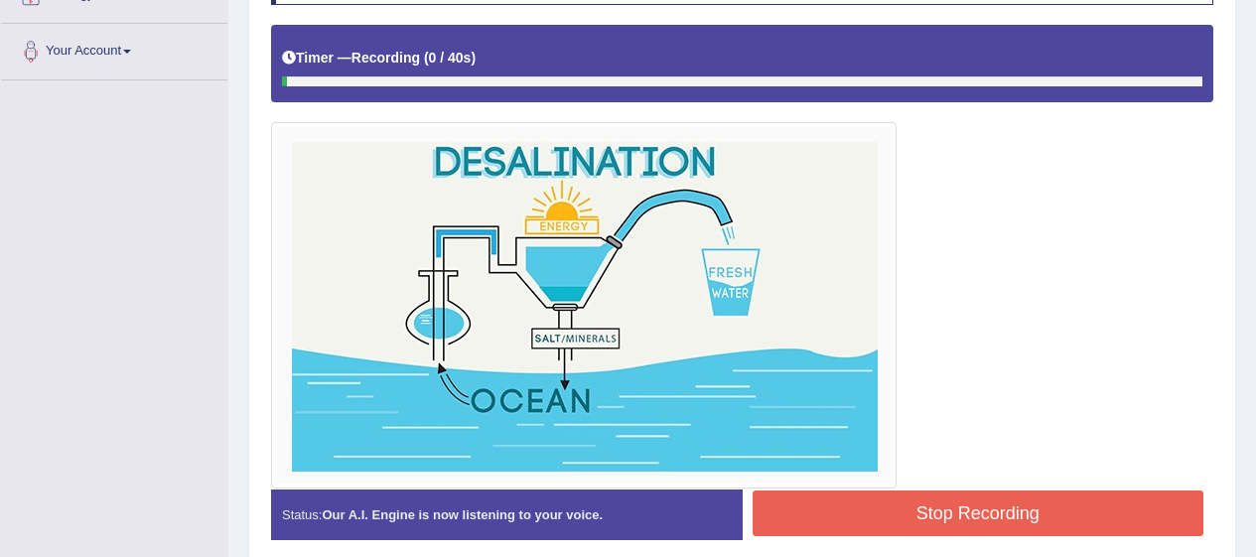
scroll to position [415, 0]
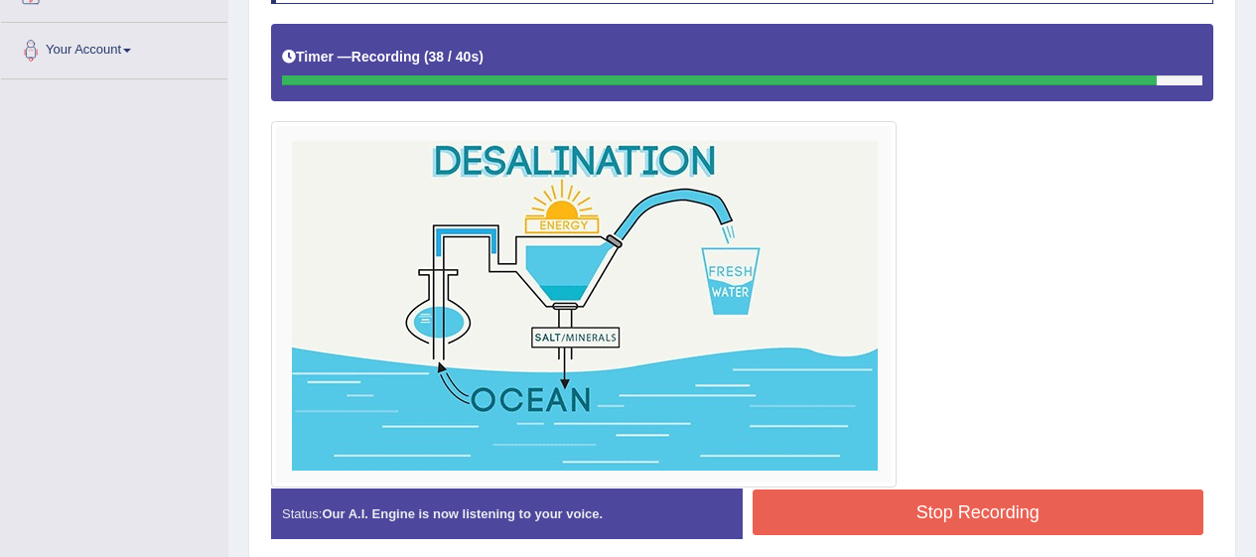
click at [1096, 514] on button "Stop Recording" at bounding box center [979, 513] width 452 height 46
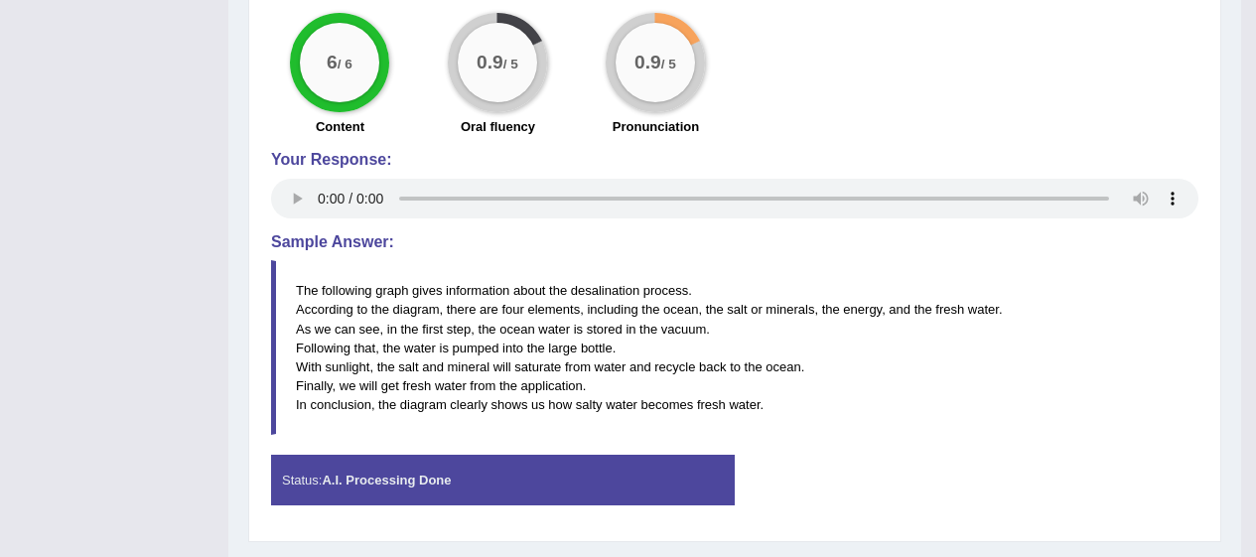
scroll to position [970, 0]
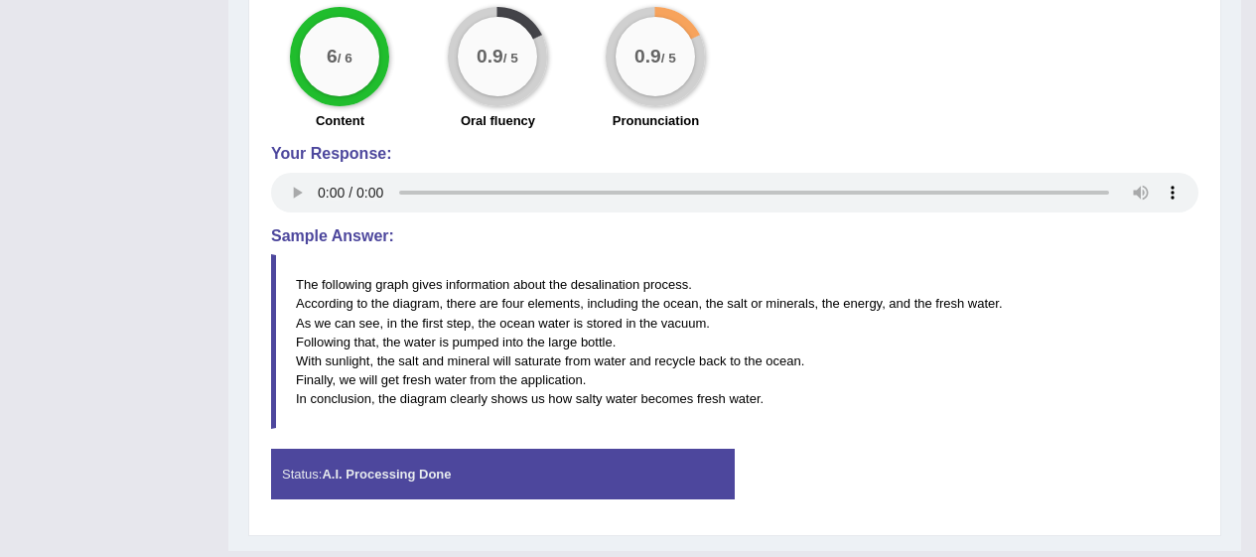
click at [537, 360] on blockquote "The following graph gives information about the desalination process. According…" at bounding box center [735, 341] width 928 height 175
click at [540, 372] on blockquote "The following graph gives information about the desalination process. According…" at bounding box center [735, 341] width 928 height 175
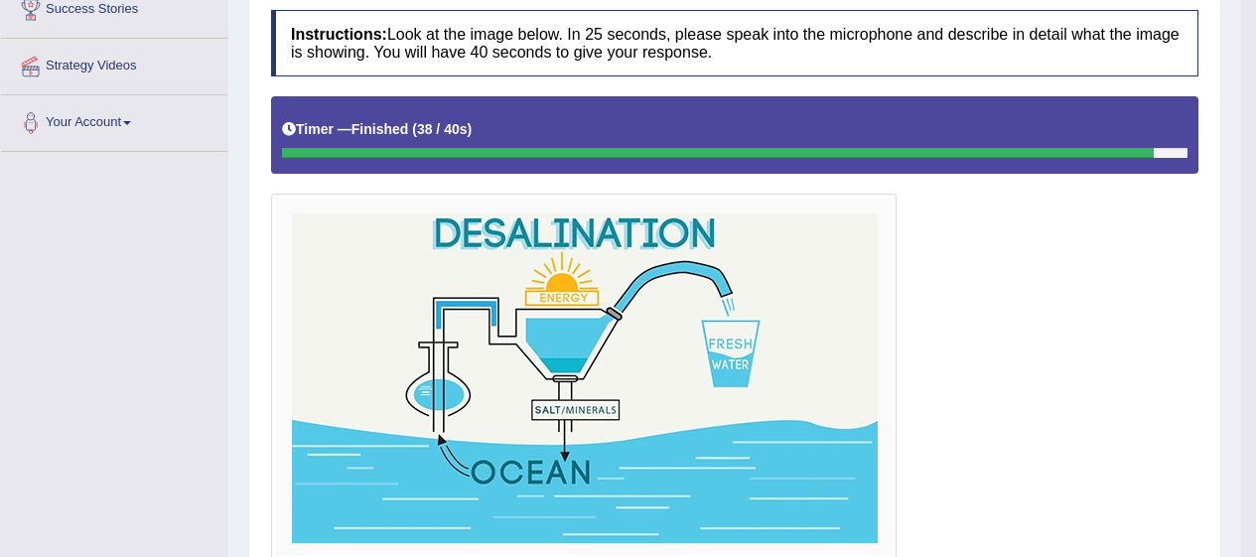
scroll to position [0, 0]
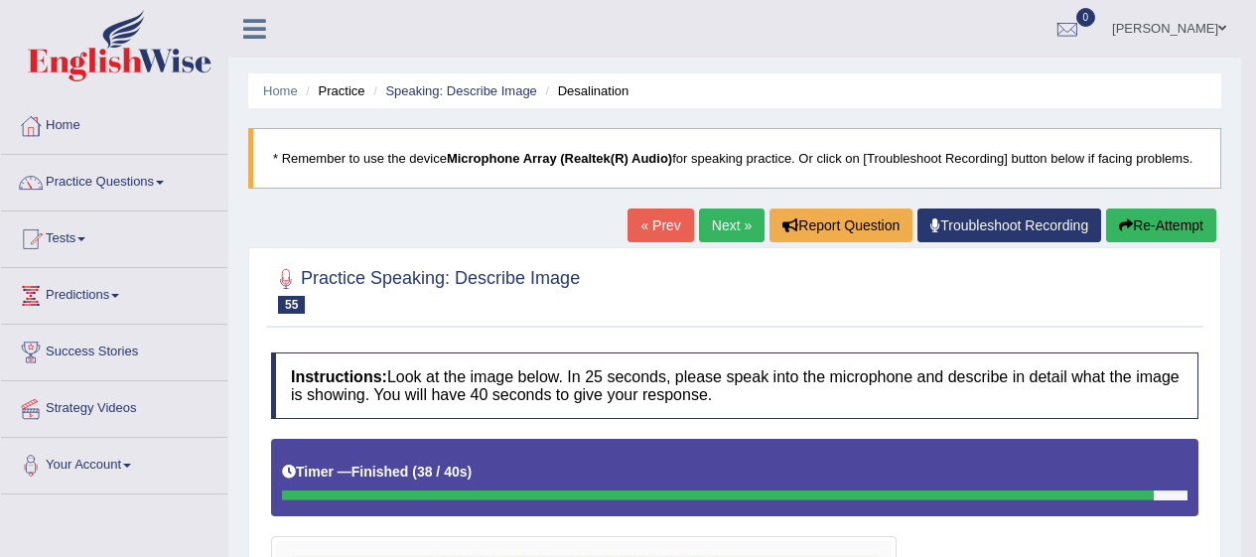
click at [1154, 221] on button "Re-Attempt" at bounding box center [1162, 226] width 110 height 34
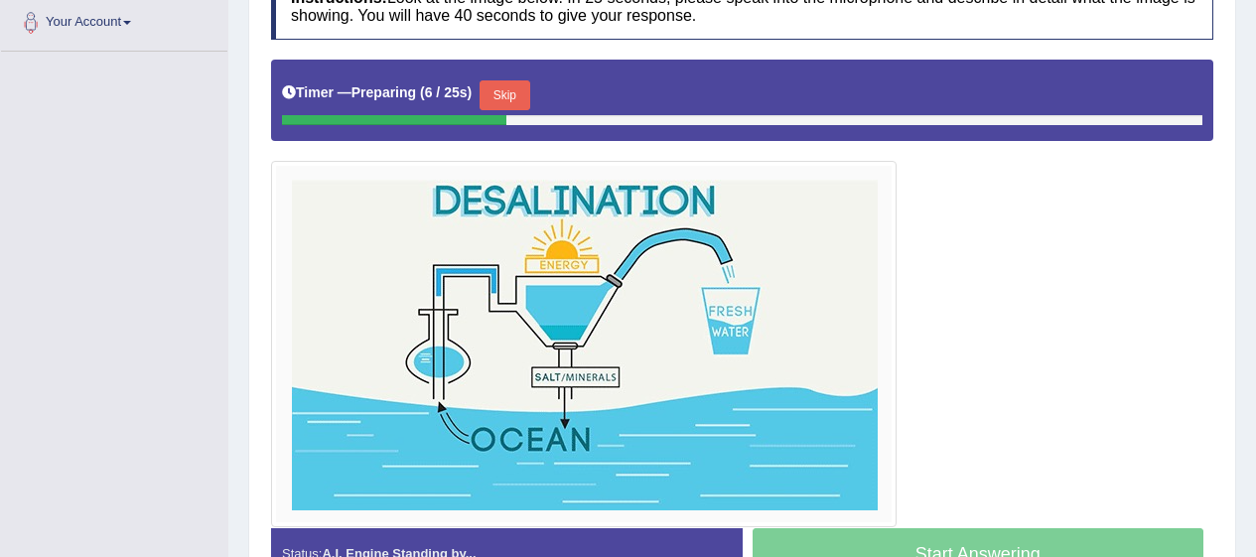
scroll to position [437, 0]
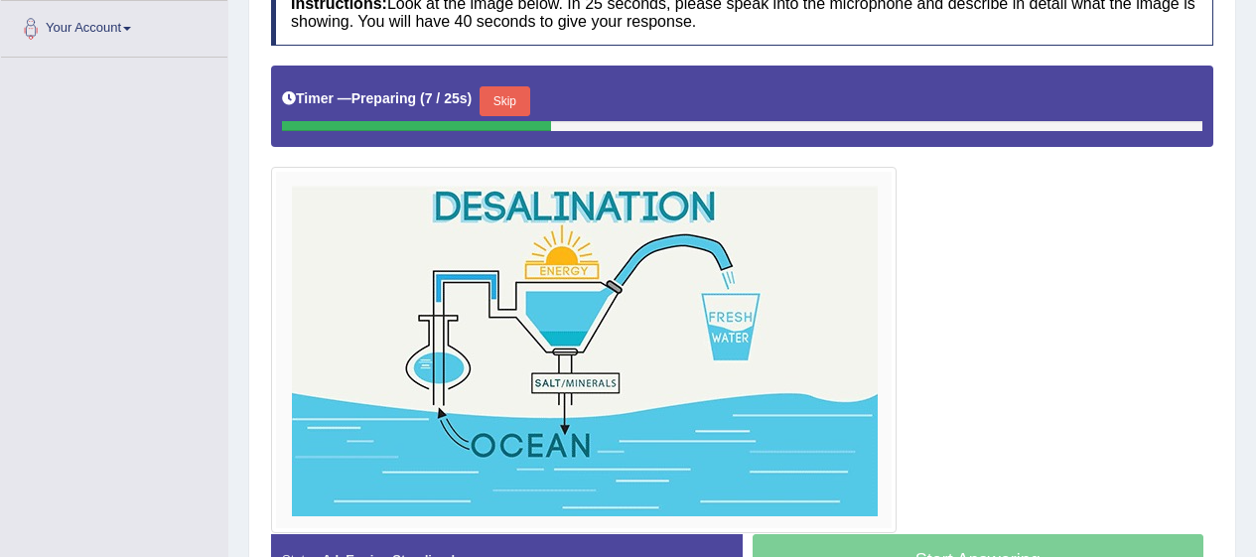
click at [509, 101] on button "Skip" at bounding box center [505, 101] width 50 height 30
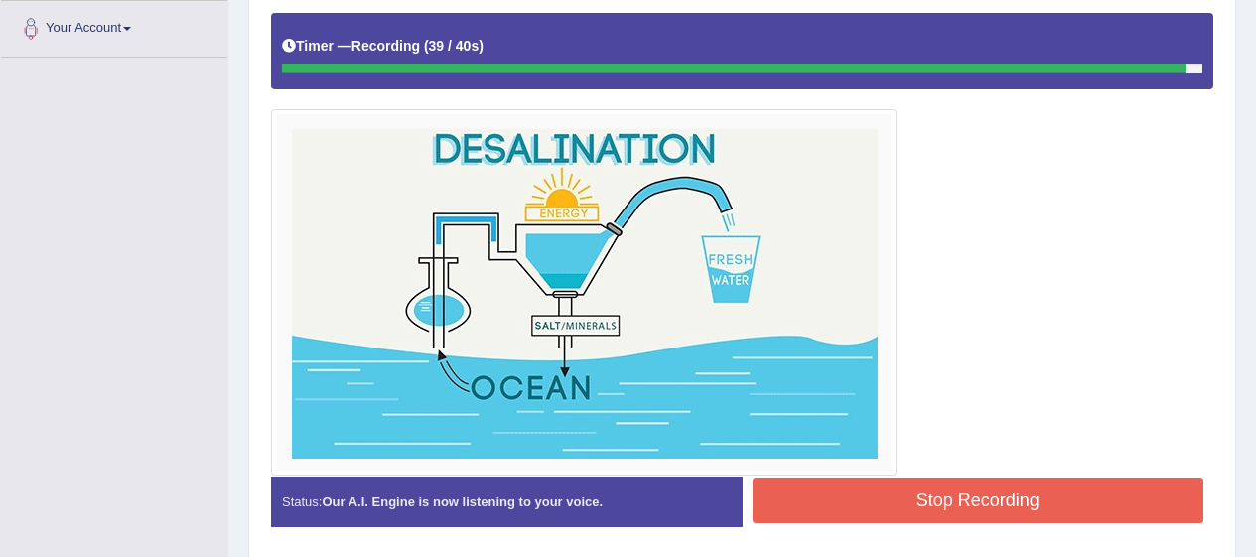
click at [1060, 488] on button "Stop Recording" at bounding box center [979, 501] width 452 height 46
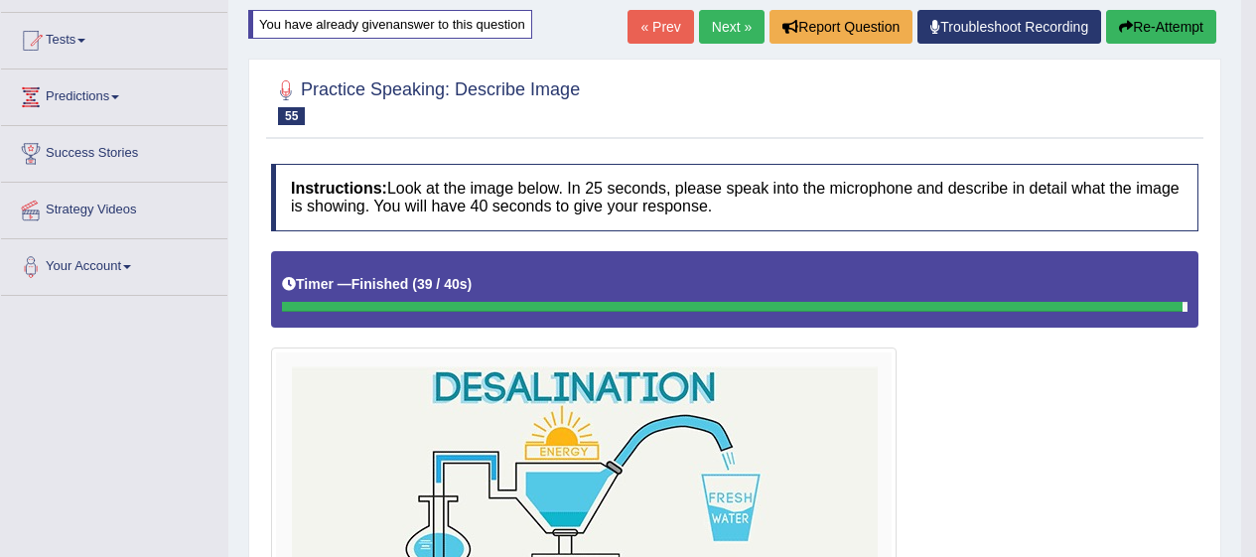
scroll to position [0, 0]
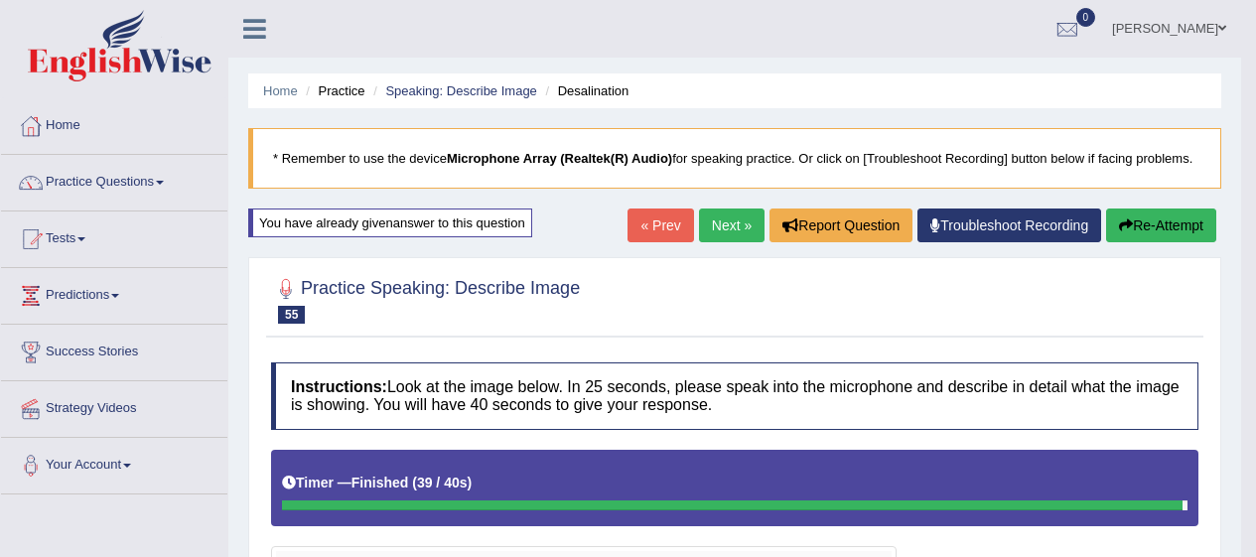
click at [724, 221] on link "Next »" at bounding box center [732, 226] width 66 height 34
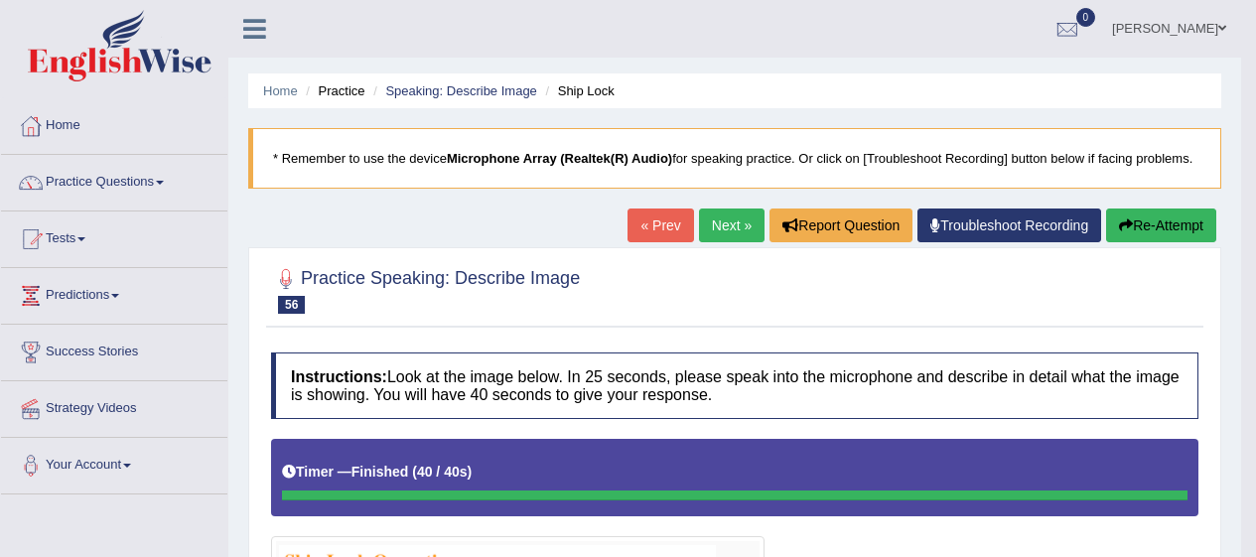
click at [1169, 233] on button "Re-Attempt" at bounding box center [1162, 226] width 110 height 34
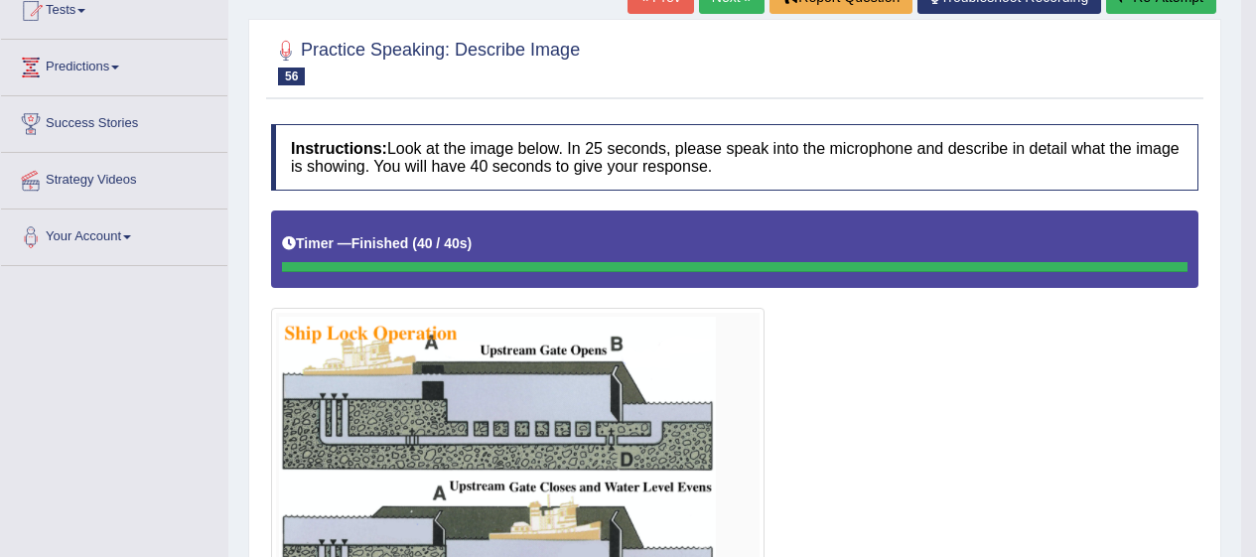
scroll to position [229, 0]
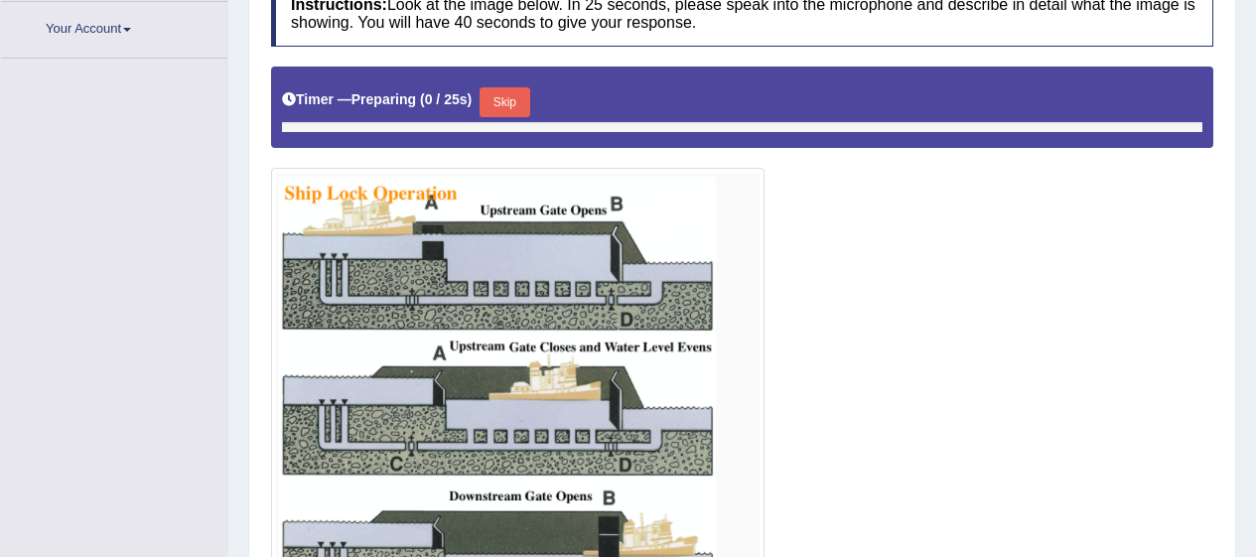
scroll to position [446, 0]
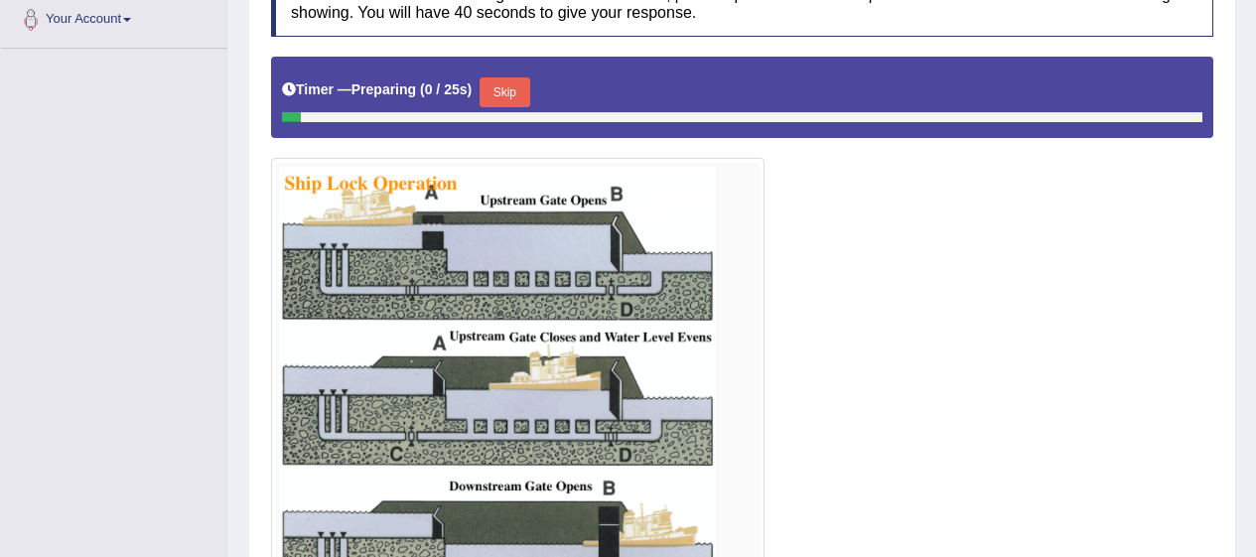
click at [521, 83] on button "Skip" at bounding box center [505, 92] width 50 height 30
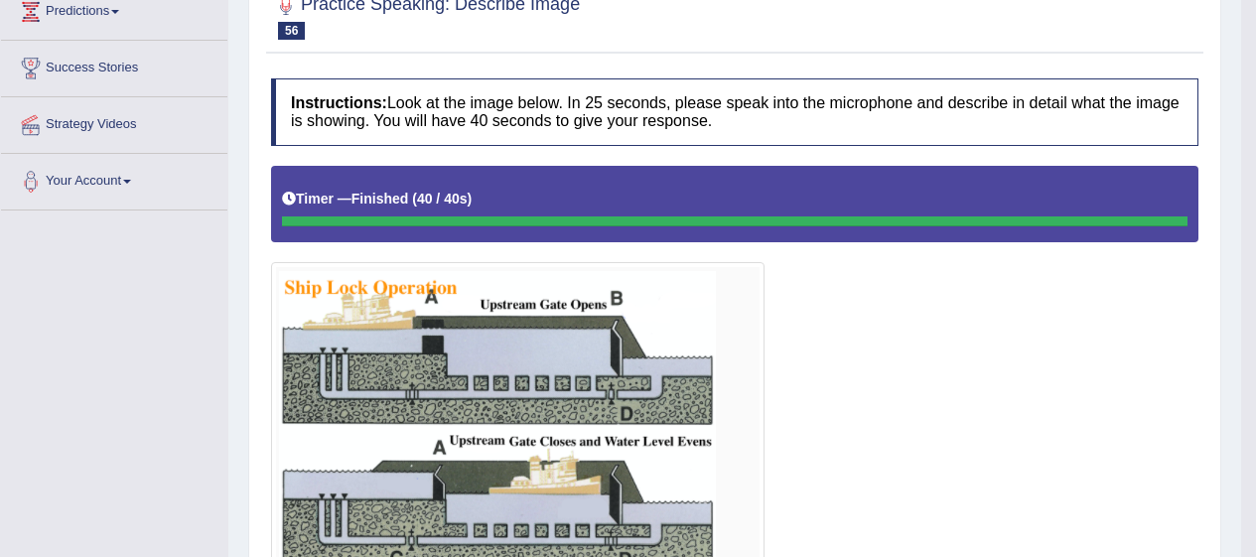
scroll to position [0, 0]
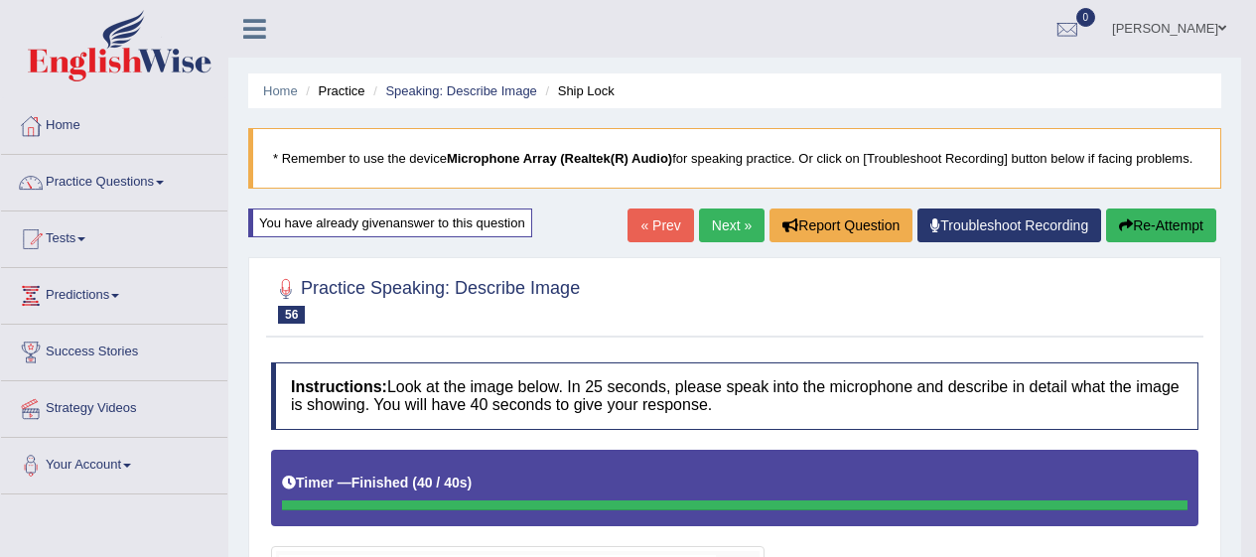
click at [738, 217] on link "Next »" at bounding box center [732, 226] width 66 height 34
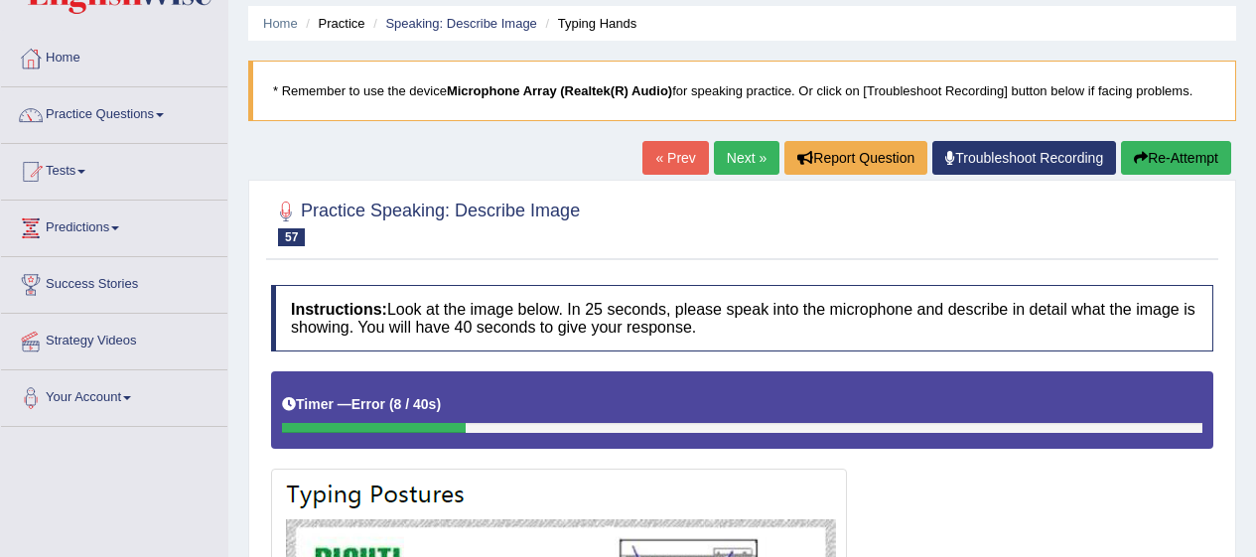
scroll to position [63, 0]
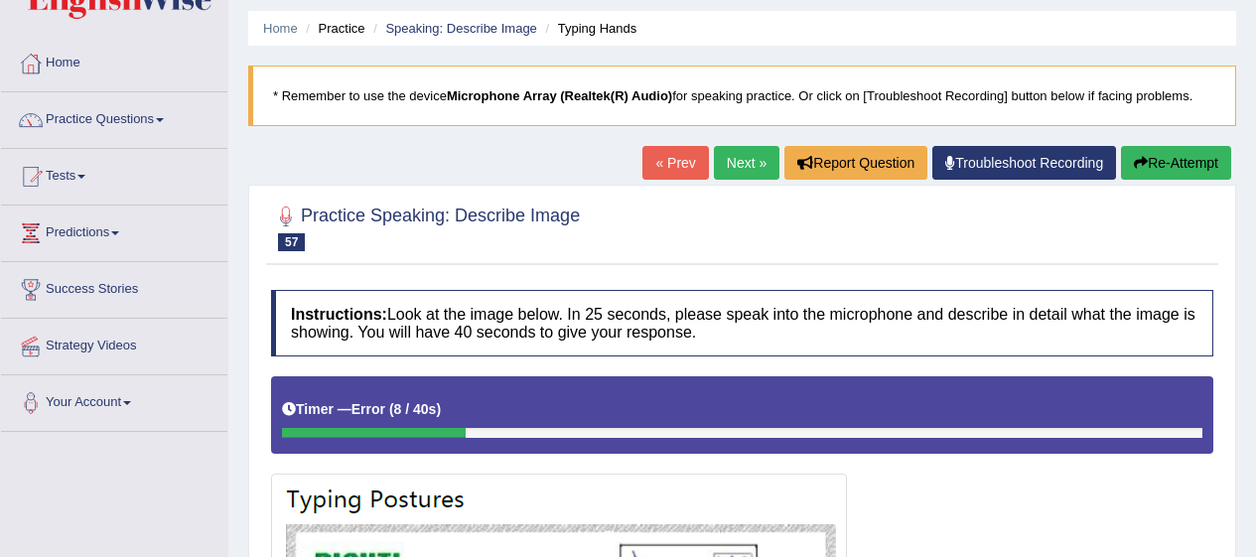
click at [1143, 156] on icon "button" at bounding box center [1141, 163] width 14 height 14
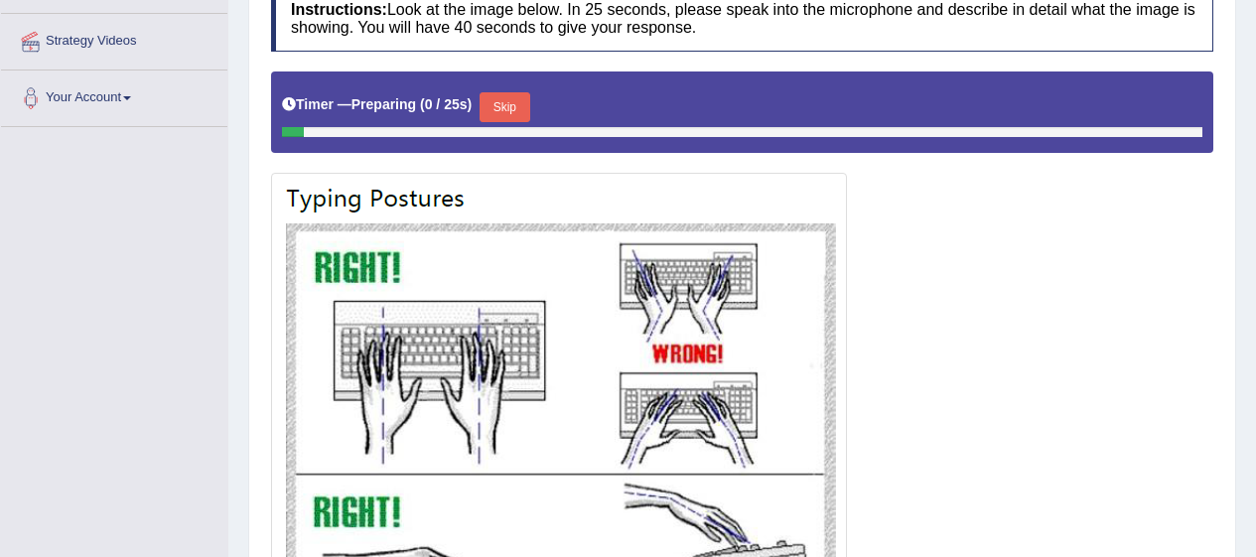
click at [525, 107] on button "Skip" at bounding box center [505, 107] width 50 height 30
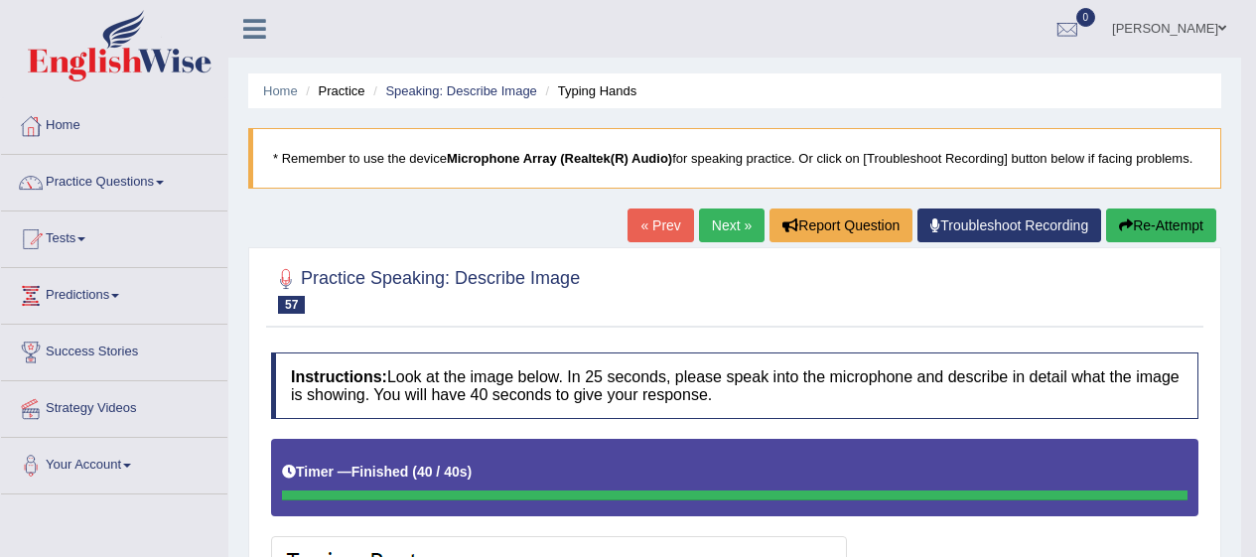
click at [733, 234] on link "Next »" at bounding box center [732, 226] width 66 height 34
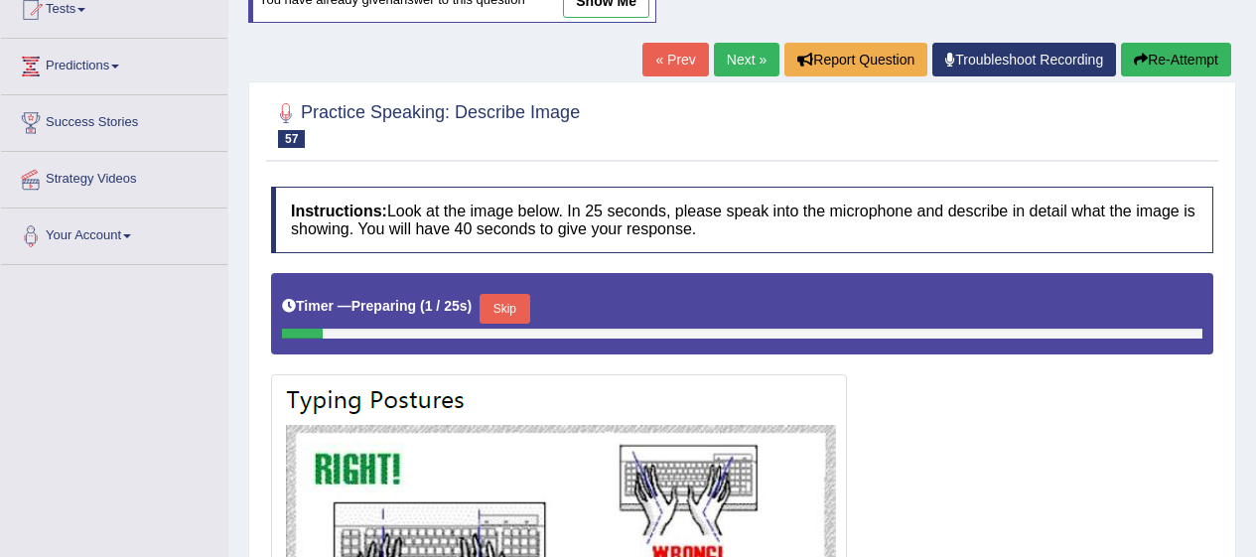
scroll to position [228, 0]
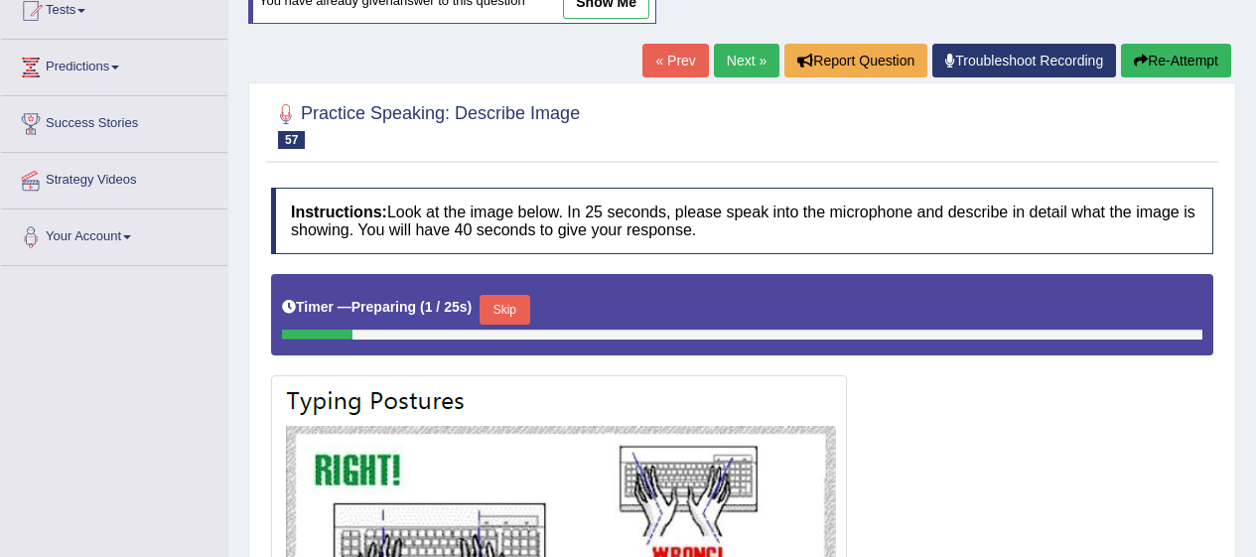
click at [736, 61] on link "Next »" at bounding box center [747, 61] width 66 height 34
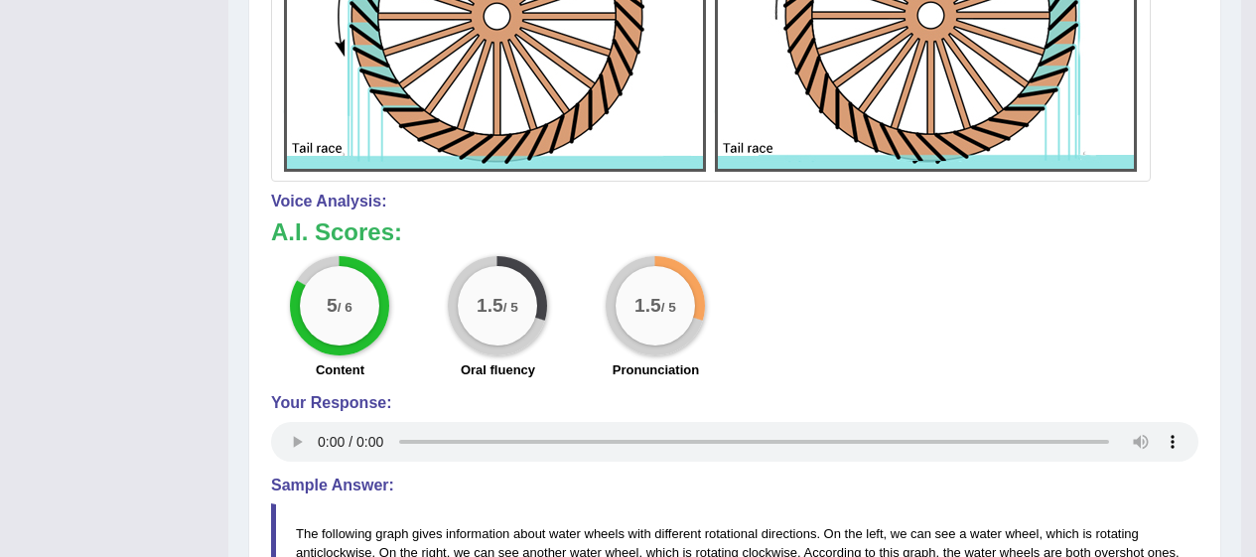
scroll to position [786, 0]
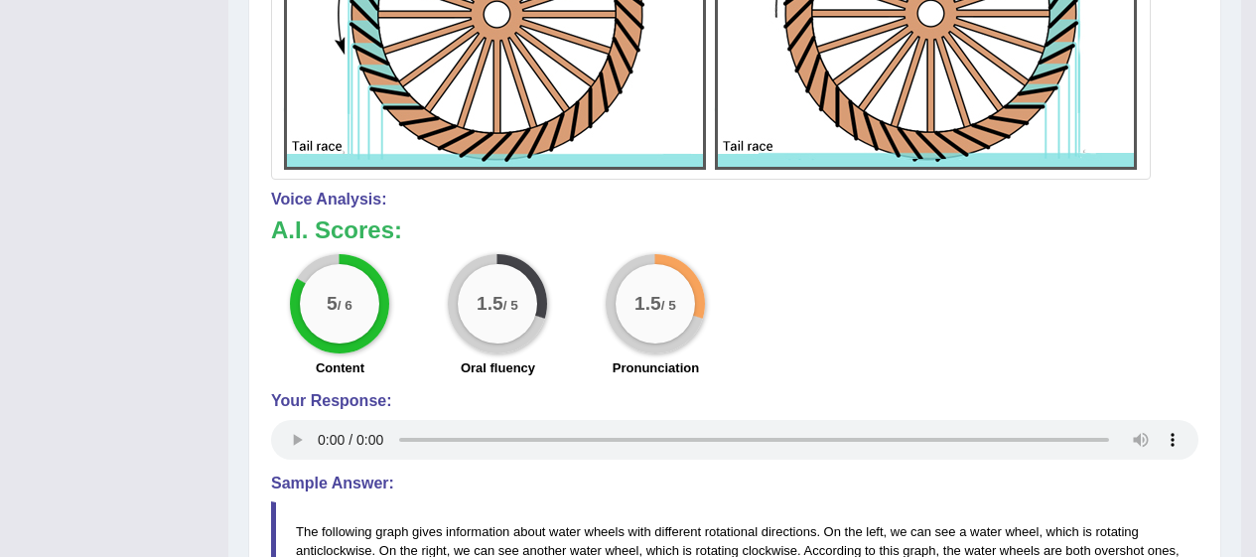
click at [319, 266] on div "5 / 6" at bounding box center [339, 303] width 99 height 99
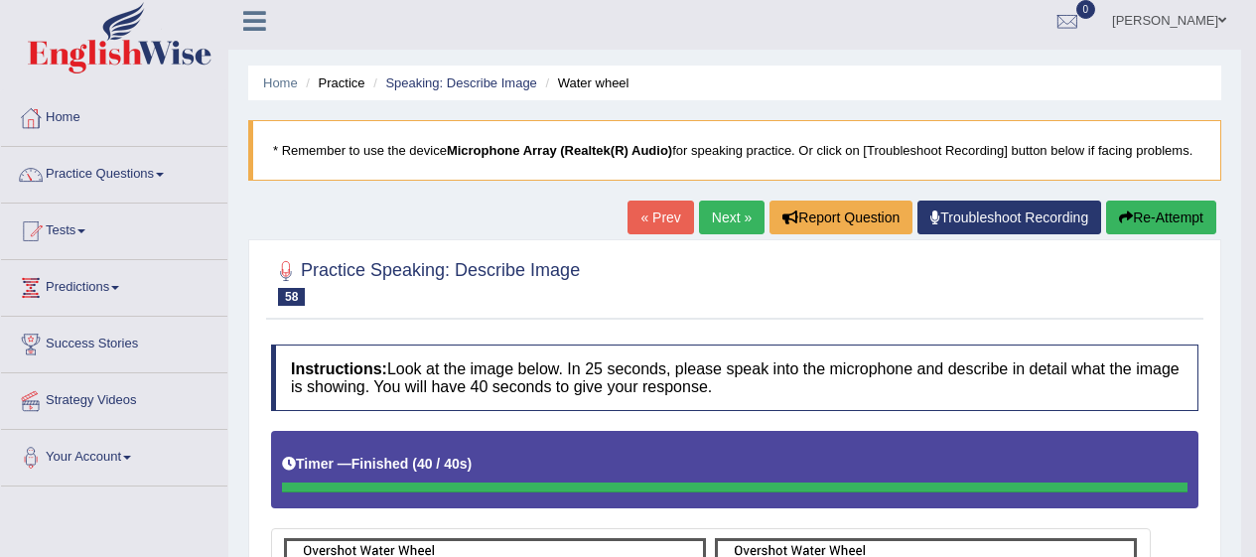
scroll to position [0, 0]
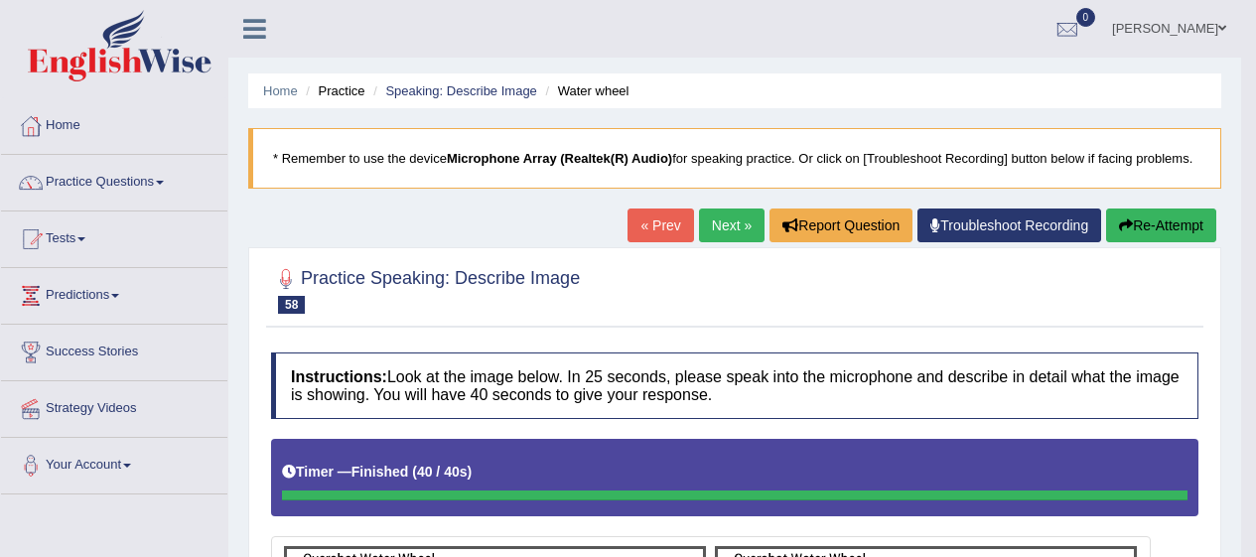
click at [737, 227] on link "Next »" at bounding box center [732, 226] width 66 height 34
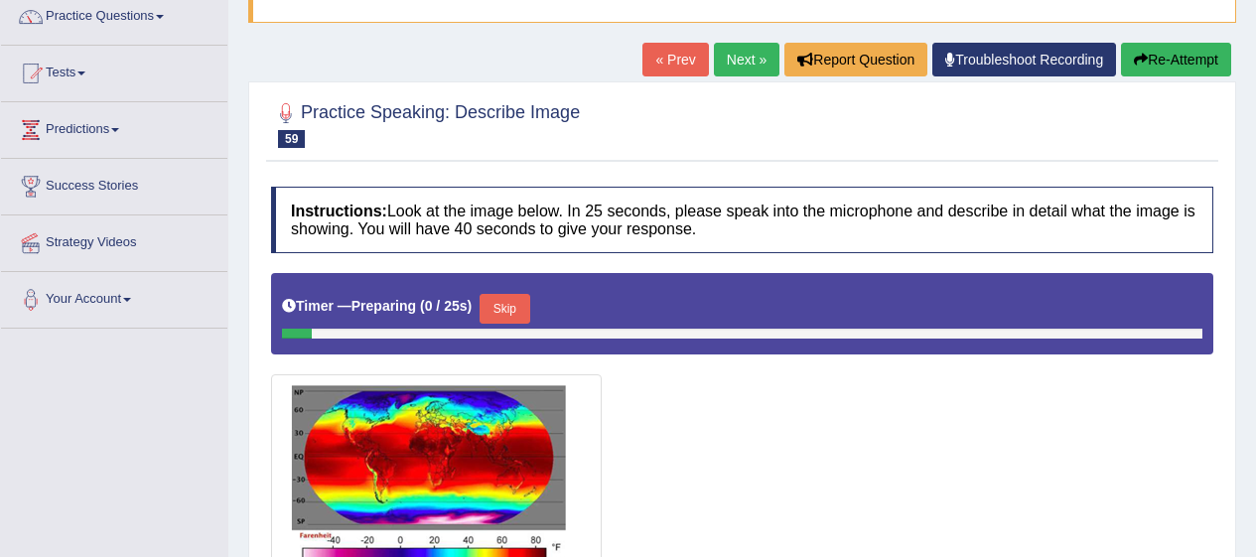
scroll to position [250, 0]
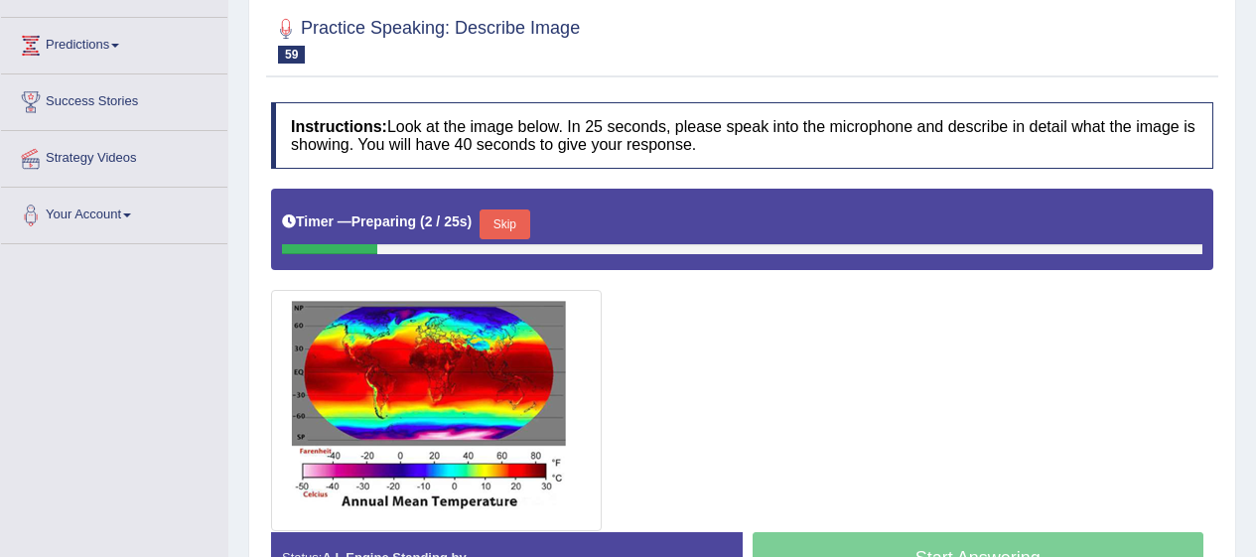
click at [529, 224] on button "Skip" at bounding box center [505, 225] width 50 height 30
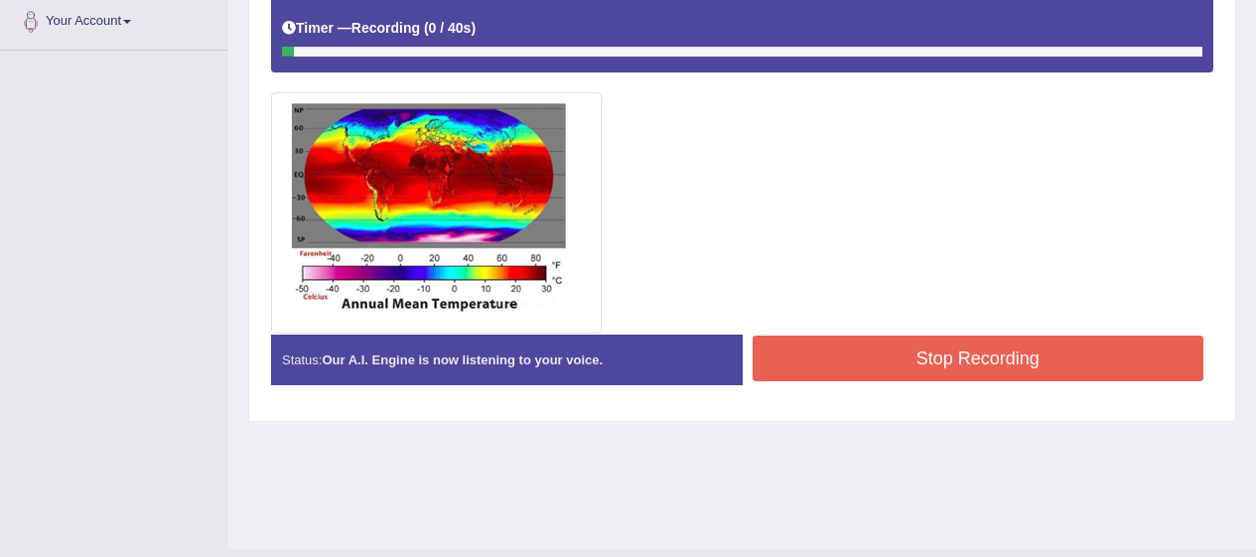
scroll to position [486, 0]
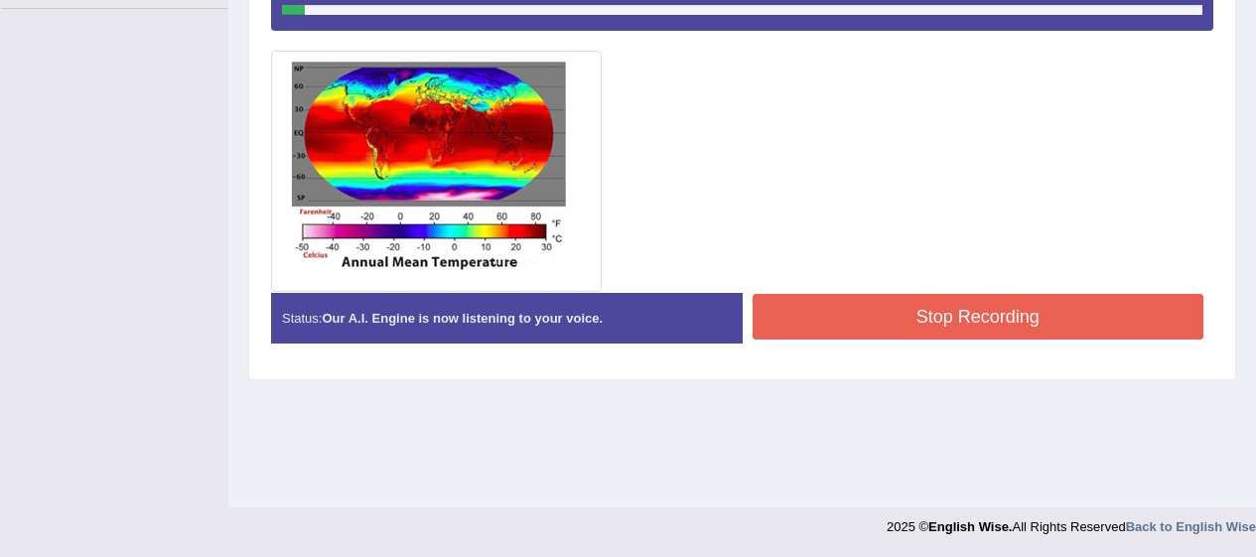
click at [871, 306] on button "Stop Recording" at bounding box center [979, 317] width 452 height 46
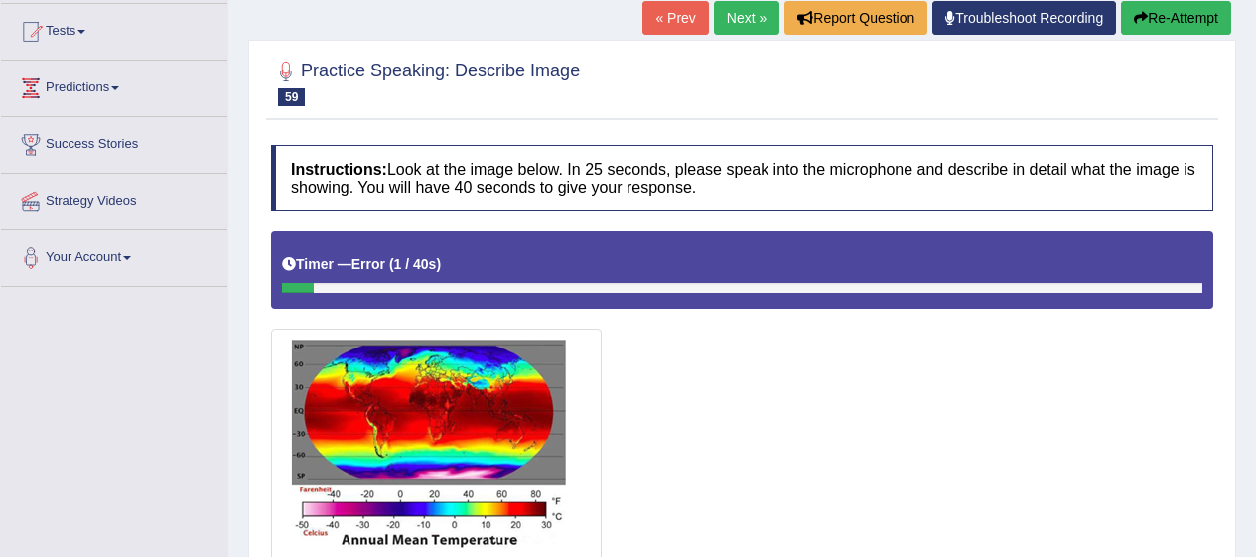
scroll to position [0, 0]
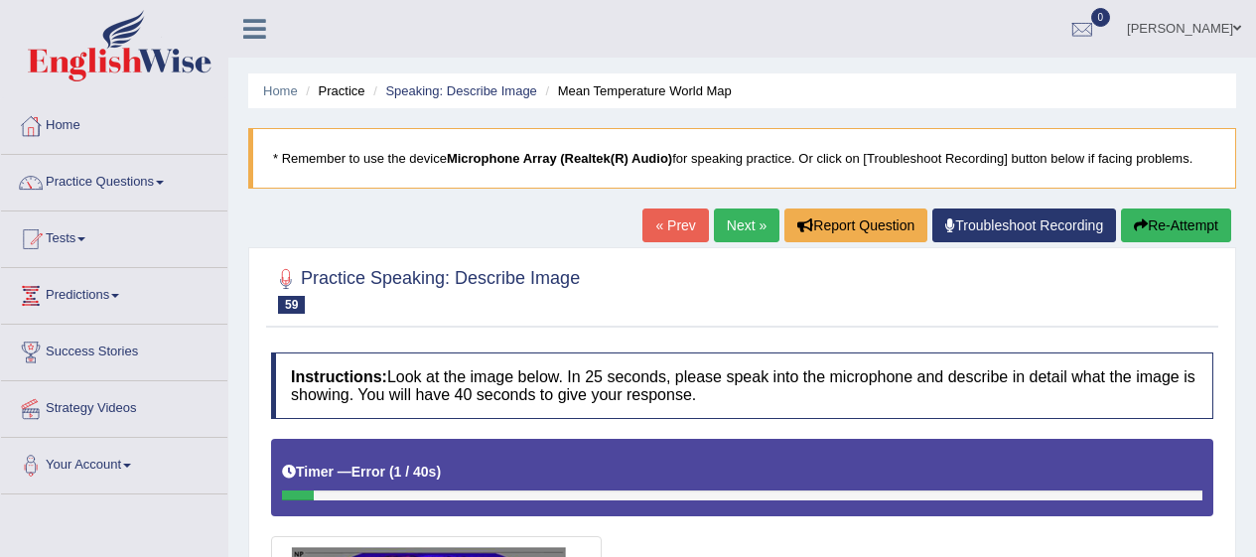
click at [164, 183] on span at bounding box center [160, 183] width 8 height 4
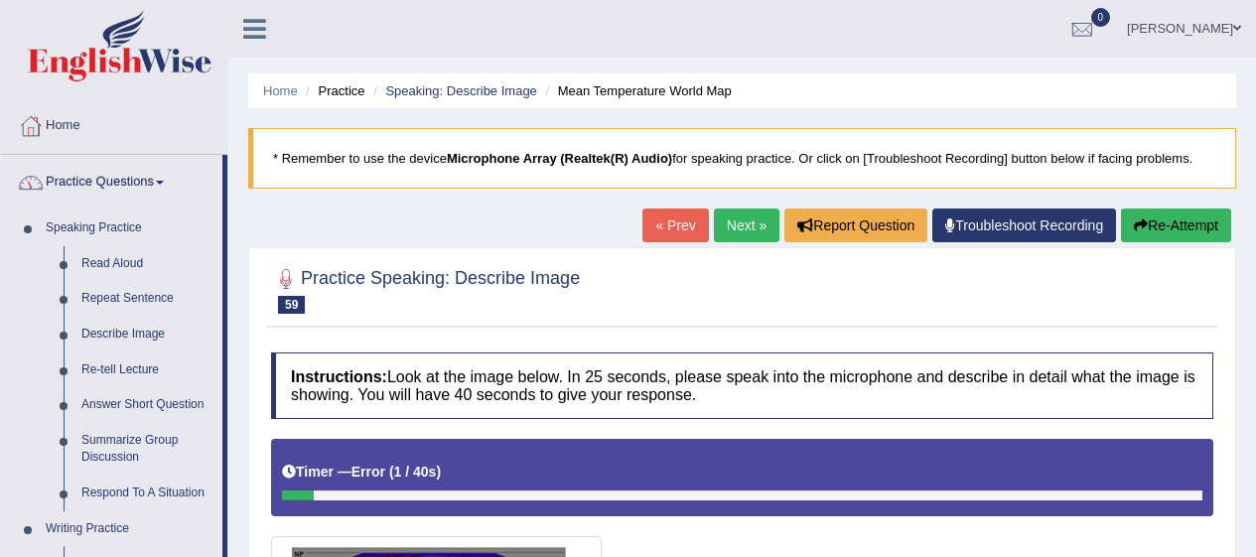
click at [158, 493] on link "Respond To A Situation" at bounding box center [148, 494] width 150 height 36
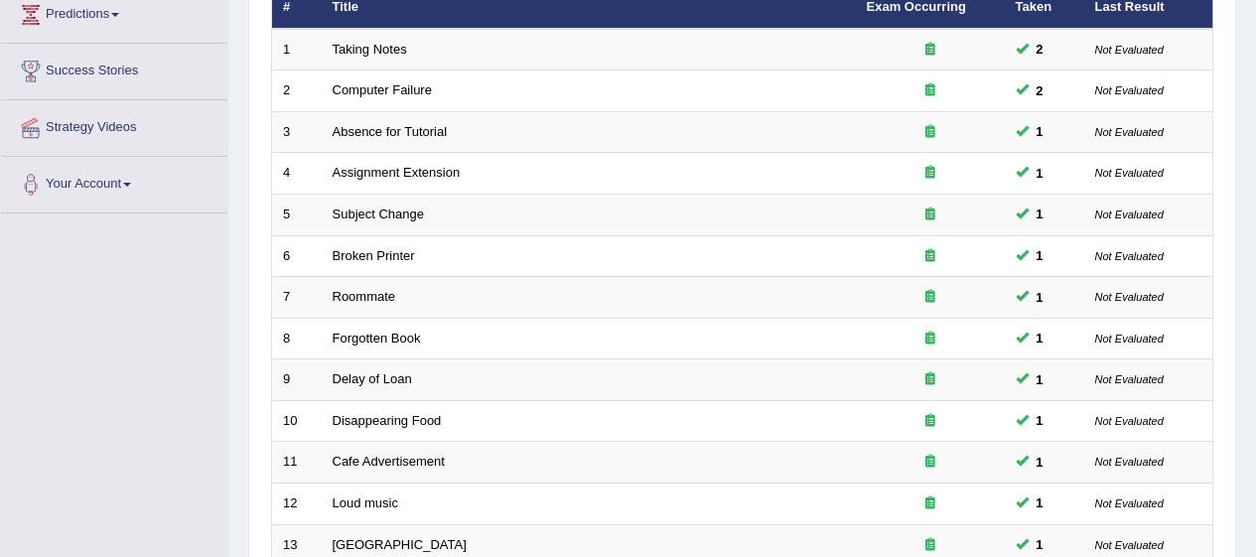
scroll to position [282, 0]
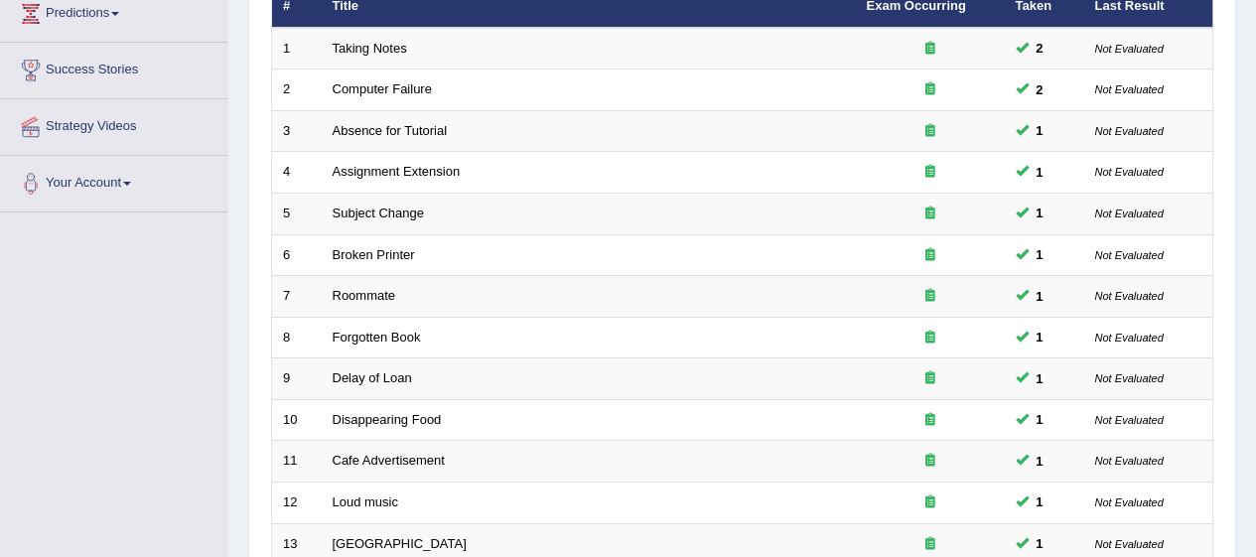
click at [418, 337] on link "Forgotten Book" at bounding box center [377, 337] width 88 height 15
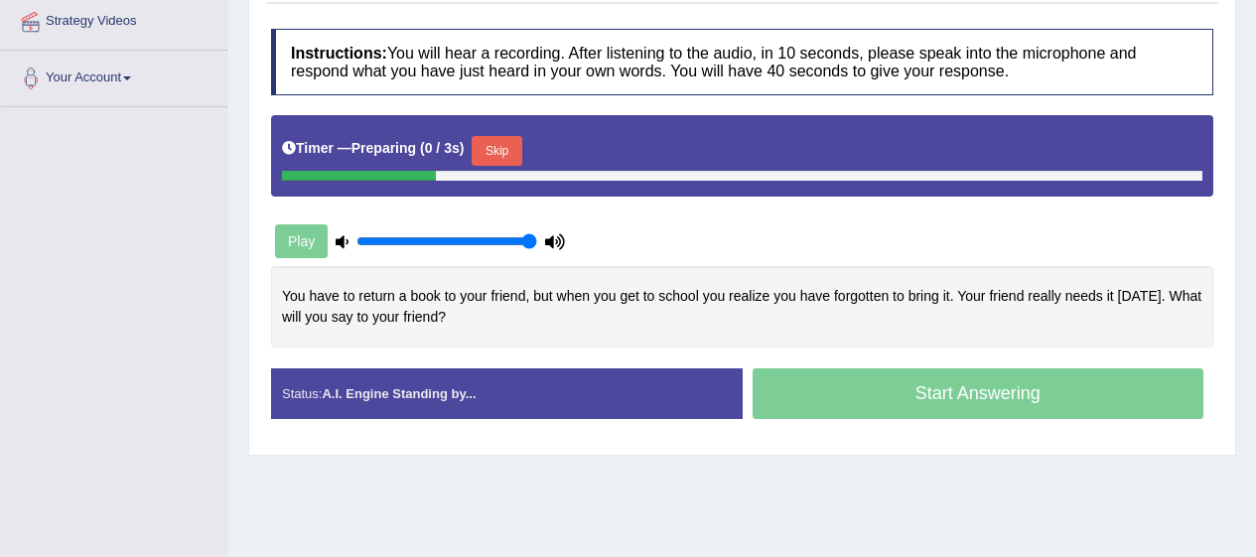
scroll to position [486, 0]
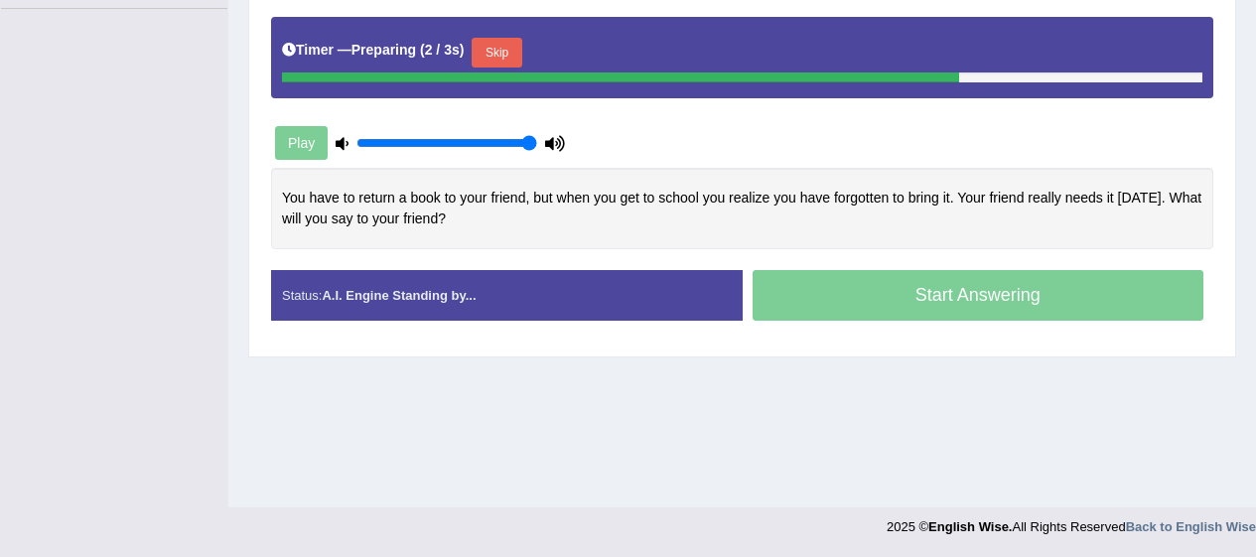
click at [487, 60] on button "Skip" at bounding box center [497, 53] width 50 height 30
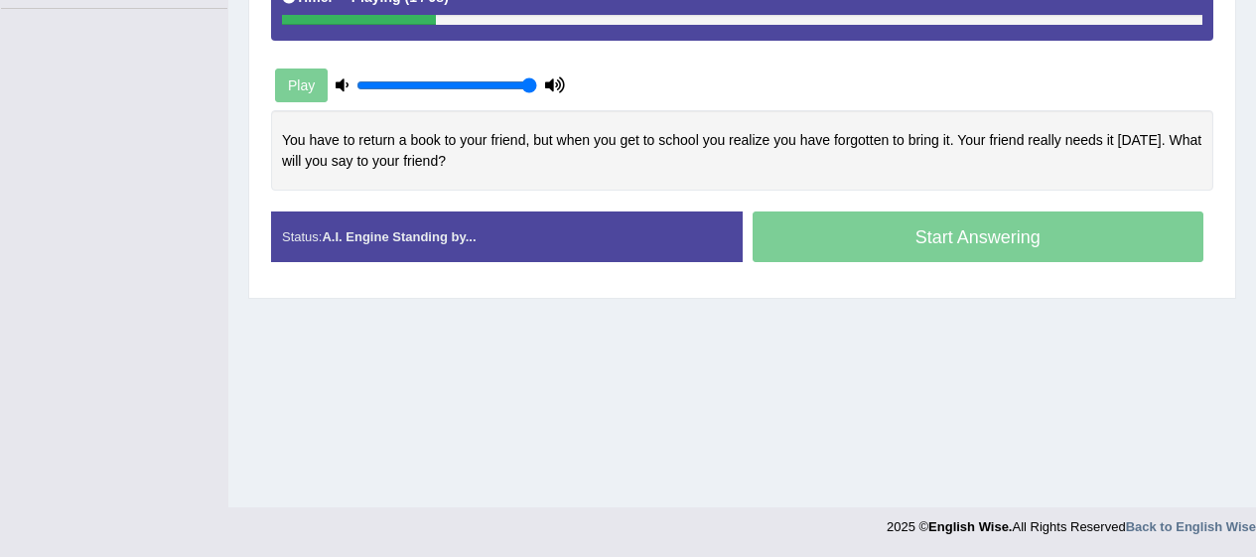
click at [305, 91] on div "Play" at bounding box center [420, 86] width 298 height 50
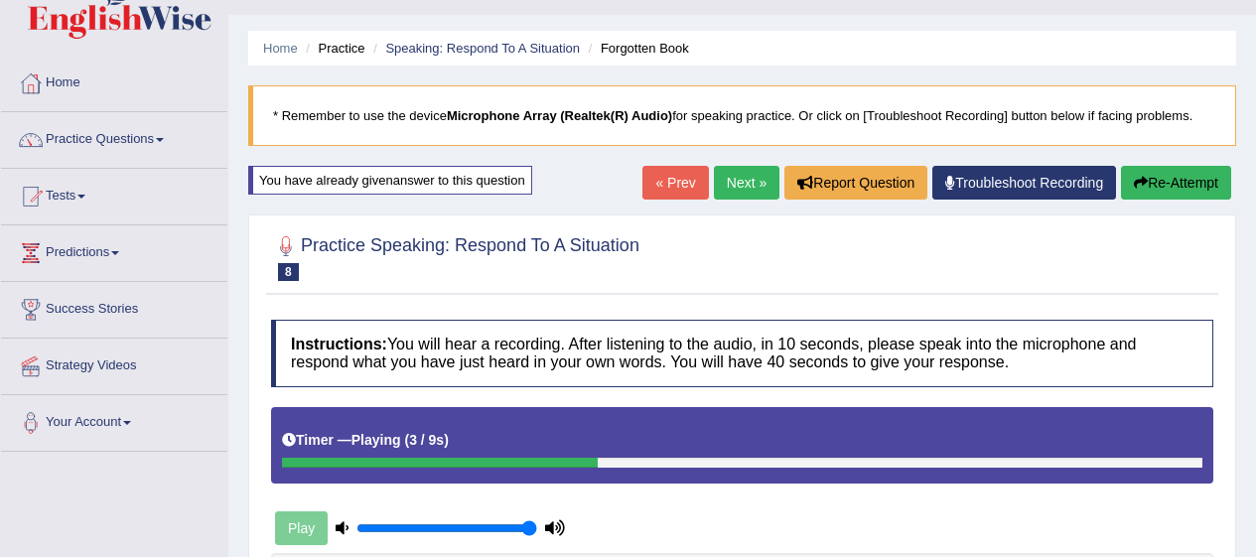
scroll to position [38, 0]
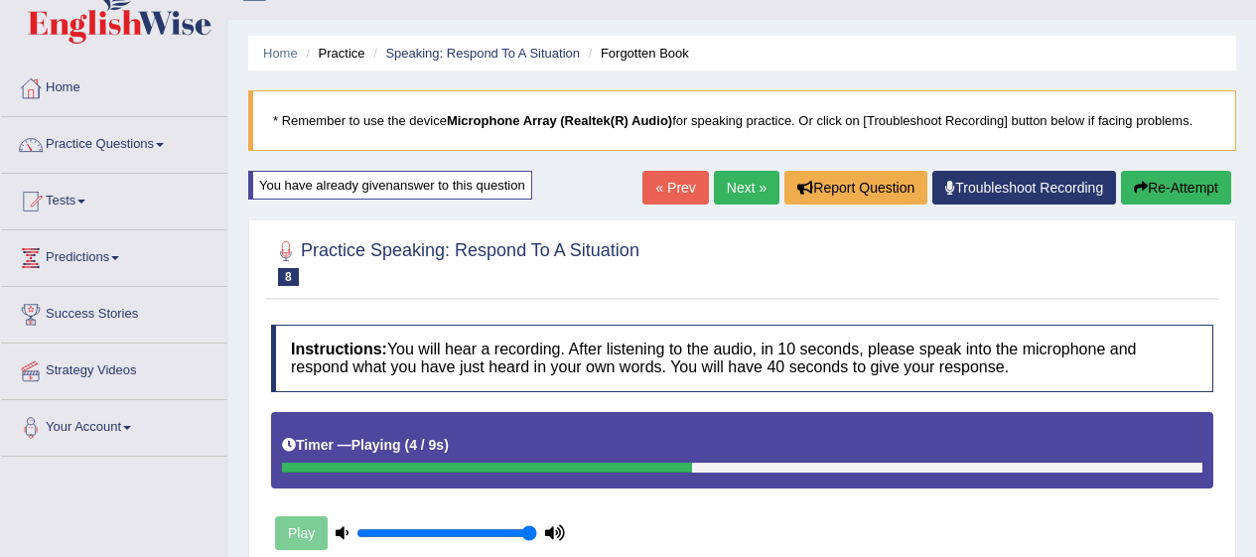
click at [126, 153] on link "Practice Questions" at bounding box center [114, 142] width 226 height 50
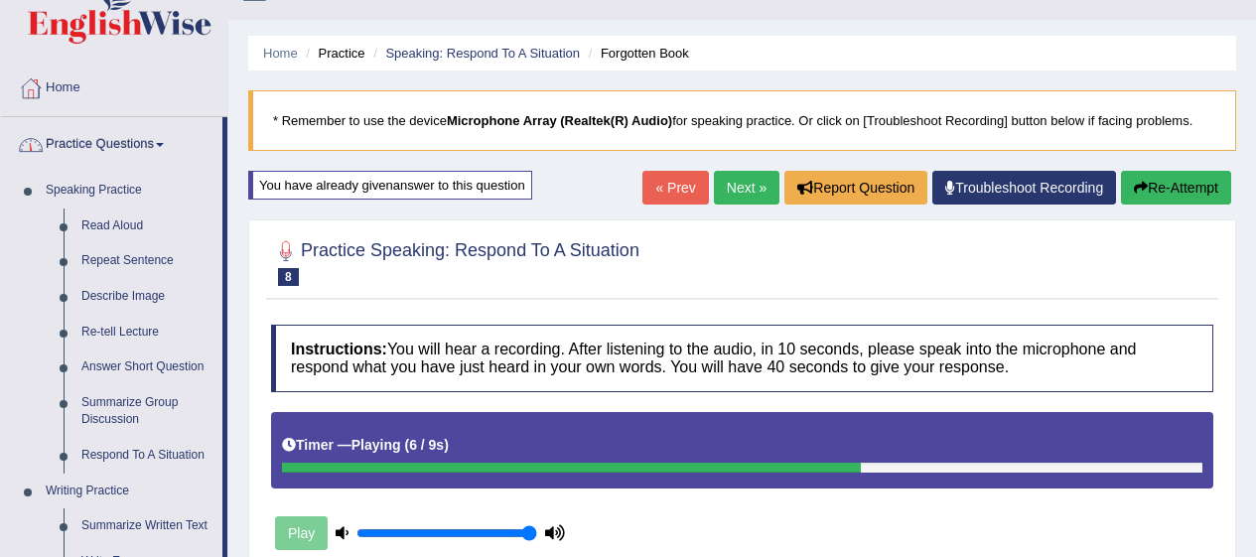
click at [164, 451] on link "Respond To A Situation" at bounding box center [148, 456] width 150 height 36
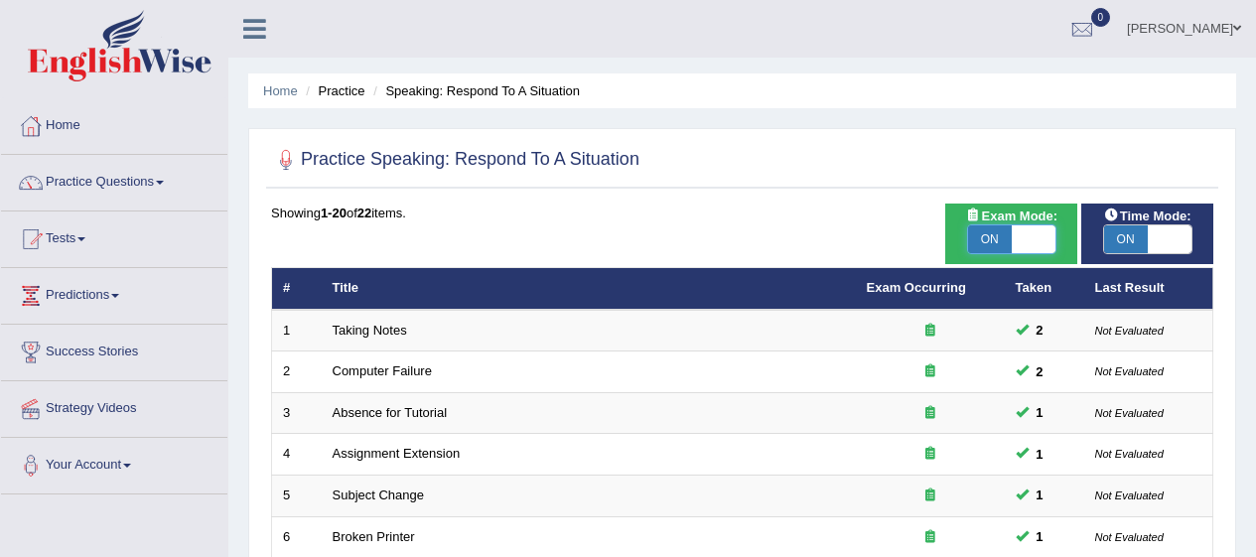
checkbox input "false"
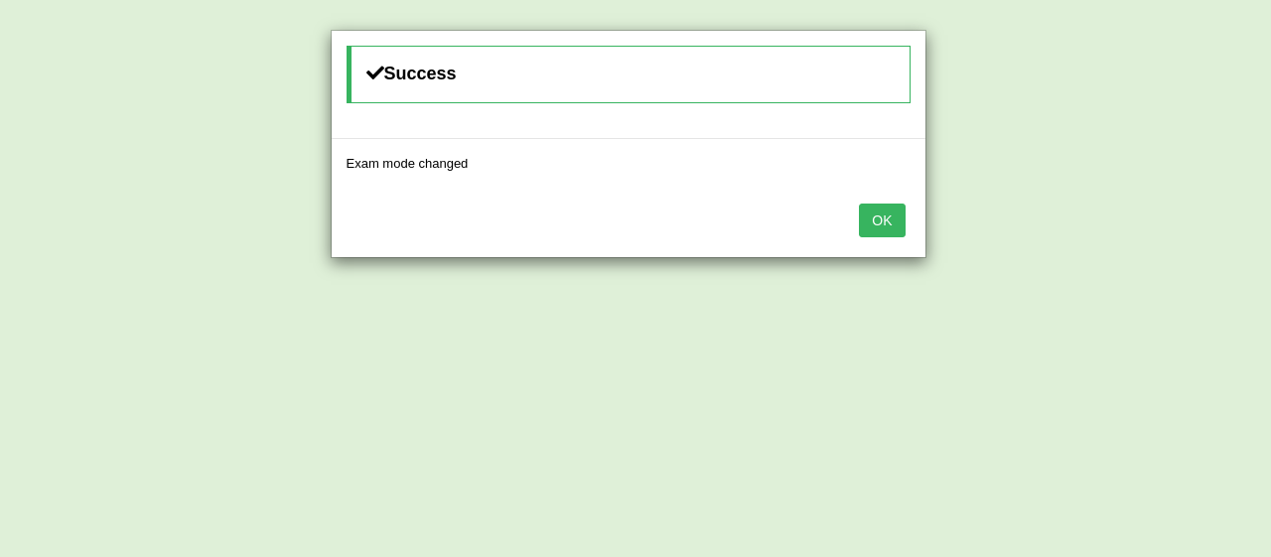
click at [1149, 240] on div "Success Exam mode changed OK" at bounding box center [635, 278] width 1271 height 557
click at [873, 218] on button "OK" at bounding box center [882, 221] width 46 height 34
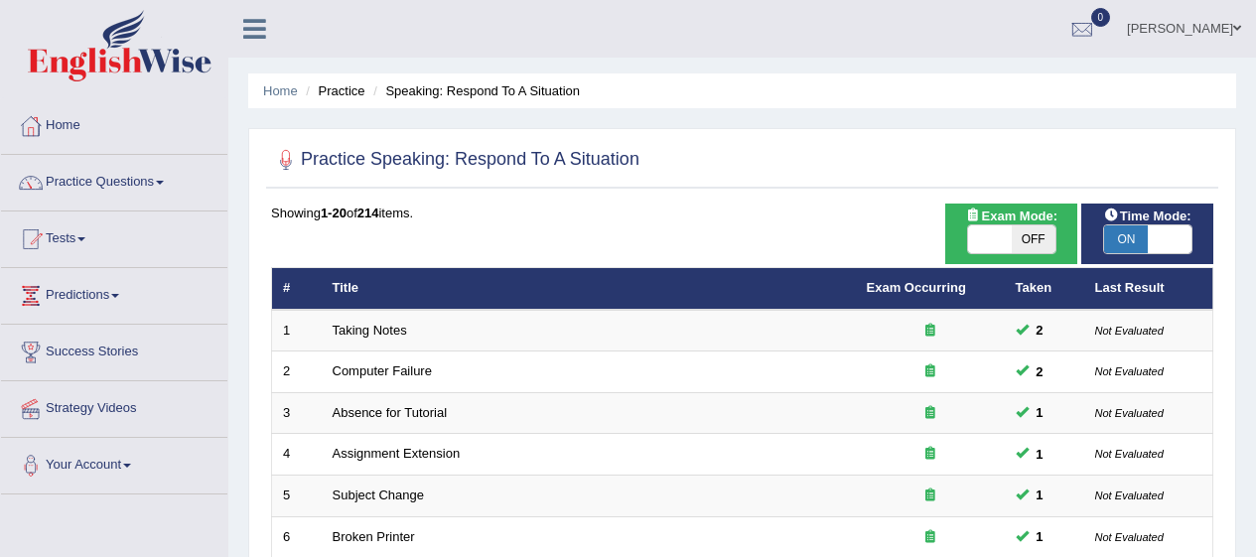
checkbox input "false"
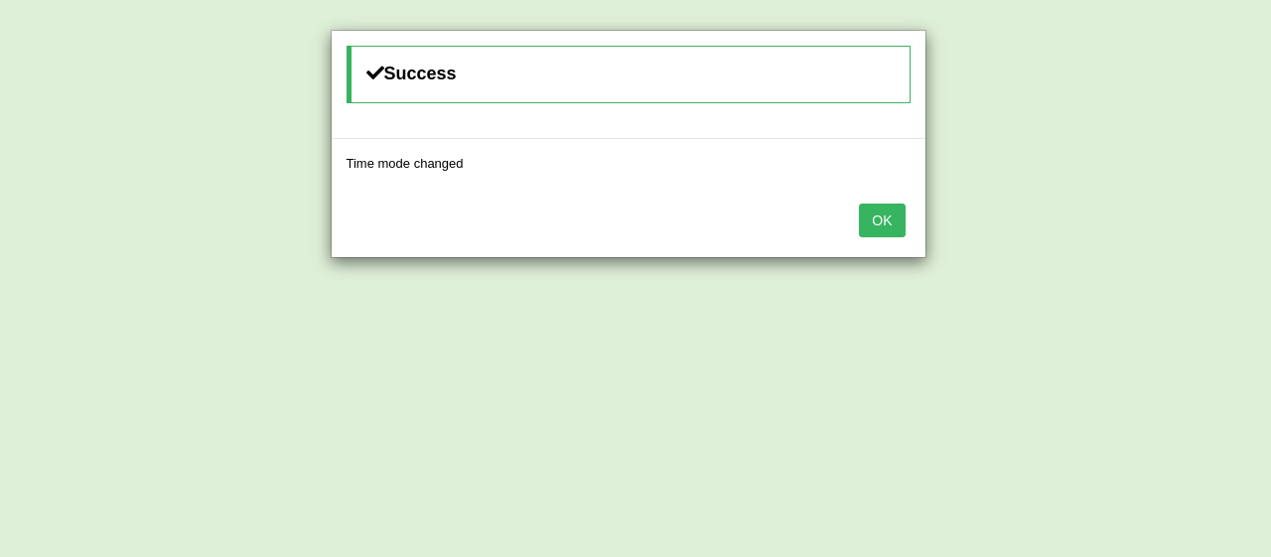
click at [900, 227] on button "OK" at bounding box center [882, 221] width 46 height 34
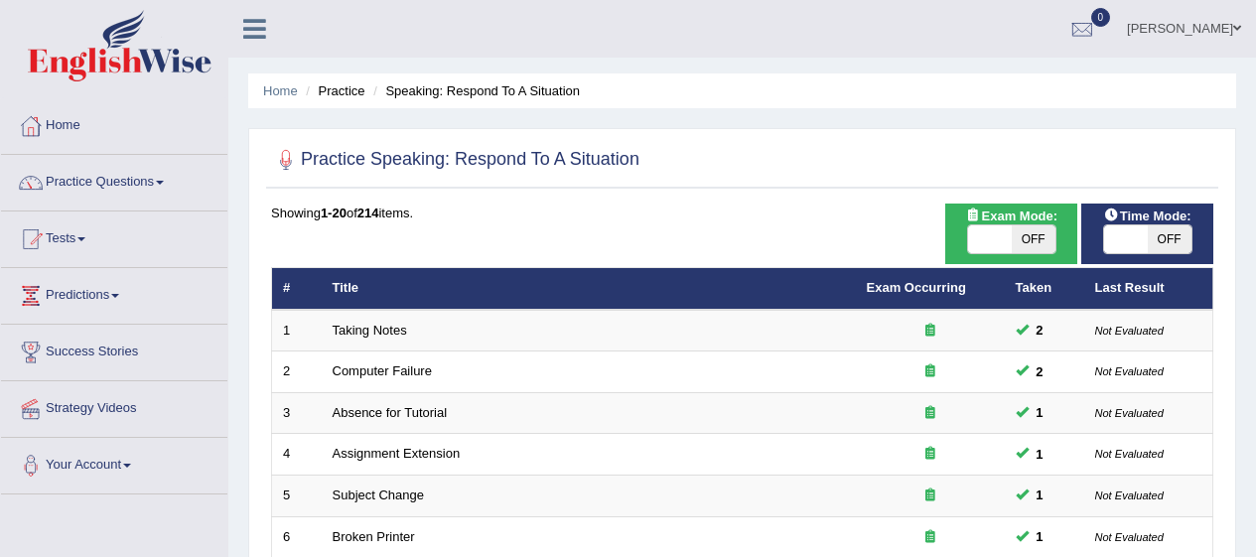
click at [134, 182] on link "Practice Questions" at bounding box center [114, 180] width 226 height 50
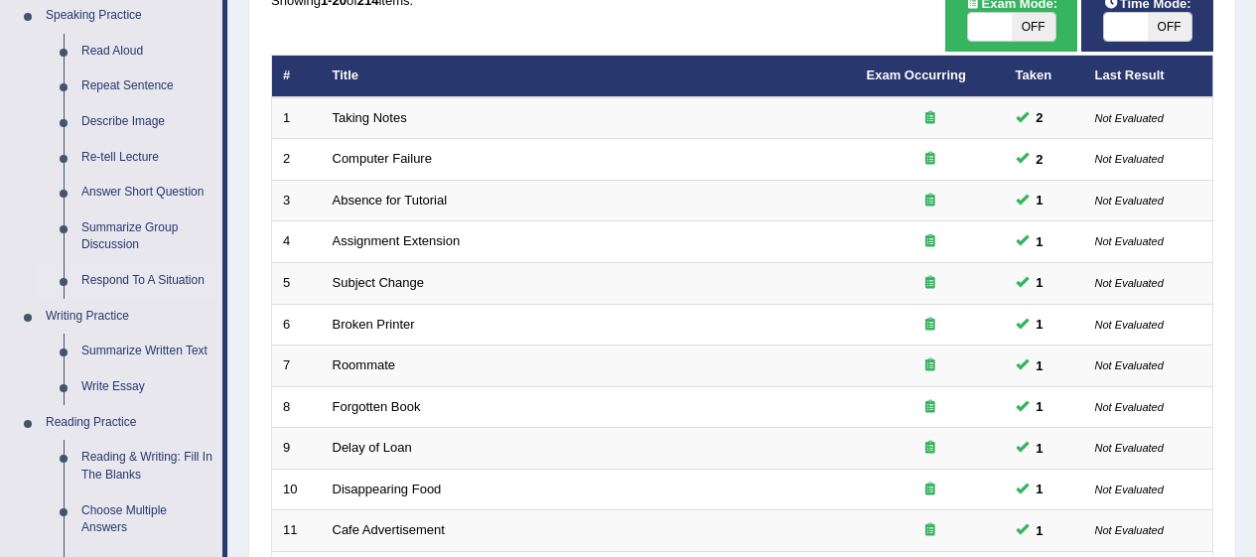
scroll to position [271, 0]
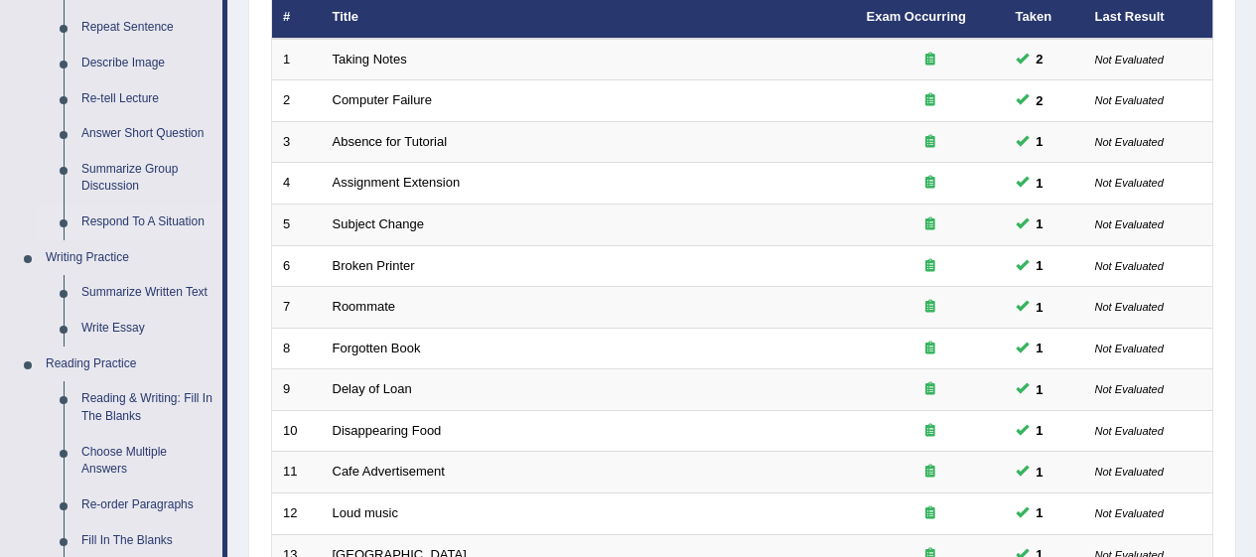
click at [176, 216] on link "Respond To A Situation" at bounding box center [148, 223] width 150 height 36
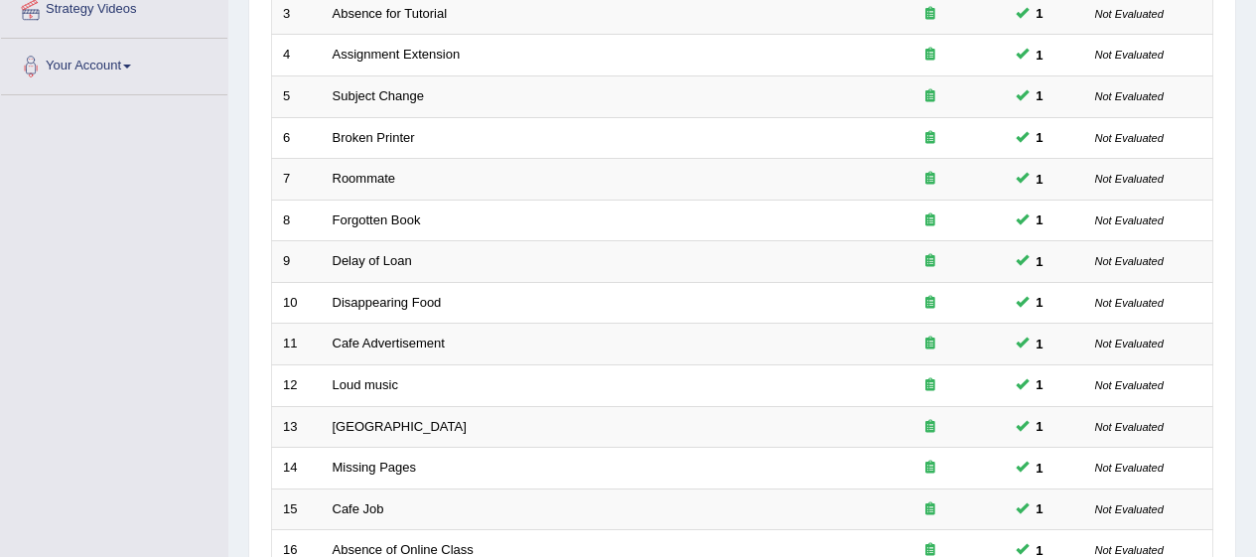
scroll to position [405, 0]
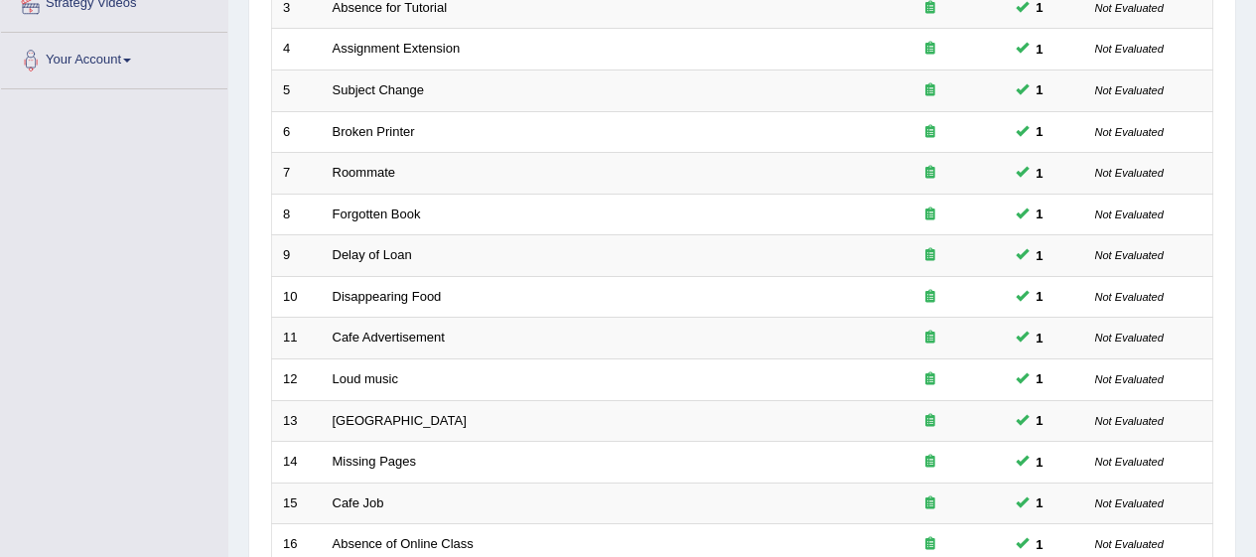
click at [481, 174] on td "Roommate" at bounding box center [589, 174] width 534 height 42
click at [481, 173] on td "Roommate" at bounding box center [589, 174] width 534 height 42
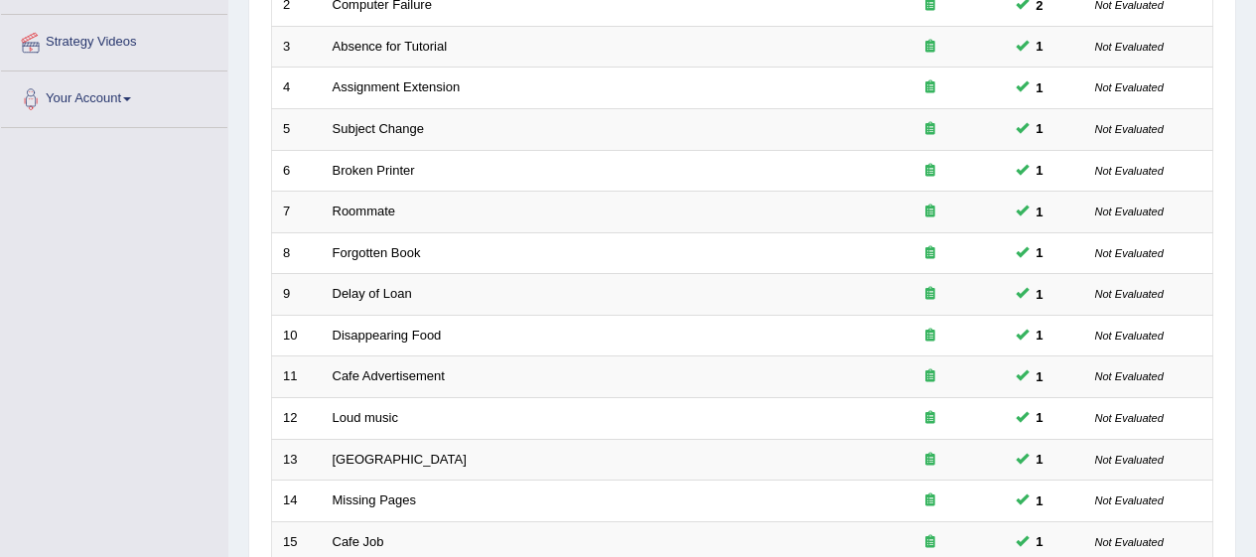
scroll to position [371, 0]
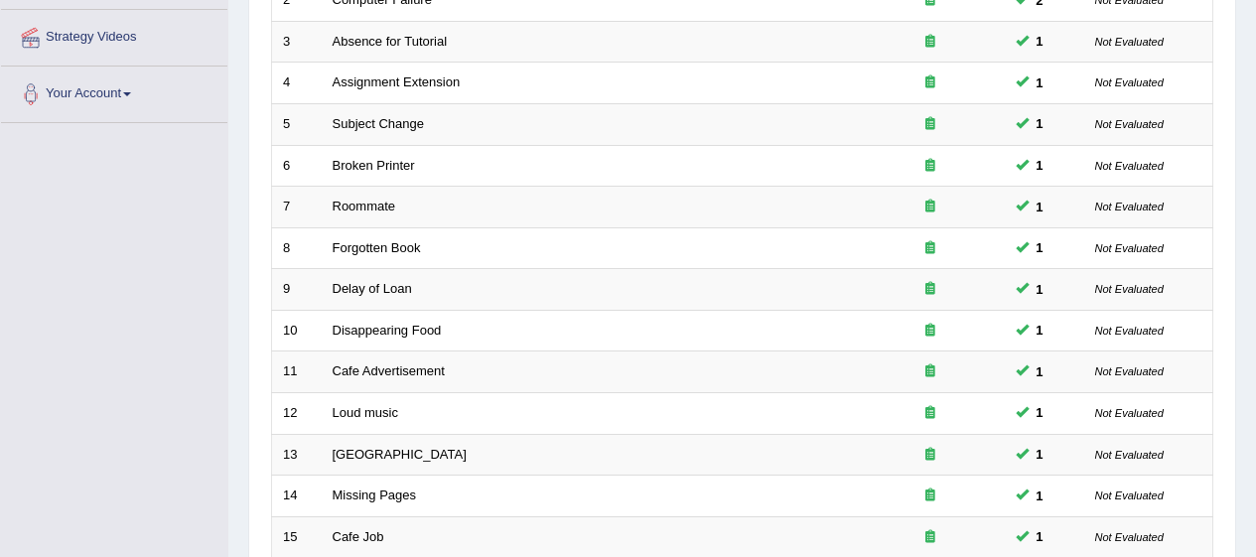
click at [353, 205] on link "Roommate" at bounding box center [365, 206] width 64 height 15
click at [340, 207] on link "Roommate" at bounding box center [365, 206] width 64 height 15
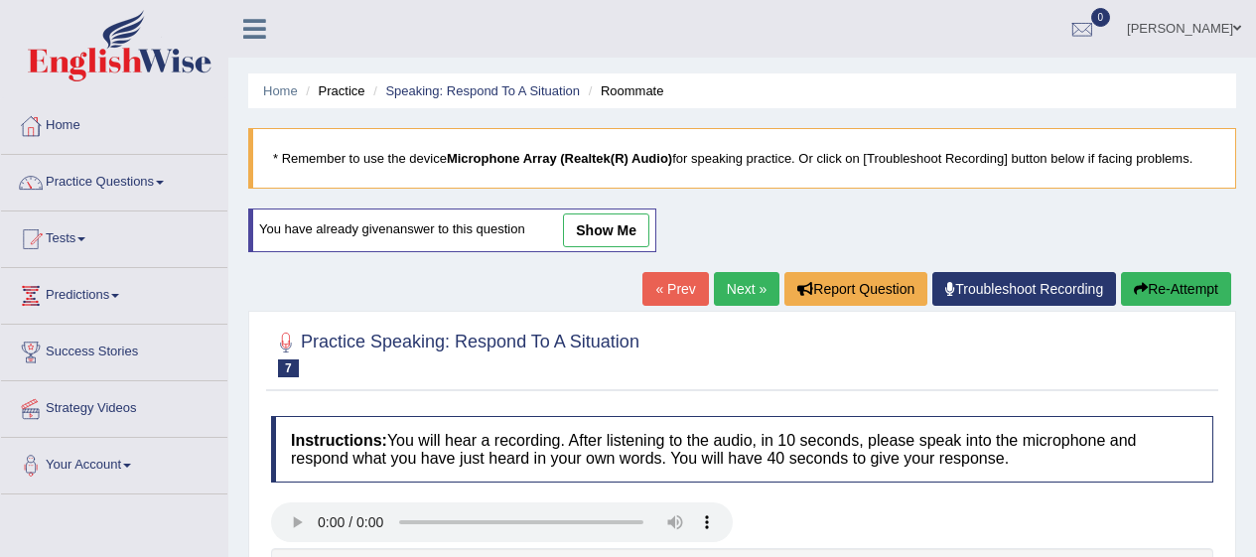
click at [95, 171] on link "Practice Questions" at bounding box center [114, 180] width 226 height 50
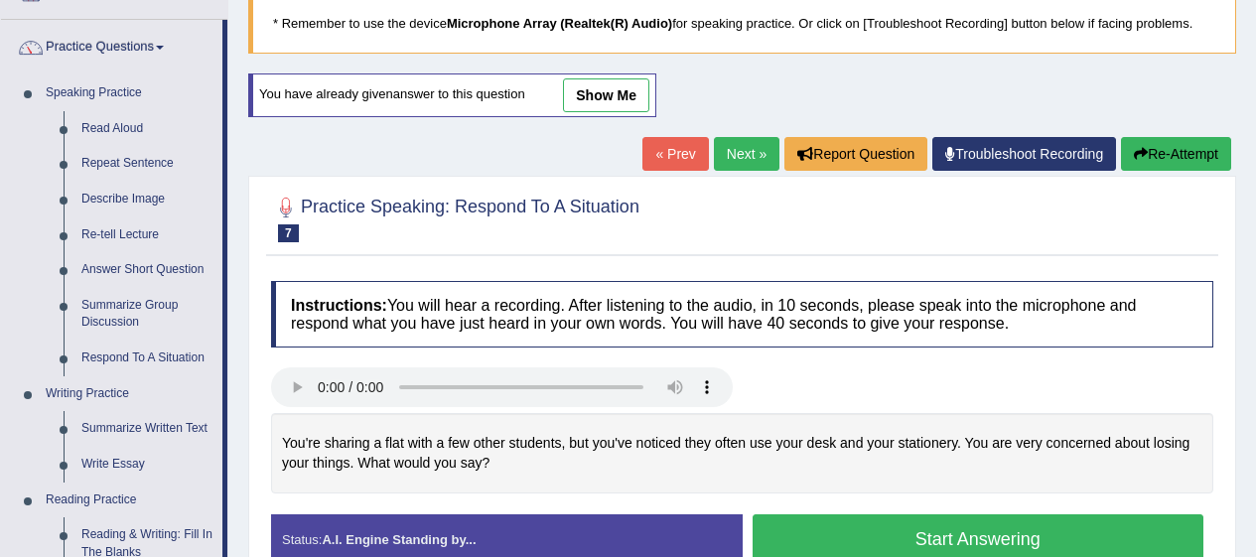
scroll to position [134, 0]
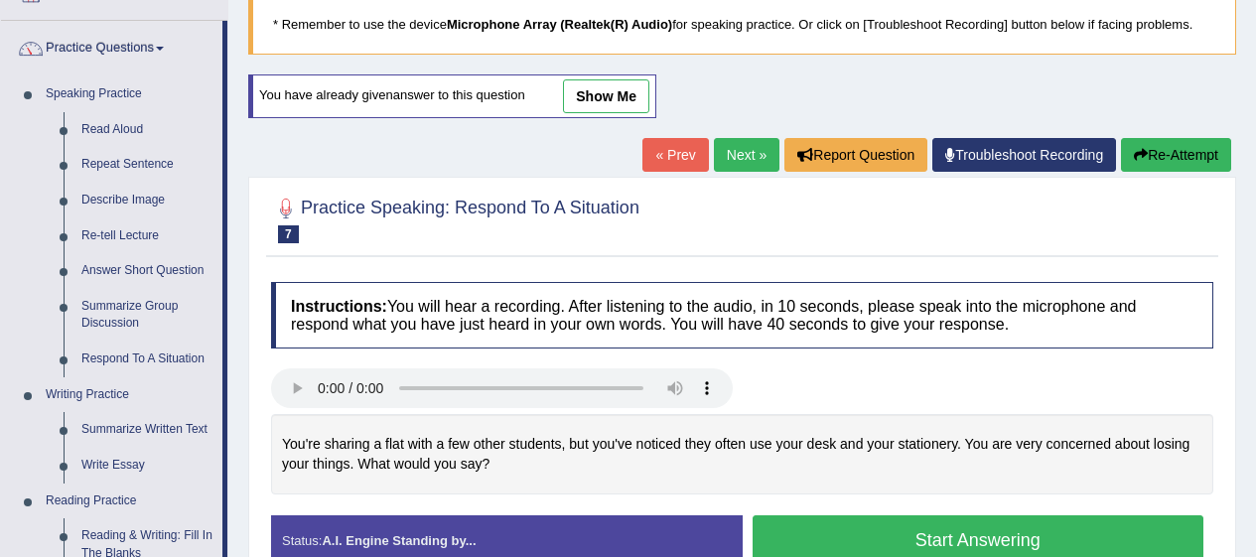
click at [134, 236] on link "Re-tell Lecture" at bounding box center [148, 237] width 150 height 36
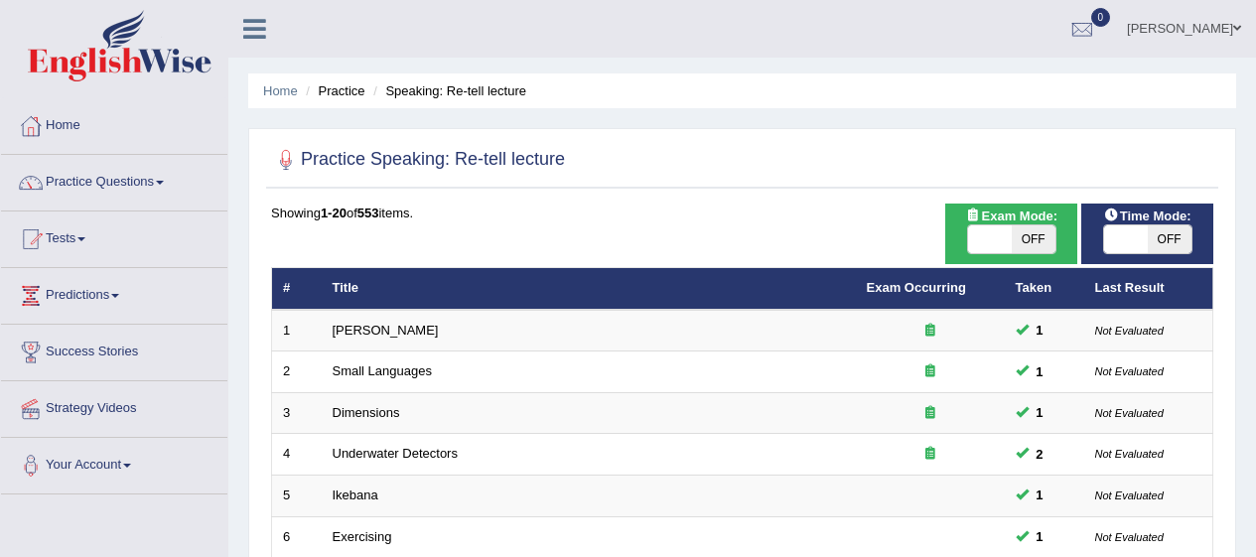
click at [136, 182] on link "Practice Questions" at bounding box center [114, 180] width 226 height 50
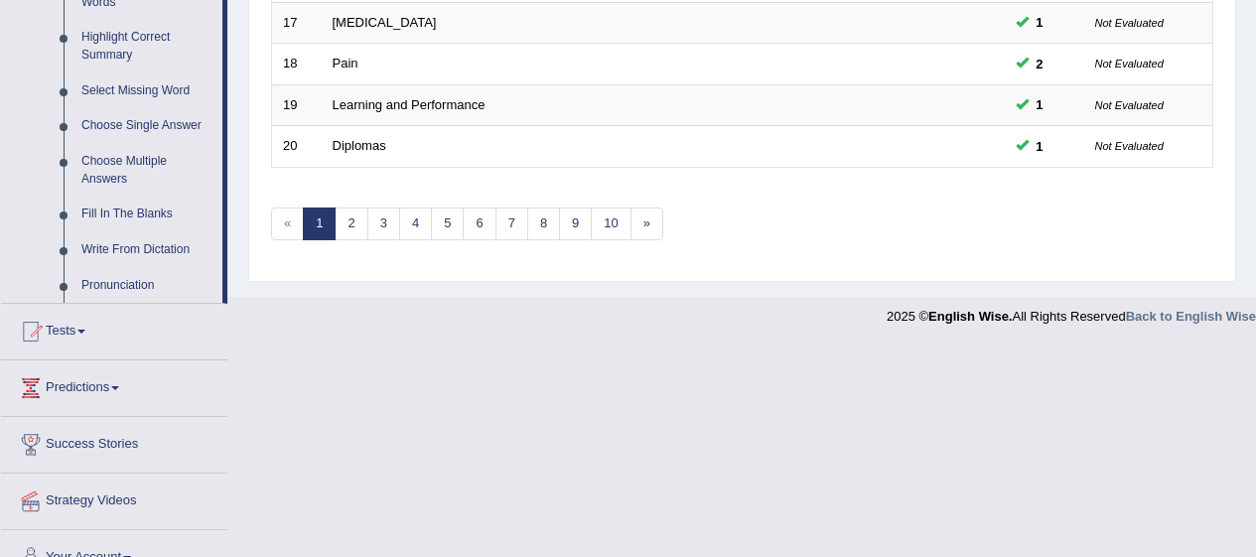
scroll to position [999, 0]
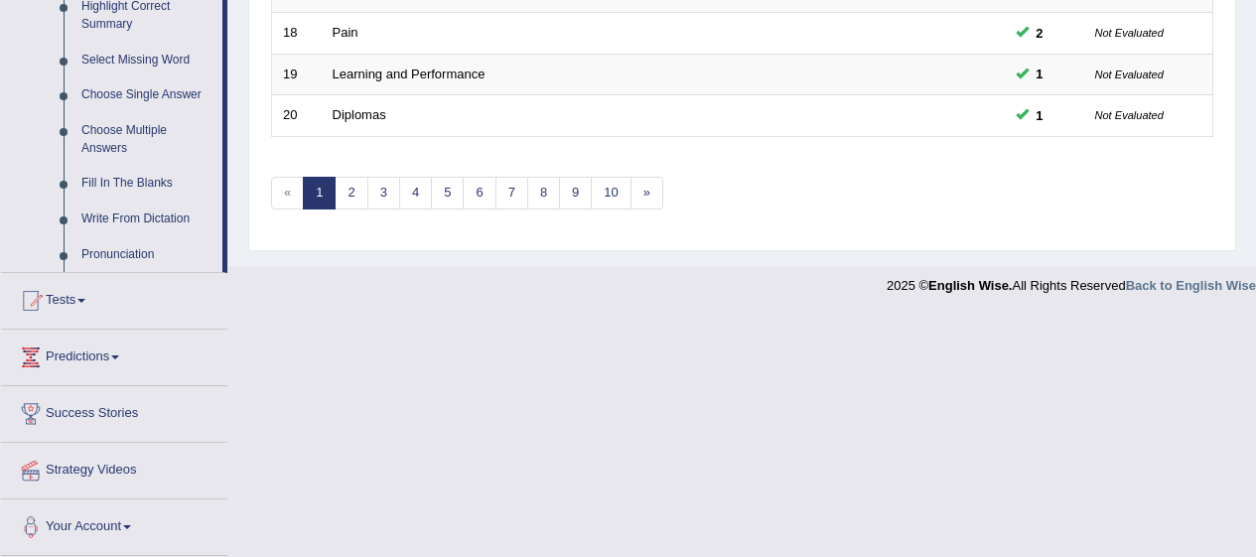
click at [446, 195] on link "5" at bounding box center [447, 193] width 33 height 33
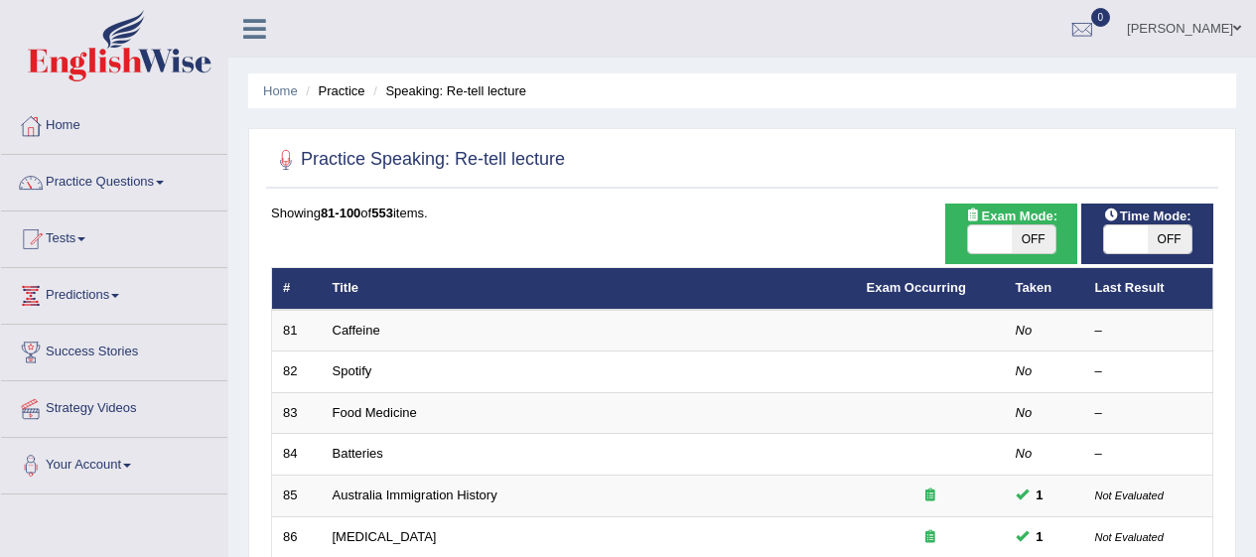
click at [336, 328] on link "Caffeine" at bounding box center [357, 330] width 48 height 15
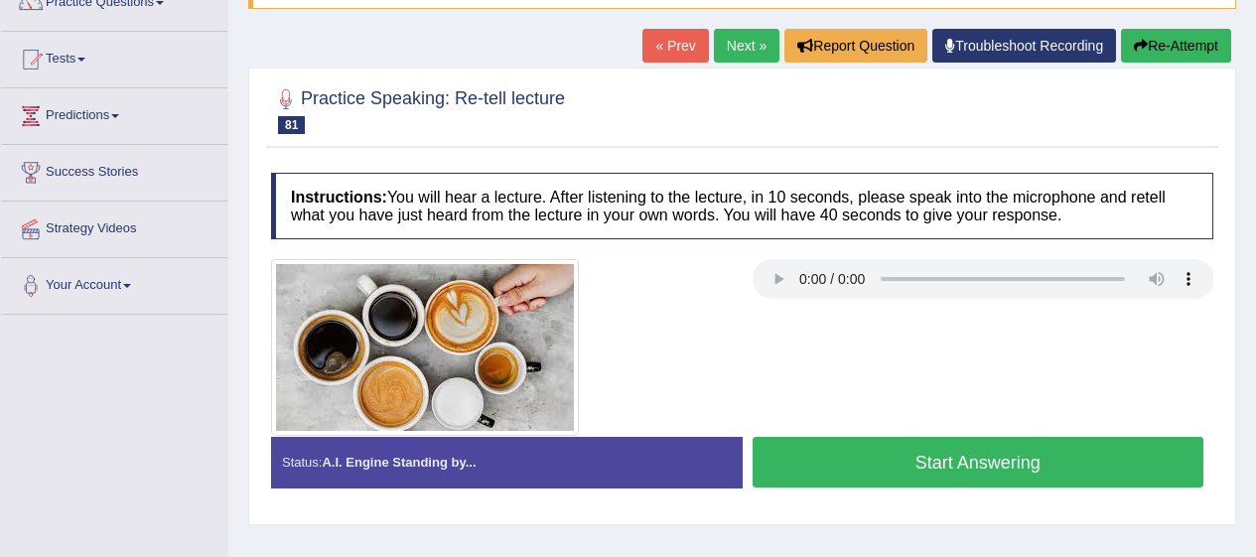
scroll to position [188, 0]
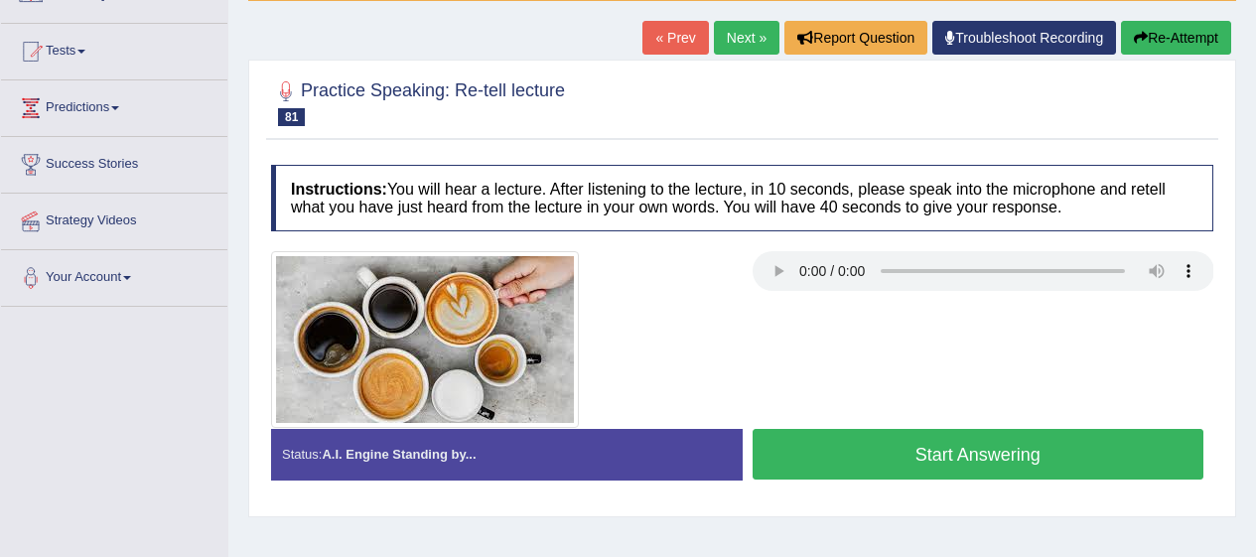
click at [108, 80] on link "Predictions" at bounding box center [114, 105] width 226 height 50
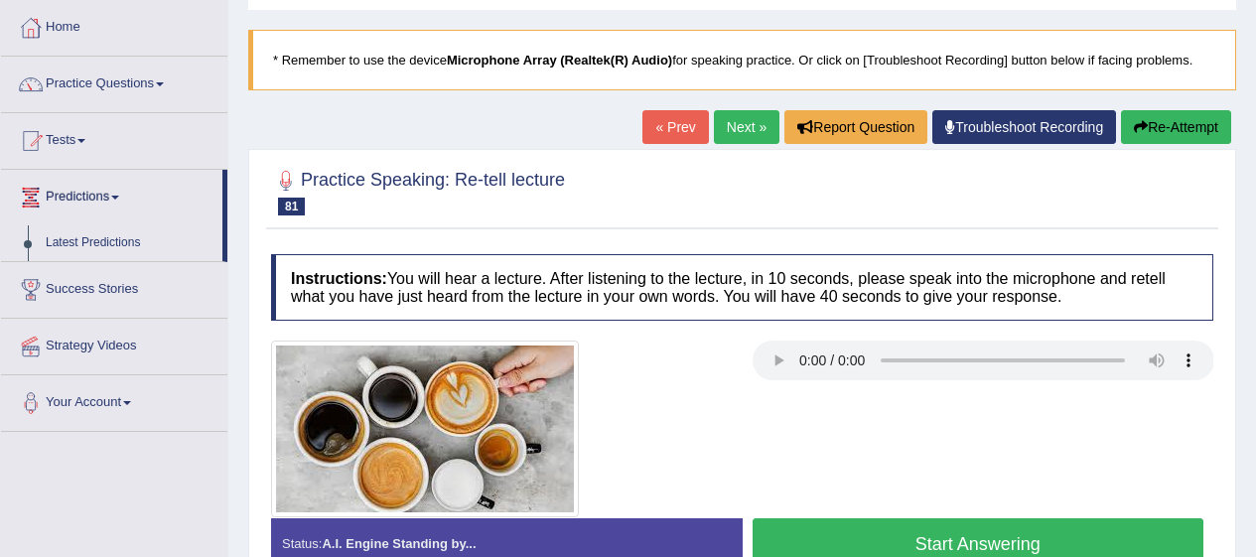
scroll to position [0, 0]
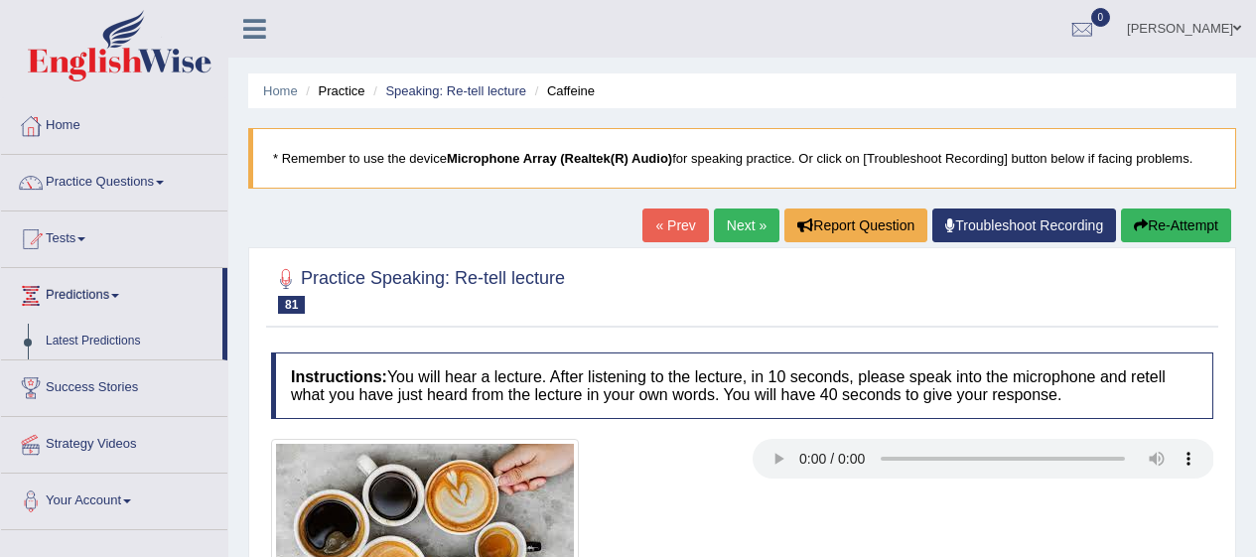
click at [89, 177] on link "Practice Questions" at bounding box center [114, 180] width 226 height 50
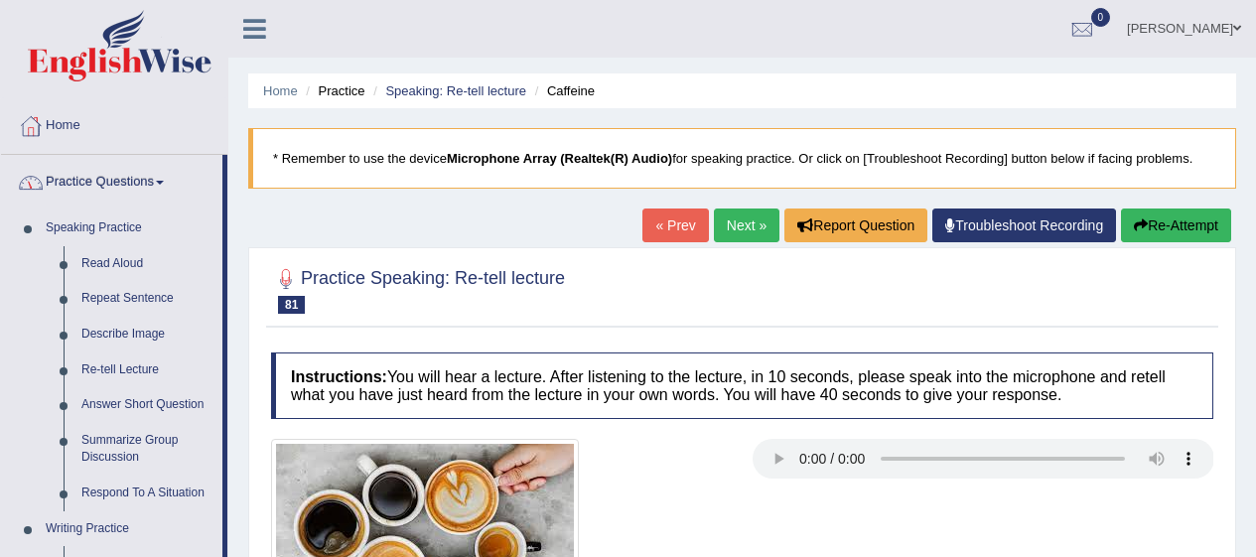
click at [117, 324] on link "Describe Image" at bounding box center [148, 335] width 150 height 36
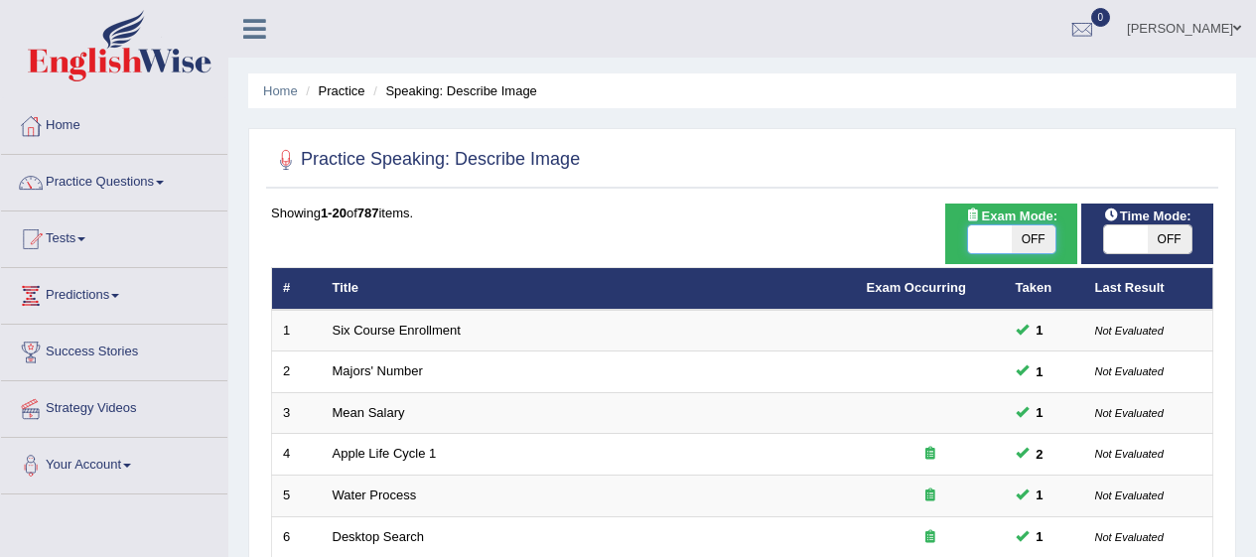
checkbox input "true"
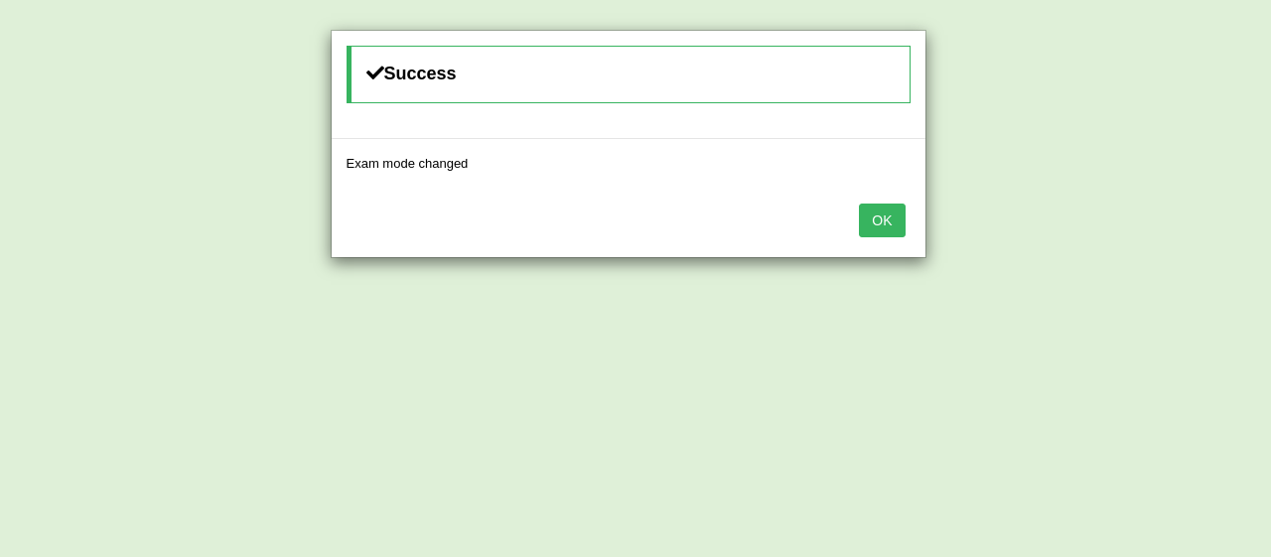
click at [860, 206] on button "OK" at bounding box center [882, 221] width 46 height 34
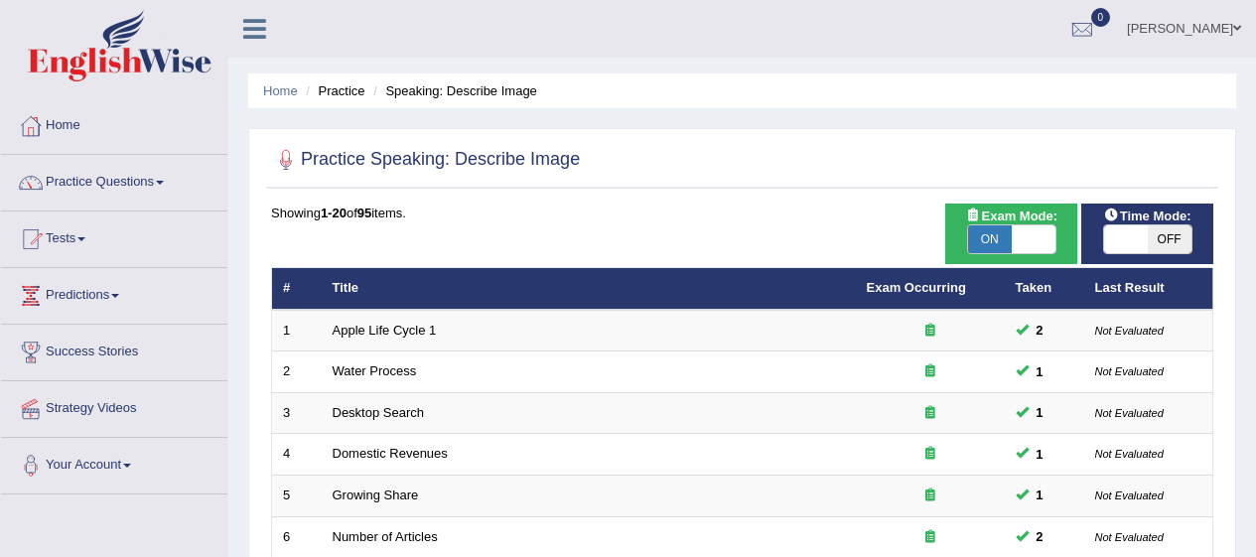
click at [1116, 256] on div "Time Mode: ON OFF" at bounding box center [1148, 234] width 132 height 61
checkbox input "true"
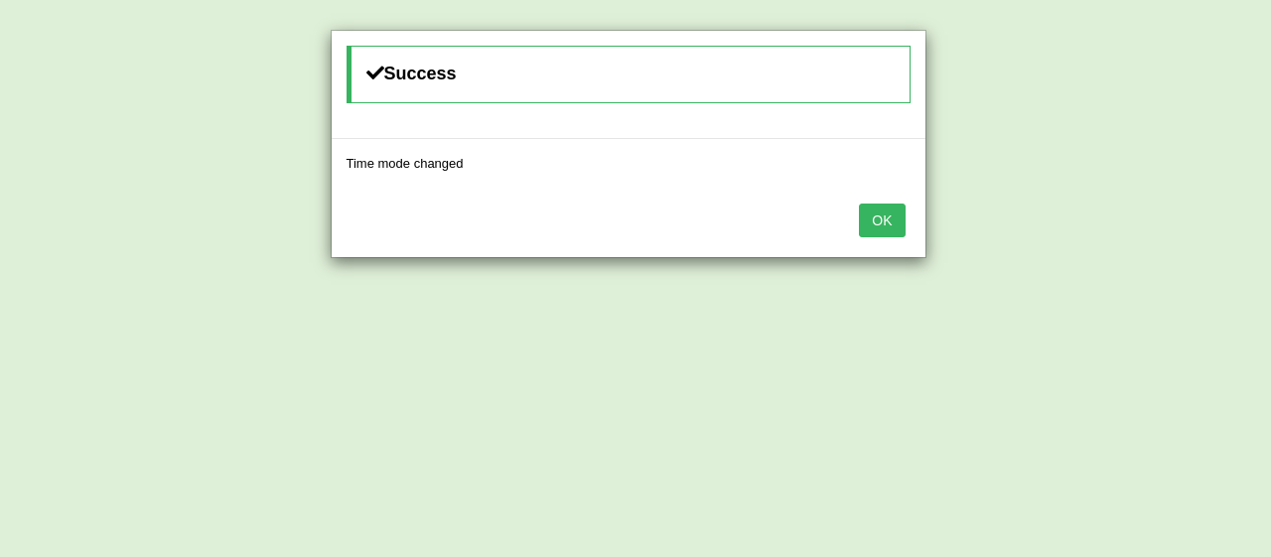
click at [867, 236] on button "OK" at bounding box center [882, 221] width 46 height 34
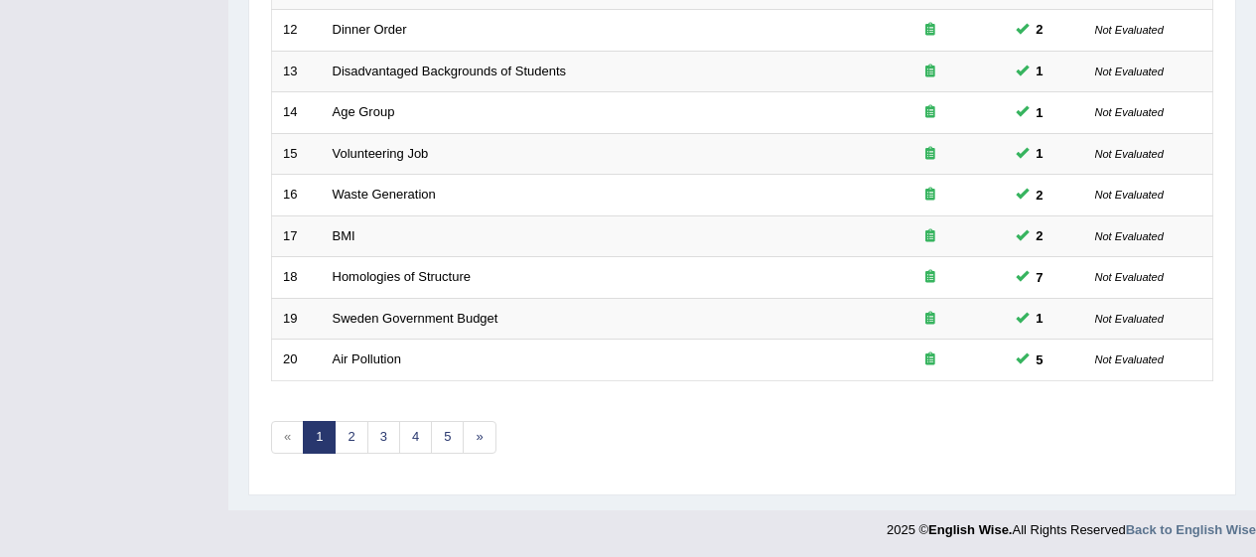
scroll to position [758, 0]
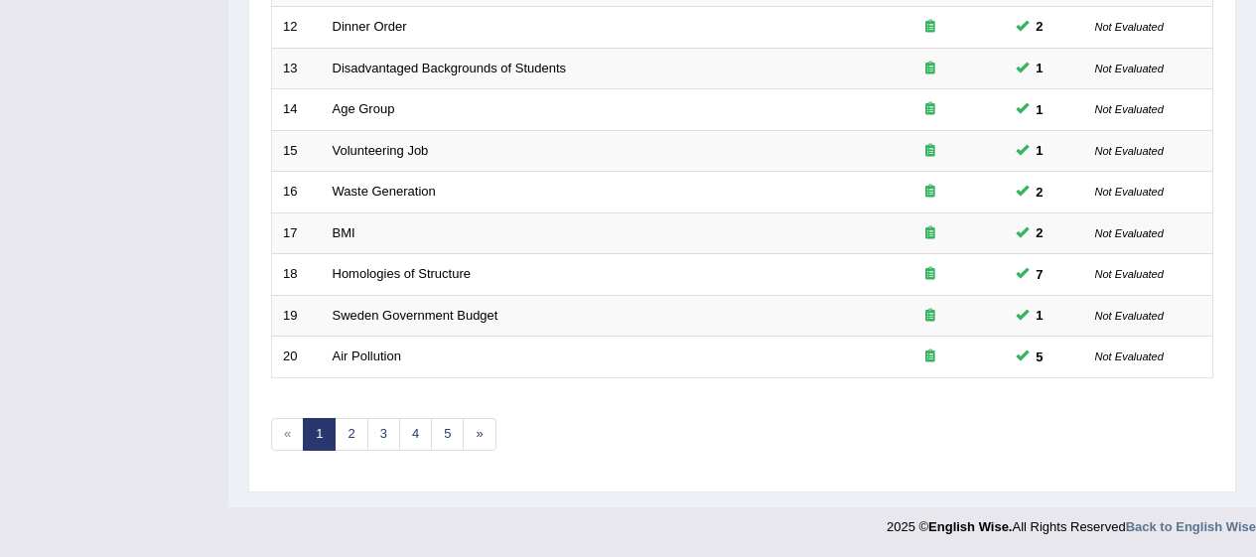
click at [386, 439] on link "3" at bounding box center [384, 434] width 33 height 33
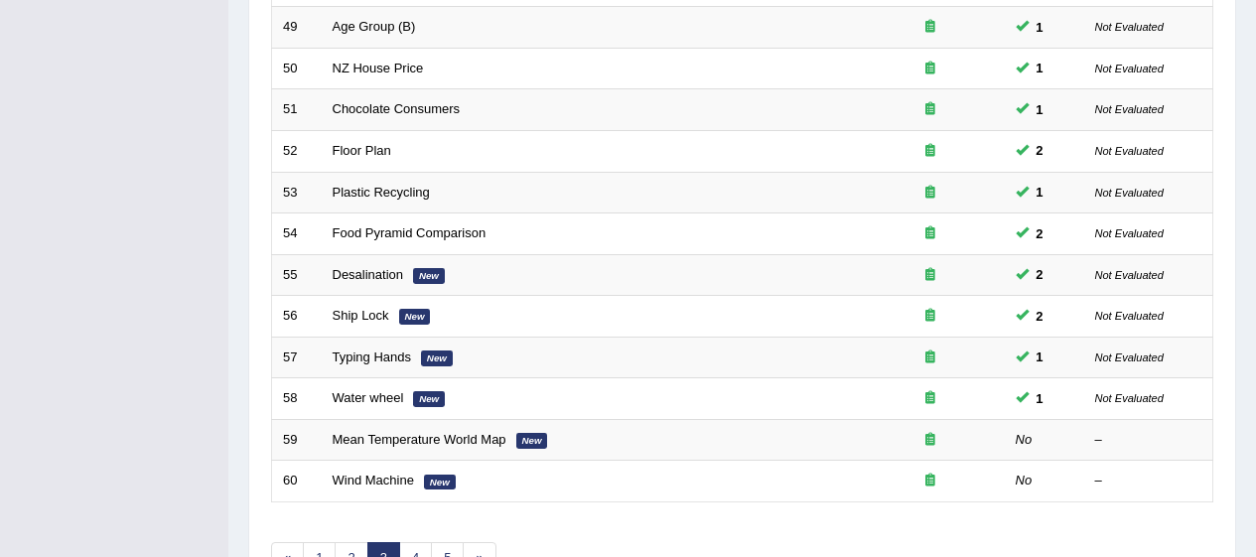
scroll to position [758, 0]
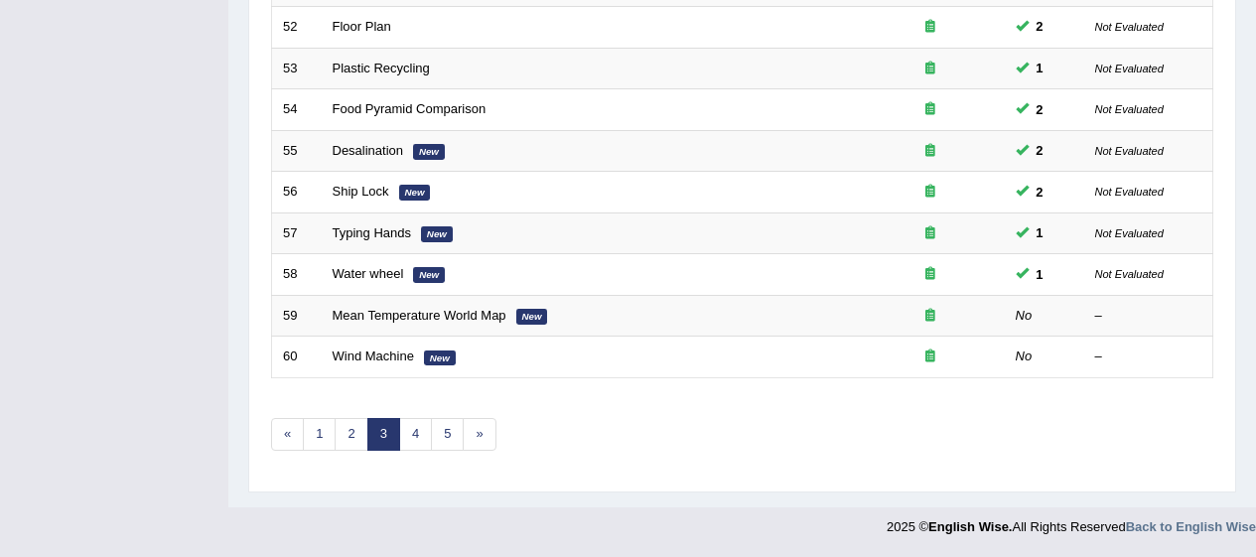
click at [502, 319] on link "Mean Temperature World Map" at bounding box center [420, 315] width 174 height 15
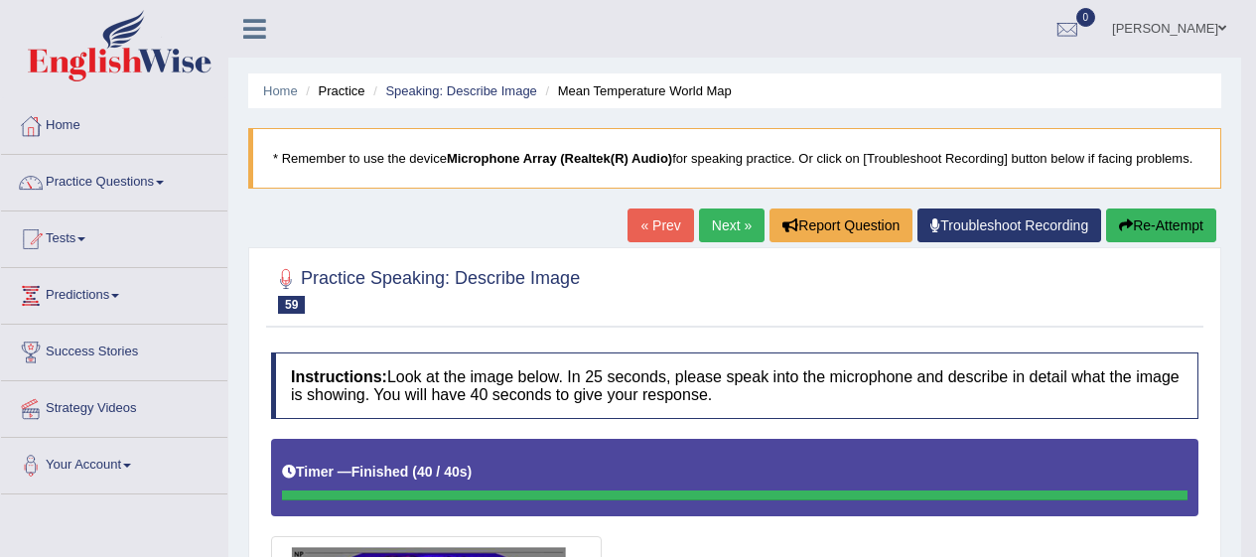
click at [1178, 239] on button "Re-Attempt" at bounding box center [1162, 226] width 110 height 34
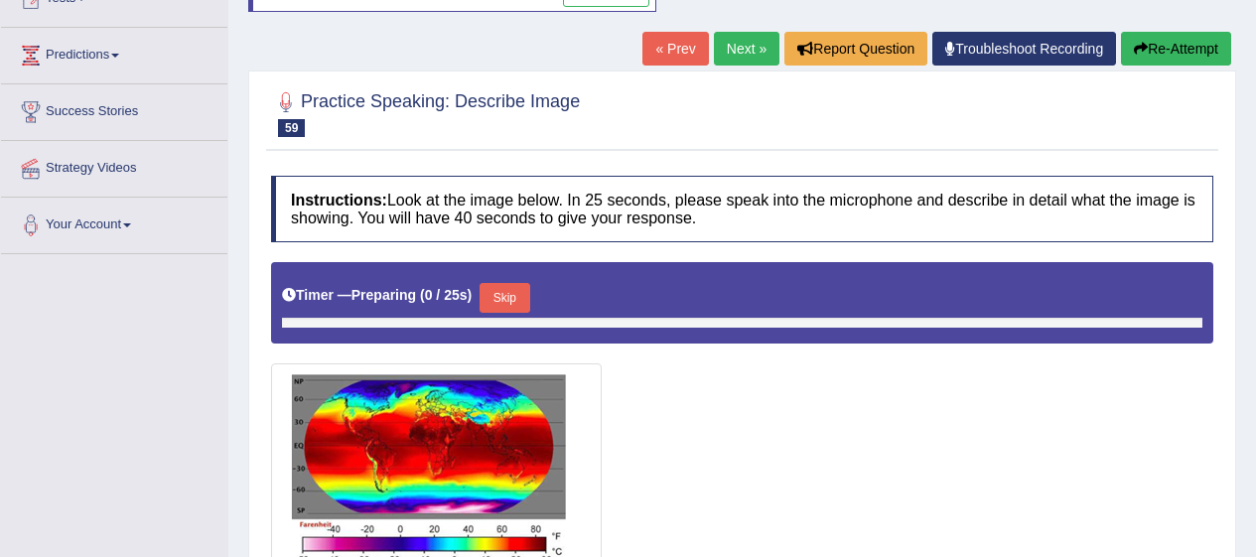
scroll to position [240, 0]
click at [519, 306] on button "Skip" at bounding box center [505, 298] width 50 height 30
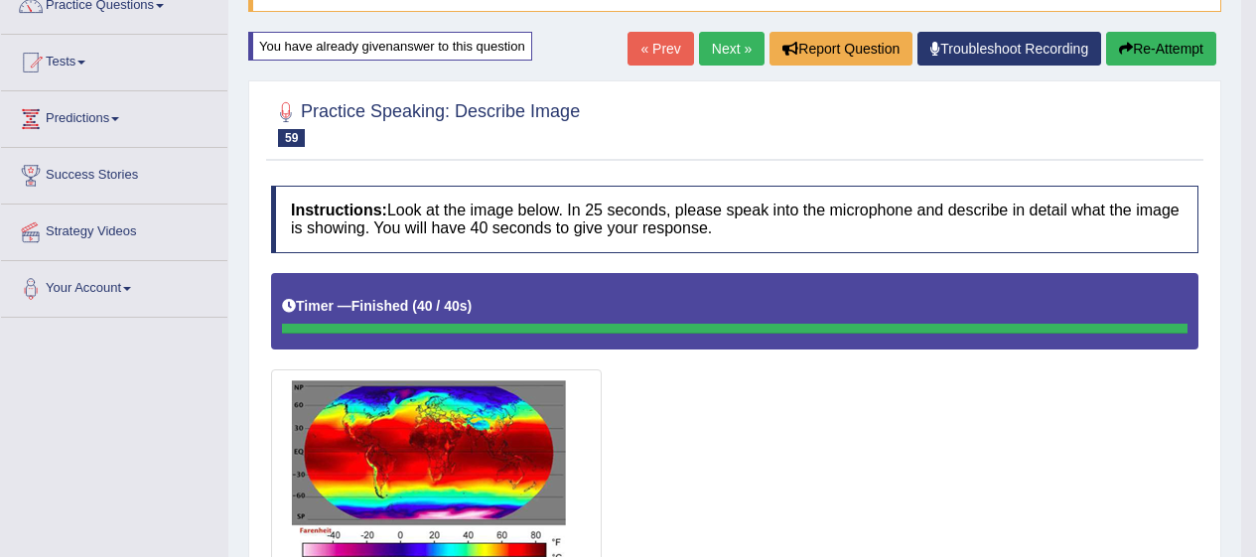
scroll to position [0, 0]
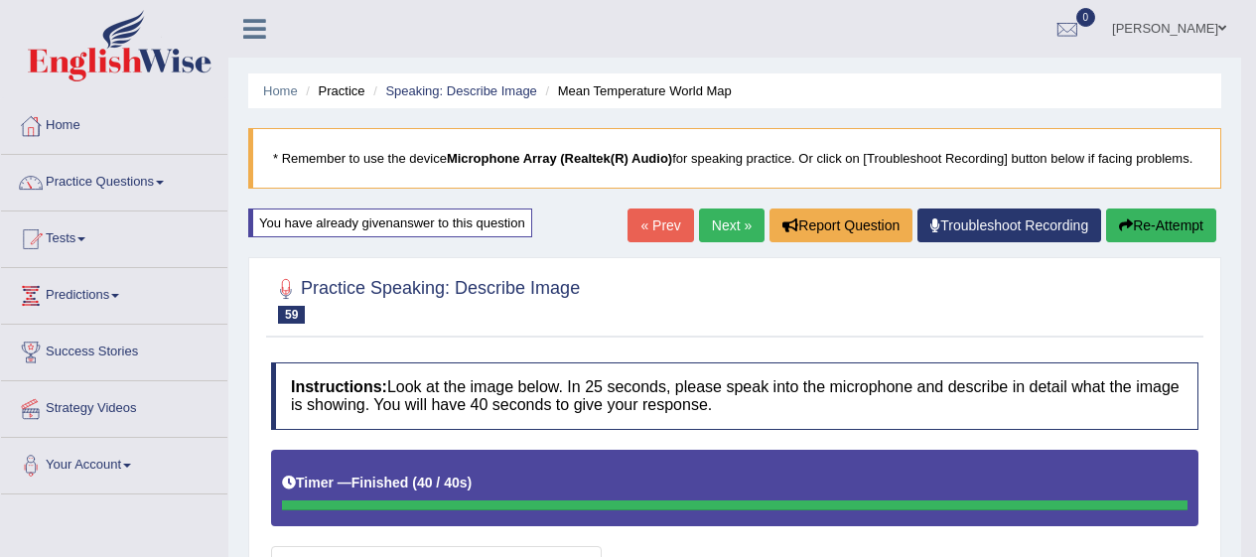
click at [732, 216] on link "Next »" at bounding box center [732, 226] width 66 height 34
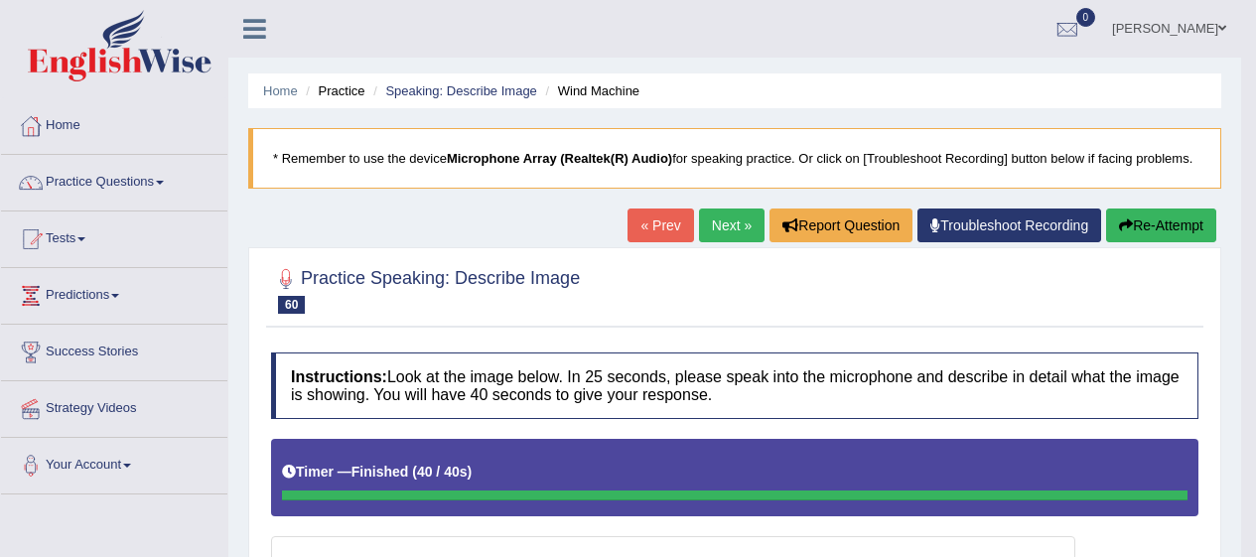
click at [1154, 230] on button "Re-Attempt" at bounding box center [1162, 226] width 110 height 34
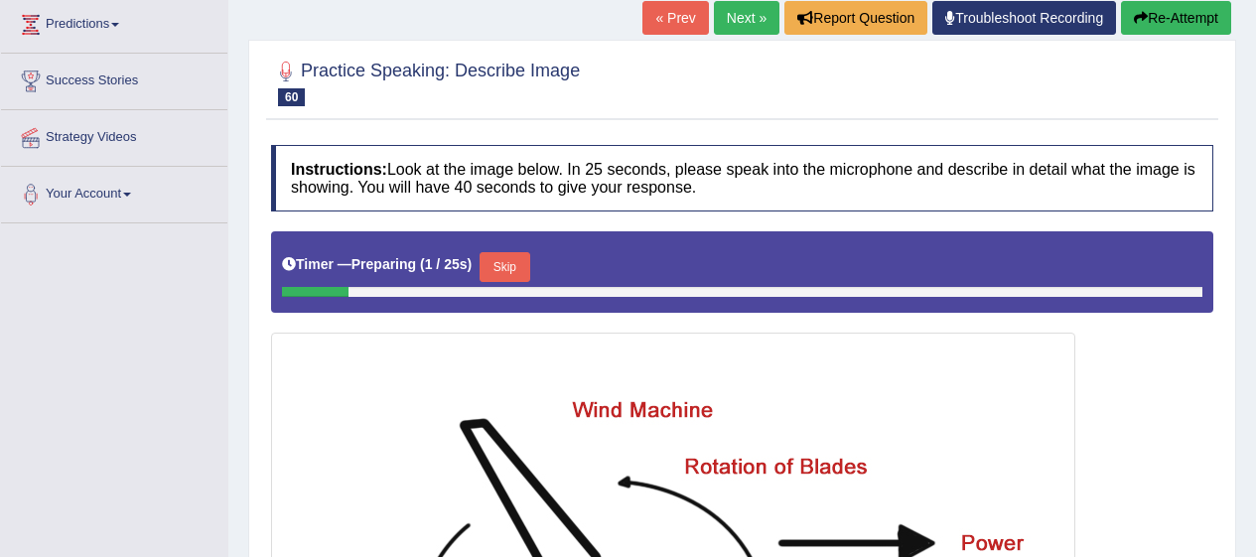
scroll to position [284, 0]
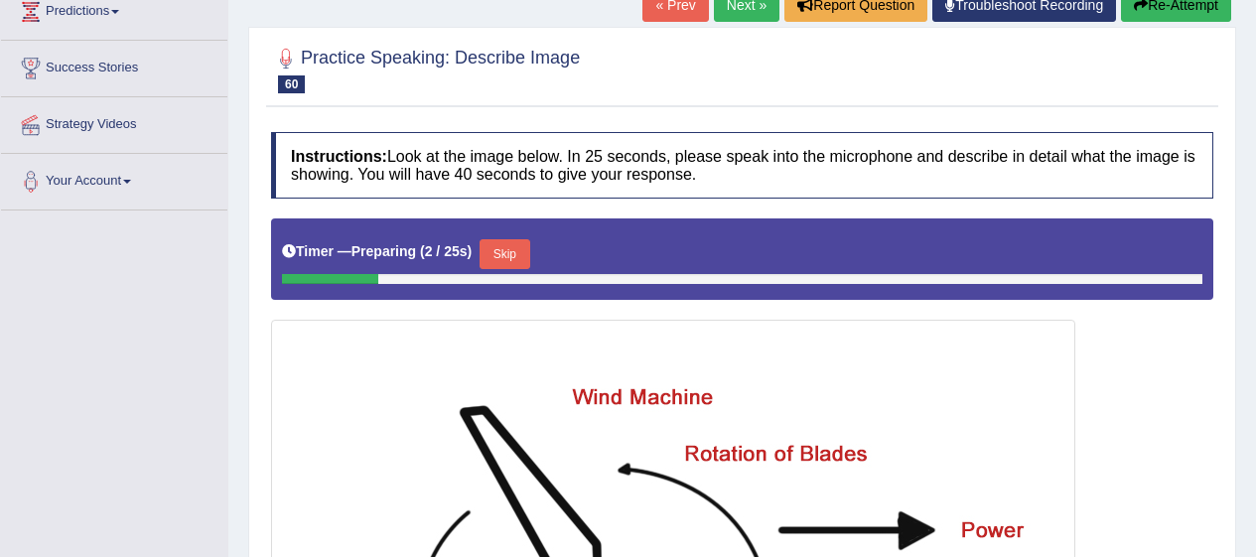
click at [529, 245] on button "Skip" at bounding box center [505, 254] width 50 height 30
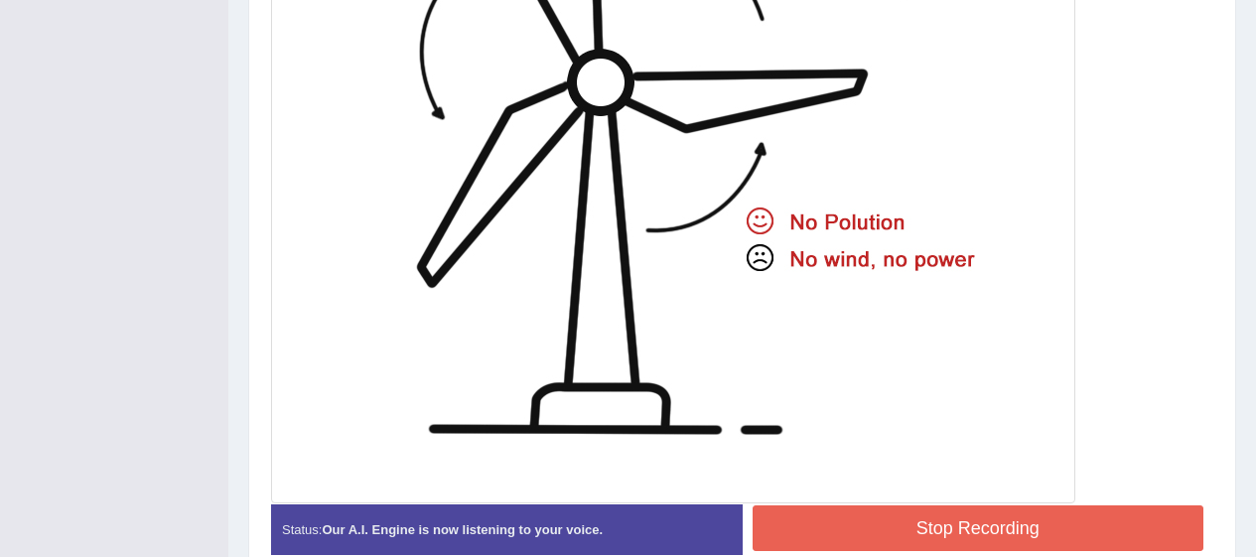
scroll to position [880, 0]
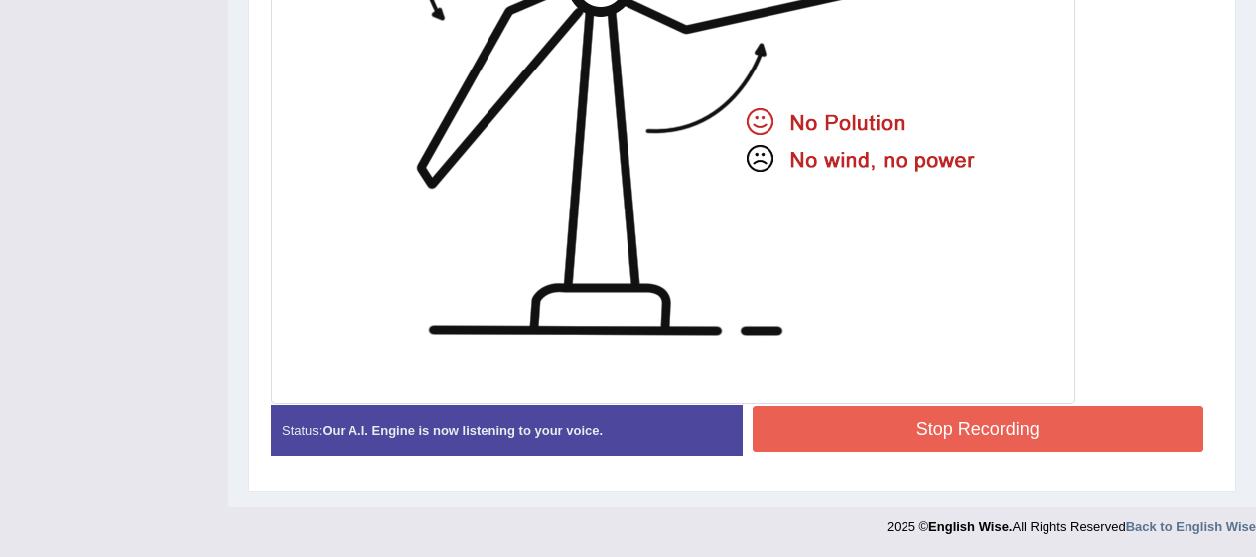
click at [995, 420] on button "Stop Recording" at bounding box center [979, 429] width 452 height 46
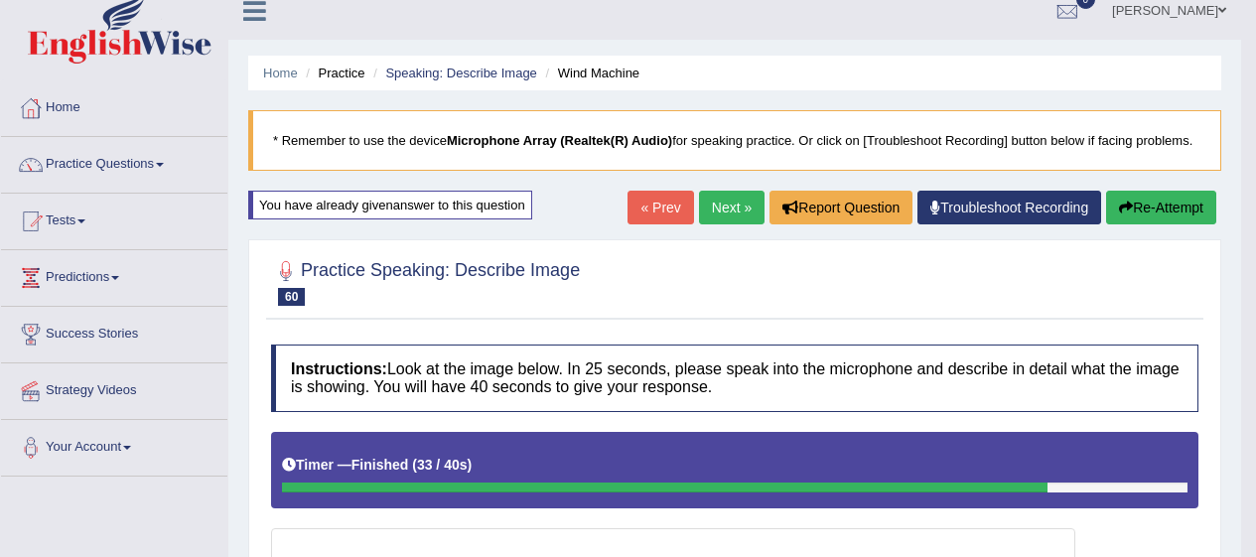
scroll to position [0, 0]
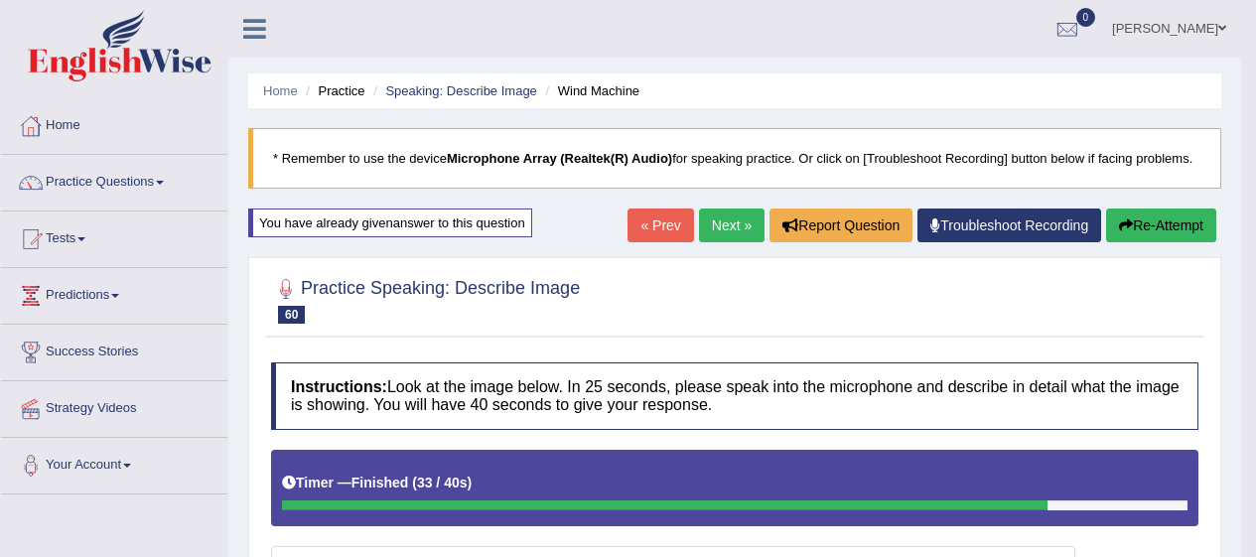
click at [156, 170] on link "Practice Questions" at bounding box center [114, 180] width 226 height 50
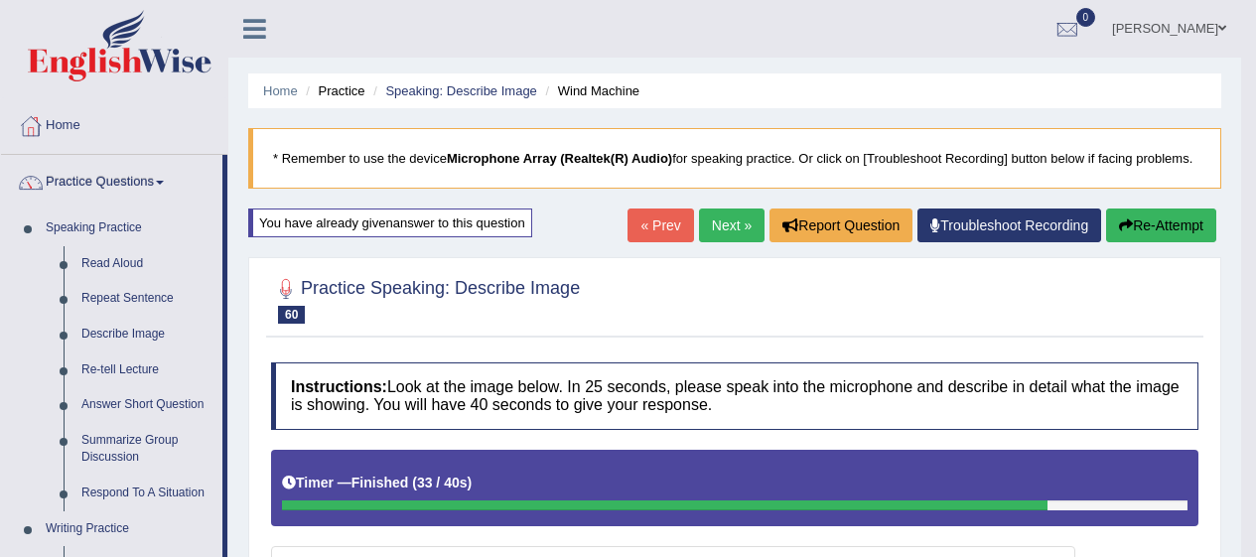
click at [163, 385] on link "Re-tell Lecture" at bounding box center [148, 371] width 150 height 36
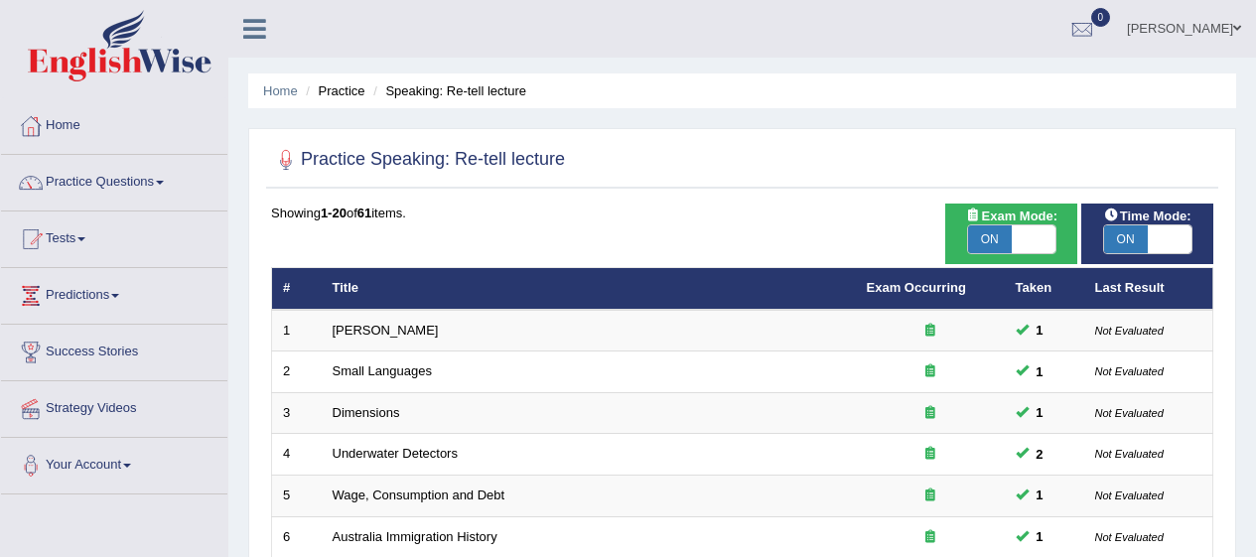
click at [387, 376] on link "Small Languages" at bounding box center [382, 371] width 99 height 15
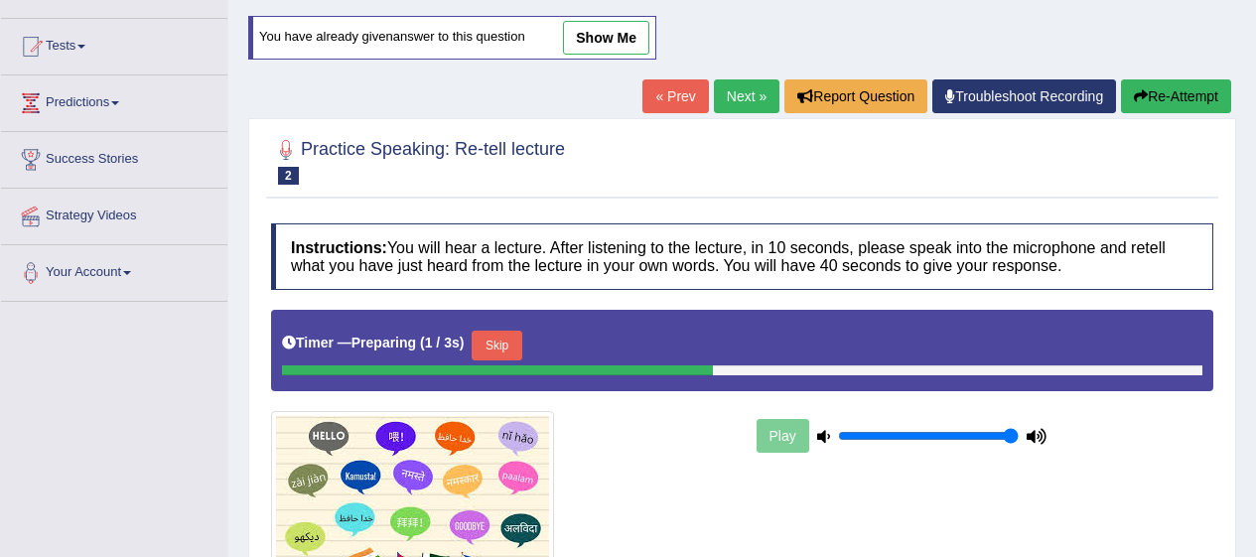
scroll to position [194, 0]
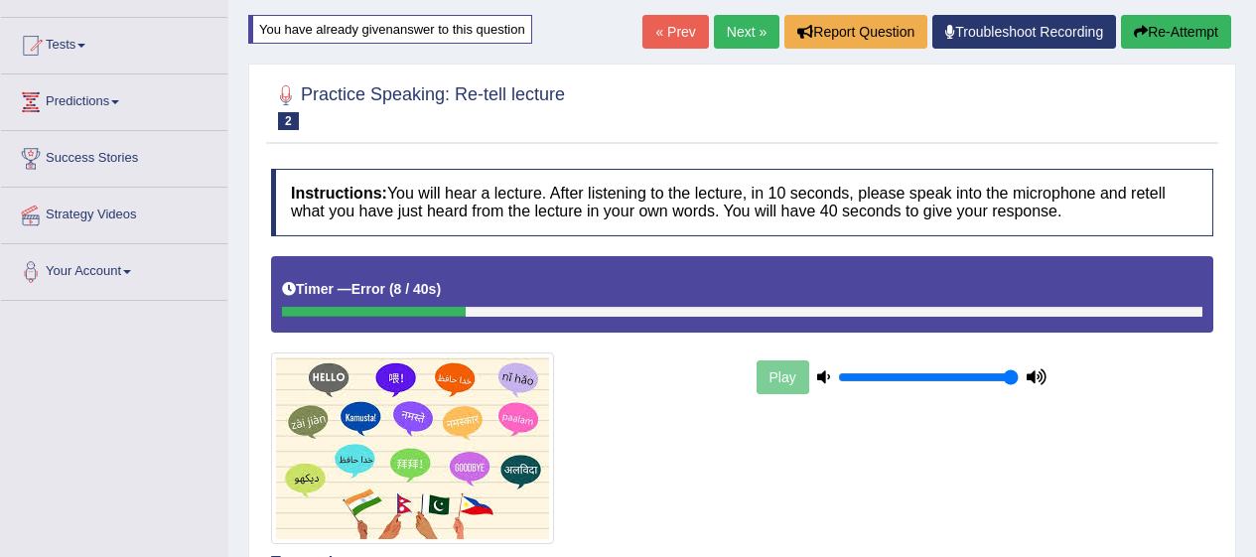
click at [714, 33] on link "Next »" at bounding box center [747, 32] width 66 height 34
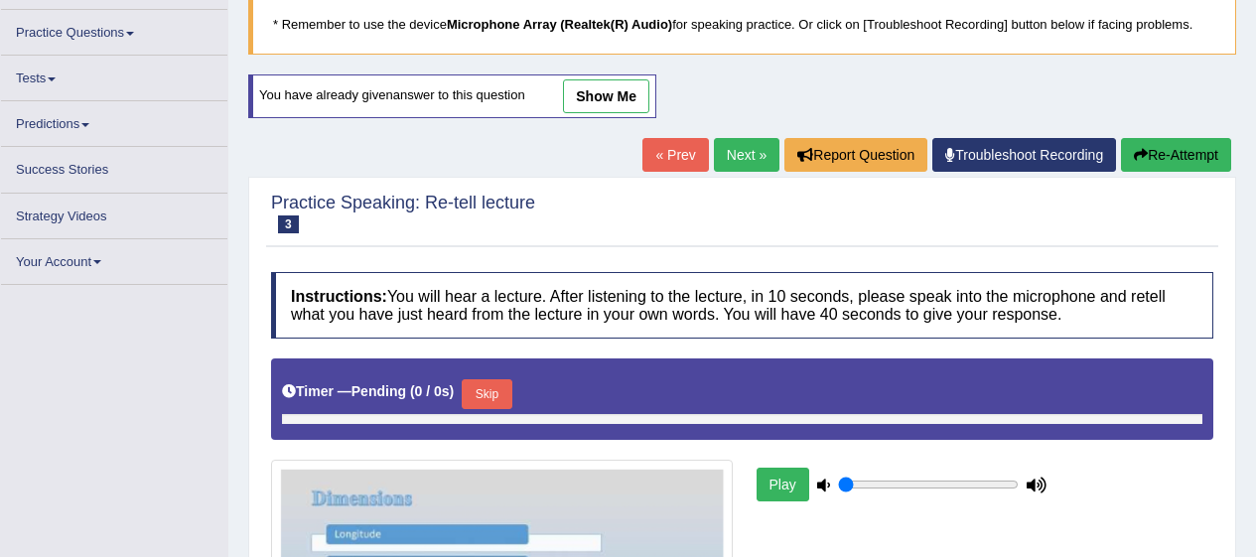
type input "1"
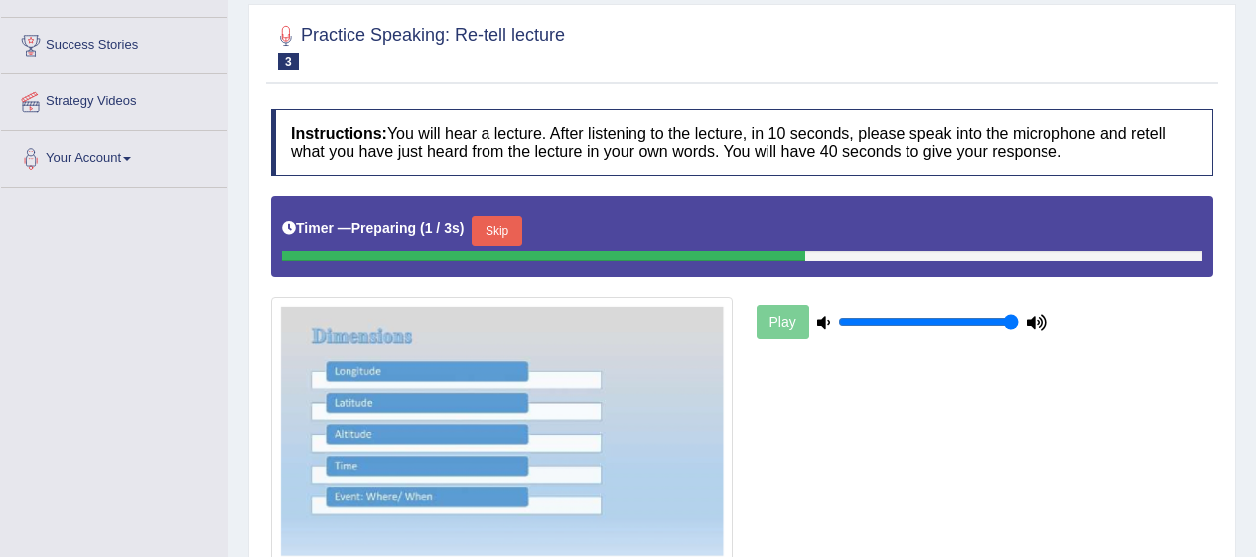
click at [484, 225] on button "Skip" at bounding box center [497, 232] width 50 height 30
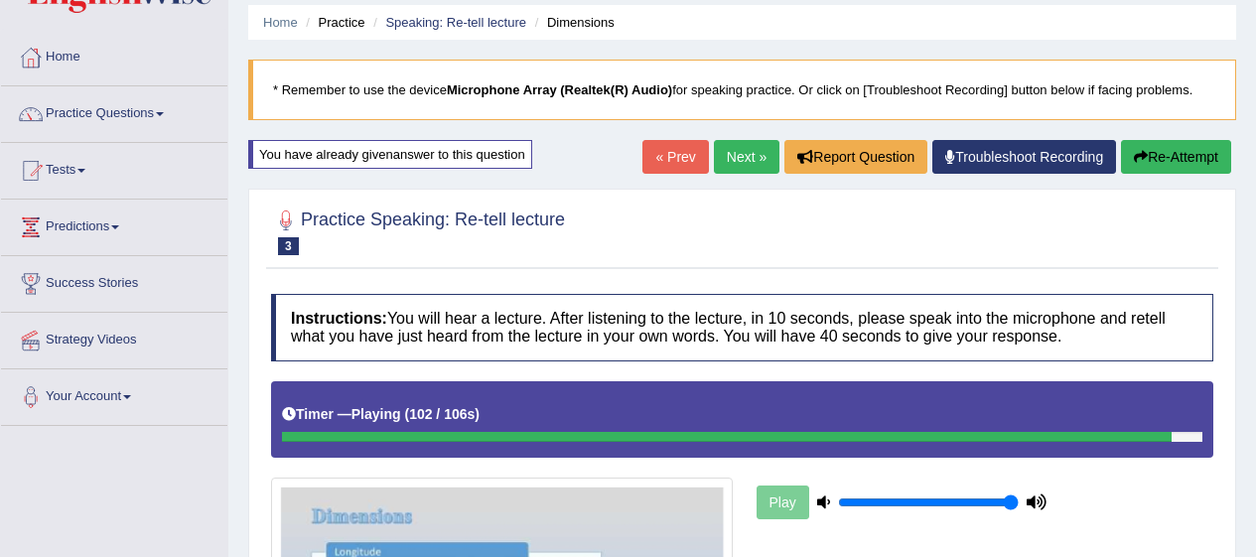
scroll to position [0, 0]
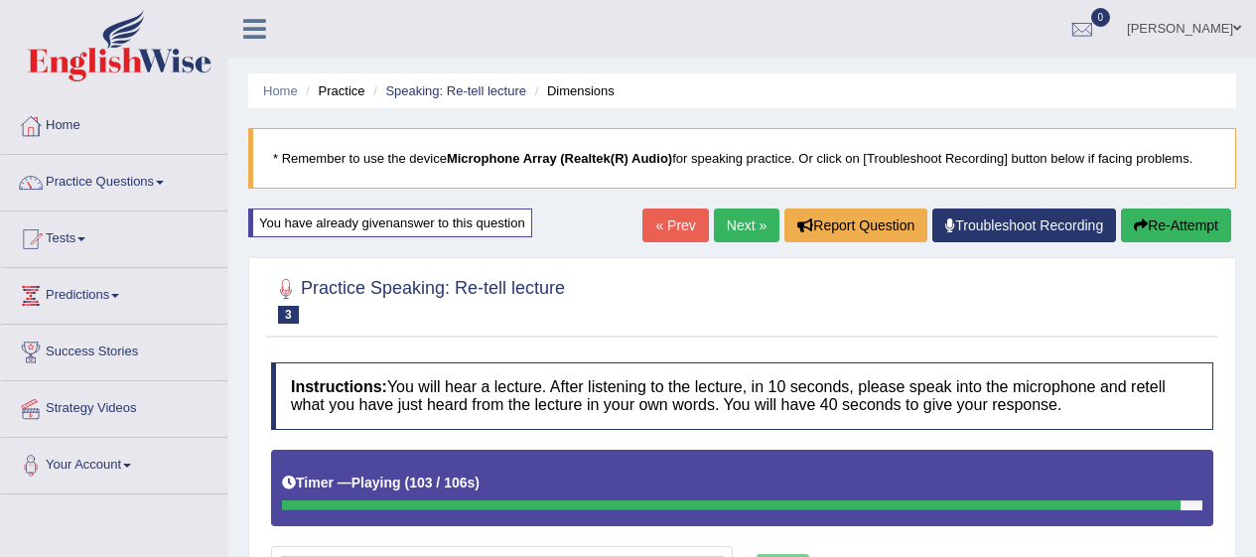
click at [64, 184] on link "Practice Questions" at bounding box center [114, 180] width 226 height 50
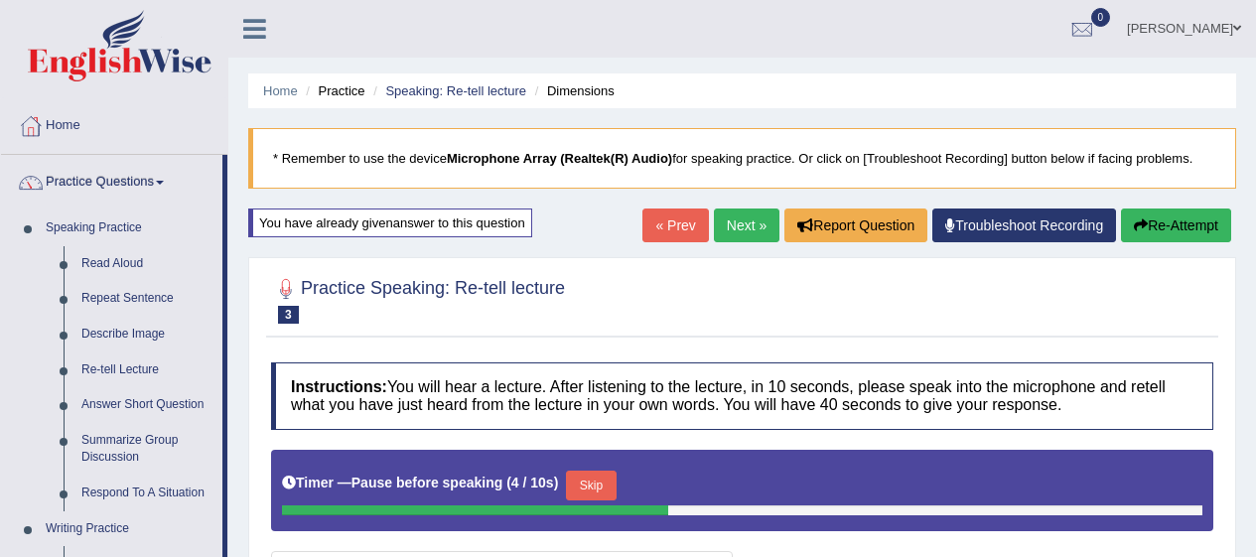
click at [110, 368] on link "Re-tell Lecture" at bounding box center [148, 371] width 150 height 36
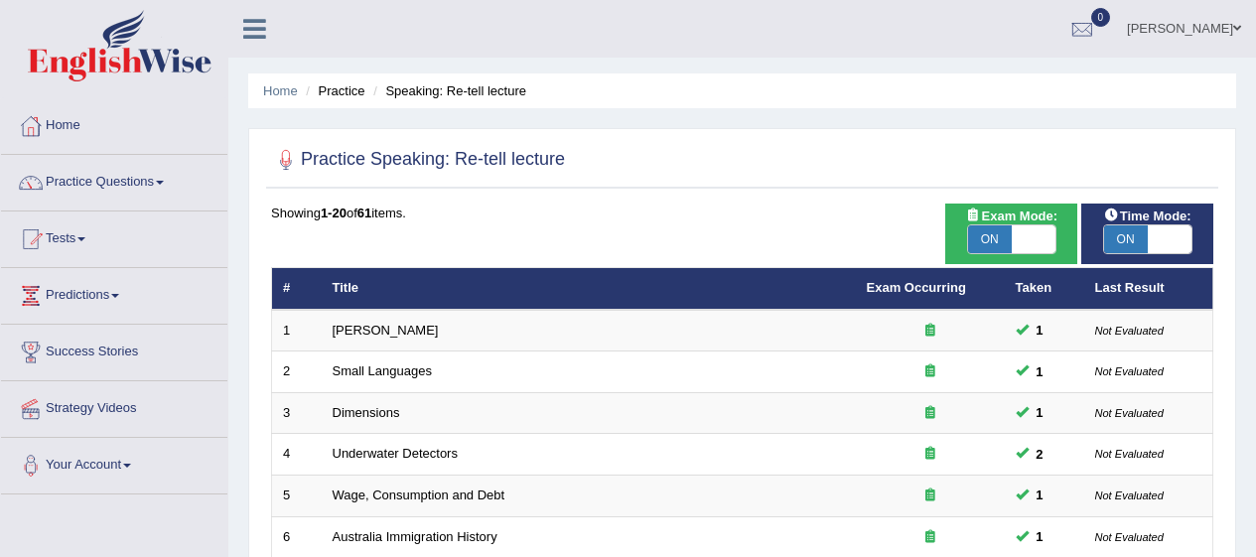
checkbox input "false"
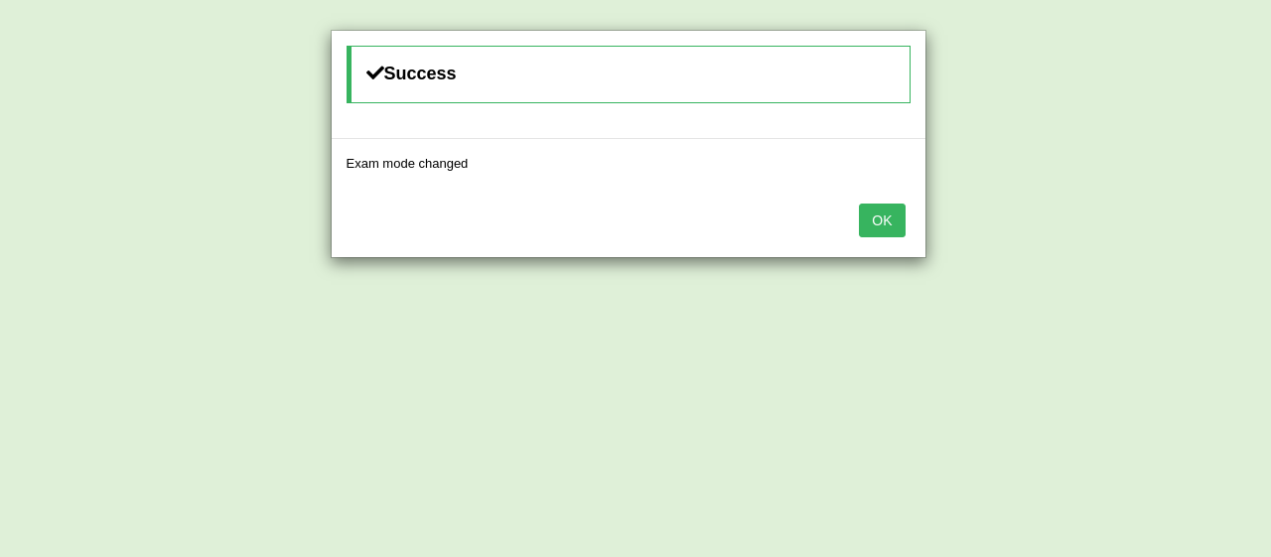
click at [859, 210] on button "OK" at bounding box center [882, 221] width 46 height 34
click at [872, 216] on button "OK" at bounding box center [882, 221] width 46 height 34
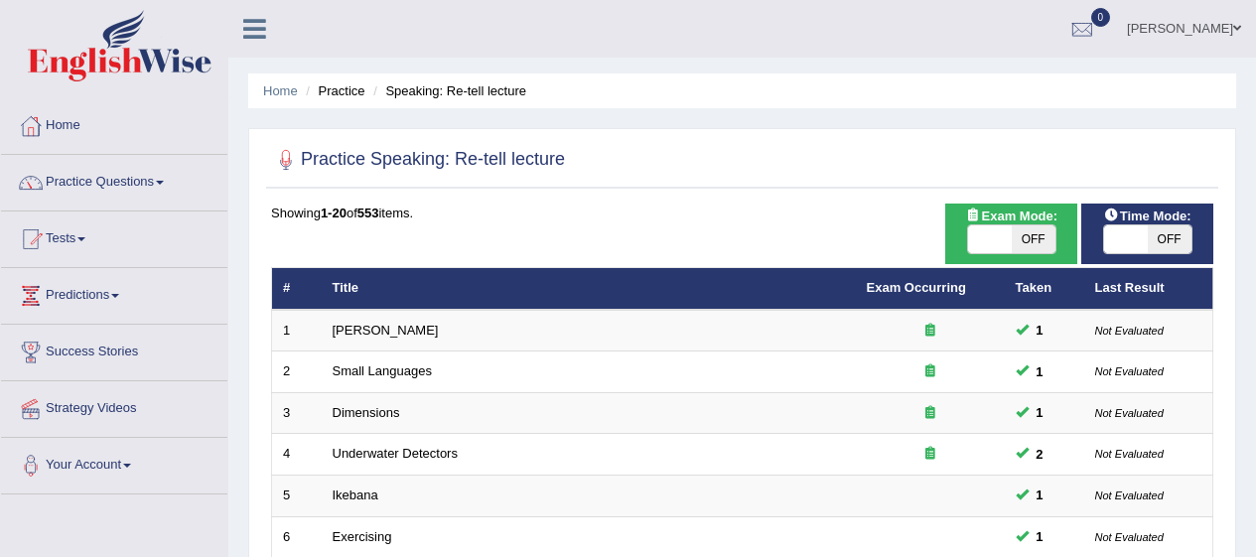
click at [801, 500] on td "Ikebana" at bounding box center [589, 497] width 534 height 42
click at [805, 480] on td "Ikebana" at bounding box center [589, 497] width 534 height 42
click at [811, 482] on td "Ikebana" at bounding box center [589, 497] width 534 height 42
click at [794, 485] on td "Ikebana" at bounding box center [589, 497] width 534 height 42
click at [808, 488] on td "Ikebana" at bounding box center [589, 497] width 534 height 42
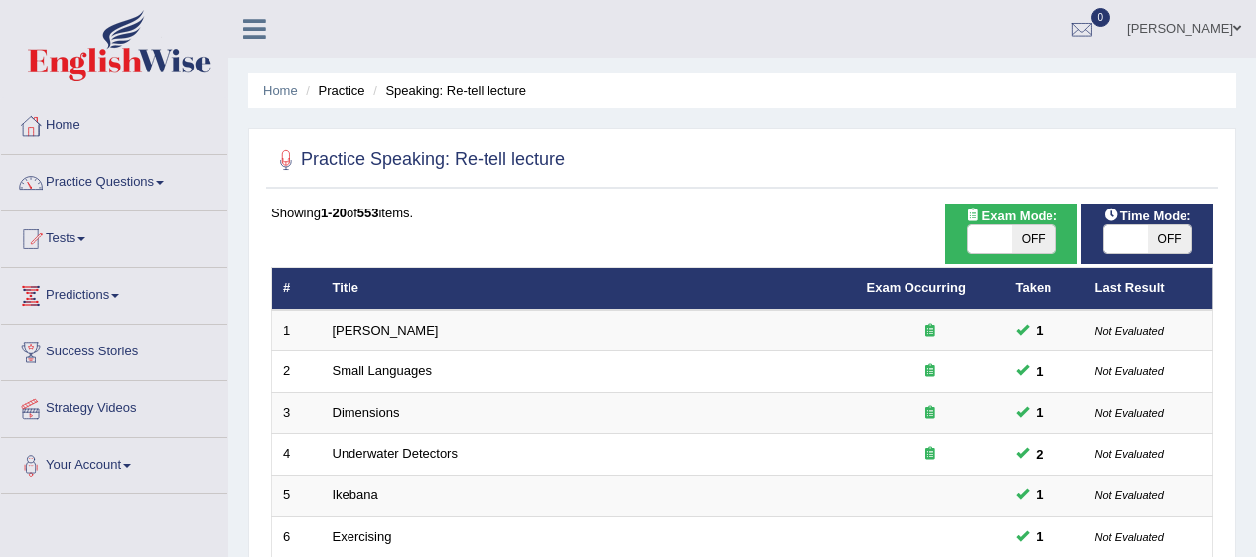
click at [807, 481] on td "Ikebana" at bounding box center [589, 497] width 534 height 42
click at [367, 478] on td "Ikebana" at bounding box center [589, 497] width 534 height 42
click at [361, 492] on link "Ikebana" at bounding box center [356, 495] width 46 height 15
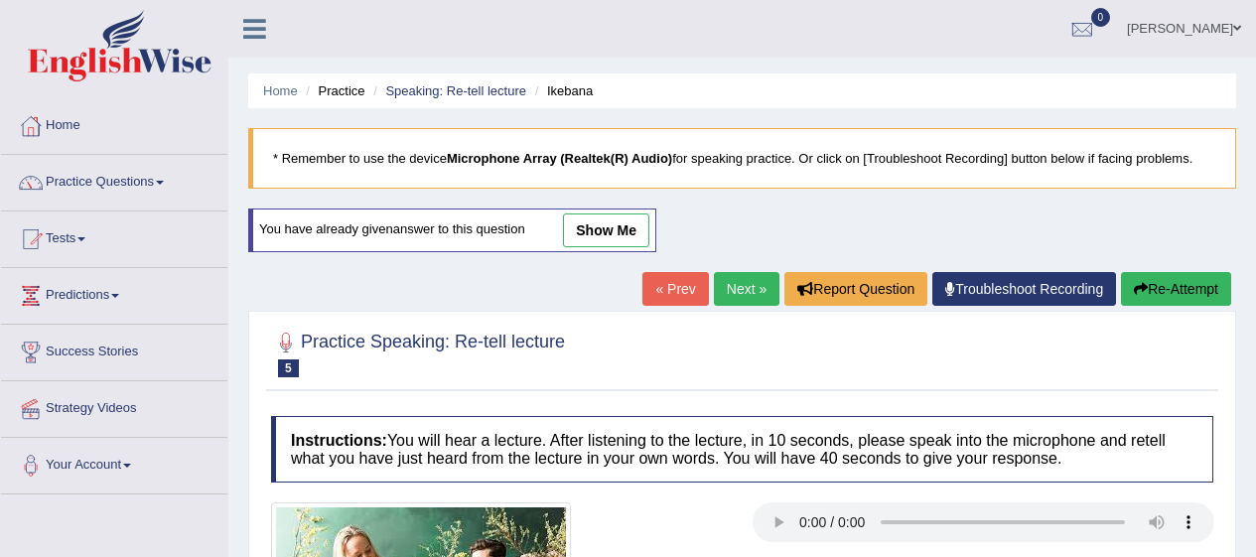
click at [93, 165] on link "Practice Questions" at bounding box center [114, 180] width 226 height 50
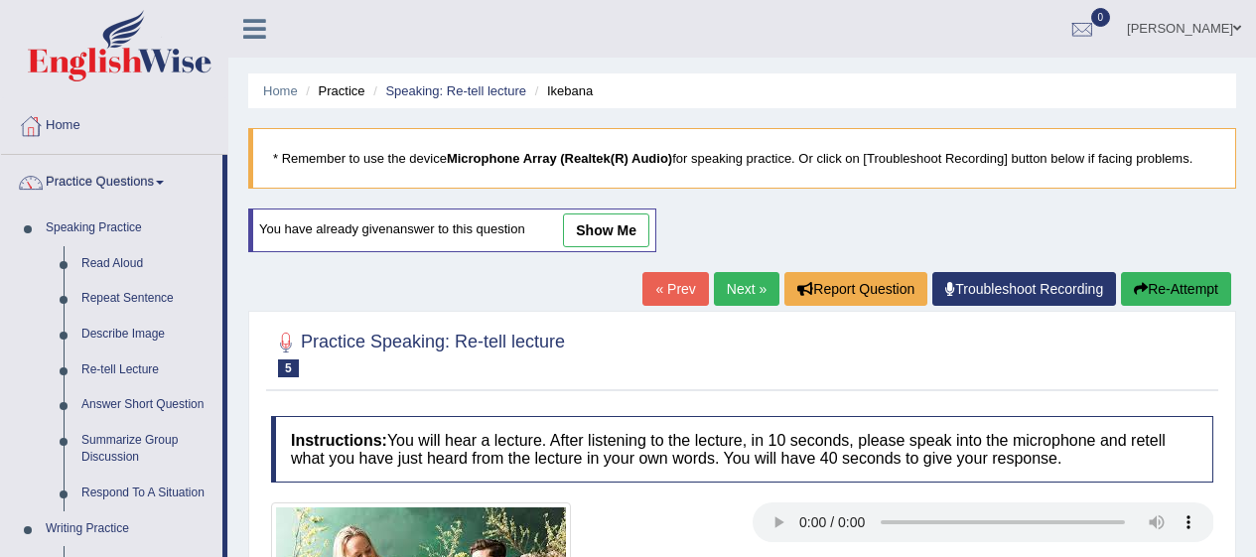
click at [127, 484] on link "Respond To A Situation" at bounding box center [148, 494] width 150 height 36
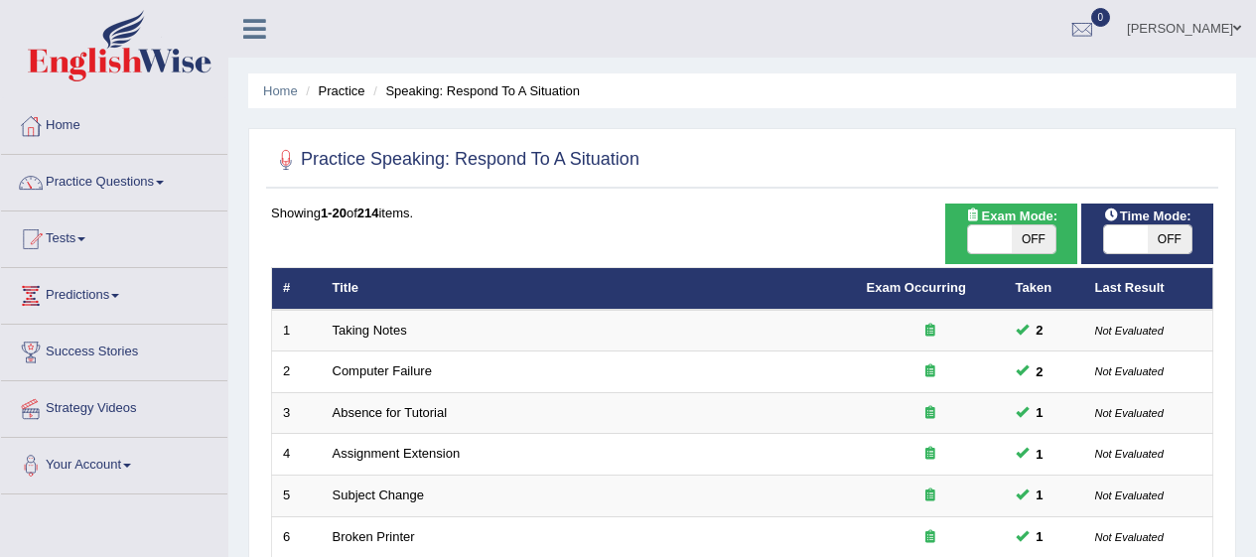
click at [1038, 250] on span "OFF" at bounding box center [1034, 239] width 44 height 28
checkbox input "true"
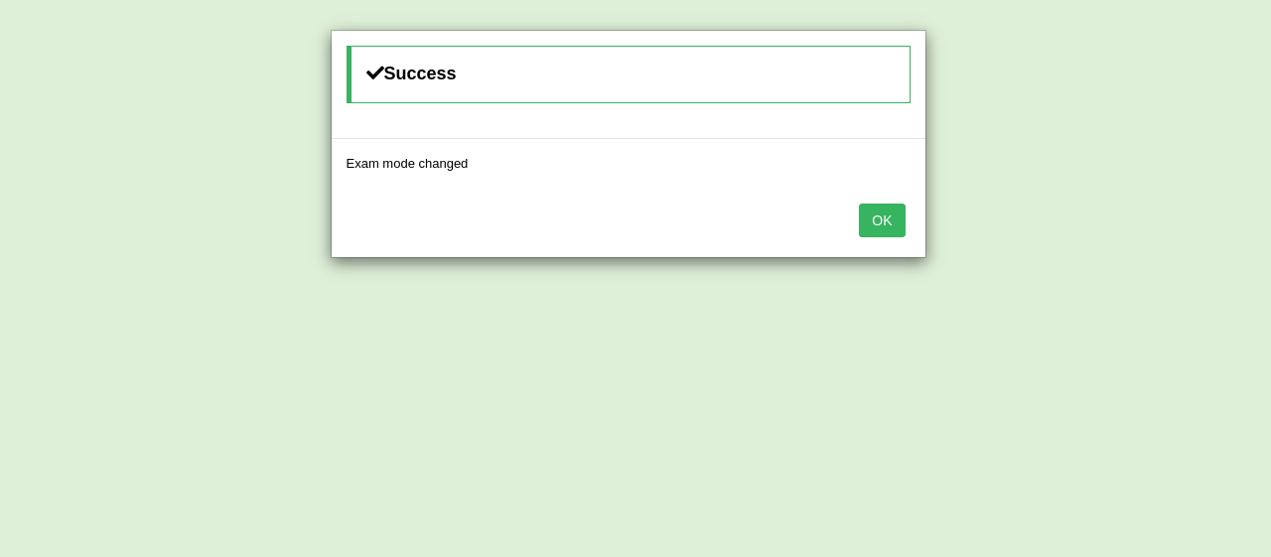
click at [884, 215] on button "OK" at bounding box center [882, 221] width 46 height 34
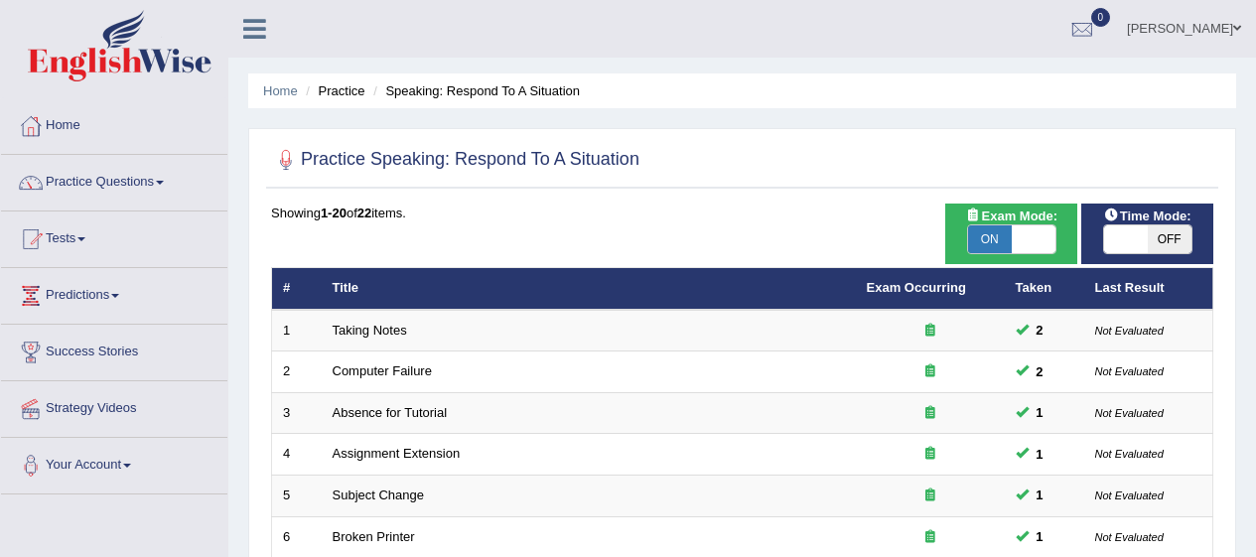
click at [1148, 252] on span "OFF" at bounding box center [1170, 239] width 44 height 28
checkbox input "true"
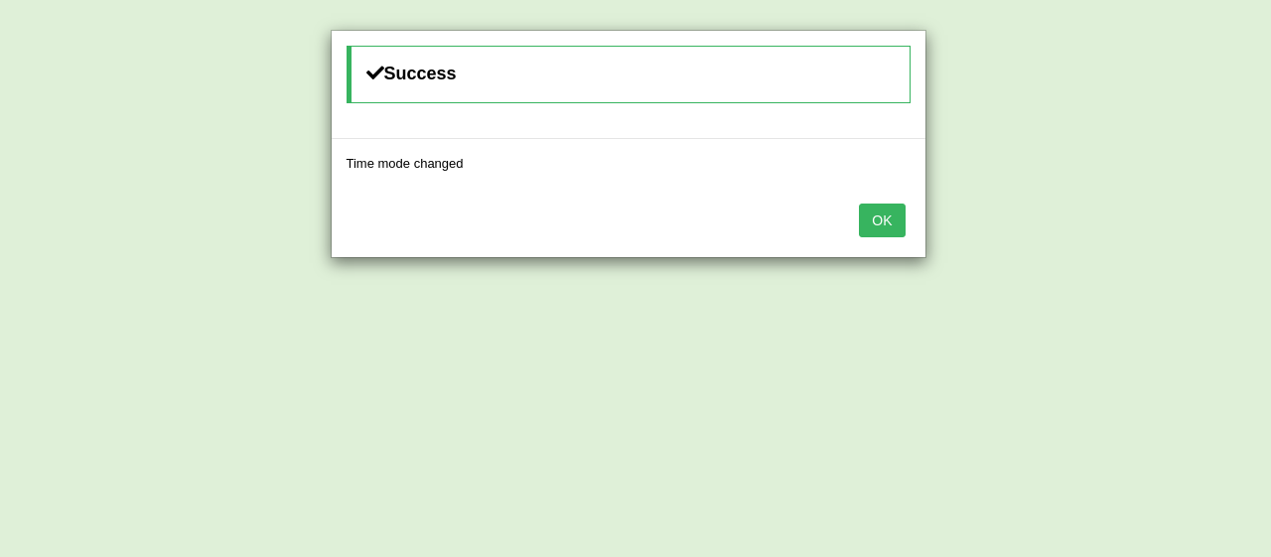
click at [889, 206] on button "OK" at bounding box center [882, 221] width 46 height 34
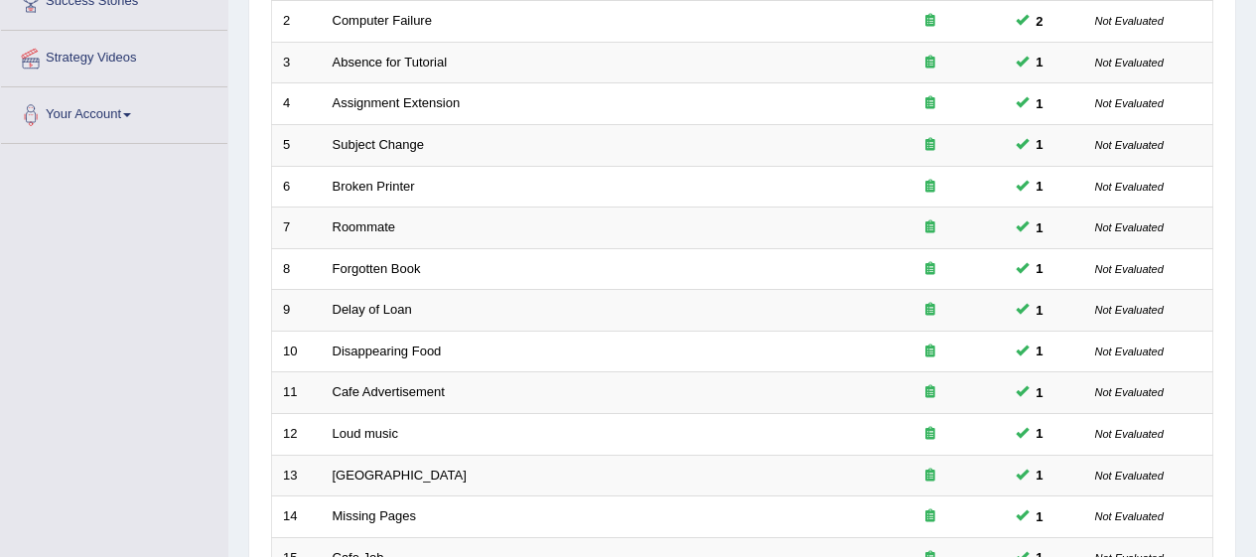
scroll to position [758, 0]
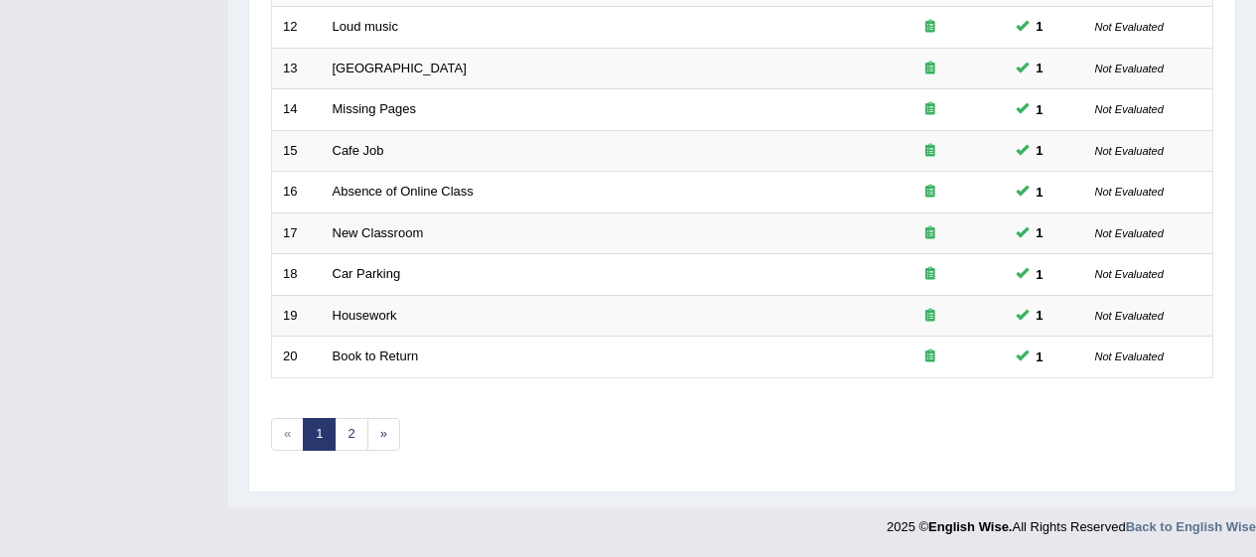
click at [368, 429] on link "»" at bounding box center [384, 434] width 33 height 33
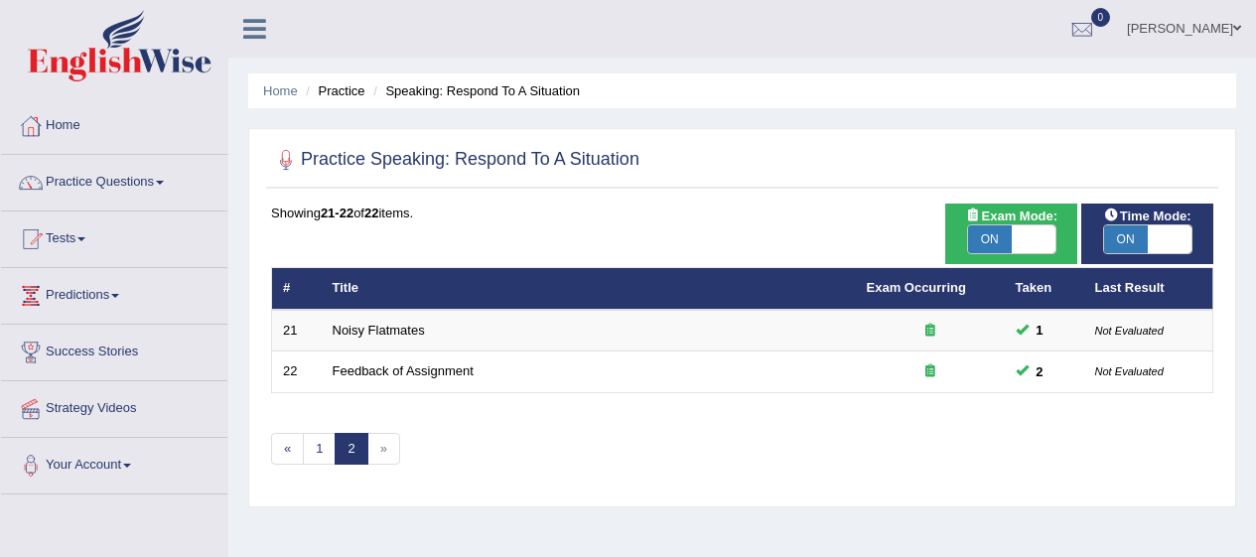
click at [164, 183] on span at bounding box center [160, 183] width 8 height 4
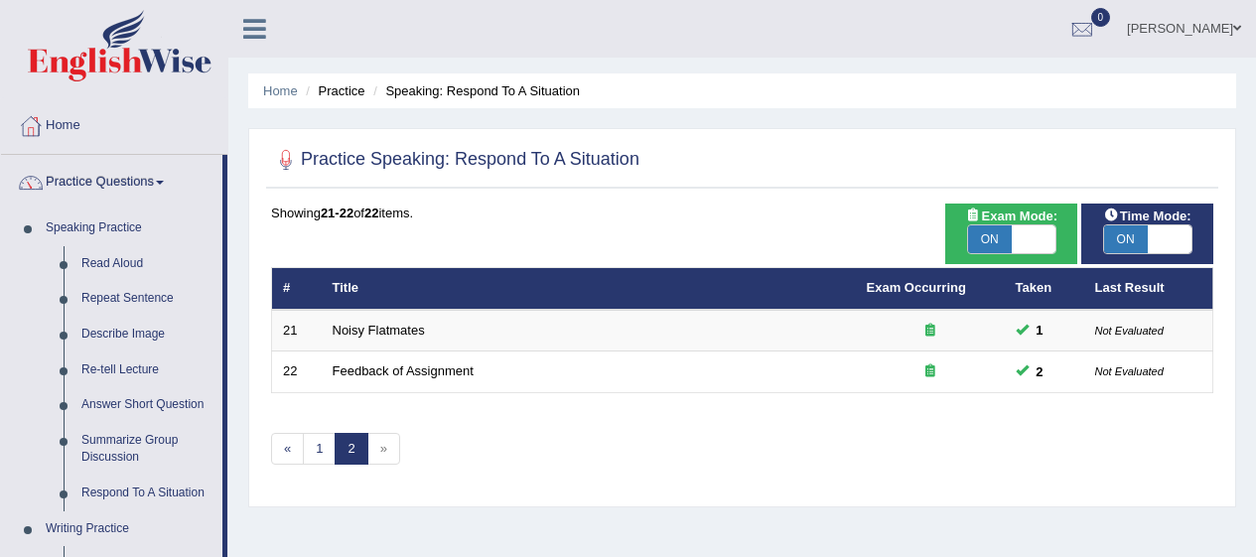
click at [153, 487] on link "Respond To A Situation" at bounding box center [148, 494] width 150 height 36
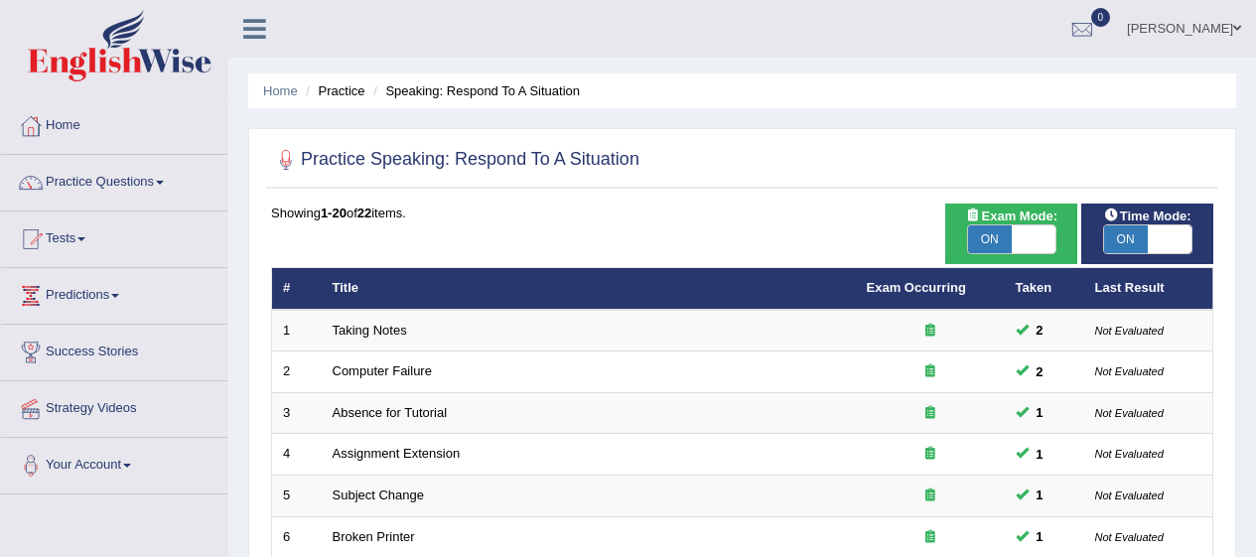
click at [989, 238] on span "ON" at bounding box center [990, 239] width 44 height 28
checkbox input "false"
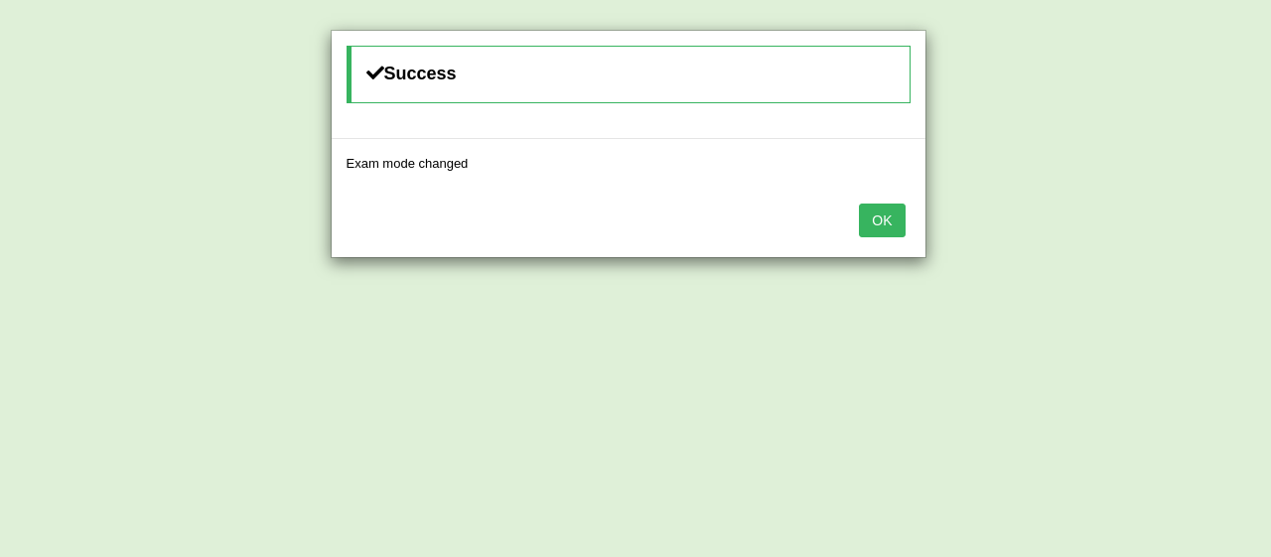
click at [870, 228] on button "OK" at bounding box center [882, 221] width 46 height 34
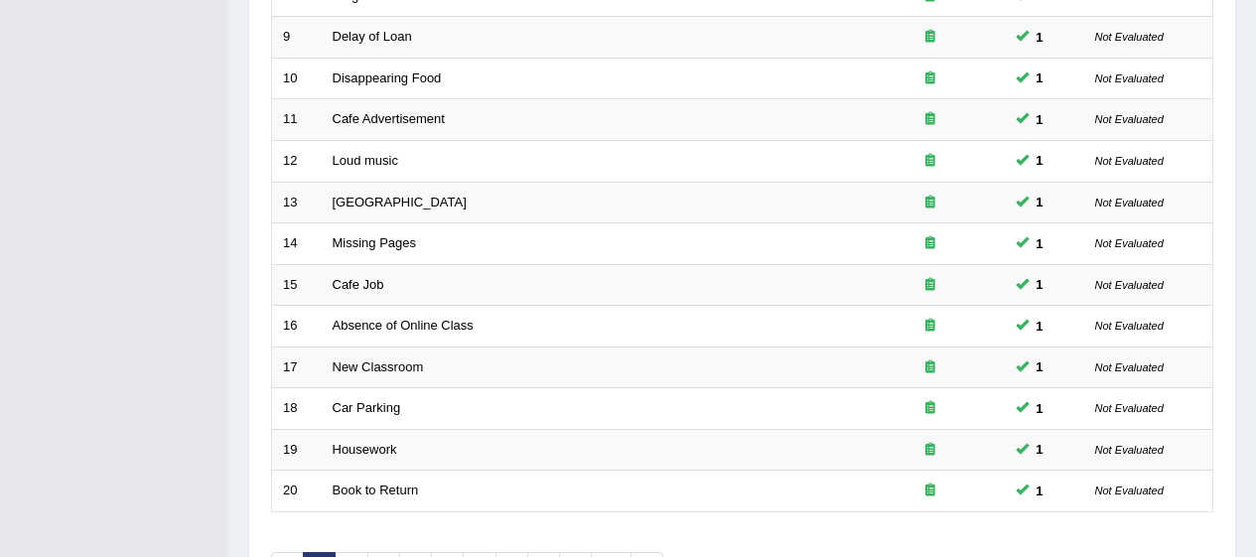
scroll to position [758, 0]
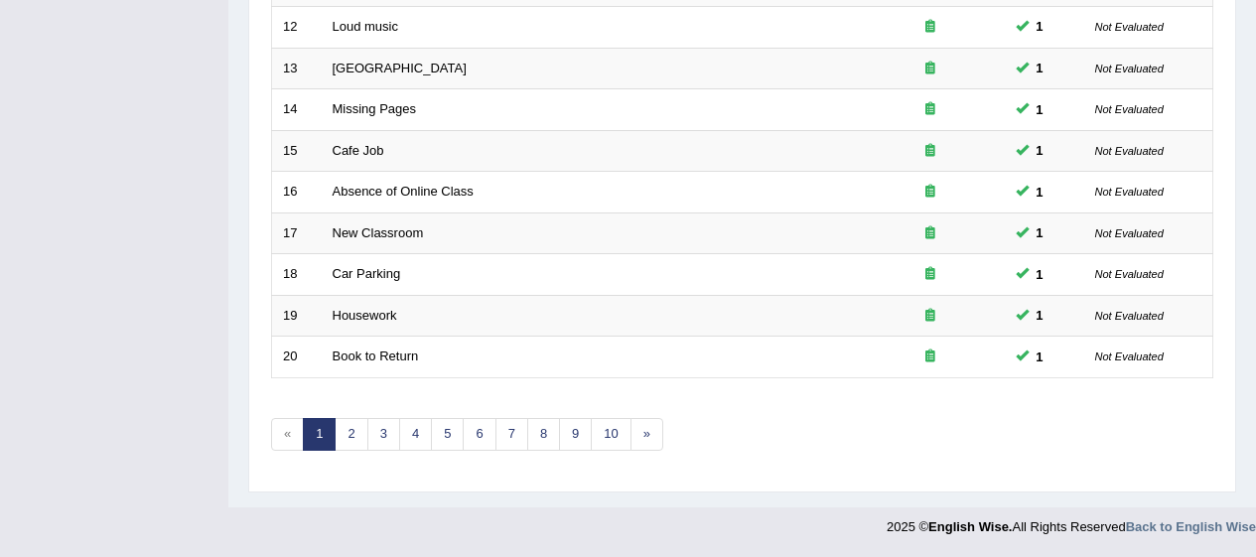
click at [588, 435] on link "9" at bounding box center [575, 434] width 33 height 33
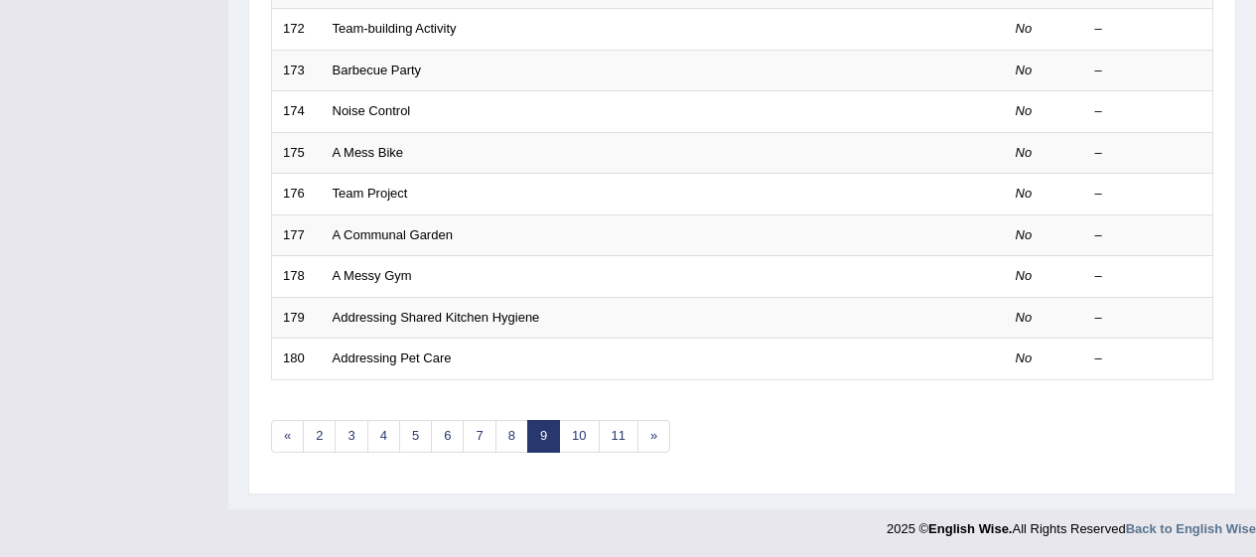
scroll to position [758, 0]
click at [450, 442] on link "6" at bounding box center [447, 434] width 33 height 33
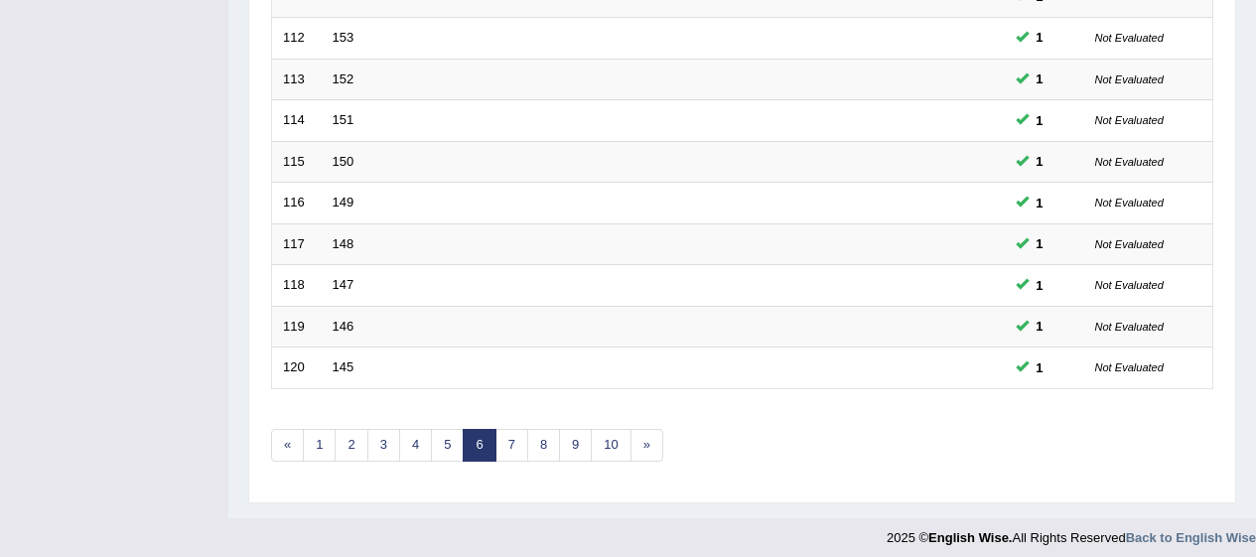
scroll to position [758, 0]
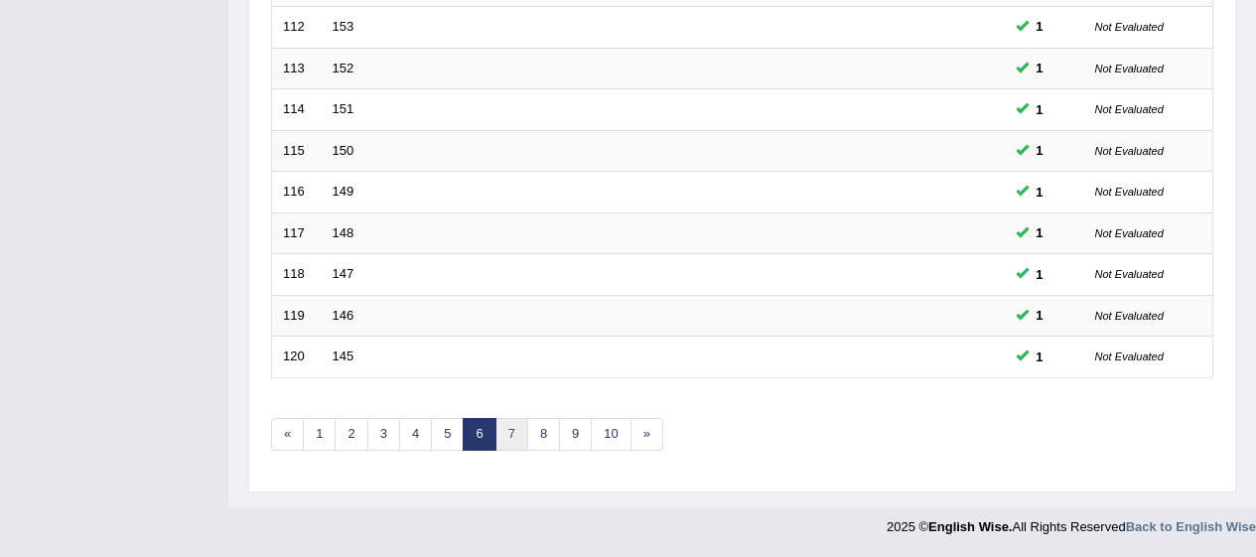
click at [514, 435] on link "7" at bounding box center [512, 434] width 33 height 33
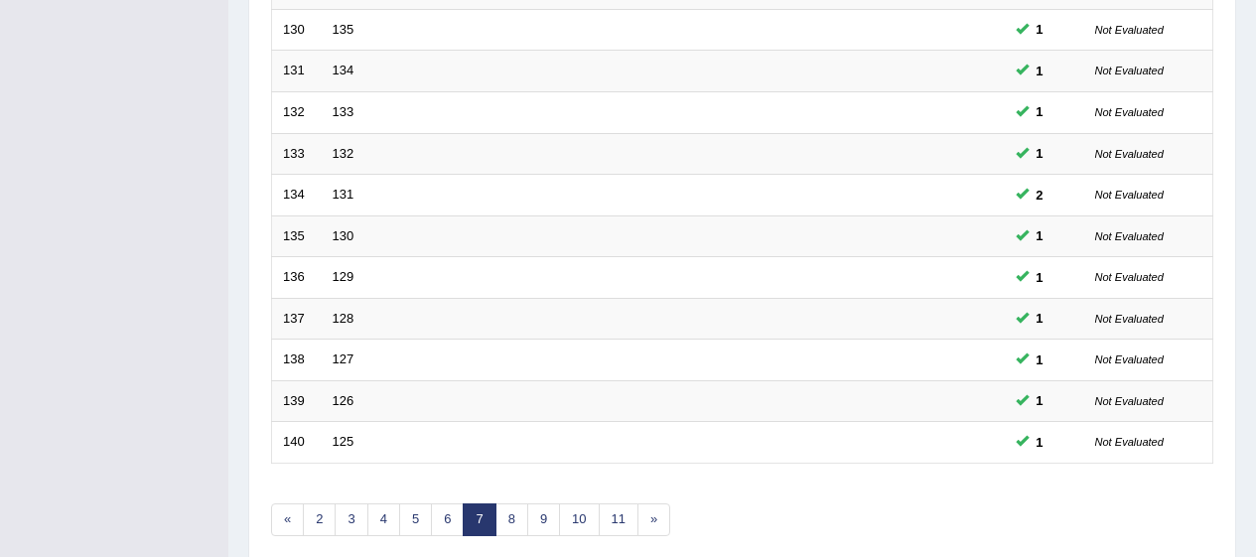
scroll to position [758, 0]
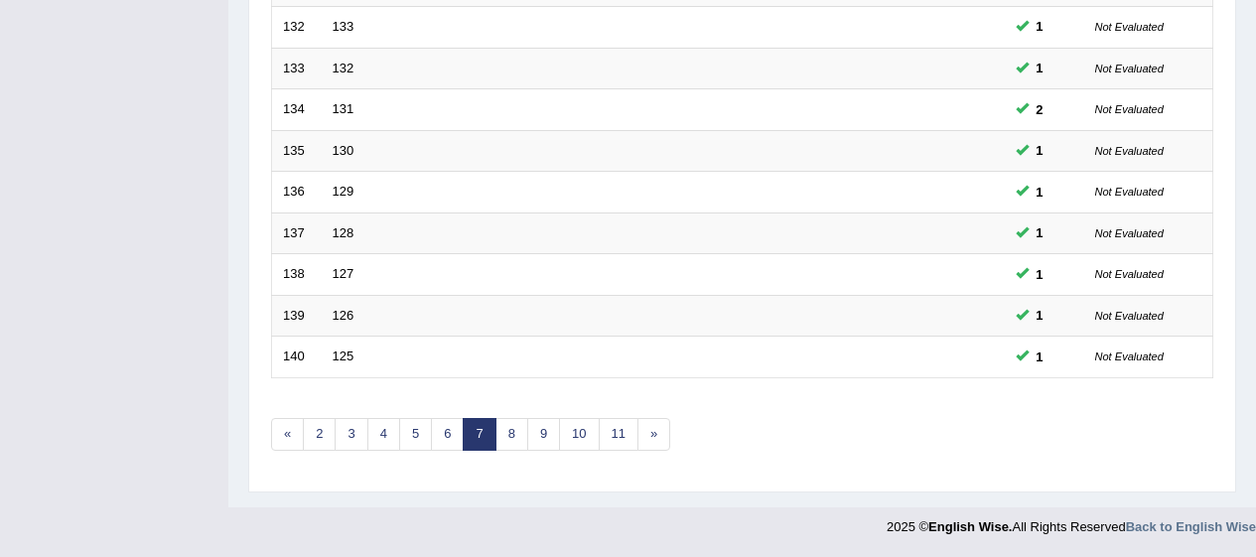
click at [514, 431] on link "8" at bounding box center [512, 434] width 33 height 33
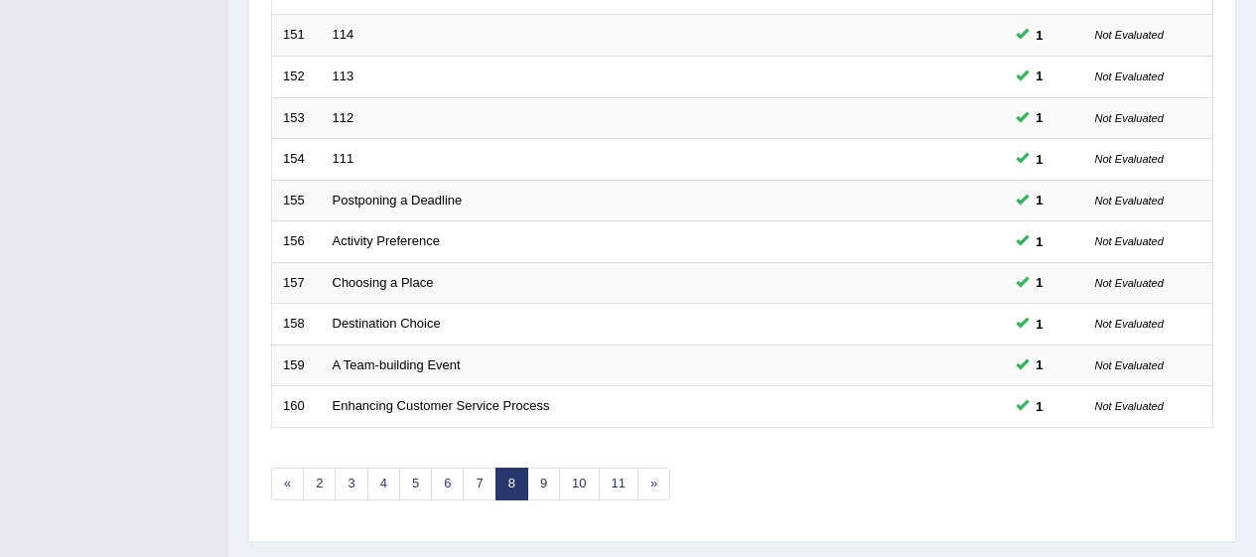
scroll to position [758, 0]
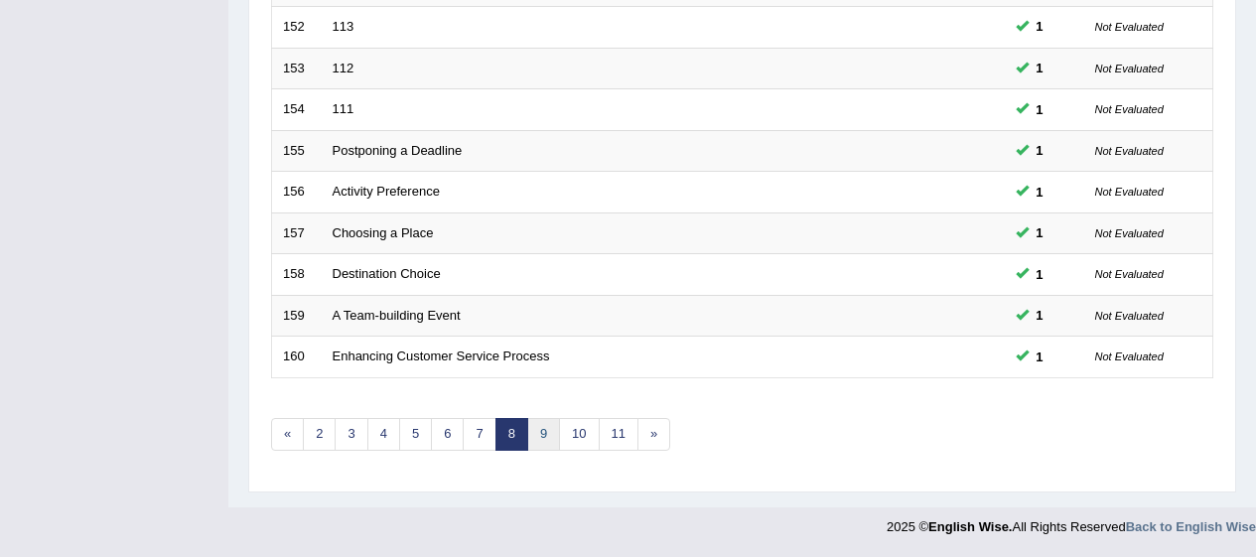
click at [545, 436] on link "9" at bounding box center [543, 434] width 33 height 33
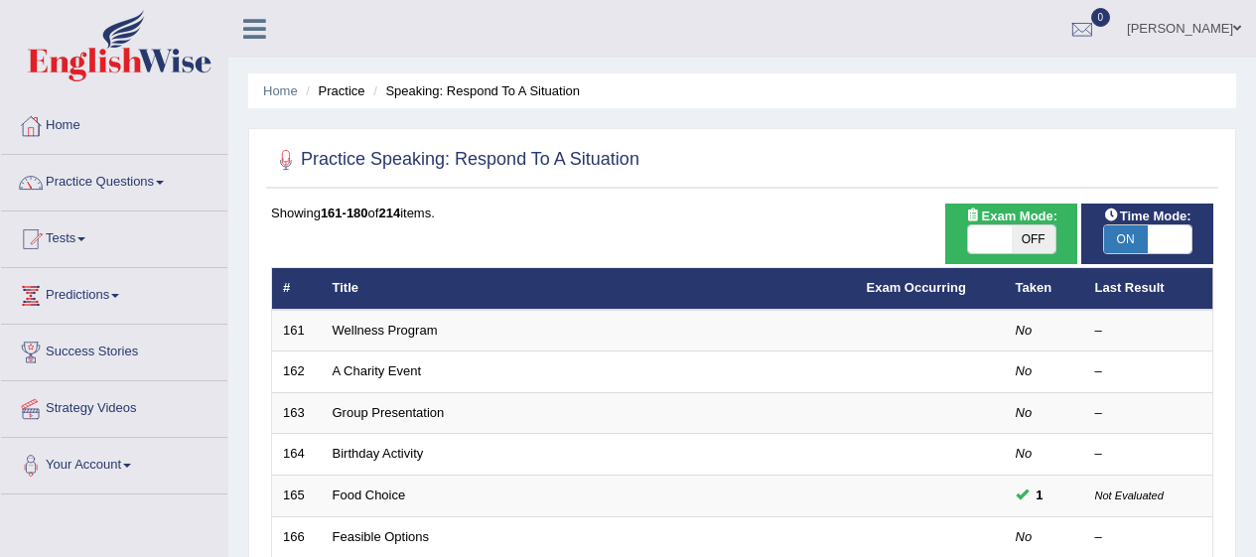
click at [410, 312] on td "Wellness Program" at bounding box center [589, 331] width 534 height 42
click at [416, 334] on link "Wellness Program" at bounding box center [385, 330] width 105 height 15
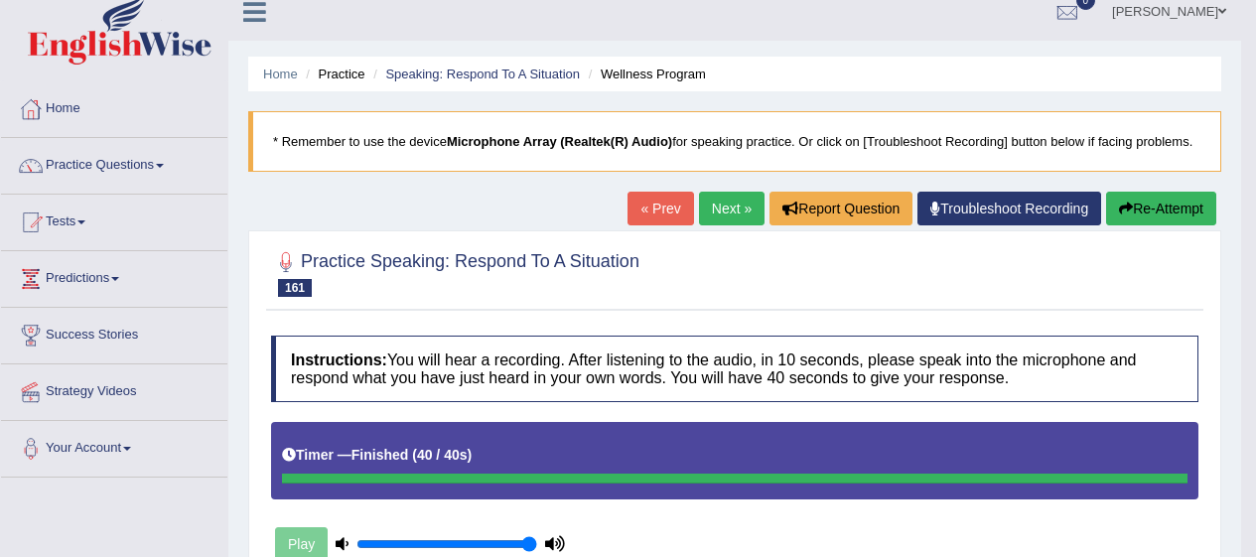
scroll to position [14, 0]
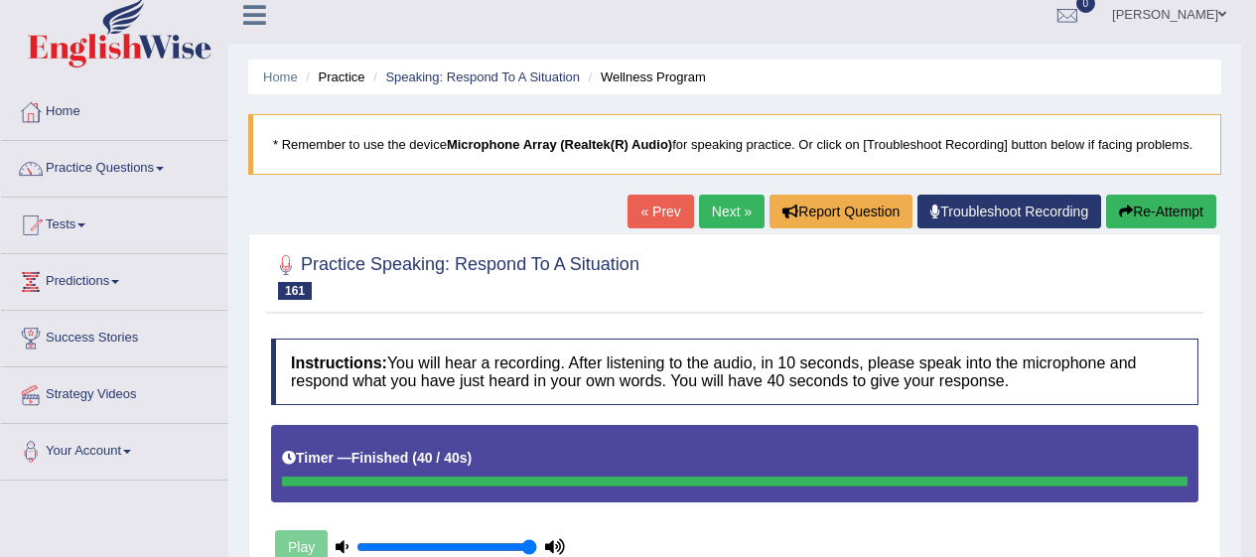
click at [123, 165] on link "Practice Questions" at bounding box center [114, 166] width 226 height 50
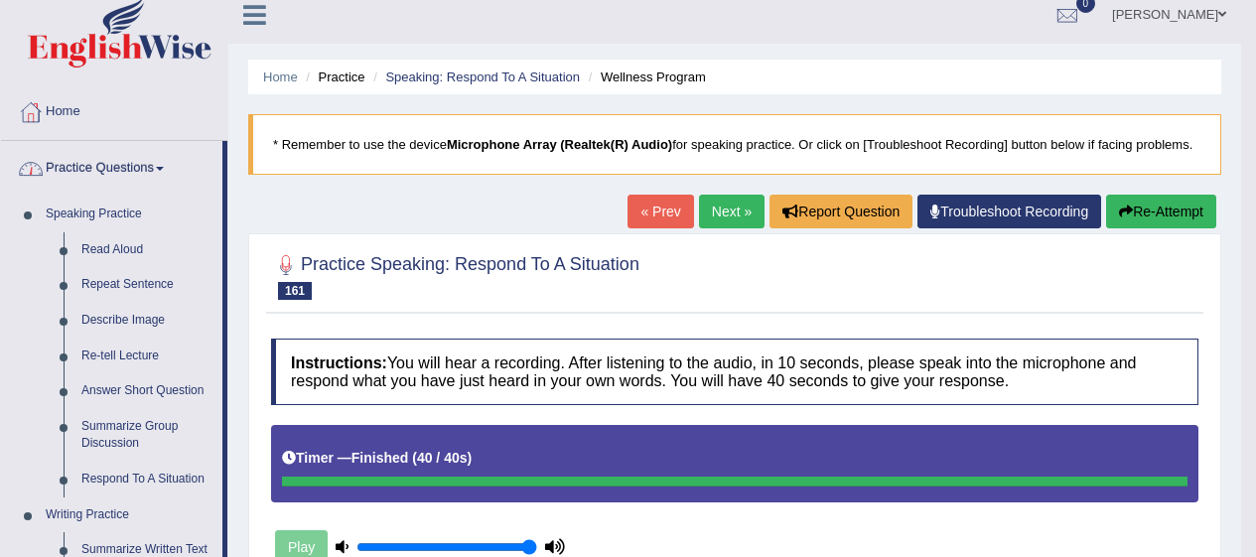
click at [177, 480] on link "Respond To A Situation" at bounding box center [148, 480] width 150 height 36
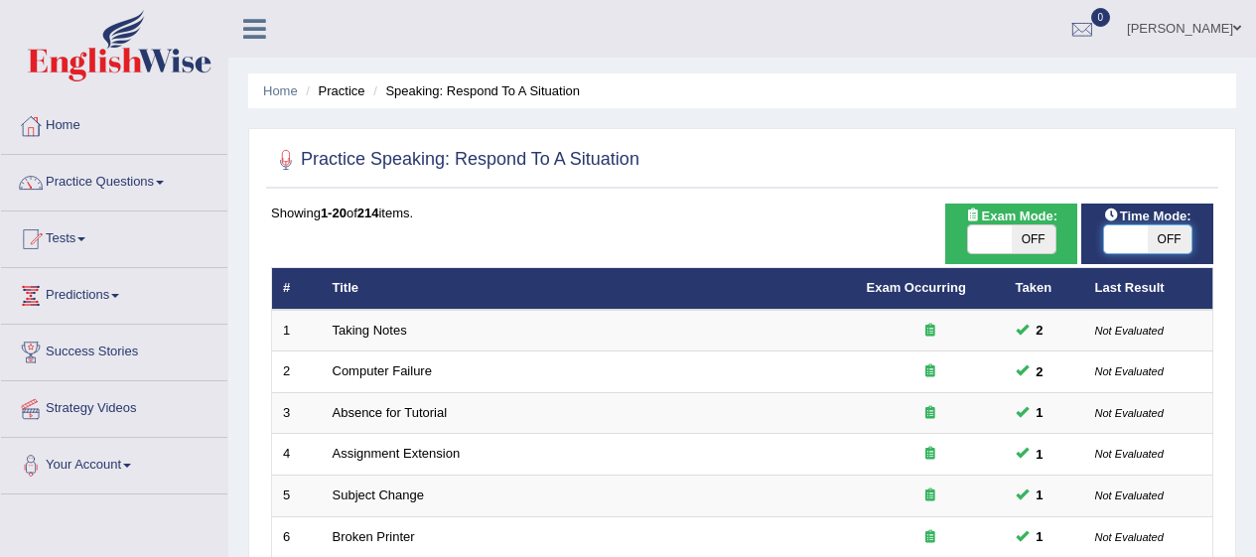
checkbox input "false"
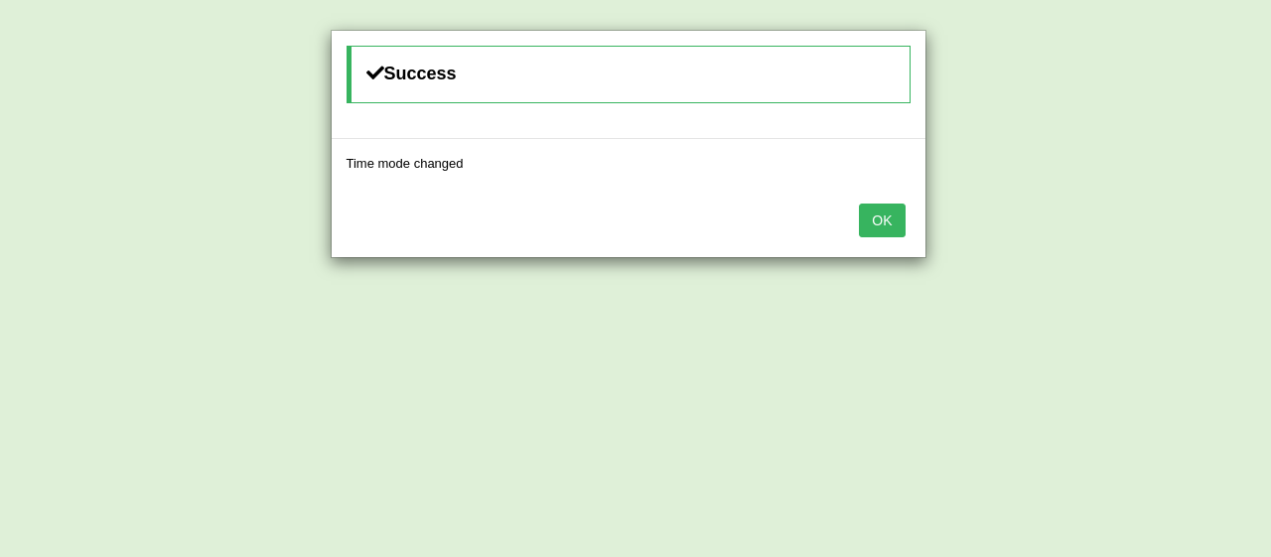
click at [885, 233] on button "OK" at bounding box center [882, 221] width 46 height 34
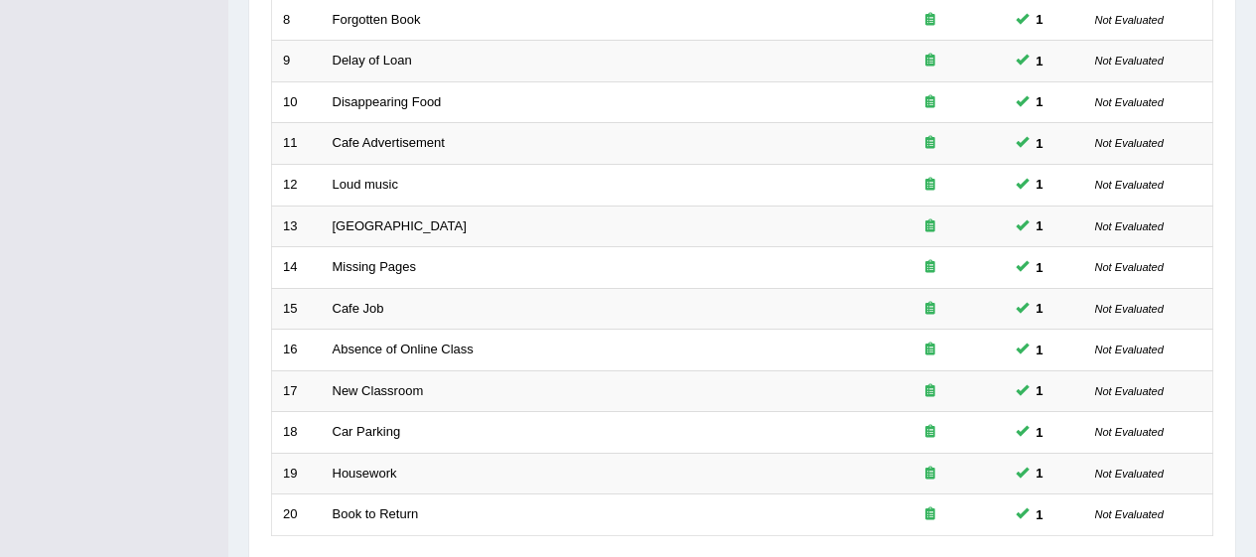
scroll to position [758, 0]
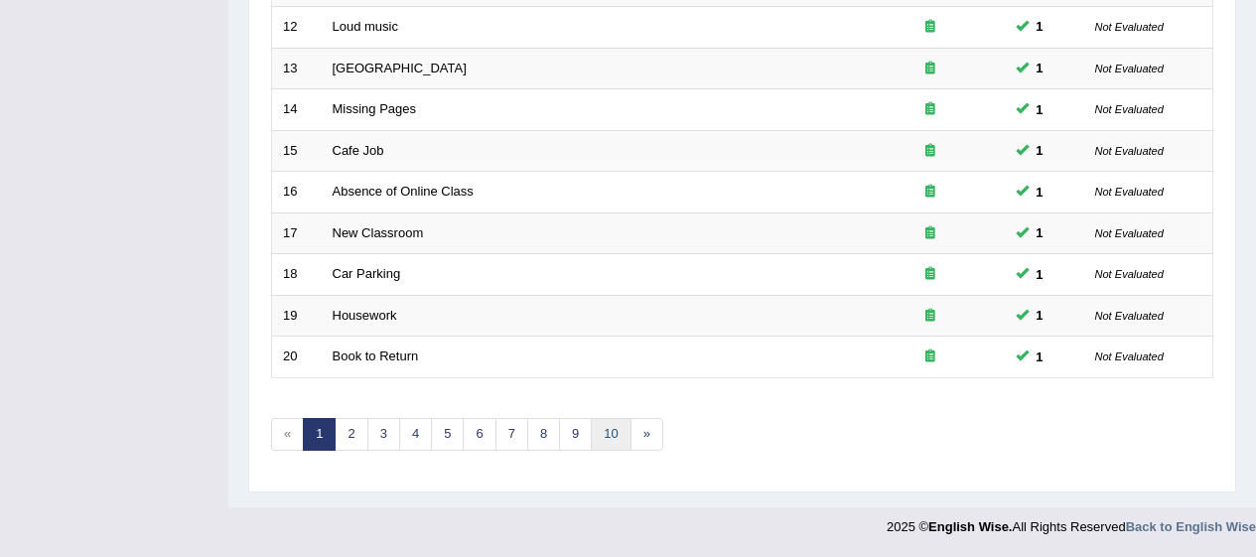
click at [606, 443] on link "10" at bounding box center [611, 434] width 40 height 33
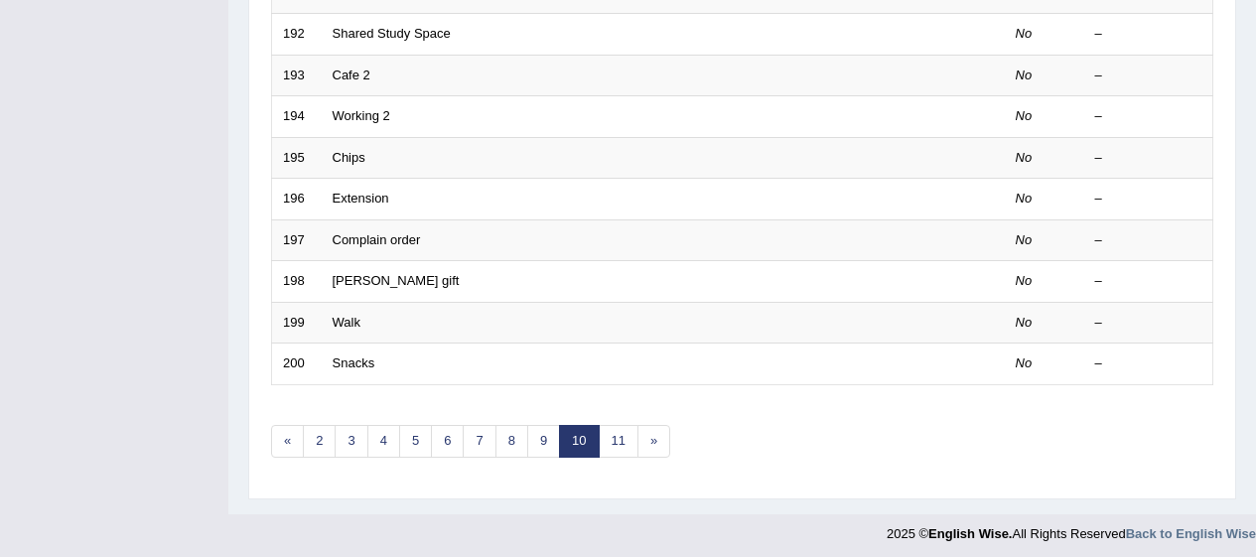
scroll to position [748, 0]
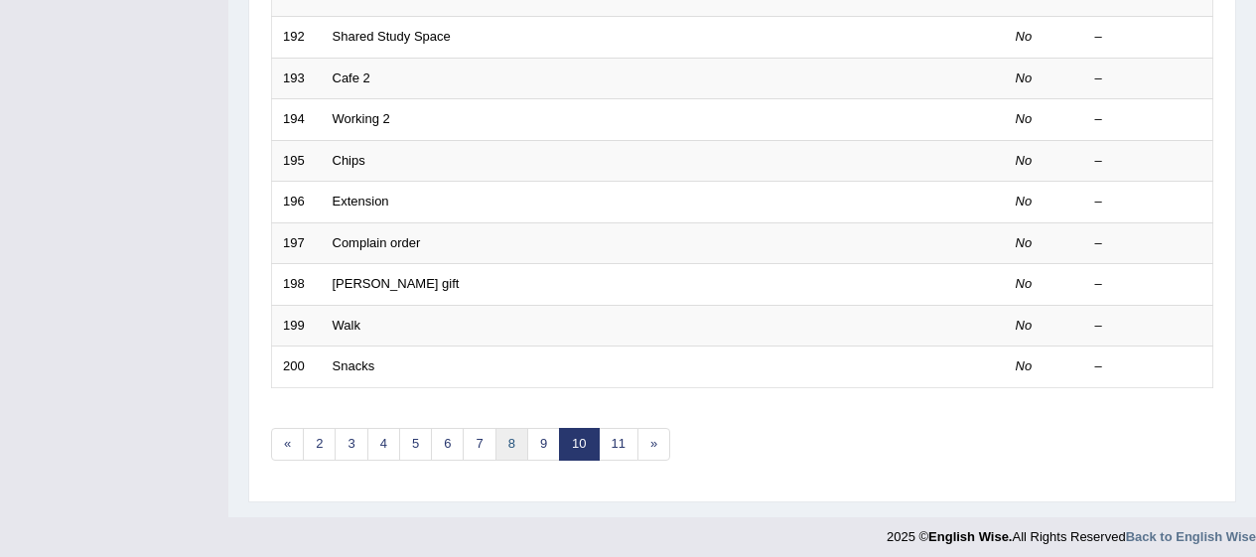
click at [518, 445] on link "8" at bounding box center [512, 444] width 33 height 33
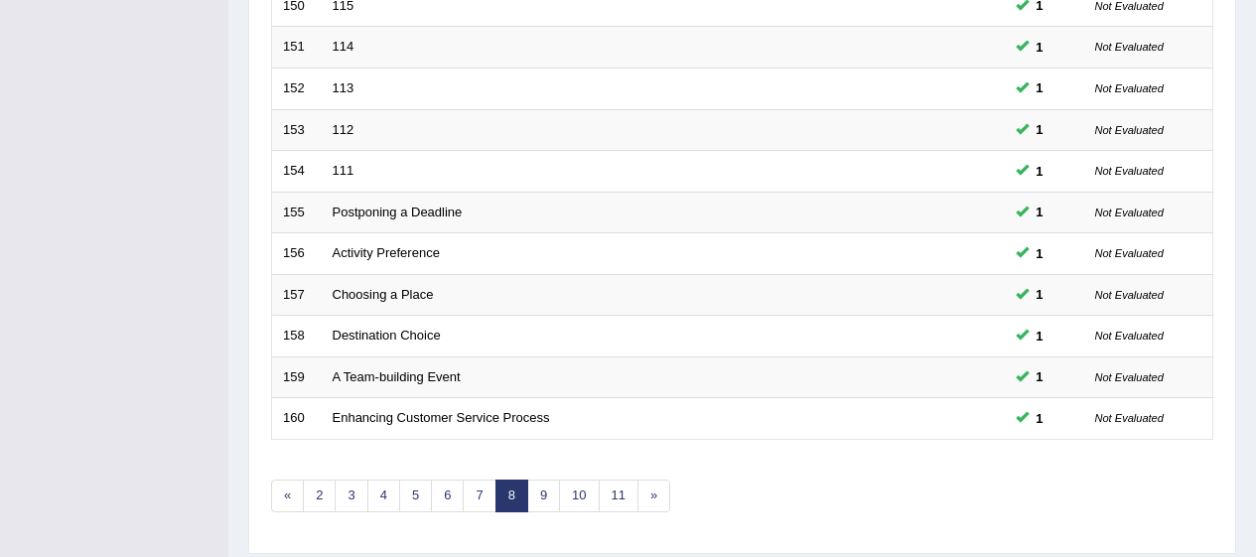
scroll to position [758, 0]
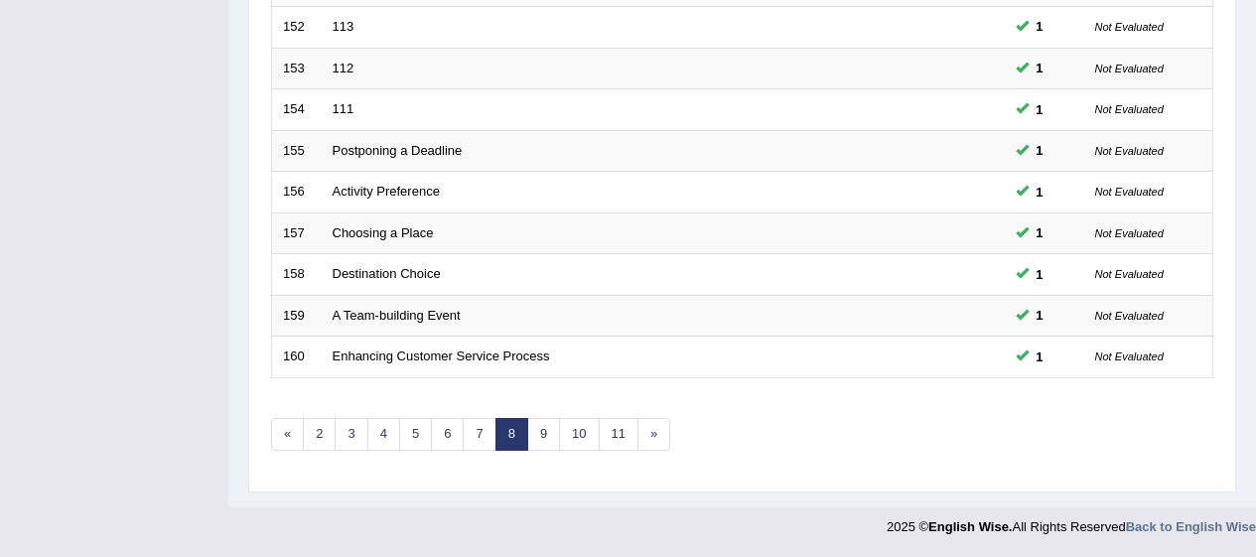
click at [551, 443] on link "9" at bounding box center [543, 434] width 33 height 33
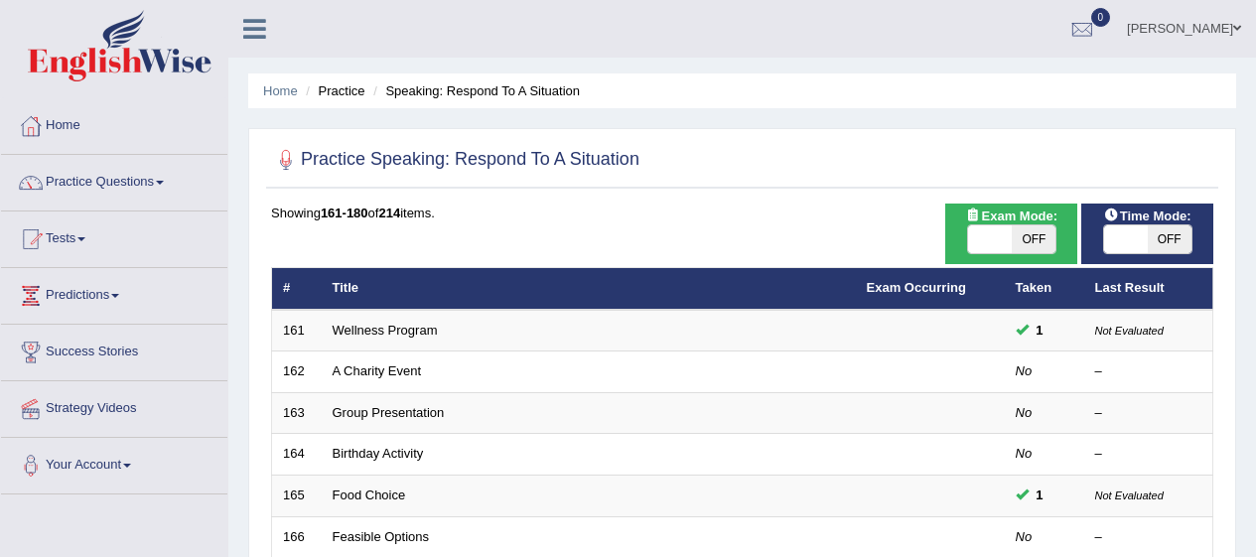
click at [506, 363] on td "A Charity Event" at bounding box center [589, 373] width 534 height 42
click at [404, 378] on link "A Charity Event" at bounding box center [377, 371] width 89 height 15
click at [408, 368] on link "A Charity Event" at bounding box center [377, 371] width 89 height 15
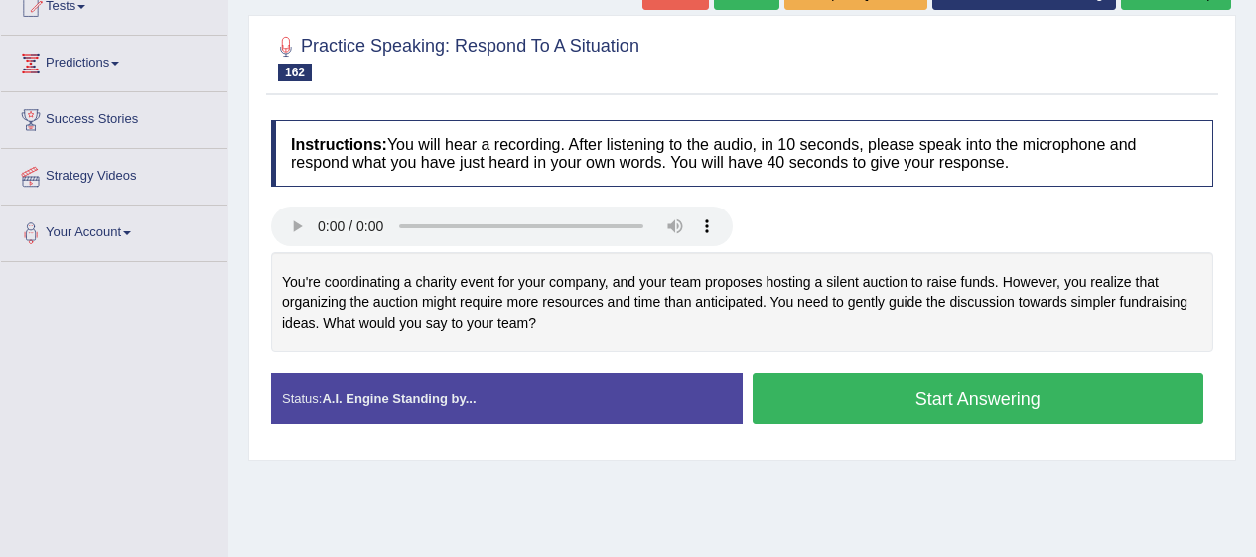
click at [971, 417] on button "Start Answering" at bounding box center [979, 398] width 452 height 51
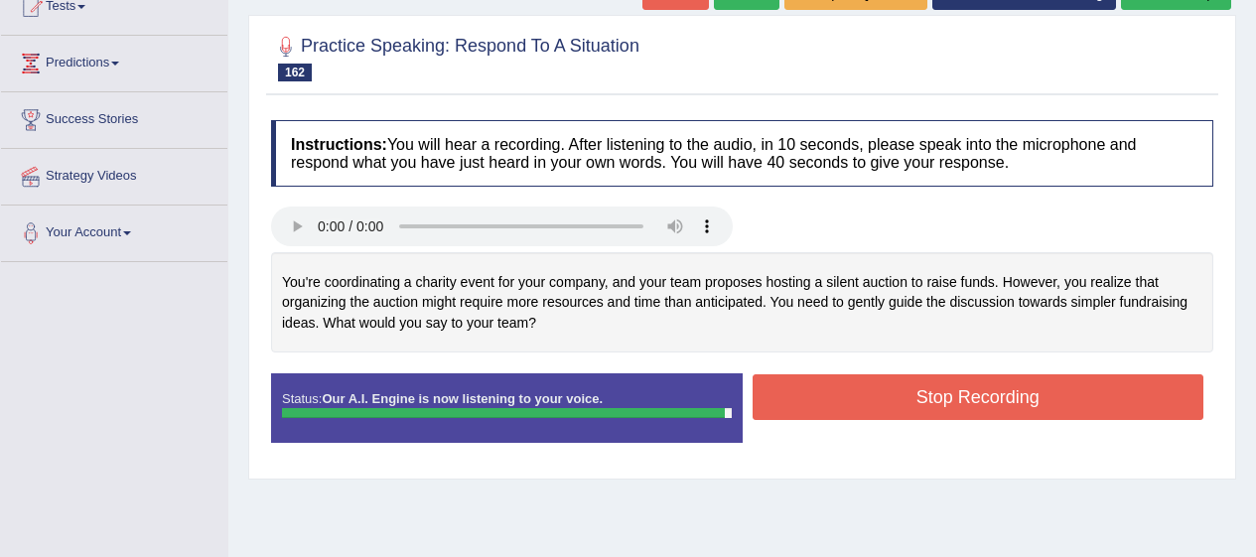
click at [962, 408] on button "Stop Recording" at bounding box center [979, 397] width 452 height 46
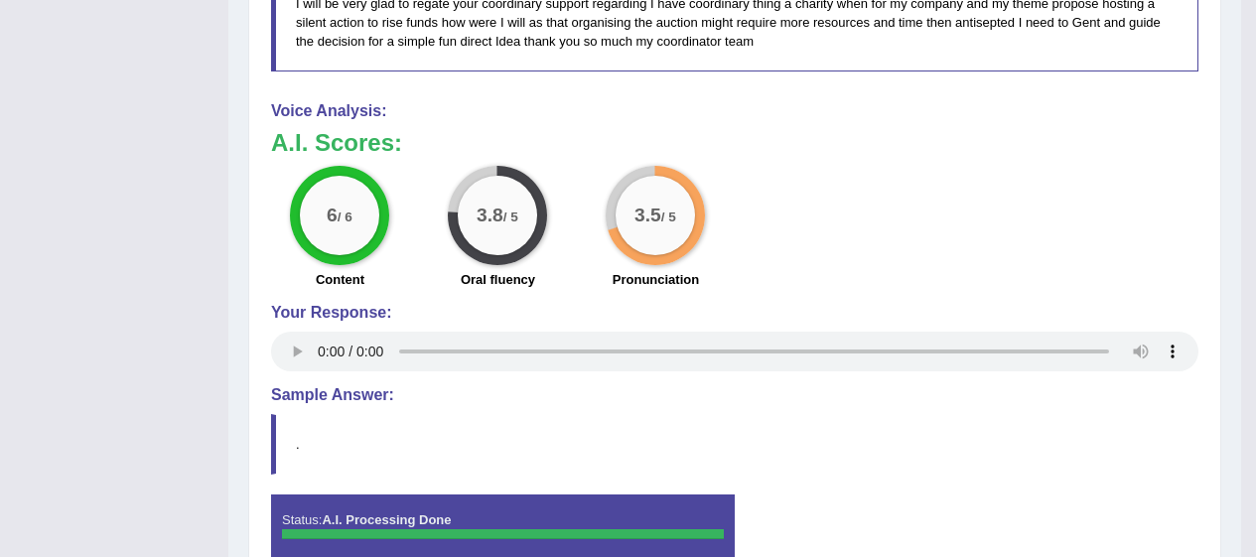
scroll to position [915, 0]
